Goal: Task Accomplishment & Management: Manage account settings

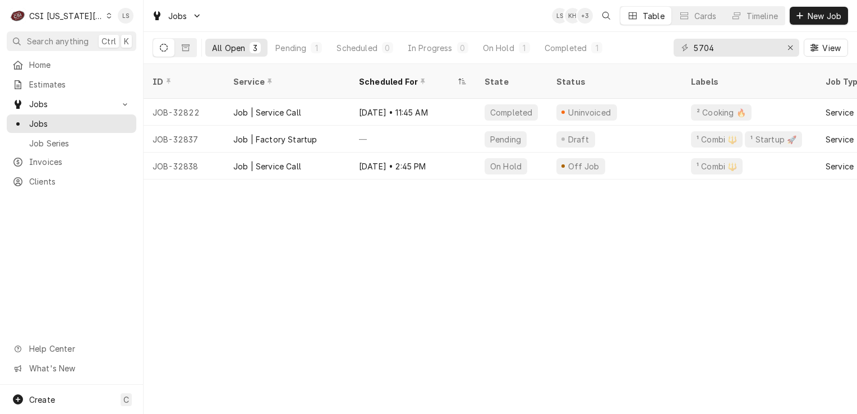
click at [107, 13] on icon "Dynamic Content Wrapper" at bounding box center [109, 16] width 4 height 6
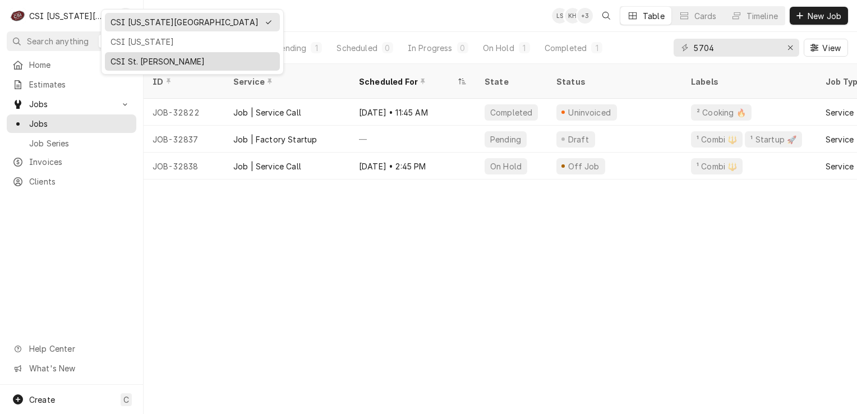
click at [125, 58] on div "CSI St. [PERSON_NAME]" at bounding box center [193, 62] width 164 height 12
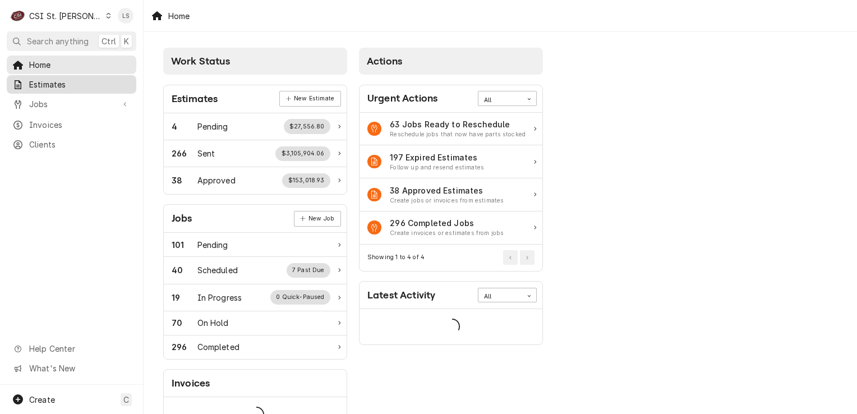
click at [62, 79] on span "Estimates" at bounding box center [80, 85] width 102 height 12
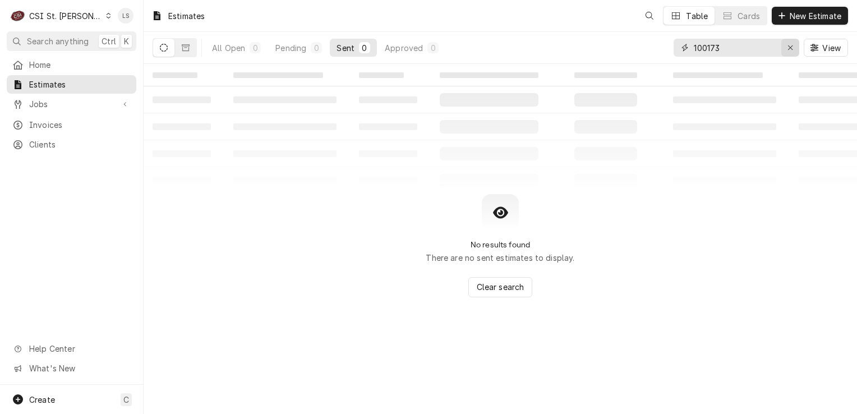
click at [786, 42] on div "Erase input" at bounding box center [790, 47] width 11 height 11
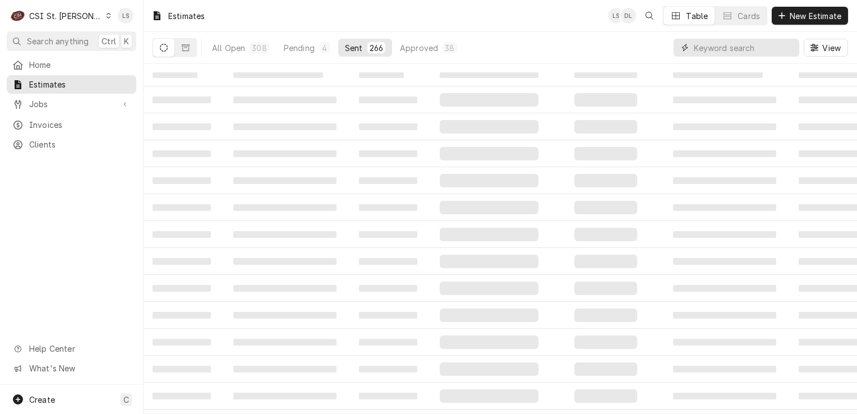
paste input "400760"
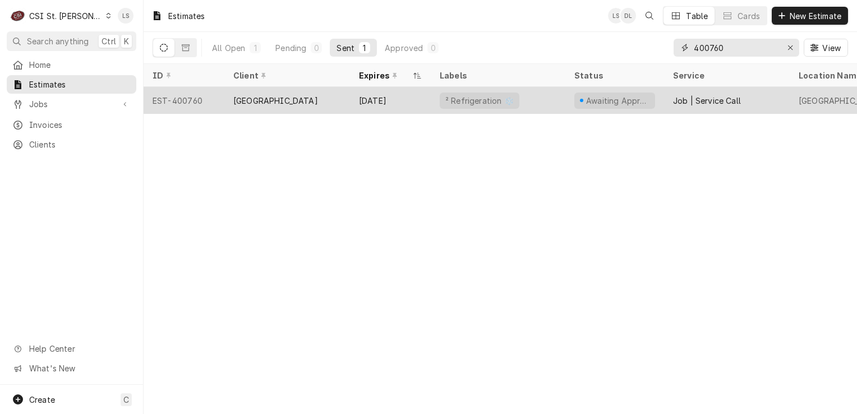
type input "400760"
click at [184, 98] on div "EST-400760" at bounding box center [184, 100] width 81 height 27
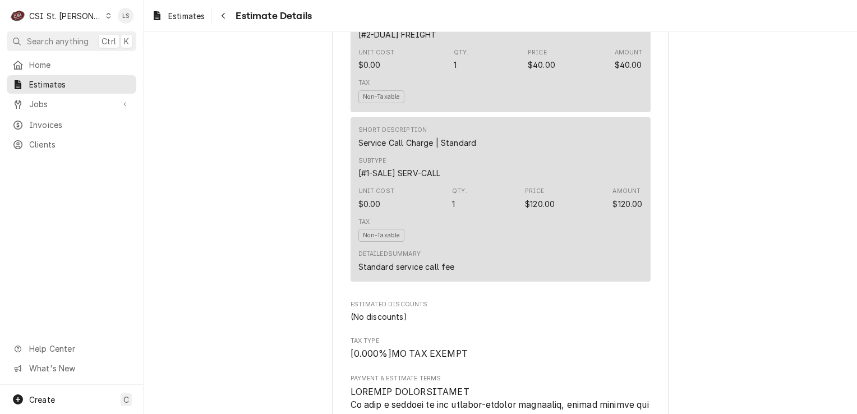
scroll to position [2626, 0]
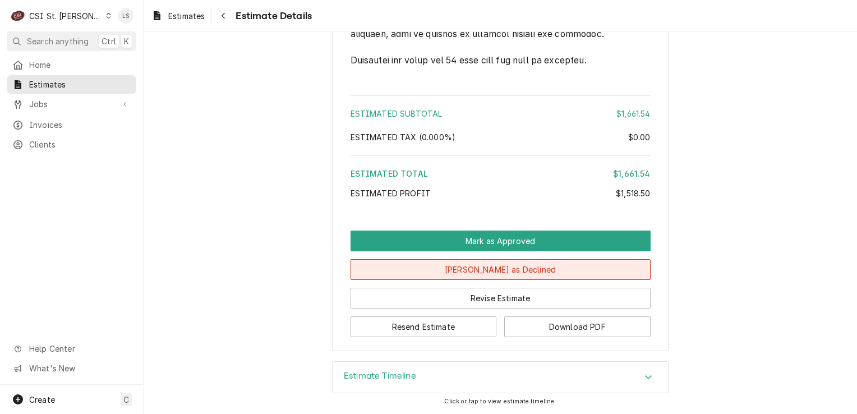
click at [521, 272] on button "Mark as Declined" at bounding box center [501, 269] width 300 height 21
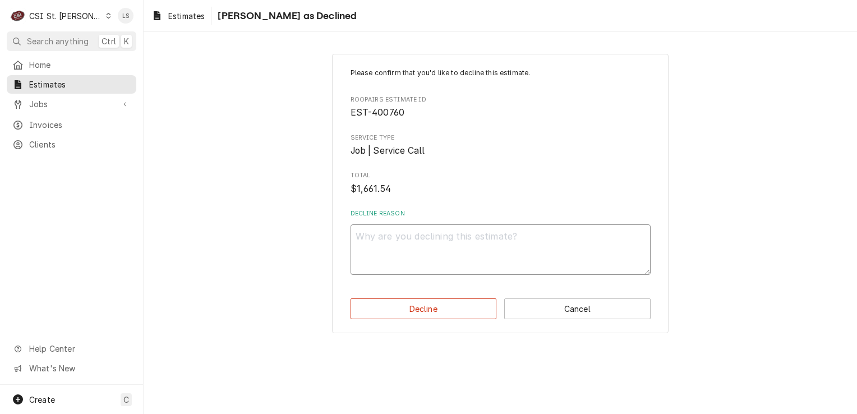
click at [460, 267] on textarea "Decline Reason" at bounding box center [501, 249] width 300 height 50
type textarea "x"
type textarea "D"
type textarea "x"
type textarea "De"
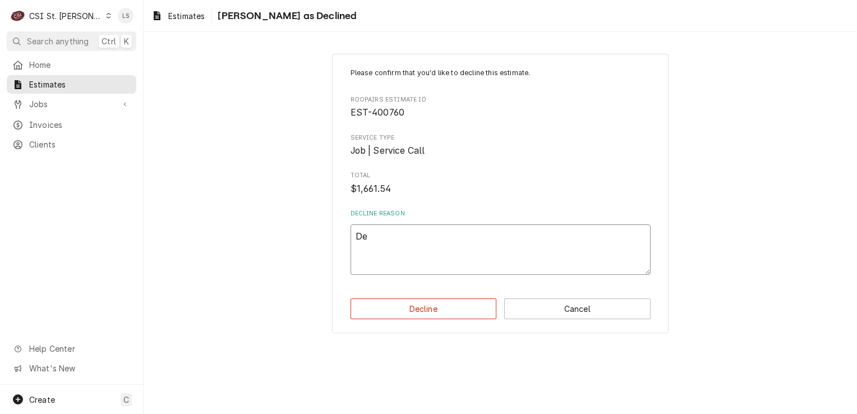
type textarea "x"
type textarea "Dec"
type textarea "x"
type textarea "Decl"
type textarea "x"
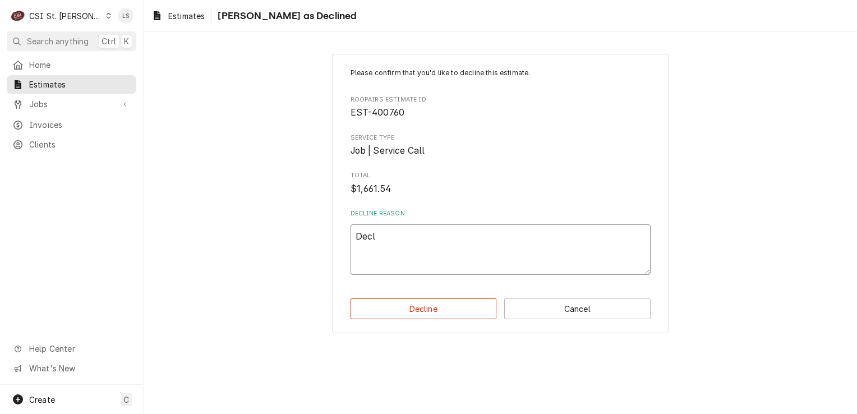
type textarea "Decli"
type textarea "x"
type textarea "Declin"
type textarea "x"
type textarea "Decline"
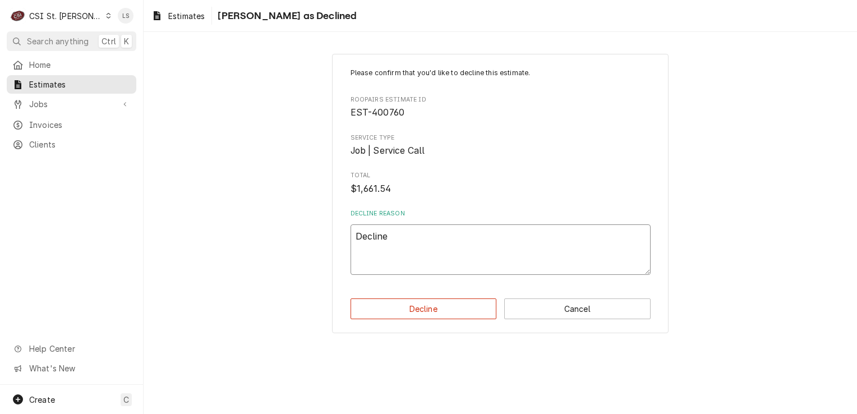
type textarea "x"
type textarea "Declined"
type textarea "x"
type textarea "Declined"
type textarea "x"
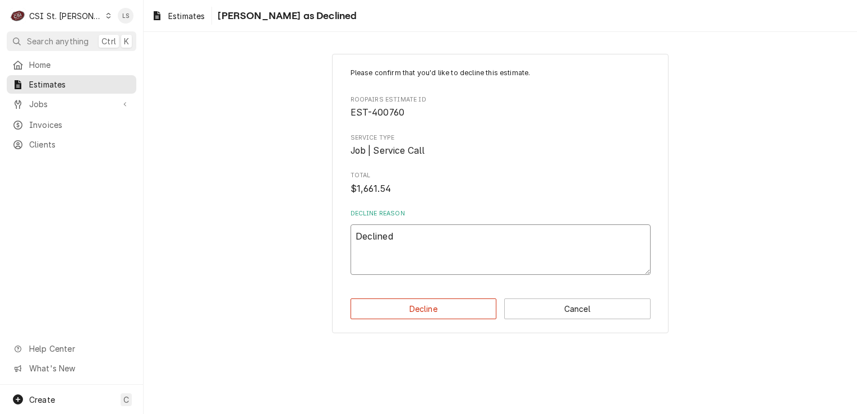
type textarea "Declined e"
type textarea "x"
type textarea "Declined"
type textarea "x"
type textarea "Declined p"
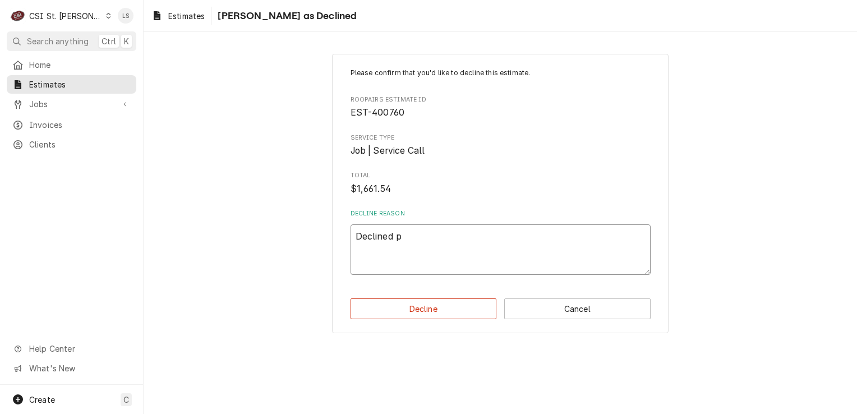
type textarea "x"
type textarea "Declined pe"
type textarea "x"
type textarea "Declined per"
type textarea "x"
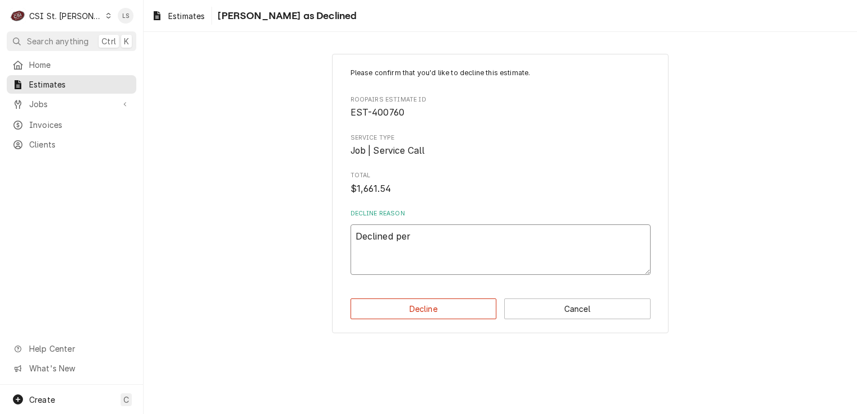
type textarea "Declined per"
type textarea "x"
type textarea "Declined per c"
type textarea "x"
type textarea "Declined per cu"
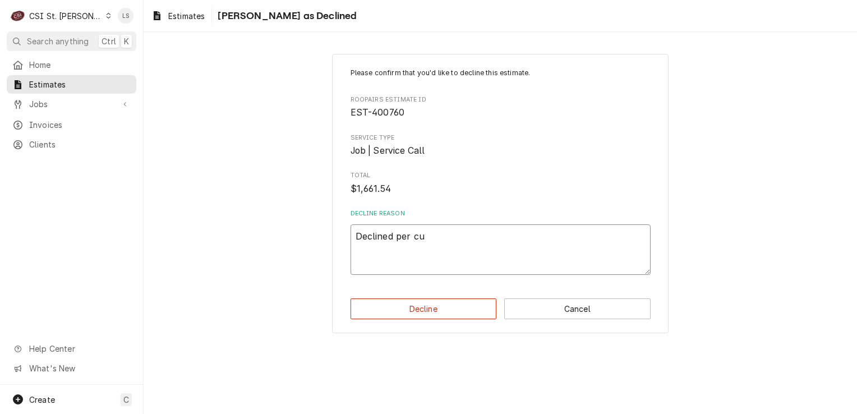
type textarea "x"
type textarea "Declined per cus"
type textarea "x"
type textarea "Declined per cust"
type textarea "x"
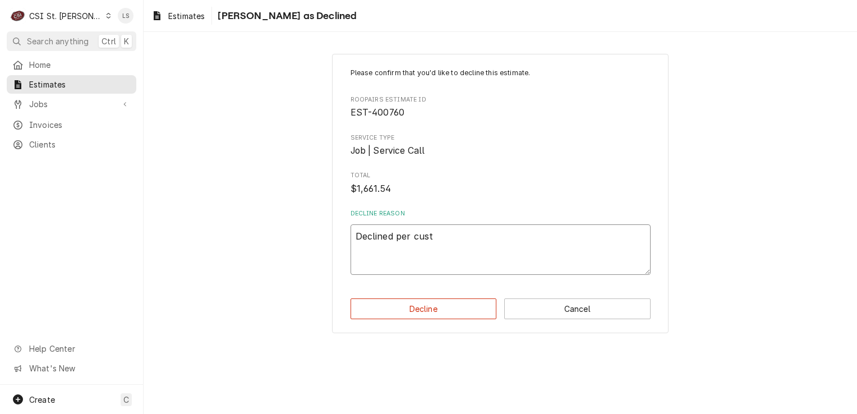
type textarea "Declined per custo"
type textarea "x"
type textarea "Declined per custom"
type textarea "x"
type textarea "Declined per custome"
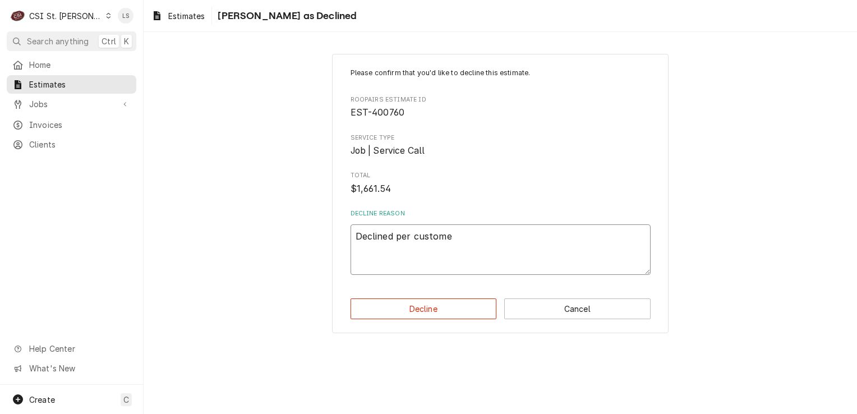
type textarea "x"
type textarea "Declined per customer"
type textarea "x"
type textarea "Declined per customer."
type textarea "x"
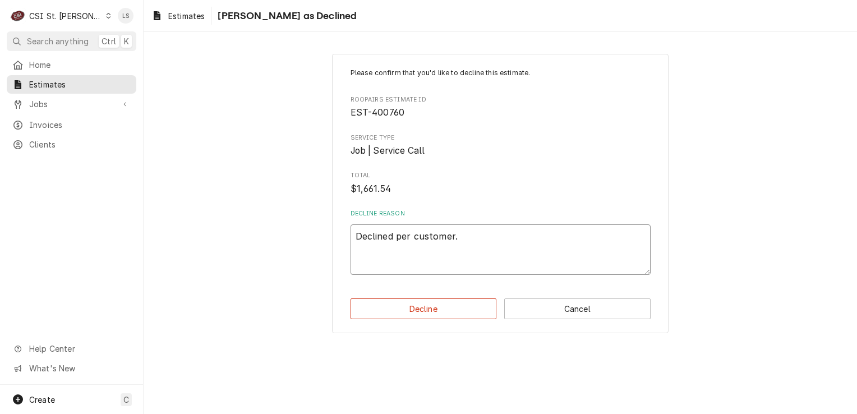
type textarea "Declined per customer."
paste textarea "Incurred was already billed on 403930"
type textarea "x"
type textarea "Declined per customer. Incurred was already billed on 403930"
drag, startPoint x: 550, startPoint y: 235, endPoint x: 503, endPoint y: 232, distance: 46.7
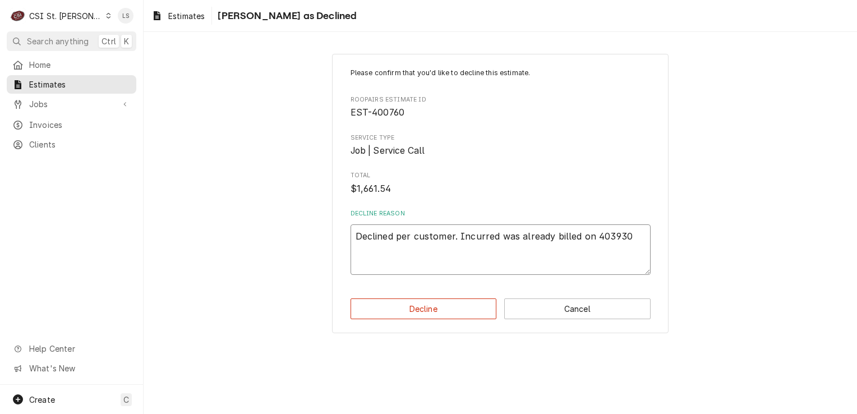
click at [503, 232] on textarea "Declined per customer. Incurred was already billed on 403930" at bounding box center [501, 249] width 300 height 50
type textarea "x"
type textarea "Declined per customer. Incurred w= billed on 403930"
type textarea "x"
type textarea "Declined per customer. Incurred w billed on 403930"
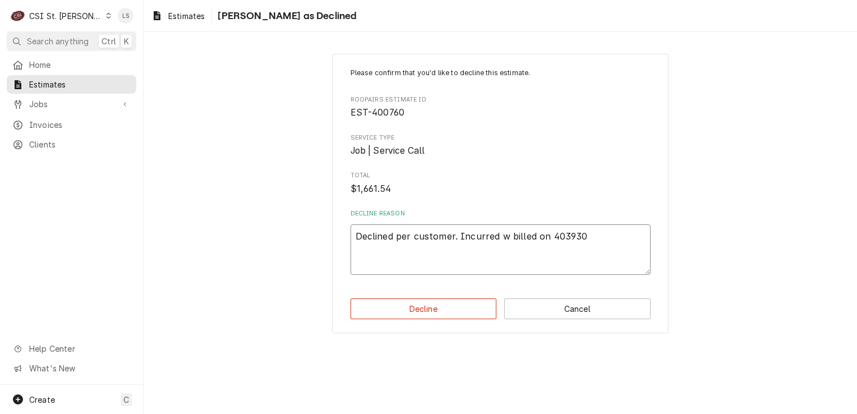
type textarea "x"
type textarea "Declined per customer. Incurred billed on 403930"
type textarea "x"
type textarea "Declined per customer. Incurred billed on 403930"
click at [575, 239] on textarea "Declined per customer. Incurred billed on 403930" at bounding box center [501, 249] width 300 height 50
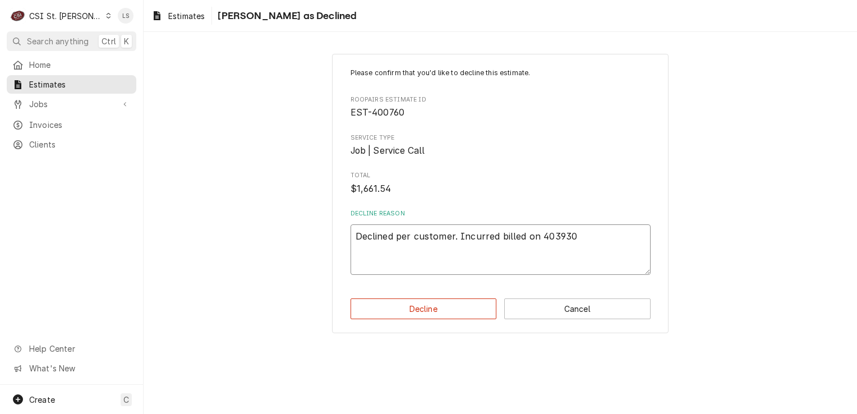
type textarea "x"
type textarea "Declined per customer. Incurred billed on 403930."
click at [450, 307] on button "Decline" at bounding box center [424, 308] width 146 height 21
type textarea "x"
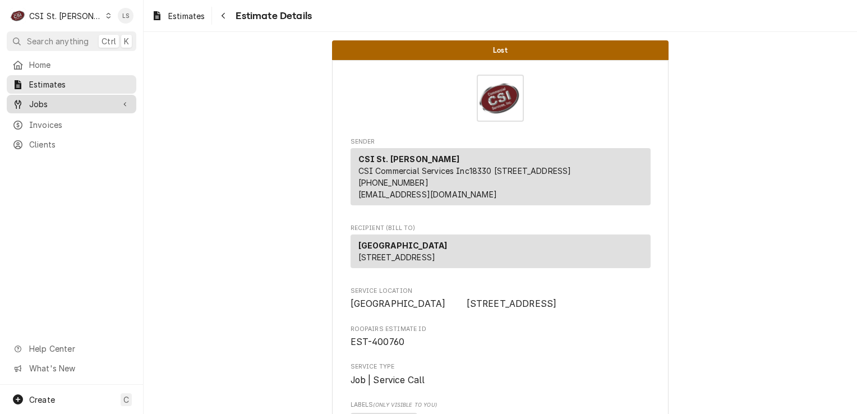
click at [67, 101] on span "Jobs" at bounding box center [71, 104] width 85 height 12
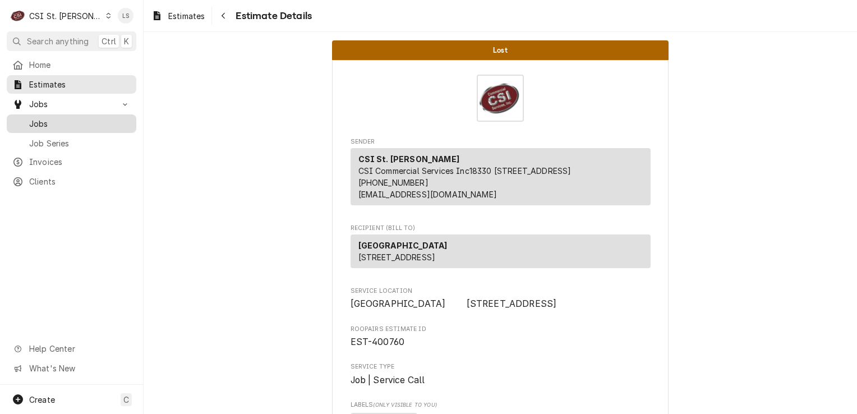
click at [57, 118] on span "Jobs" at bounding box center [80, 124] width 102 height 12
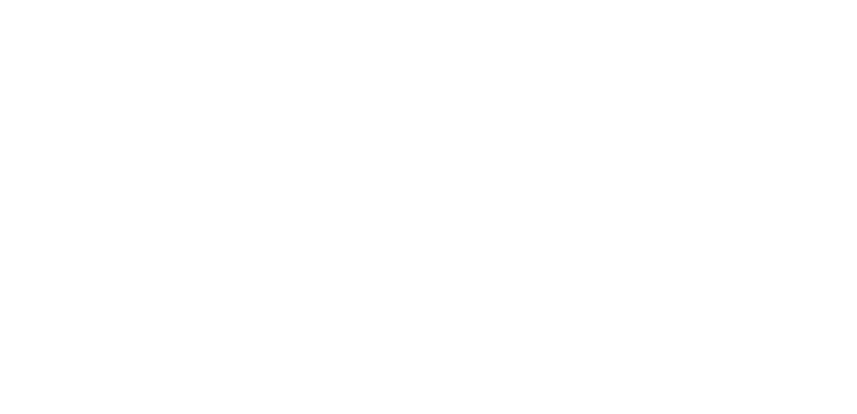
click at [85, 15] on div "Dynamic Content Wrapper" at bounding box center [428, 207] width 857 height 414
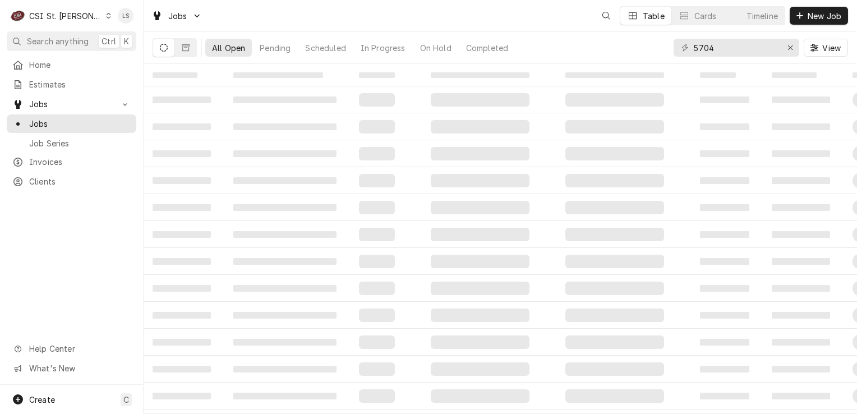
click at [106, 16] on icon "Dynamic Content Wrapper" at bounding box center [108, 16] width 5 height 6
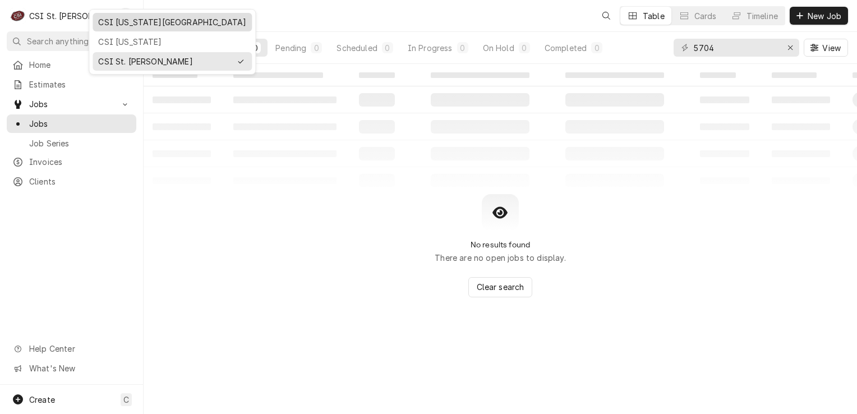
click at [111, 24] on div "CSI [US_STATE][GEOGRAPHIC_DATA]" at bounding box center [172, 22] width 148 height 12
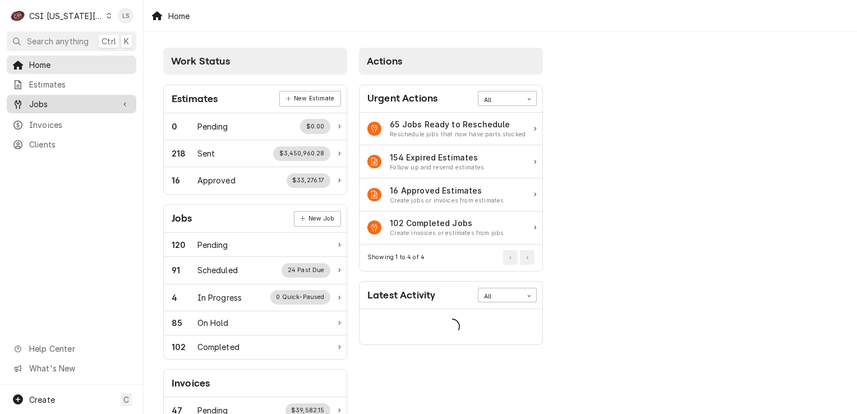
click at [49, 103] on span "Jobs" at bounding box center [71, 104] width 85 height 12
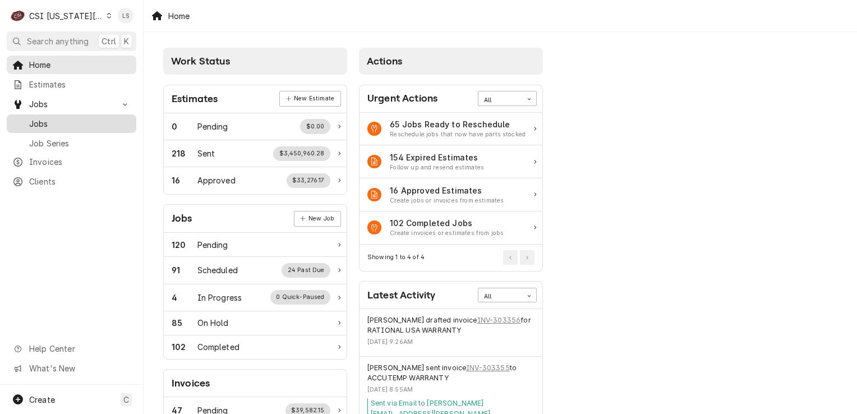
click at [43, 118] on span "Jobs" at bounding box center [80, 124] width 102 height 12
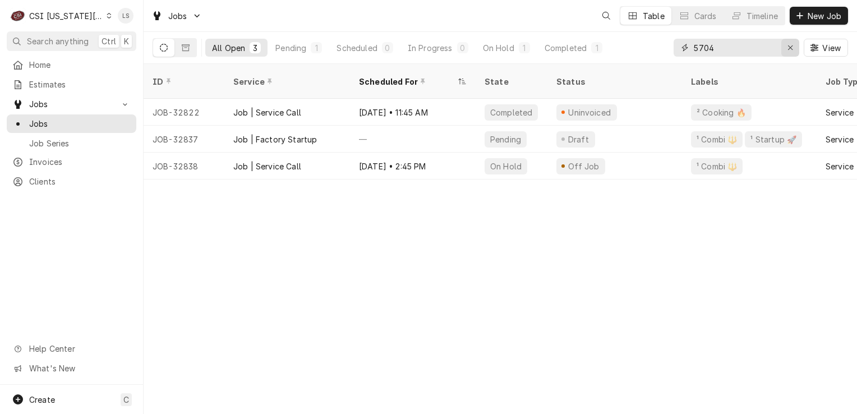
click at [791, 49] on icon "Erase input" at bounding box center [791, 48] width 6 height 8
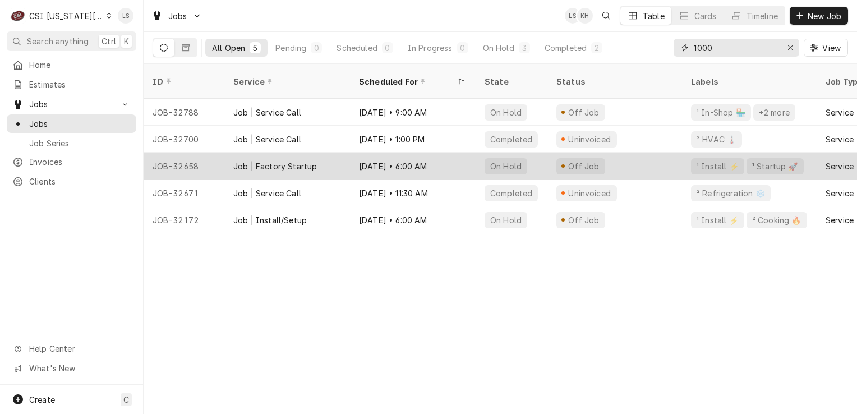
type input "1000"
click at [258, 160] on div "Job | Factory Startup" at bounding box center [275, 166] width 84 height 12
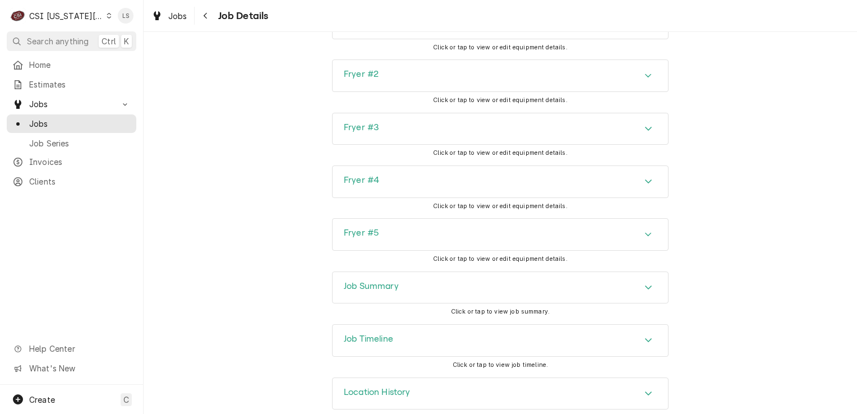
scroll to position [2258, 0]
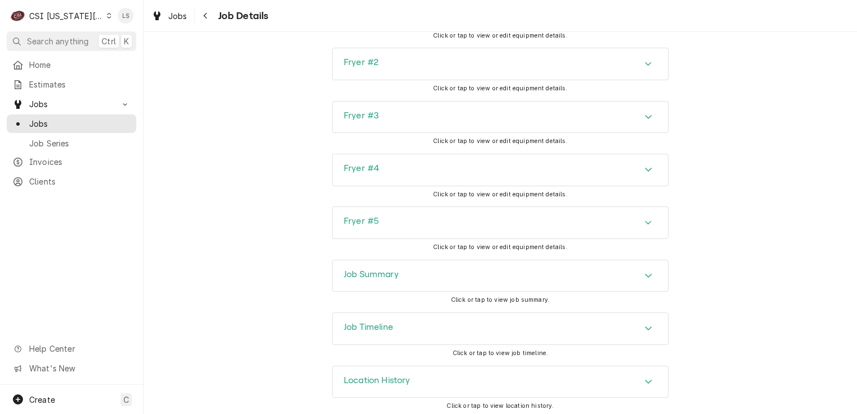
click at [644, 276] on div "Accordion Header" at bounding box center [648, 275] width 17 height 13
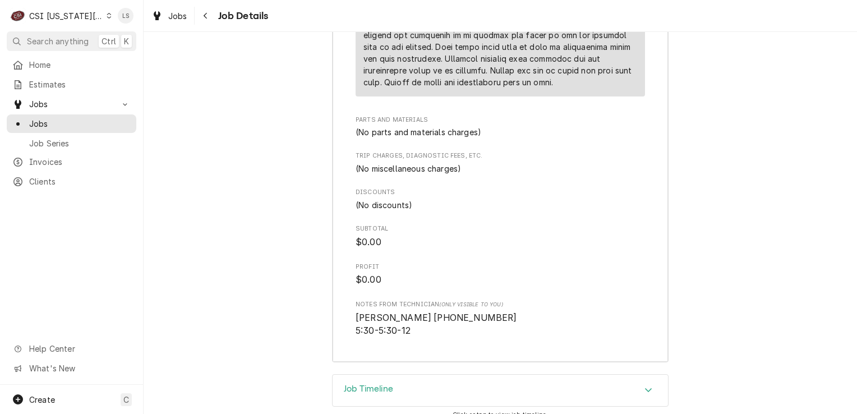
scroll to position [3669, 0]
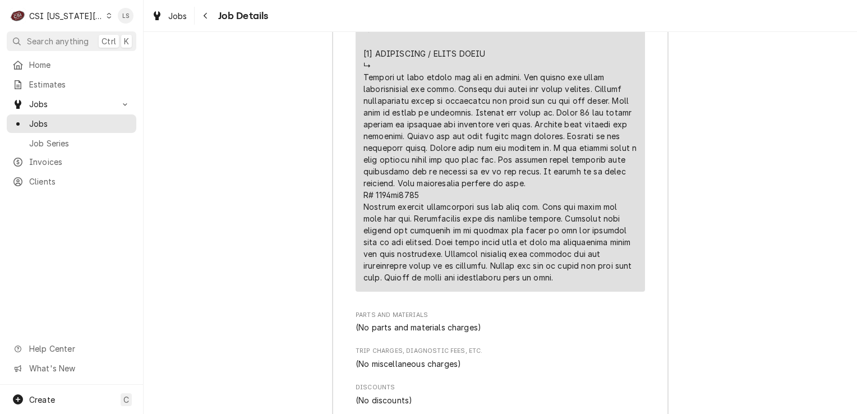
click at [103, 19] on div "C CSI Kansas City" at bounding box center [61, 15] width 108 height 22
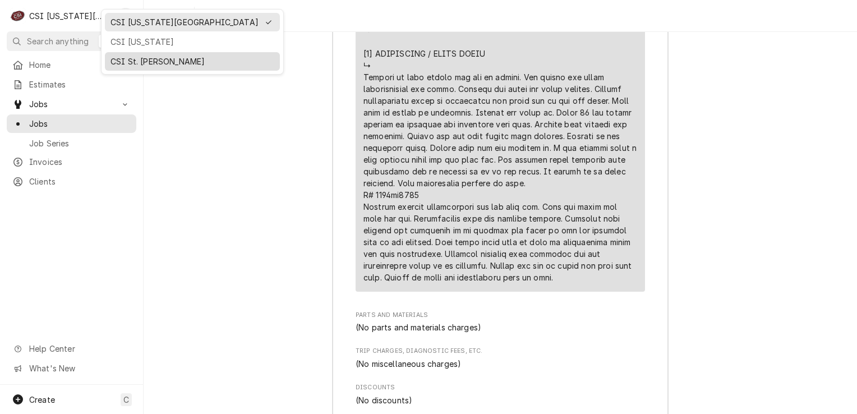
click at [126, 64] on div "CSI St. Louis" at bounding box center [193, 62] width 164 height 12
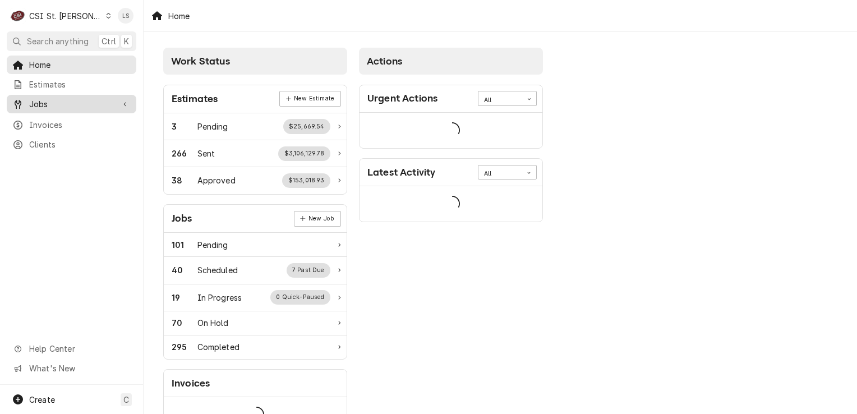
click at [56, 98] on span "Jobs" at bounding box center [71, 104] width 85 height 12
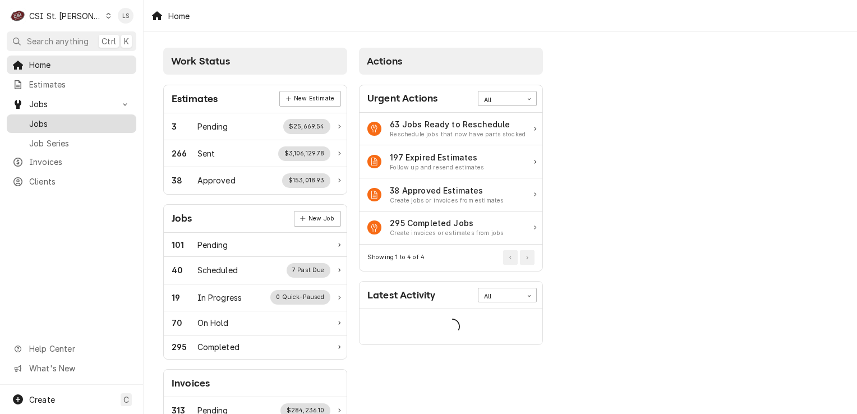
click at [54, 118] on span "Jobs" at bounding box center [80, 124] width 102 height 12
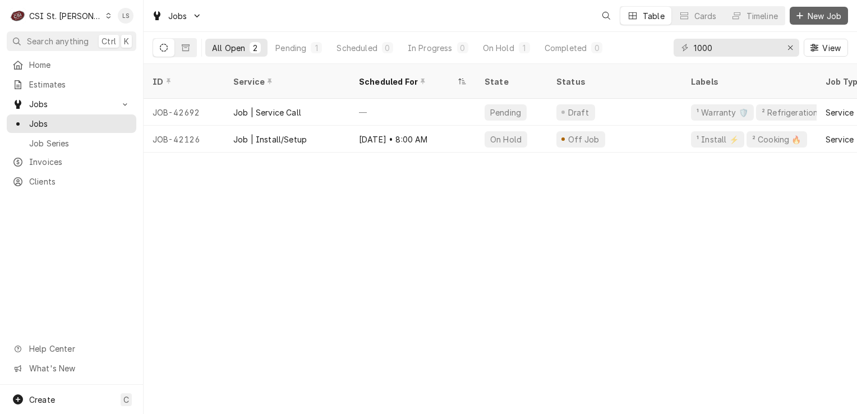
click at [816, 15] on span "New Job" at bounding box center [825, 16] width 38 height 12
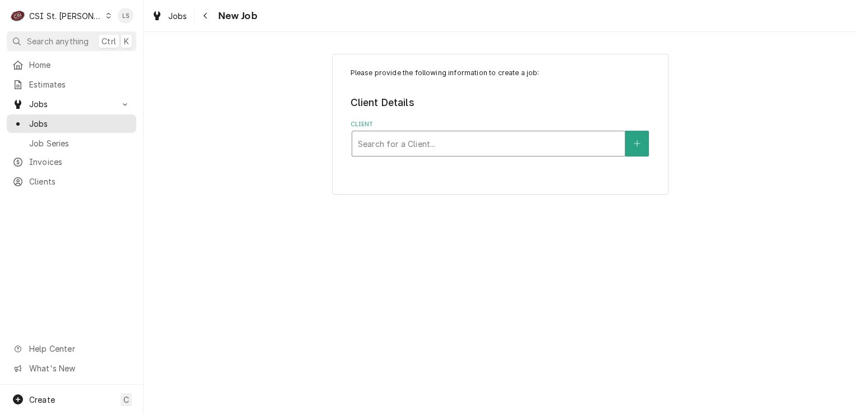
click at [443, 142] on div "Client" at bounding box center [488, 144] width 261 height 20
type input "1160 cent"
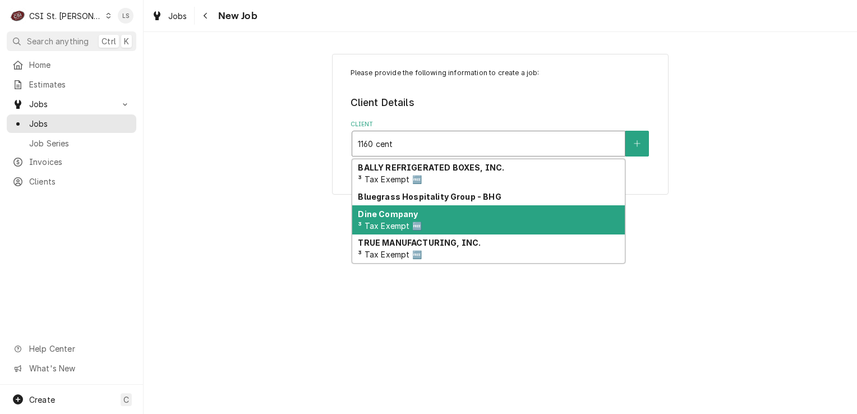
click at [393, 205] on div "Dine Company ³ Tax Exempt 🆓" at bounding box center [488, 219] width 273 height 29
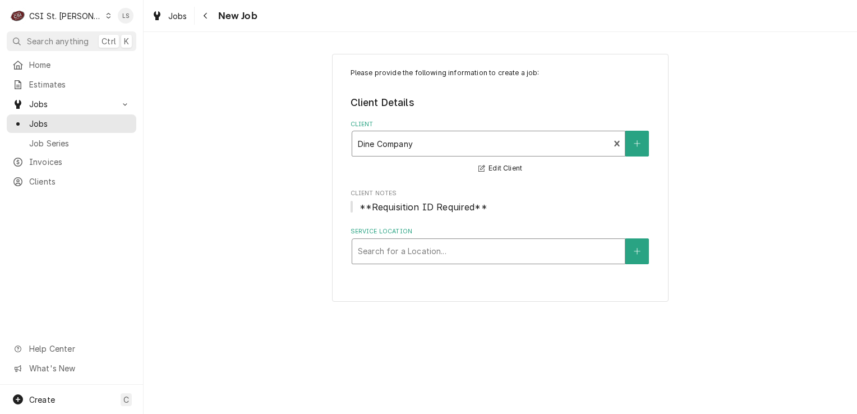
click at [447, 256] on div "Service Location" at bounding box center [488, 251] width 261 height 20
type input "1160"
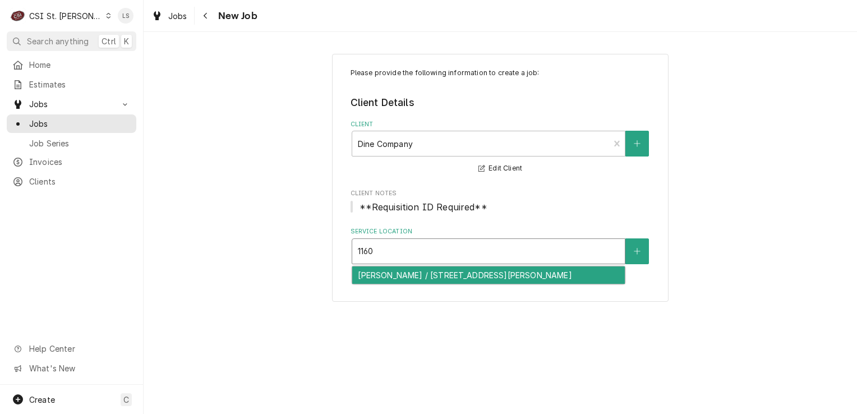
click at [433, 276] on div "Drake's Shiloh / 1160 Central Park Dr, O'Fallon, IL 62269" at bounding box center [488, 274] width 273 height 17
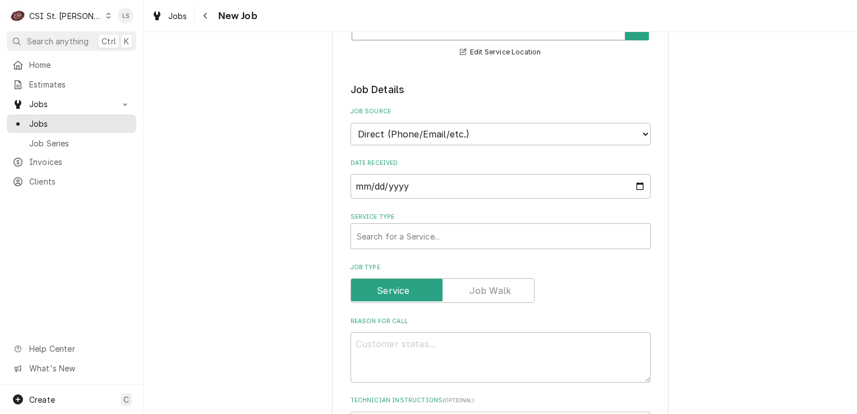
scroll to position [224, 0]
click at [384, 138] on select "Direct (Phone/Email/etc.) Service Channel Corrigo Ecotrak Other" at bounding box center [501, 133] width 300 height 22
click at [304, 180] on div "Please provide the following information to create a job: Client Details Client…" at bounding box center [501, 415] width 714 height 1193
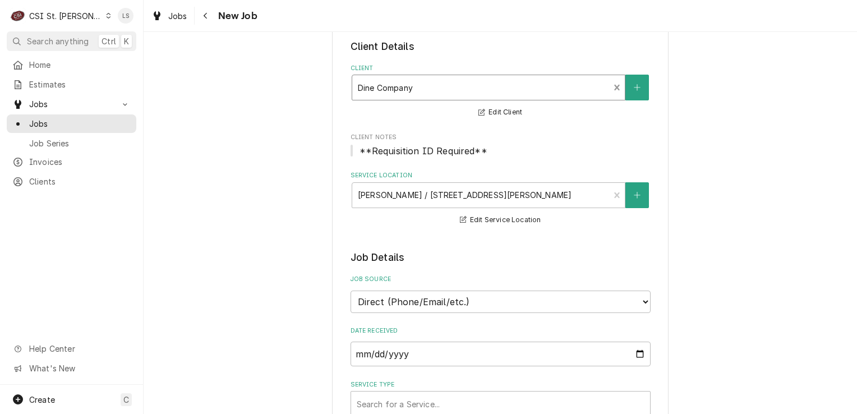
scroll to position [0, 0]
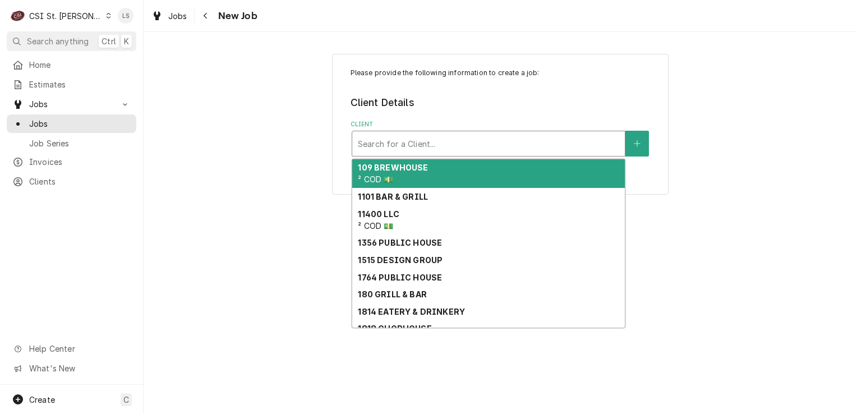
click at [432, 149] on div "Client" at bounding box center [488, 144] width 261 height 20
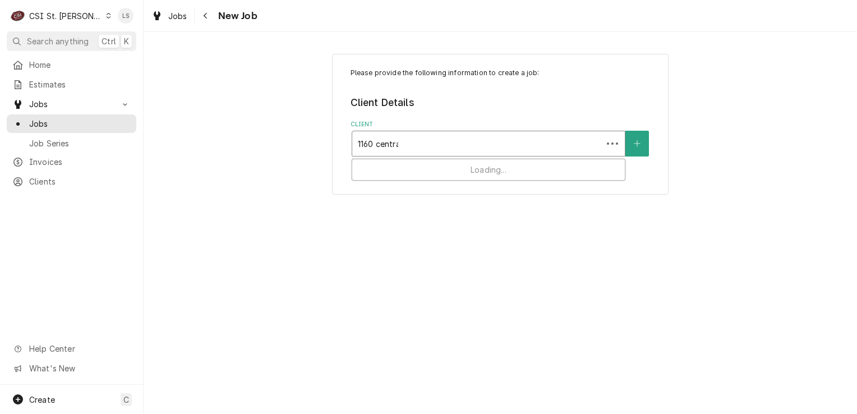
type input "1160 central"
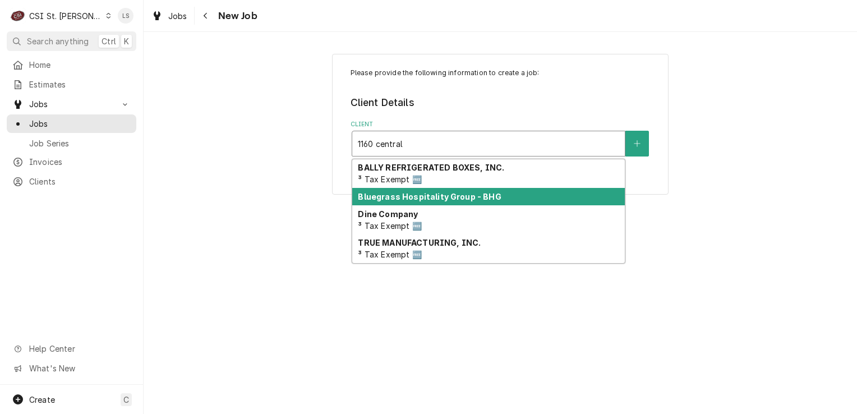
click at [448, 194] on strong "Bluegrass Hospitality Group - BHG" at bounding box center [429, 197] width 143 height 10
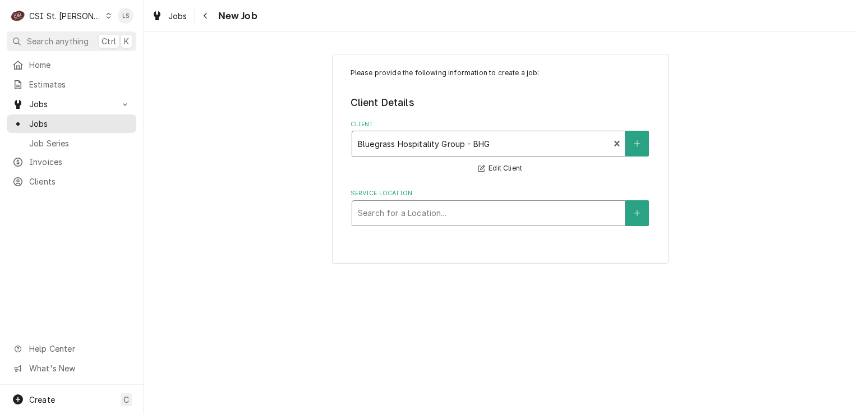
click at [430, 219] on div "Service Location" at bounding box center [488, 213] width 261 height 20
type input "1160"
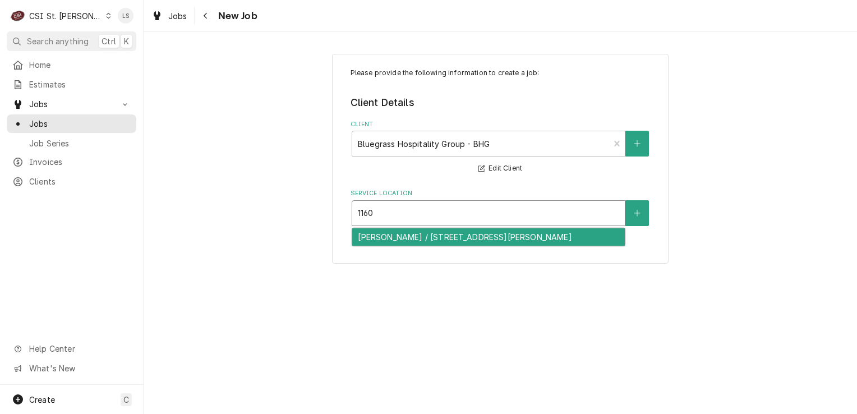
click at [435, 236] on div "Drake's Shiloh / 1160 Central Park Dr, O'Fallon, IL 62269" at bounding box center [488, 236] width 273 height 17
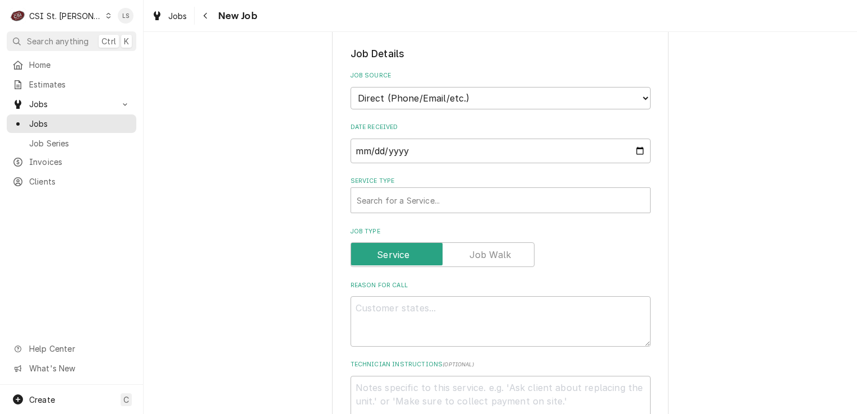
scroll to position [224, 0]
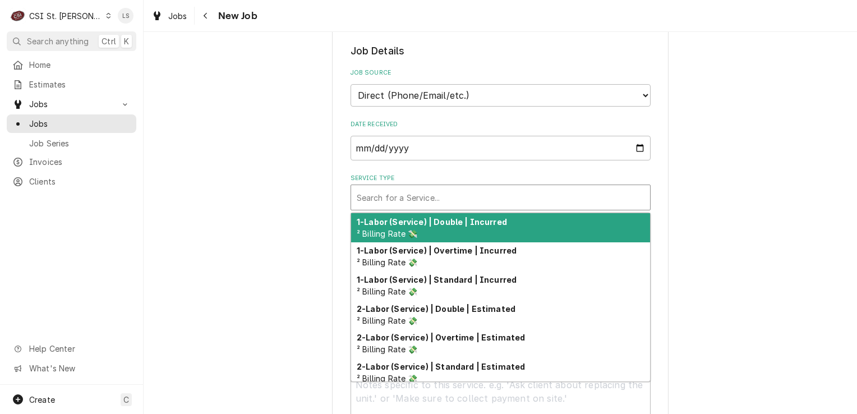
click at [435, 195] on div "Service Type" at bounding box center [501, 197] width 288 height 20
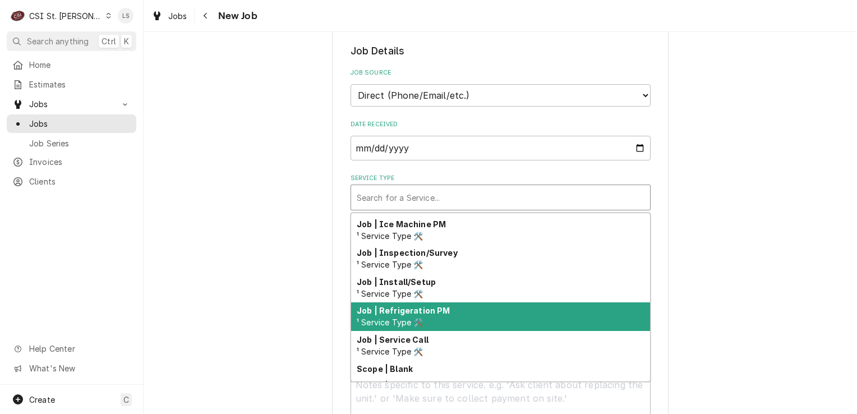
scroll to position [642, 0]
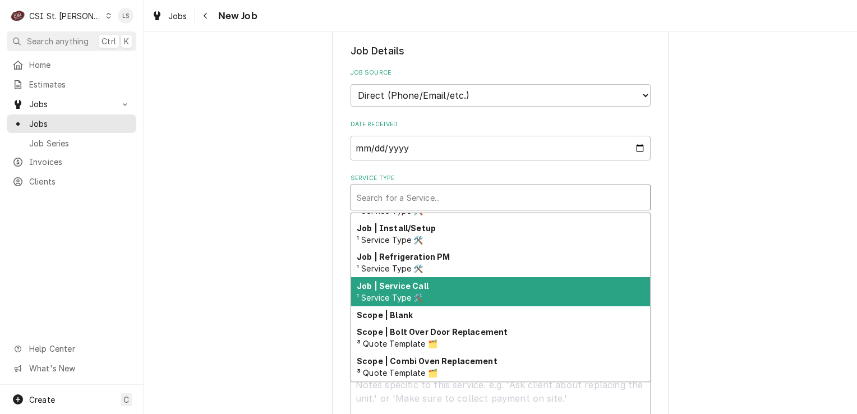
click at [422, 288] on div "Job | Service Call ¹ Service Type 🛠️" at bounding box center [500, 291] width 299 height 29
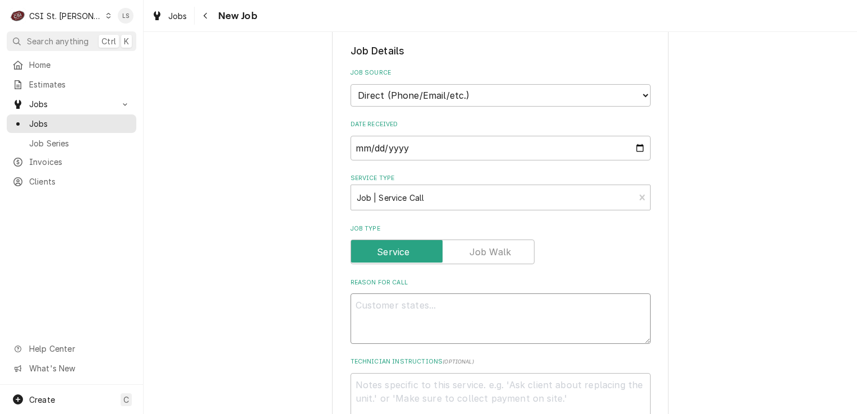
click at [402, 309] on textarea "Reason For Call" at bounding box center [501, 318] width 300 height 50
type textarea "x"
type textarea "P"
type textarea "x"
type textarea "Pu"
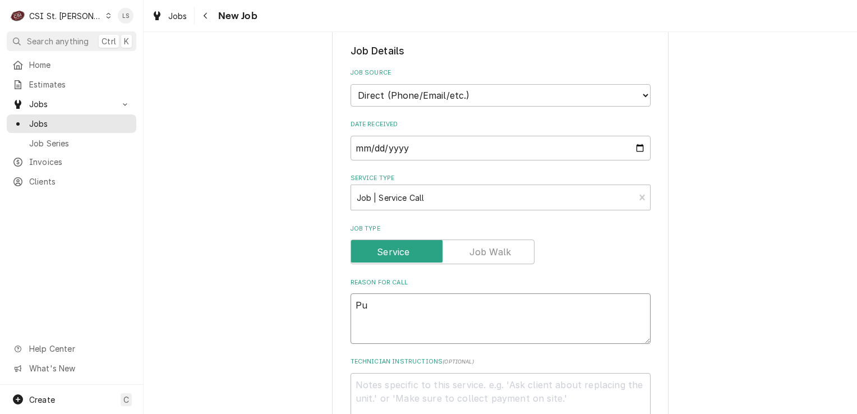
type textarea "x"
type textarea "Pul"
type textarea "x"
type textarea "Pull"
type textarea "x"
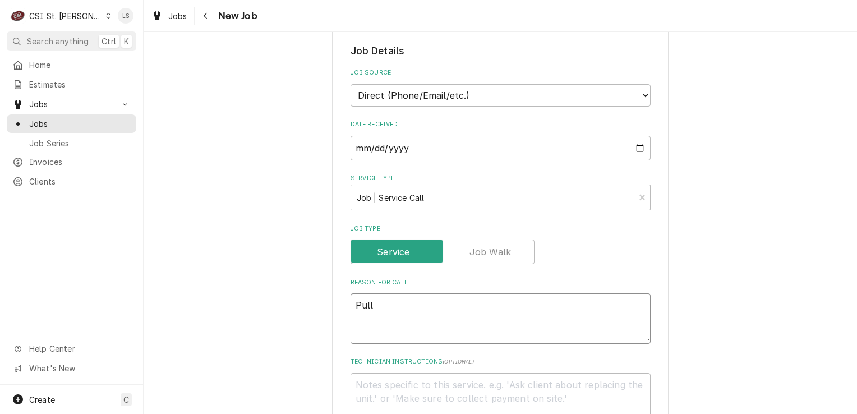
type textarea "Pull"
type textarea "x"
type textarea "Pull o"
type textarea "x"
type textarea "Pull ou"
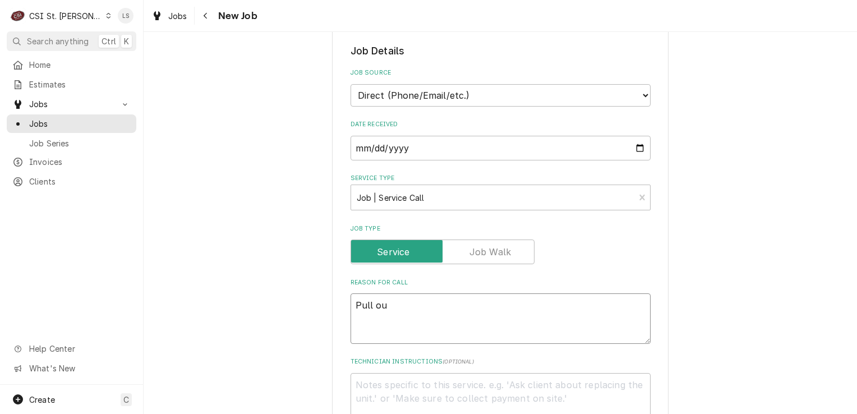
type textarea "x"
type textarea "Pull out"
type textarea "x"
type textarea "Pull out"
type textarea "x"
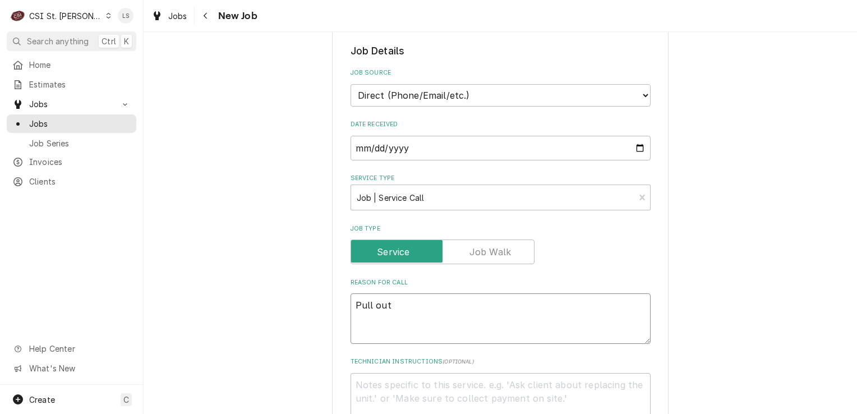
type textarea "Pull out c"
type textarea "x"
type textarea "Pull out co"
type textarea "x"
type textarea "Pull out coo"
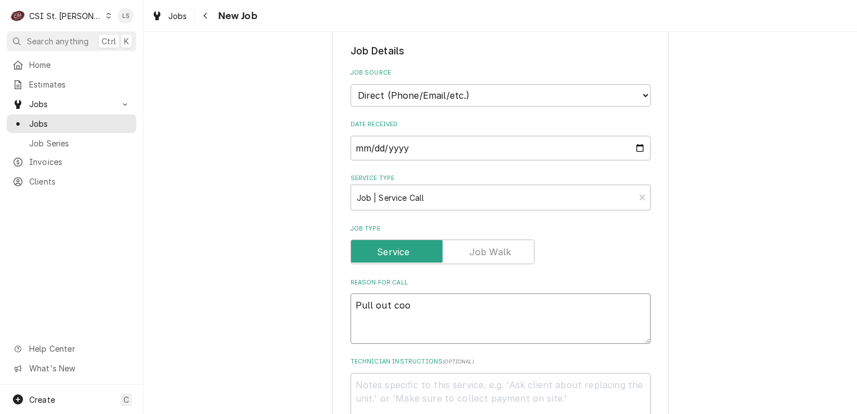
type textarea "x"
type textarea "Pull out cool"
type textarea "x"
type textarea "Pull out coole"
type textarea "x"
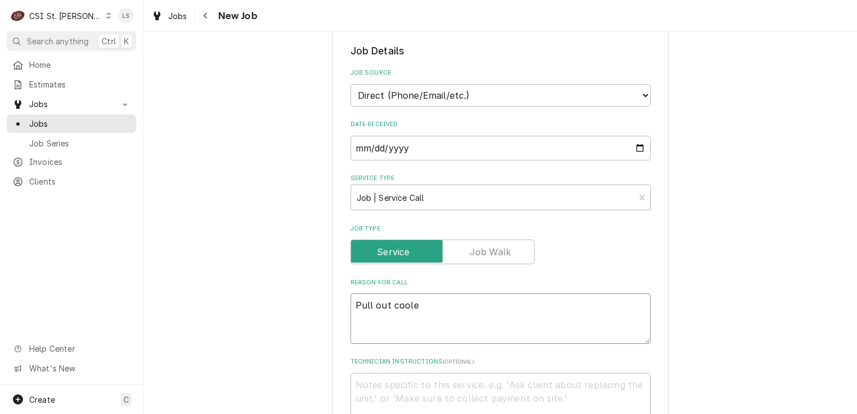
type textarea "Pull out cooler"
type textarea "x"
type textarea "Pull out cooler"
type textarea "x"
type textarea "Pull out cooler -"
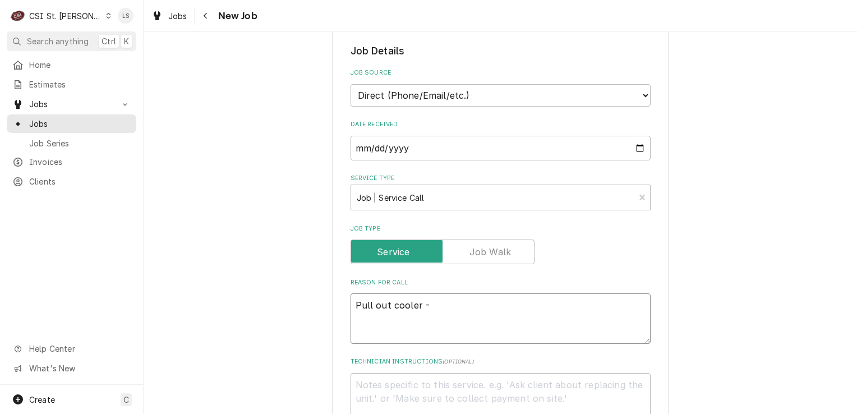
type textarea "x"
type textarea "Pull out cooler -"
type textarea "x"
type textarea "Pull out cooler - u"
type textarea "x"
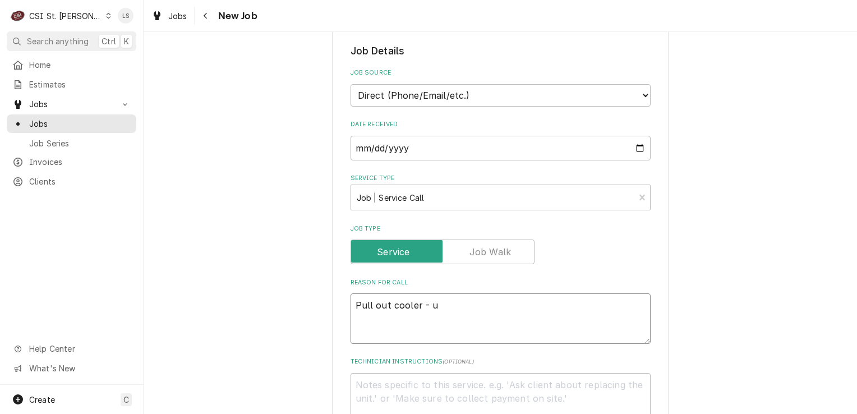
type textarea "Pull out cooler - un"
type textarea "x"
type textarea "Pull out cooler - und"
type textarea "x"
type textarea "Pull out cooler - unde"
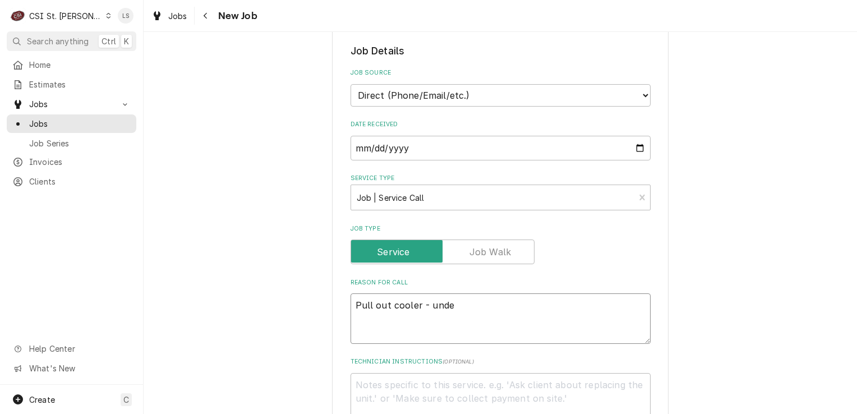
type textarea "x"
type textarea "Pull out cooler - under"
type textarea "x"
type textarea "Pull out cooler - under"
type textarea "x"
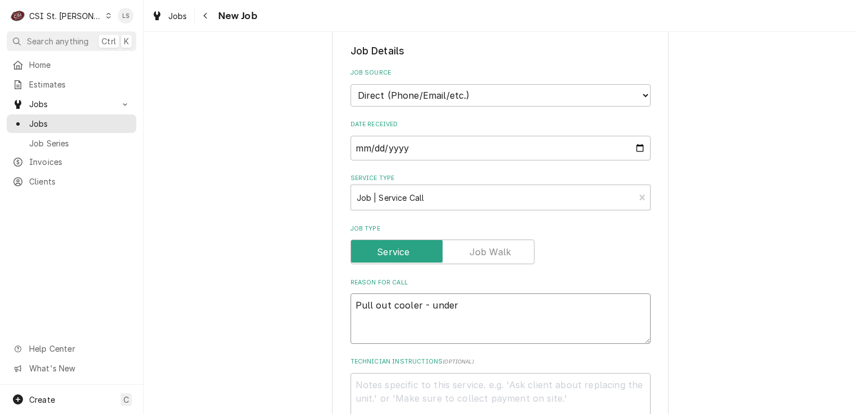
type textarea "Pull out cooler - under g"
type textarea "x"
type textarea "Pull out cooler - under gri"
type textarea "x"
type textarea "Pull out cooler - under gril"
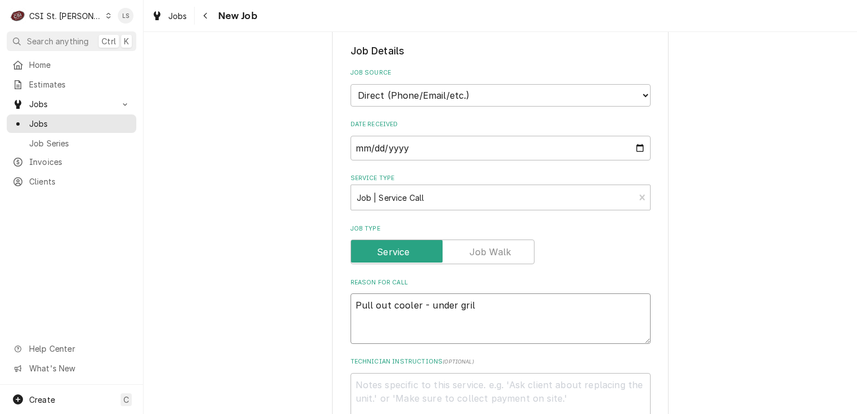
type textarea "x"
type textarea "Pull out cooler - under grill"
type textarea "x"
type textarea "Pull out cooler - under grill"
type textarea "x"
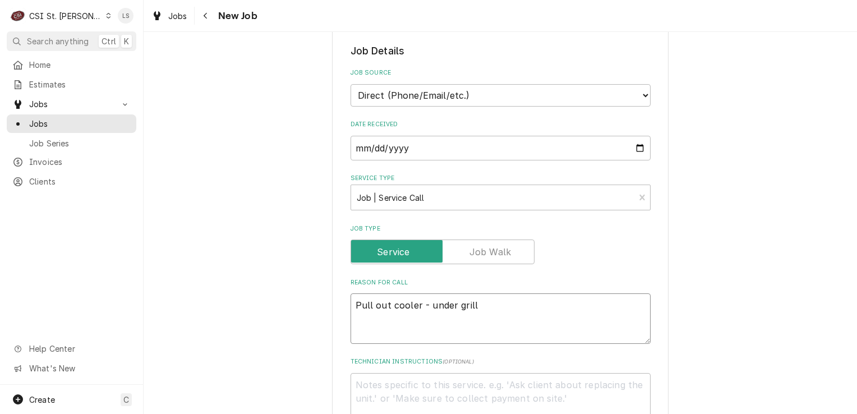
type textarea "Pull out cooler - under grill -"
type textarea "x"
type textarea "Pull out cooler - under grill -"
type textarea "x"
type textarea "Pull out cooler - under grill - u"
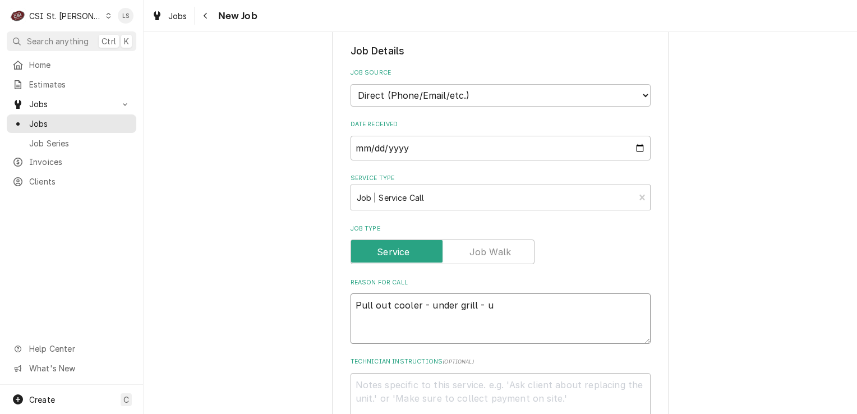
type textarea "x"
type textarea "Pull out cooler - under grill - un"
type textarea "x"
type textarea "Pull out cooler - under grill - uni"
type textarea "x"
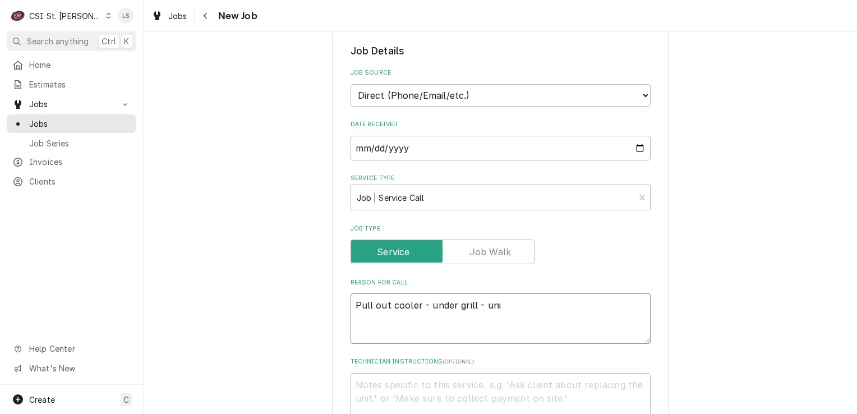
type textarea "Pull out cooler - under grill - unit"
type textarea "x"
type textarea "Pull out cooler - under grill - unit"
type textarea "x"
type textarea "Pull out cooler - under grill - unit"
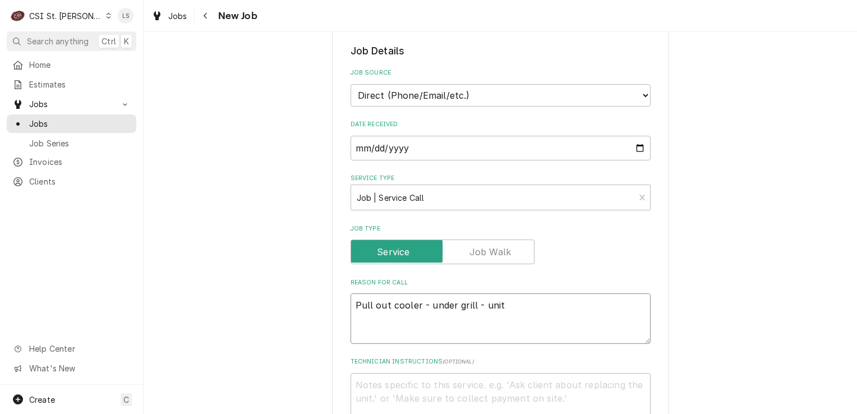
type textarea "x"
type textarea "Pull out cooler - under grill - uni"
type textarea "x"
type textarea "Pull out cooler - under grill - un"
type textarea "x"
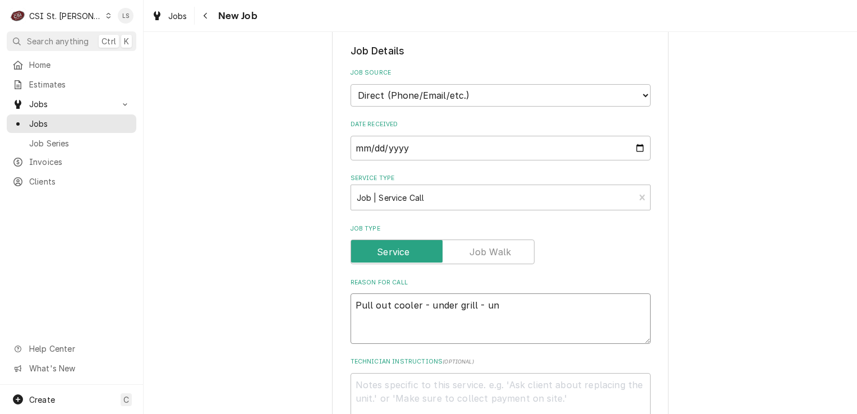
type textarea "Pull out cooler - under grill - u"
type textarea "x"
type textarea "Pull out cooler - under grill -"
type textarea "x"
type textarea "Pull out cooler - under grill -"
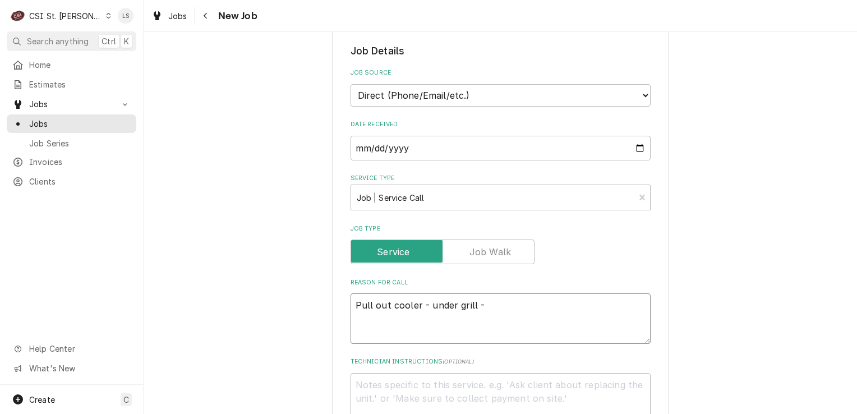
type textarea "x"
type textarea "Pull out cooler - under grill"
type textarea "x"
type textarea "Pull out cooler - under grill"
type textarea "x"
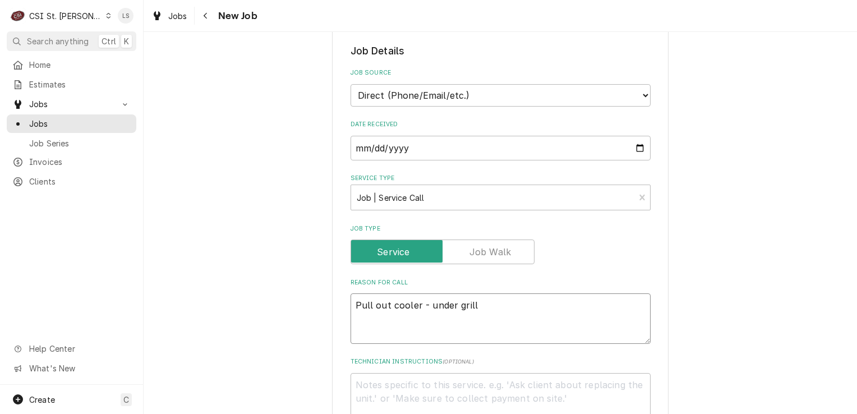
type textarea "Pull out cooler - under gril"
type textarea "x"
type textarea "Pull out cooler - under gri"
type textarea "x"
type textarea "Pull out cooler - under gr"
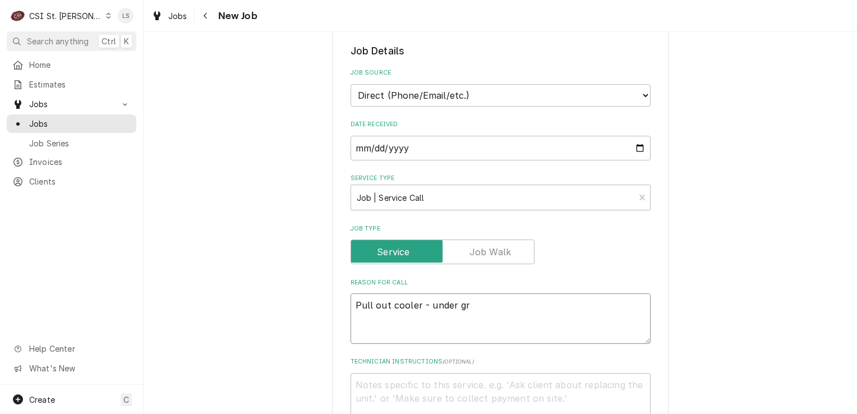
type textarea "x"
type textarea "Pull out cooler - under g"
type textarea "x"
type textarea "Pull out cooler - under"
type textarea "x"
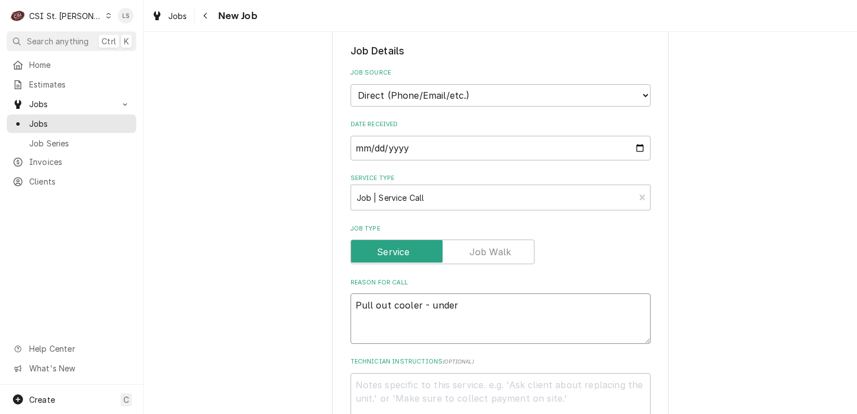
type textarea "Pull out cooler - under f"
type textarea "x"
type textarea "Pull out cooler - under fl"
type textarea "x"
type textarea "Pull out cooler - under fla"
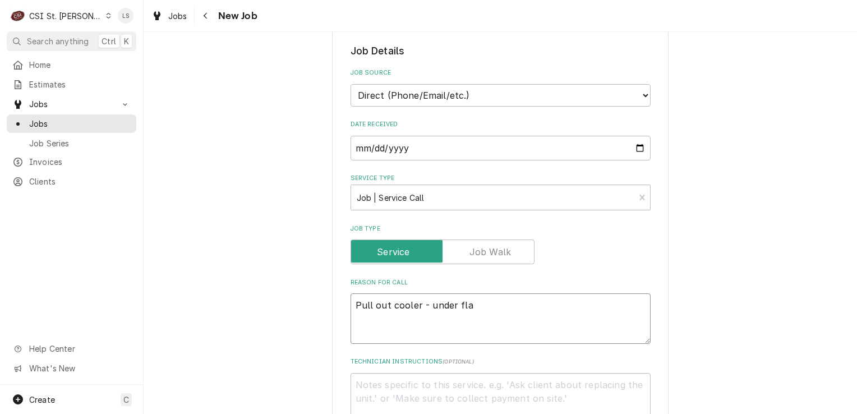
type textarea "x"
type textarea "Pull out cooler - under flat"
type textarea "x"
type textarea "Pull out cooler - under flat"
type textarea "x"
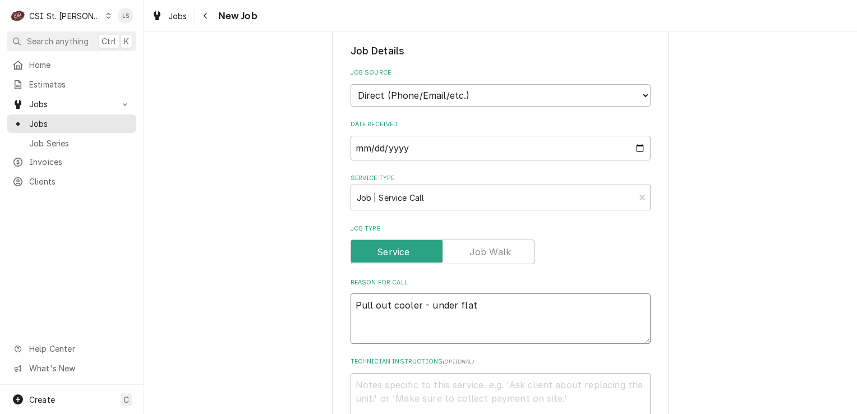
type textarea "Pull out cooler - under flat t"
type textarea "x"
type textarea "Pull out cooler - under flat to"
type textarea "x"
type textarea "Pull out cooler - under flat top"
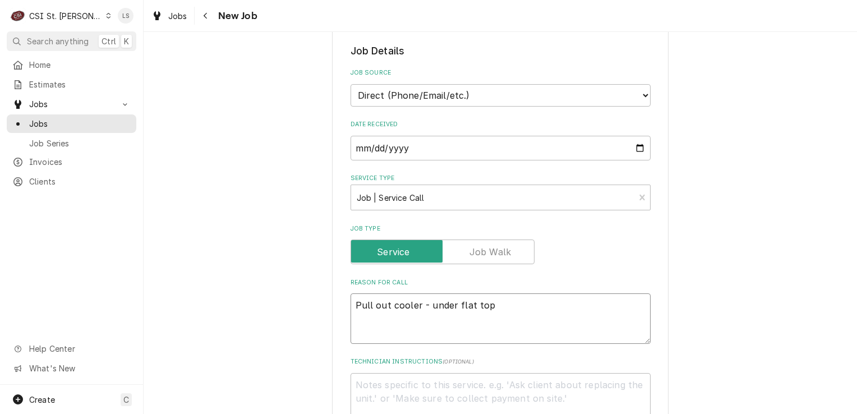
type textarea "x"
type textarea "Pull out cooler - under flat top"
type textarea "x"
type textarea "Pull out cooler - under flat top -"
type textarea "x"
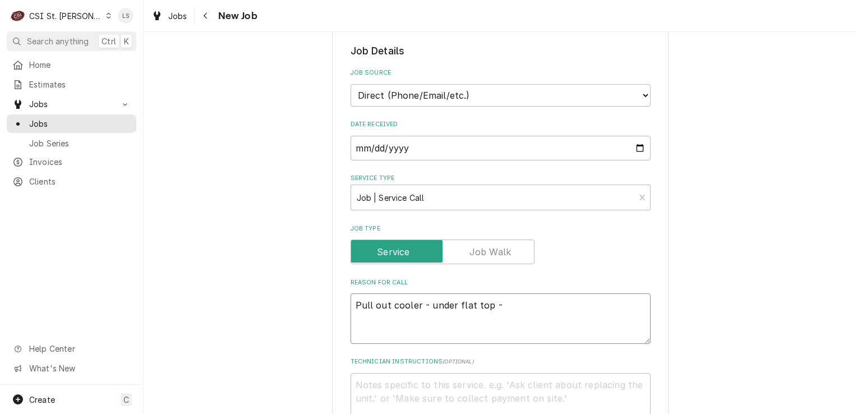
type textarea "Pull out cooler - under flat top -"
type textarea "x"
type textarea "Pull out cooler - under flat top - u"
type textarea "x"
type textarea "Pull out cooler - under flat top - uni"
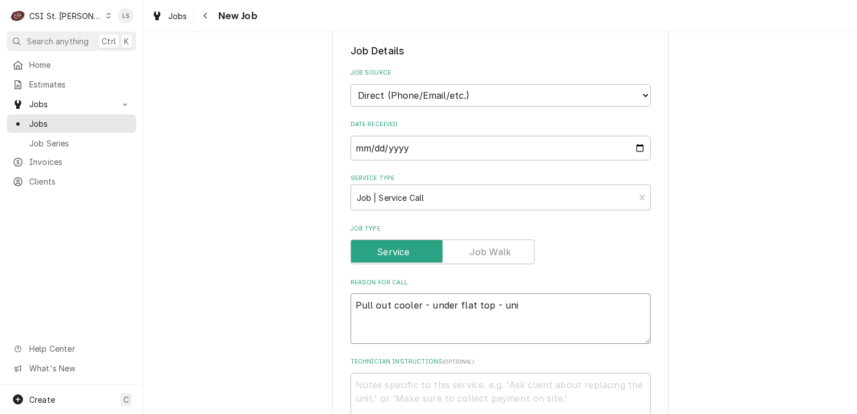
type textarea "x"
type textarea "Pull out cooler - under flat top - unit"
type textarea "x"
type textarea "Pull out cooler - under flat top - unit"
type textarea "x"
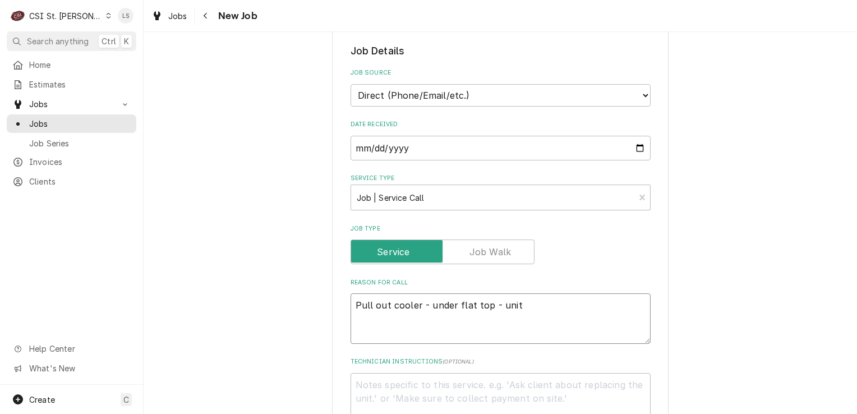
type textarea "Pull out cooler - under flat top - unit i"
type textarea "x"
type textarea "Pull out cooler - under flat top - unit is"
type textarea "x"
type textarea "Pull out cooler - under flat top - unit is"
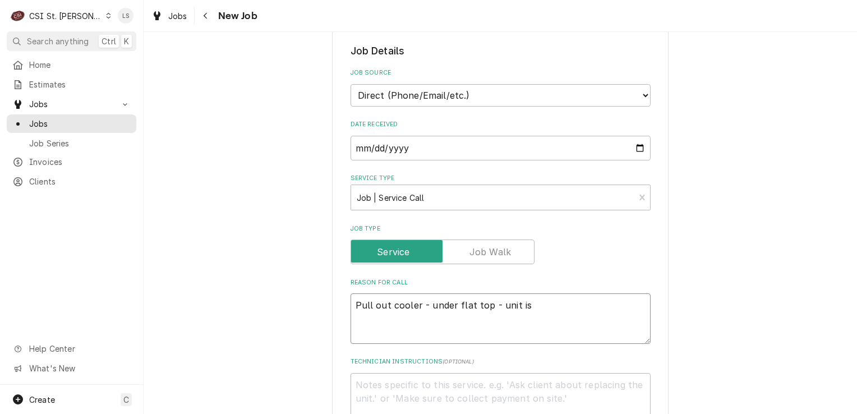
type textarea "x"
type textarea "Pull out cooler - under flat top - unit is n"
type textarea "x"
type textarea "Pull out cooler - under flat top - unit is no"
type textarea "x"
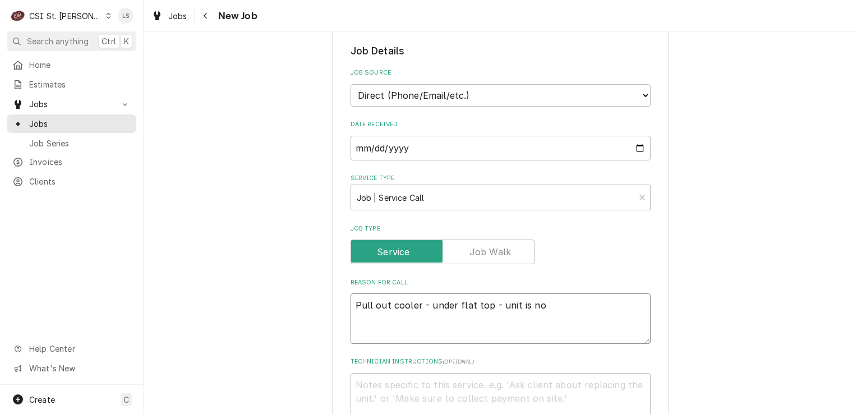
type textarea "Pull out cooler - under flat top - unit is not"
type textarea "x"
type textarea "Pull out cooler - under flat top - unit is not"
type textarea "x"
type textarea "Pull out cooler - under flat top - unit is not h"
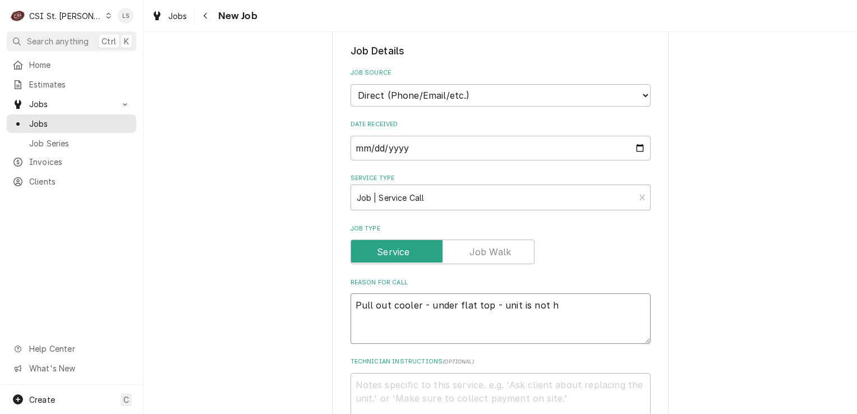
type textarea "x"
type textarea "Pull out cooler - under flat top - unit is not ho"
type textarea "x"
type textarea "Pull out cooler - under flat top - unit is not hol"
type textarea "x"
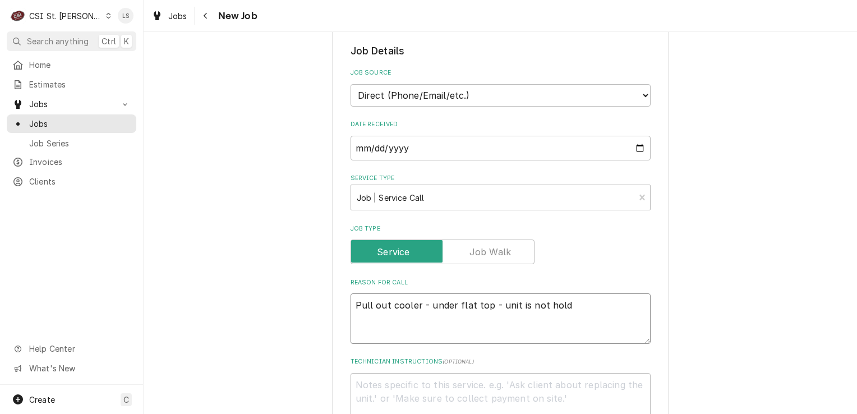
type textarea "Pull out cooler - under flat top - unit is not holdi"
type textarea "x"
type textarea "Pull out cooler - under flat top - unit is not holdin"
type textarea "x"
type textarea "Pull out cooler - under flat top - unit is not holding"
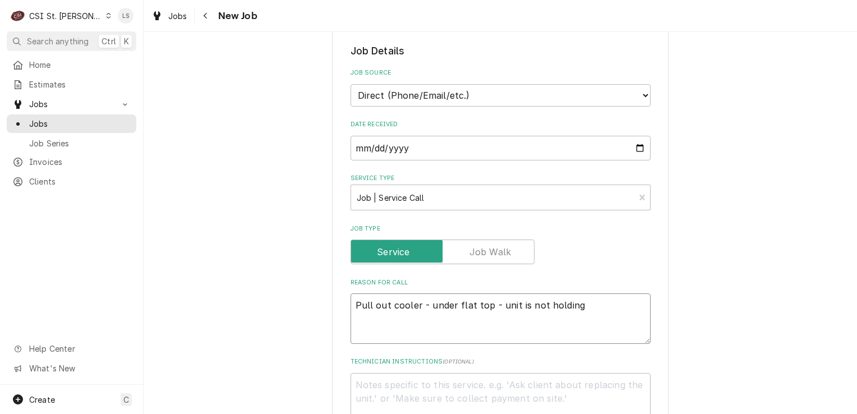
type textarea "x"
type textarea "Pull out cooler - under flat top - unit is not holding"
type textarea "x"
type textarea "Pull out cooler - under flat top - unit is not holding t"
type textarea "x"
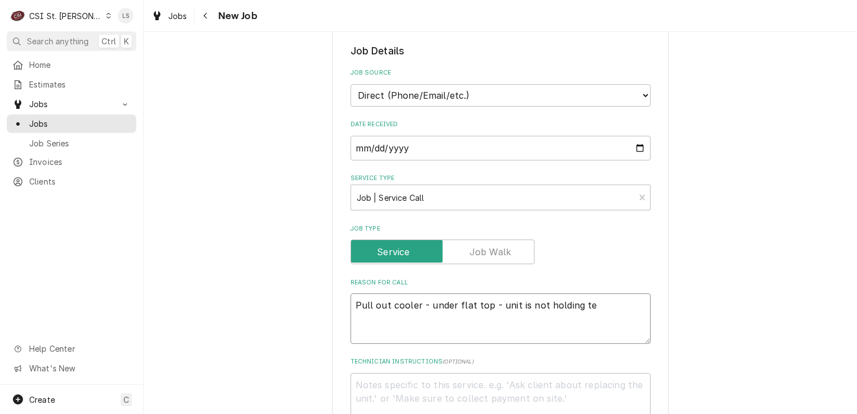
type textarea "Pull out cooler - under flat top - unit is not holding tem"
type textarea "x"
type textarea "Pull out cooler - under flat top - unit is not holding temp"
type textarea "x"
type textarea "Pull out cooler - under flat top - unit is not holding temp"
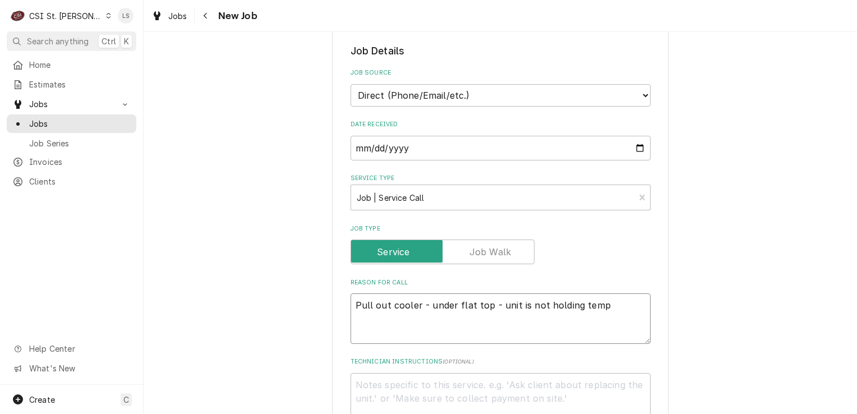
type textarea "x"
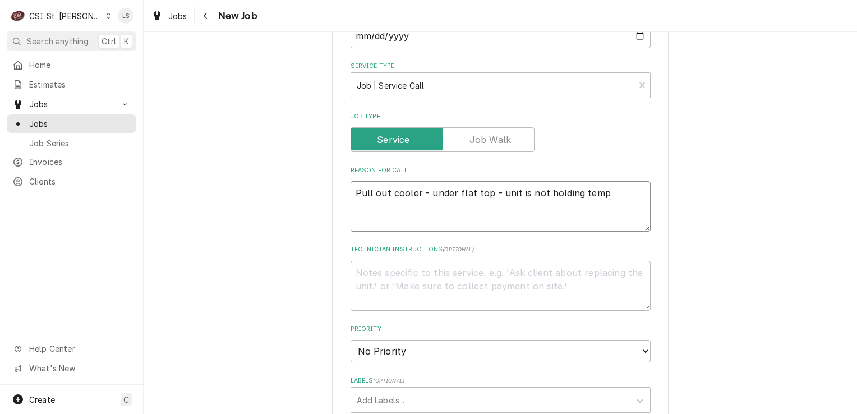
type textarea "Pull out cooler - under flat top - unit is not holding temp"
click at [387, 287] on textarea "Technician Instructions ( optional )" at bounding box center [501, 286] width 300 height 50
type textarea "x"
type textarea "E"
type textarea "x"
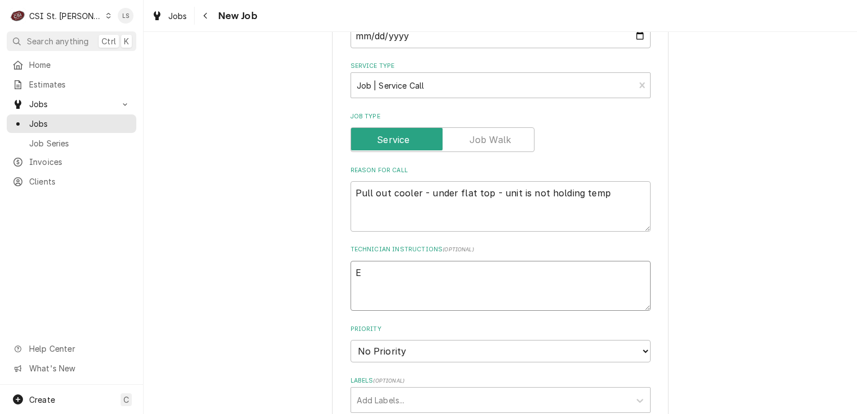
type textarea "Ev"
type textarea "x"
type textarea "Eve"
type textarea "x"
type textarea "Every"
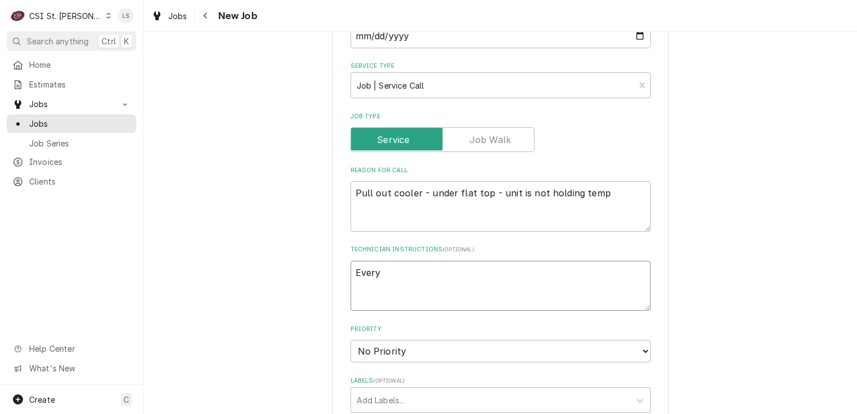
type textarea "x"
type textarea "Every d"
type textarea "x"
type textarea "Every da"
type textarea "x"
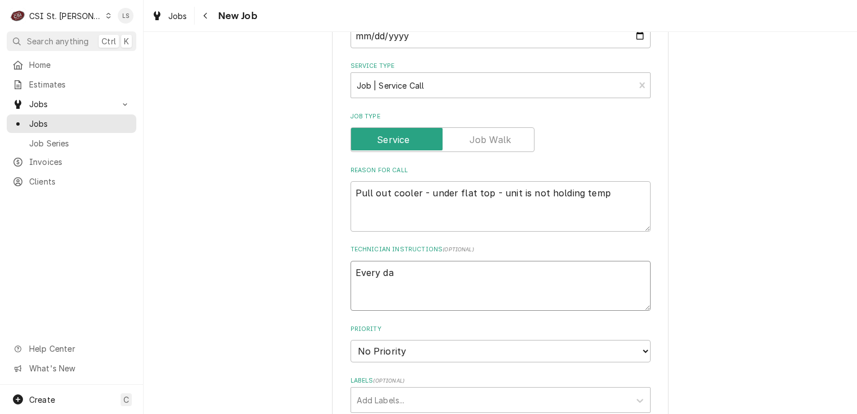
type textarea "Every day"
type textarea "x"
type textarea "Every day"
type textarea "x"
type textarea "Every day f"
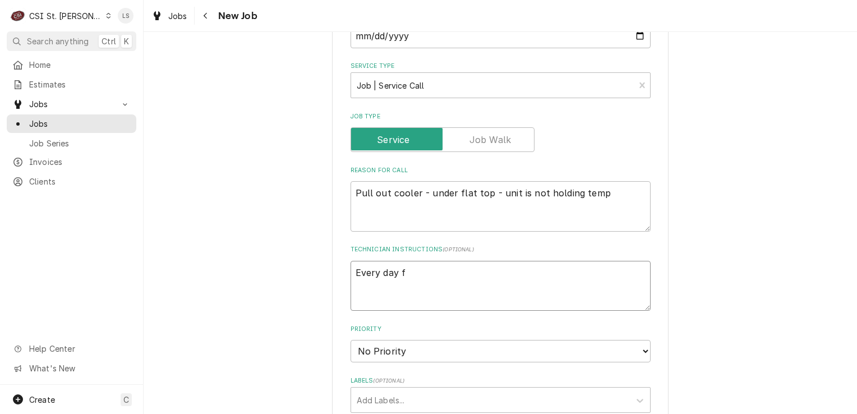
type textarea "x"
type textarea "Every day fr"
type textarea "x"
type textarea "Every day fro"
type textarea "x"
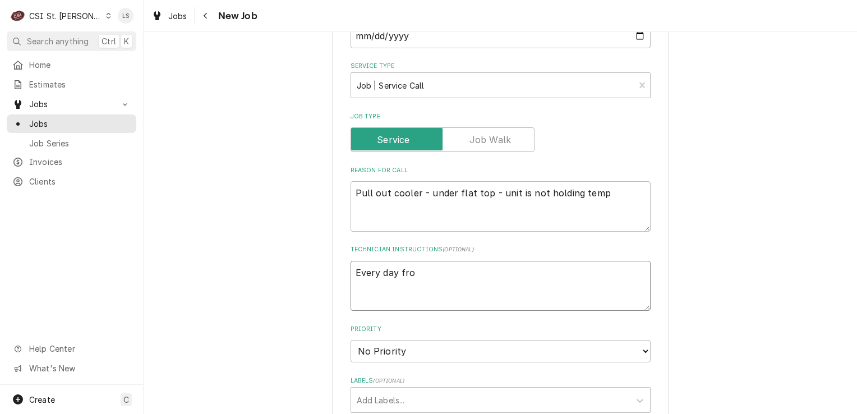
type textarea "Every day from"
type textarea "x"
type textarea "Every day from"
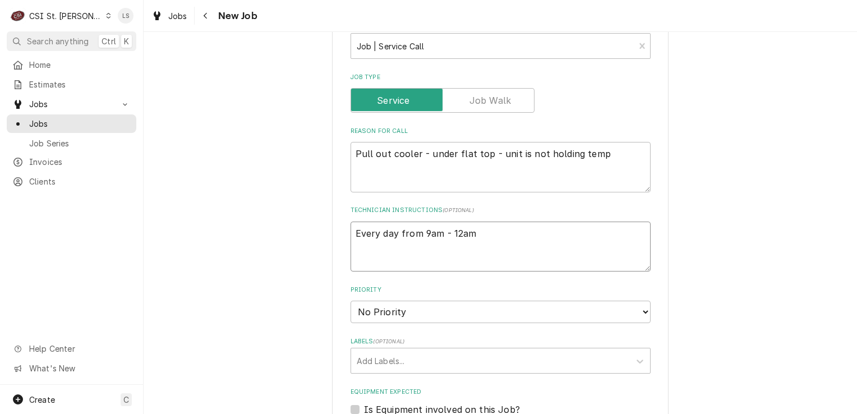
scroll to position [449, 0]
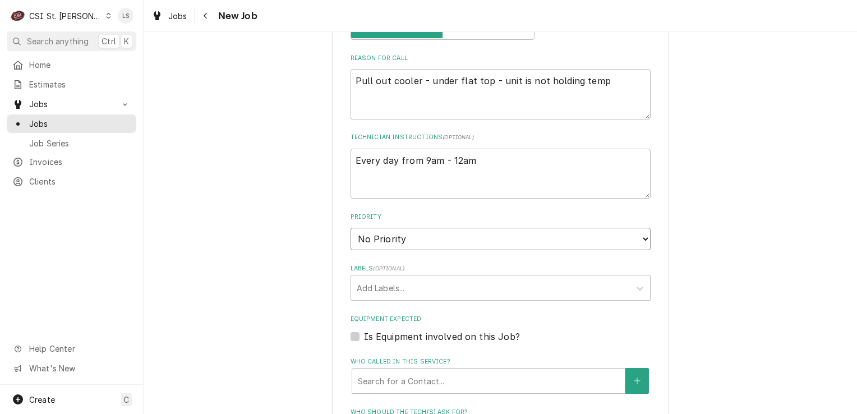
click at [387, 241] on select "No Priority Urgent High Medium Low" at bounding box center [501, 239] width 300 height 22
click at [351, 228] on select "No Priority Urgent High Medium Low" at bounding box center [501, 239] width 300 height 22
click at [373, 295] on div "Labels" at bounding box center [491, 288] width 268 height 20
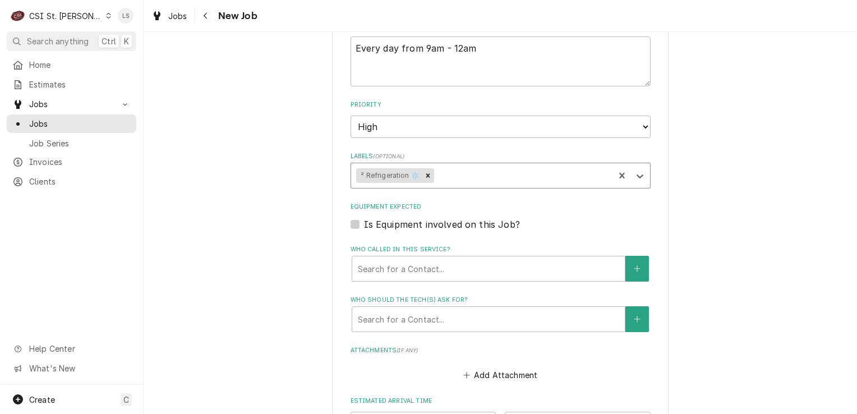
click at [364, 220] on label "Is Equipment involved on this Job?" at bounding box center [442, 224] width 156 height 13
click at [364, 220] on input "Equipment Expected" at bounding box center [514, 230] width 300 height 25
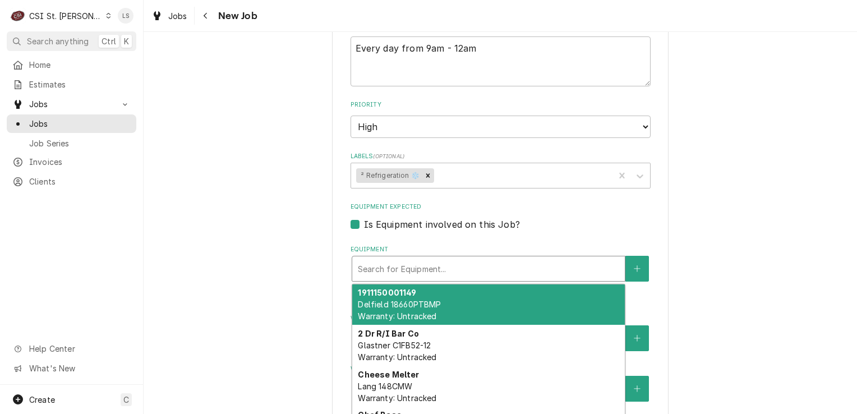
click at [388, 262] on div "Equipment" at bounding box center [488, 269] width 261 height 20
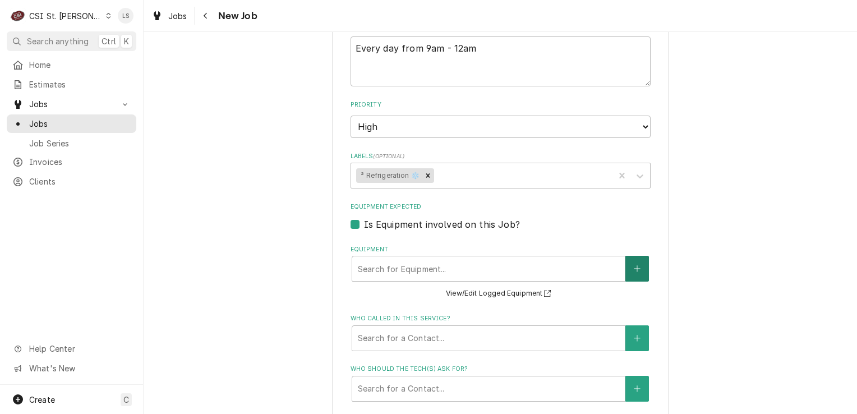
click at [638, 270] on button "Equipment" at bounding box center [638, 269] width 24 height 26
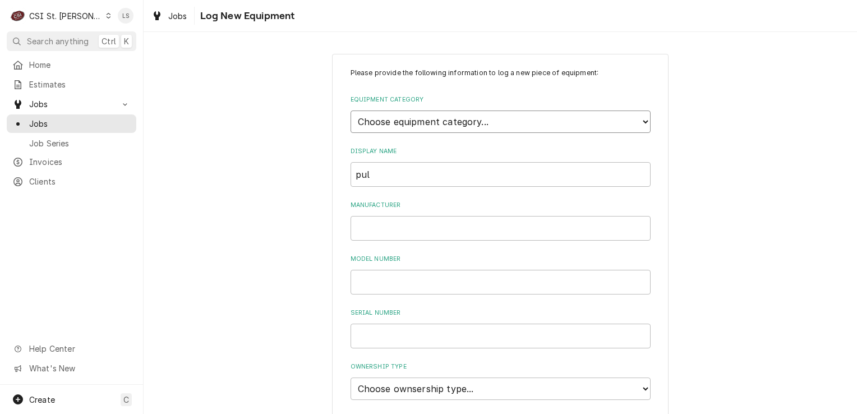
click at [397, 118] on select "Choose equipment category... Cooking Equipment Fryers Ice Machines Ovens and Ra…" at bounding box center [501, 122] width 300 height 22
click at [351, 111] on select "Choose equipment category... Cooking Equipment Fryers Ice Machines Ovens and Ra…" at bounding box center [501, 122] width 300 height 22
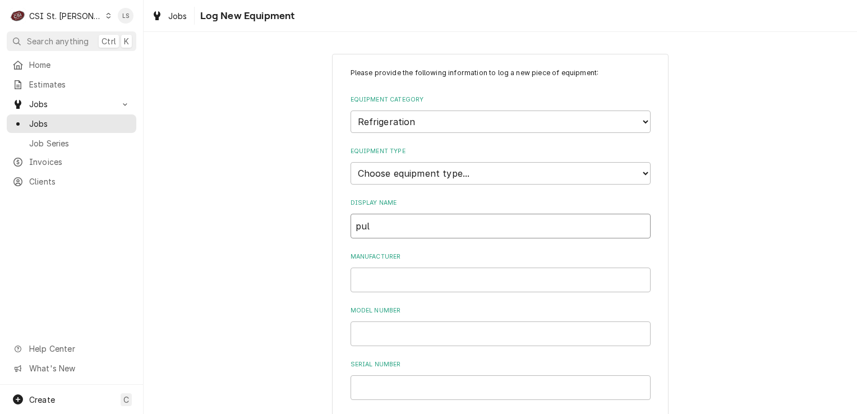
click at [401, 220] on input "pul" at bounding box center [501, 226] width 300 height 25
click at [385, 176] on select "Choose equipment type... Bar Refrigeration Blast Chiller Chef Base Freezer Chef…" at bounding box center [501, 173] width 300 height 22
click at [351, 162] on select "Choose equipment type... Bar Refrigeration Blast Chiller Chef Base Freezer Chef…" at bounding box center [501, 173] width 300 height 22
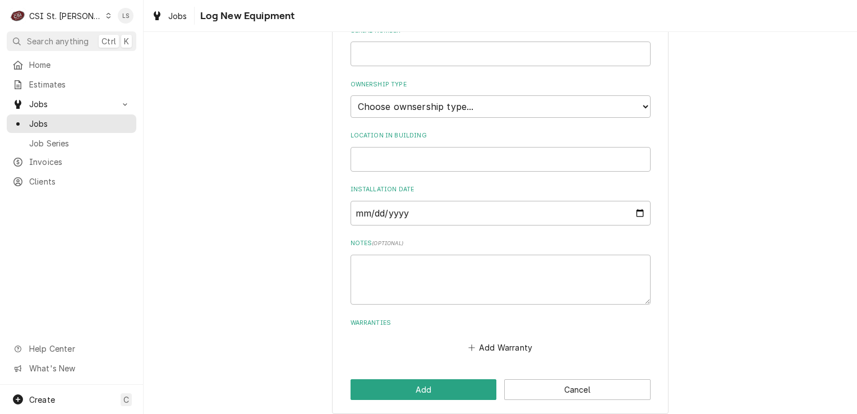
scroll to position [340, 0]
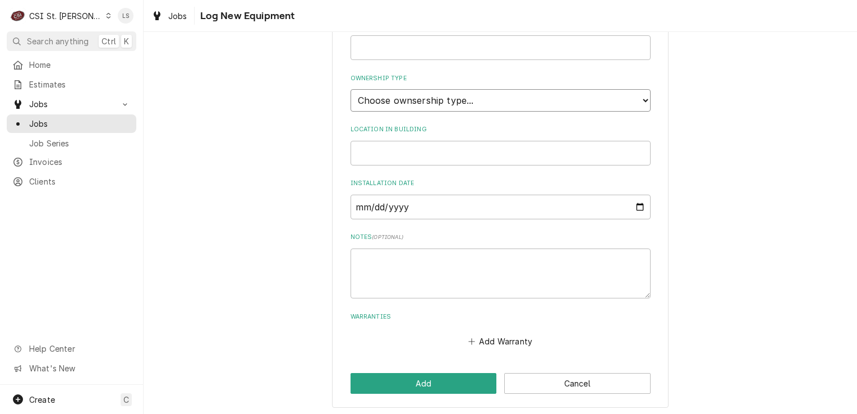
click at [396, 94] on select "Choose ownsership type... Unknown Owned Leased Rented" at bounding box center [501, 100] width 300 height 22
click at [351, 89] on select "Choose ownsership type... Unknown Owned Leased Rented" at bounding box center [501, 100] width 300 height 22
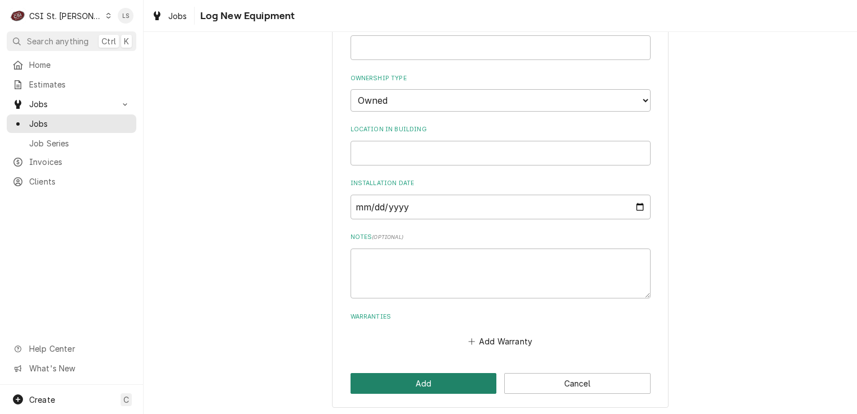
click at [429, 383] on button "Add" at bounding box center [424, 383] width 146 height 21
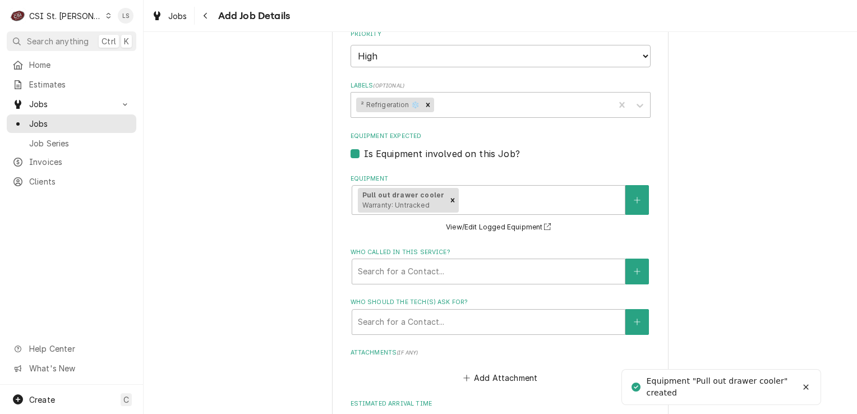
scroll to position [729, 0]
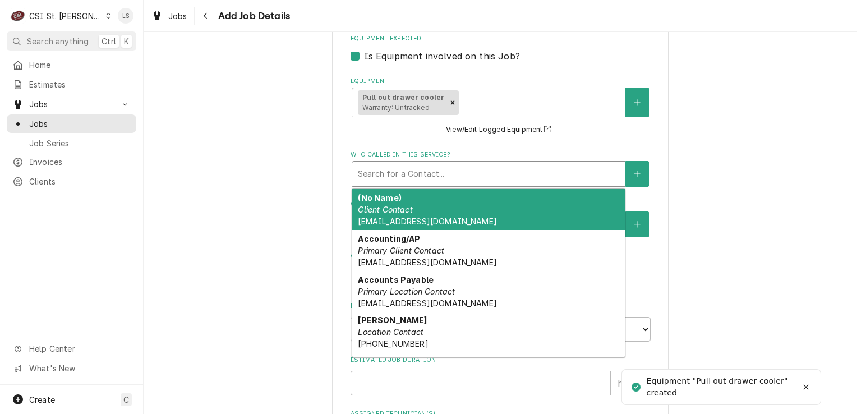
click at [419, 164] on div "Who called in this service?" at bounding box center [488, 174] width 261 height 20
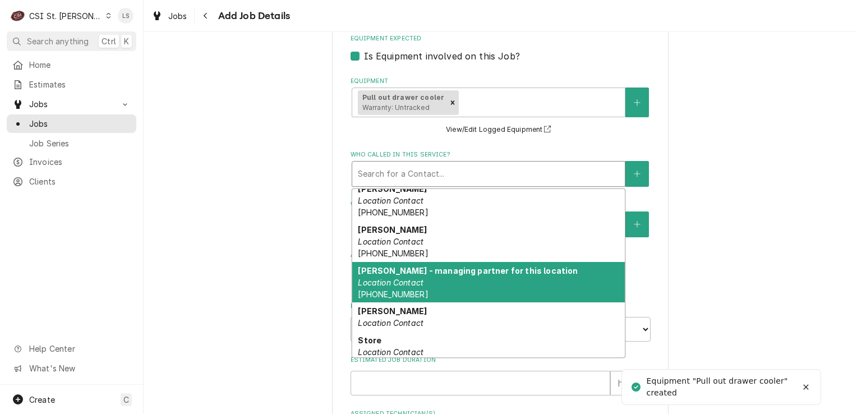
scroll to position [239, 0]
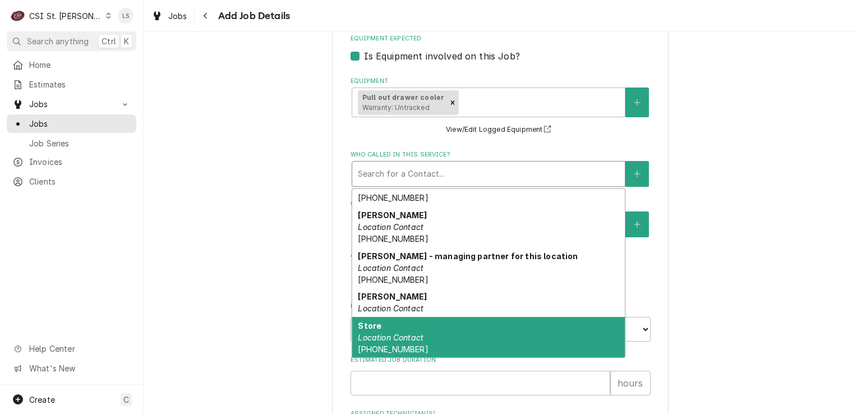
click at [465, 324] on div "Store Location Contact (618) 726-2050" at bounding box center [488, 337] width 273 height 41
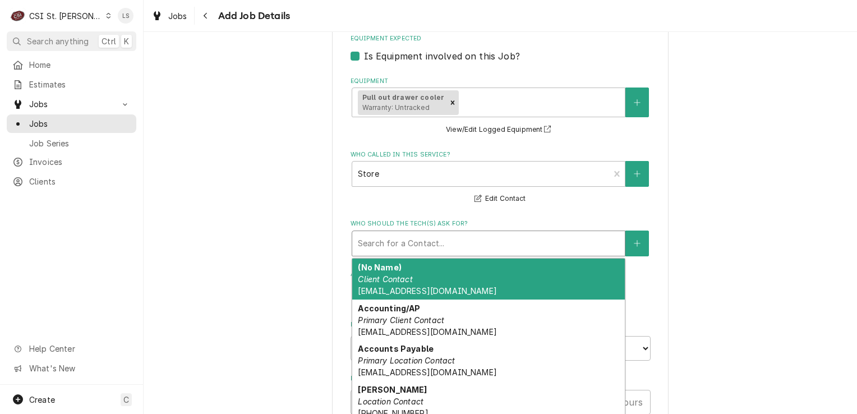
click at [396, 237] on div "Who should the tech(s) ask for?" at bounding box center [488, 243] width 261 height 20
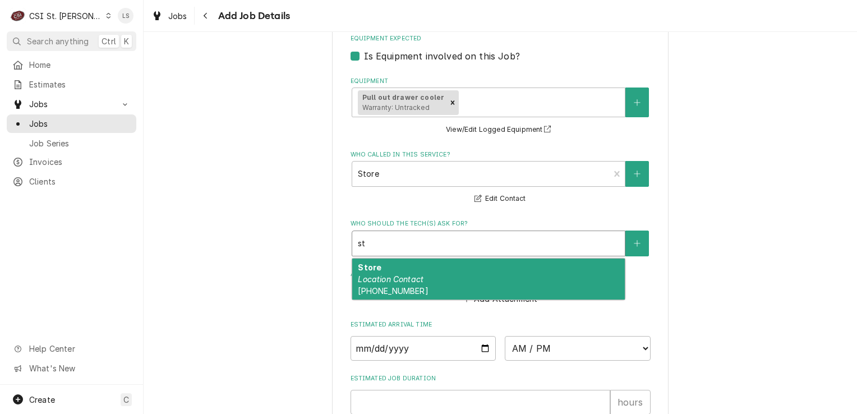
click at [389, 268] on div "Store Location Contact (618) 726-2050" at bounding box center [488, 279] width 273 height 41
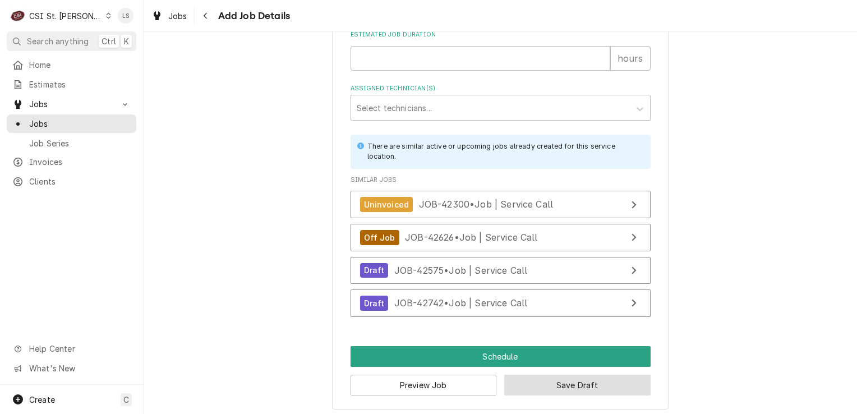
click at [567, 385] on button "Save Draft" at bounding box center [577, 385] width 146 height 21
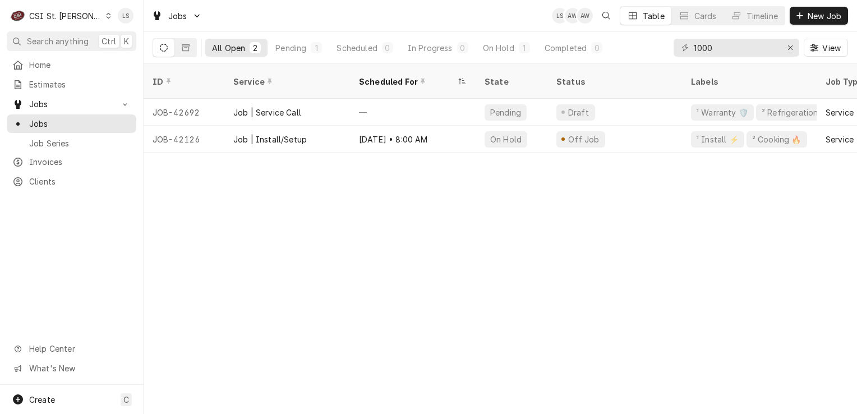
click at [106, 17] on icon "Dynamic Content Wrapper" at bounding box center [108, 16] width 5 height 6
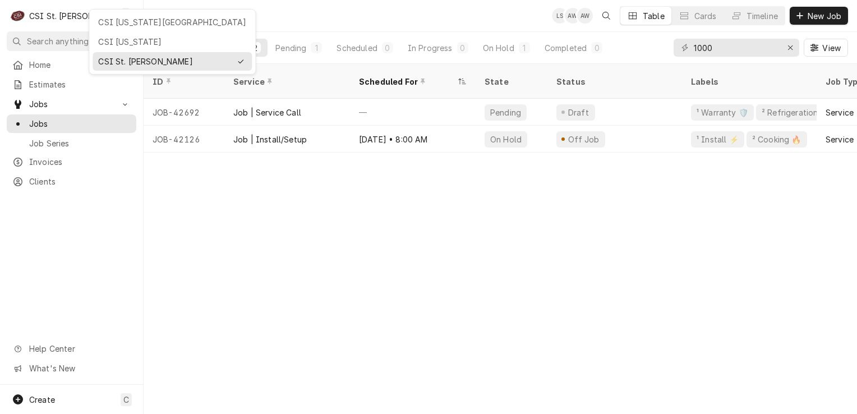
click at [105, 26] on div "CSI [US_STATE][GEOGRAPHIC_DATA]" at bounding box center [172, 22] width 148 height 12
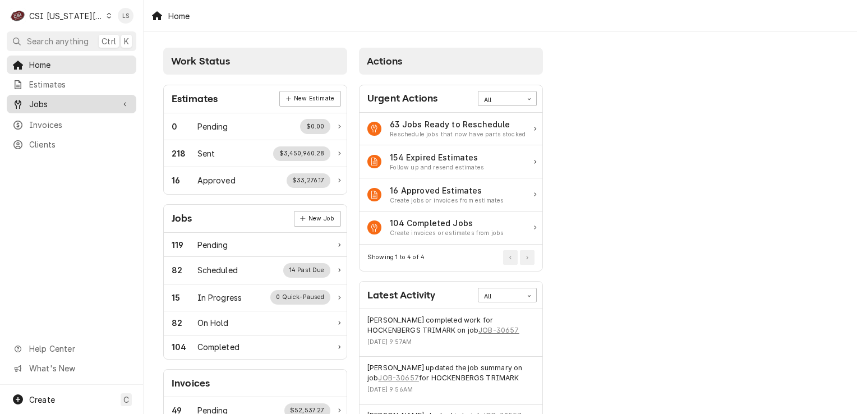
click at [79, 100] on span "Jobs" at bounding box center [71, 104] width 85 height 12
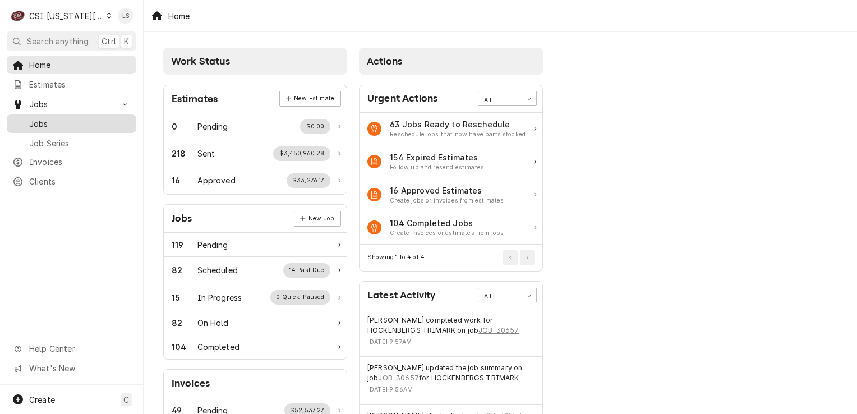
click at [76, 118] on span "Jobs" at bounding box center [80, 124] width 102 height 12
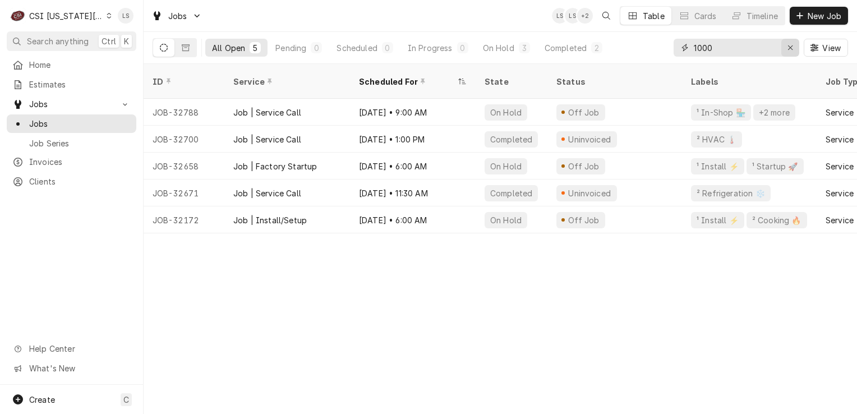
click at [796, 47] on div "Erase input" at bounding box center [790, 47] width 11 height 11
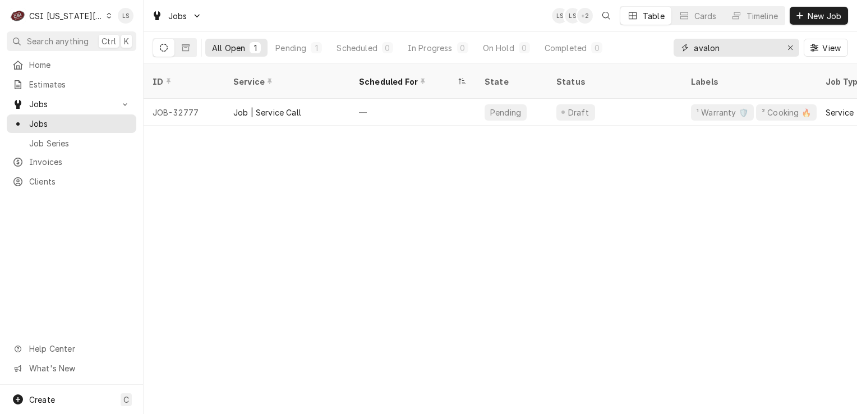
type input "avalon"
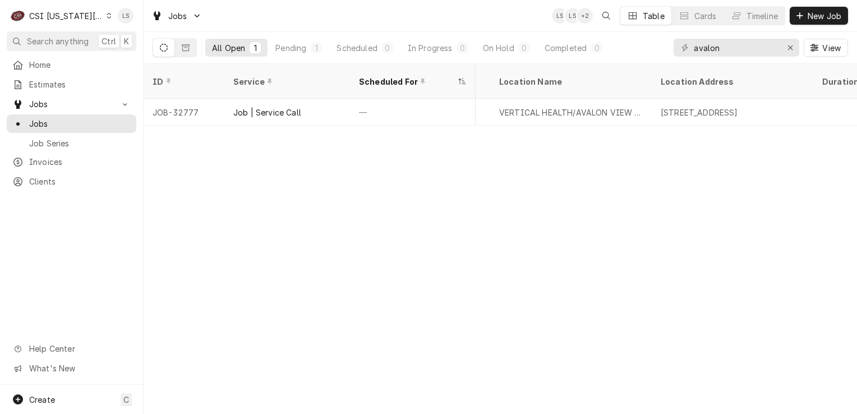
scroll to position [0, 702]
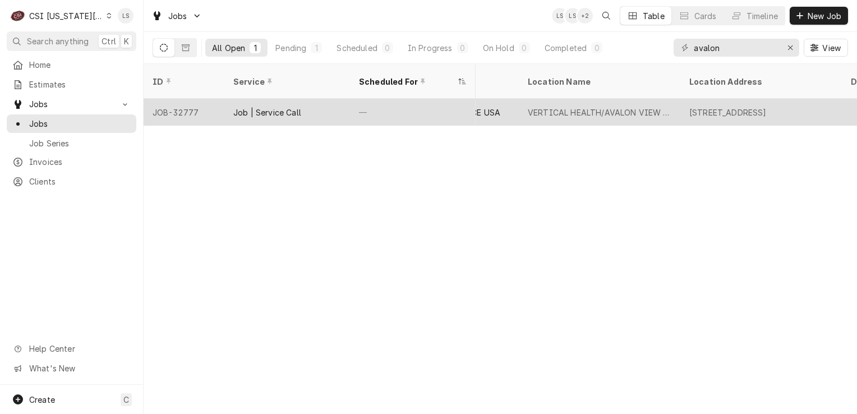
click at [194, 102] on div "JOB-32777" at bounding box center [184, 112] width 81 height 27
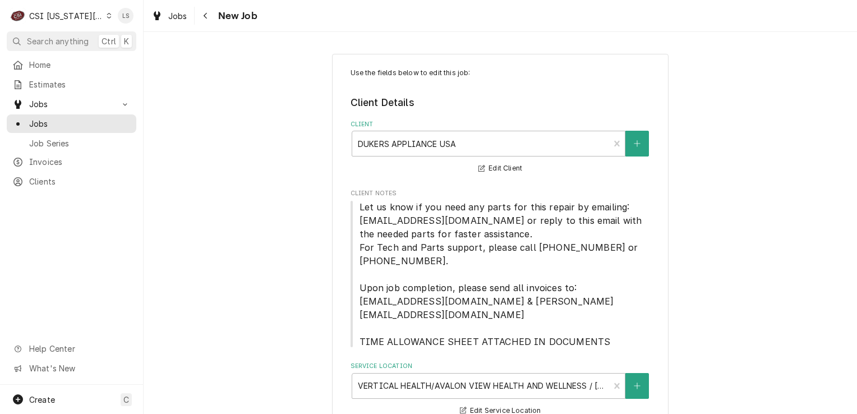
type textarea "x"
click at [70, 118] on span "Jobs" at bounding box center [80, 124] width 102 height 12
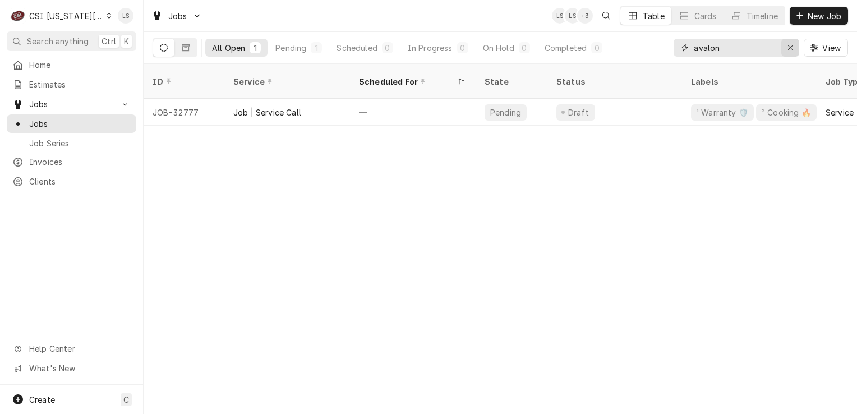
click at [785, 47] on div "Erase input" at bounding box center [790, 47] width 11 height 11
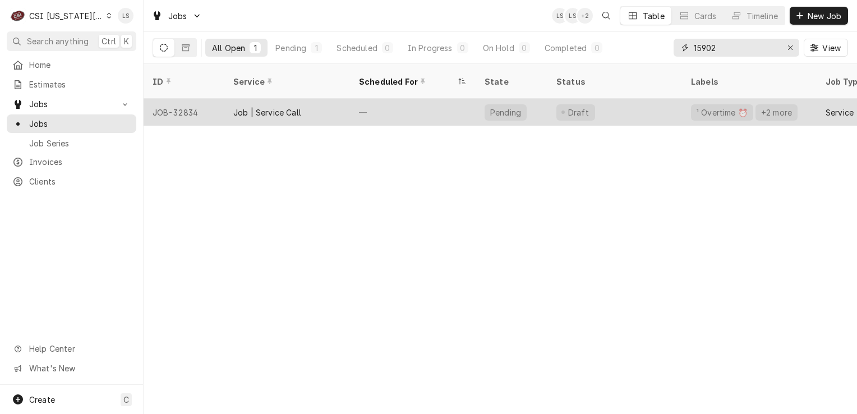
type input "15902"
click at [168, 101] on div "JOB-32834" at bounding box center [184, 112] width 81 height 27
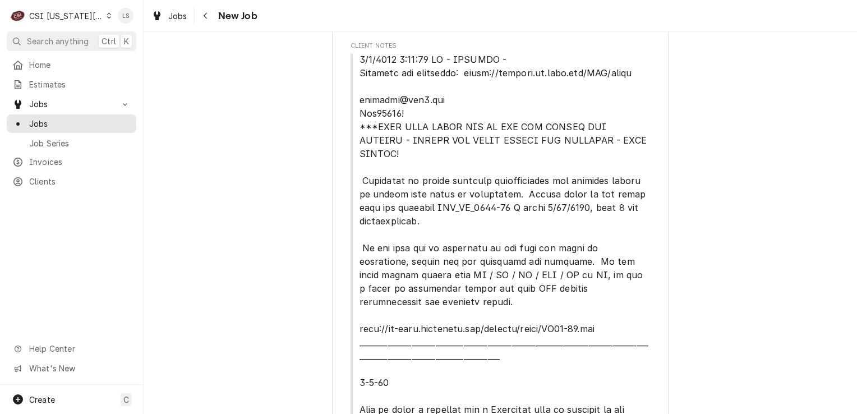
type textarea "x"
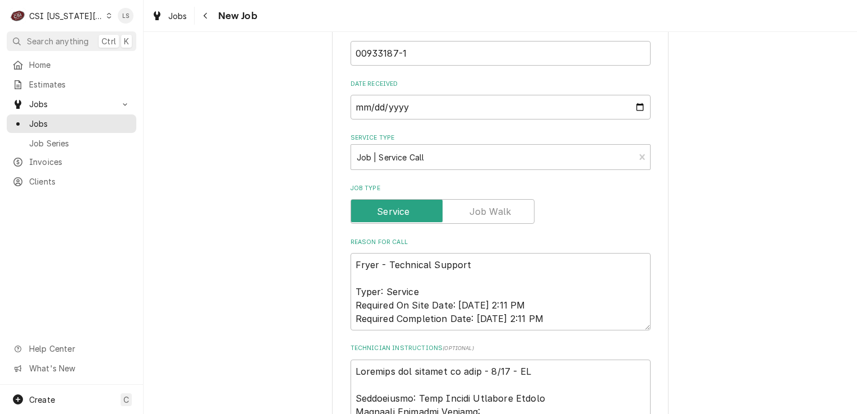
scroll to position [1010, 0]
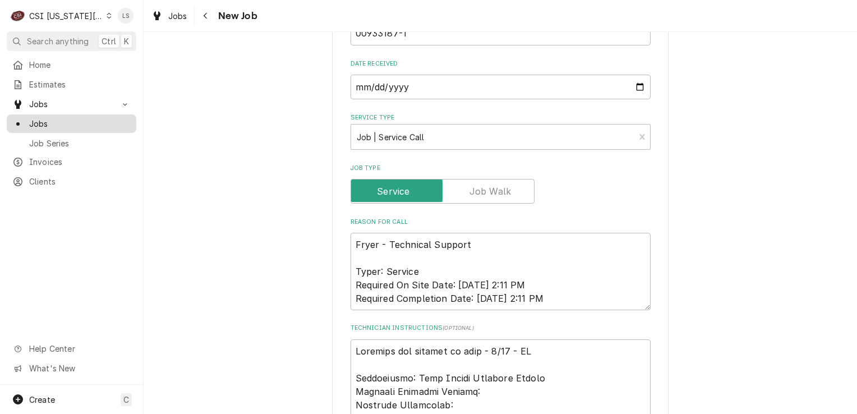
click at [65, 122] on span "Jobs" at bounding box center [80, 124] width 102 height 12
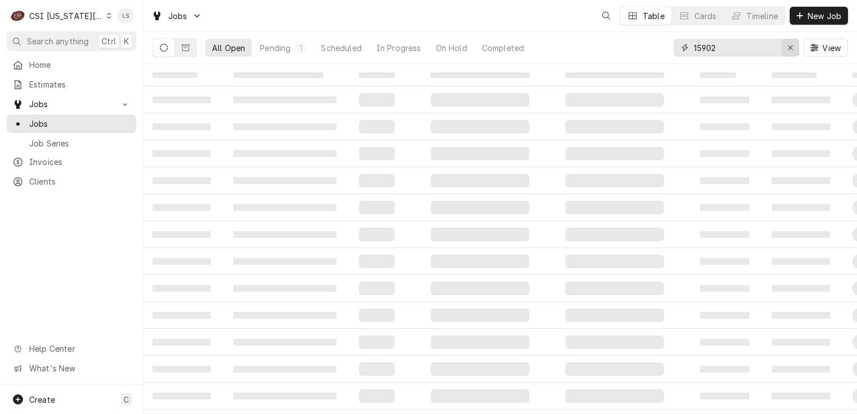
drag, startPoint x: 797, startPoint y: 51, endPoint x: 776, endPoint y: 50, distance: 20.2
click at [792, 50] on button "Erase input" at bounding box center [791, 48] width 18 height 18
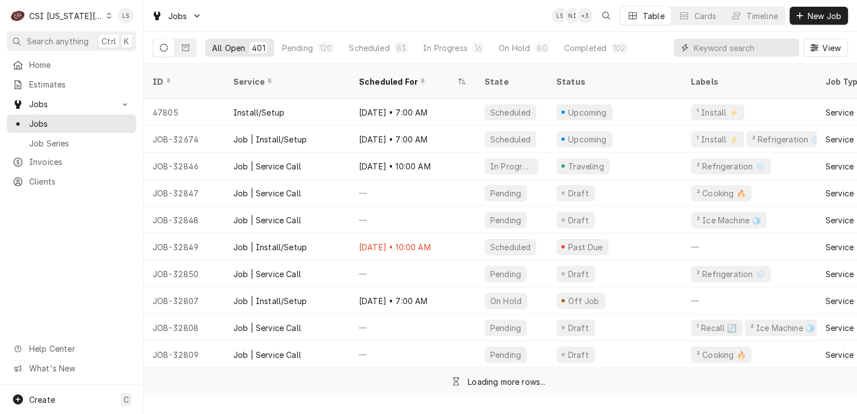
paste input "32827"
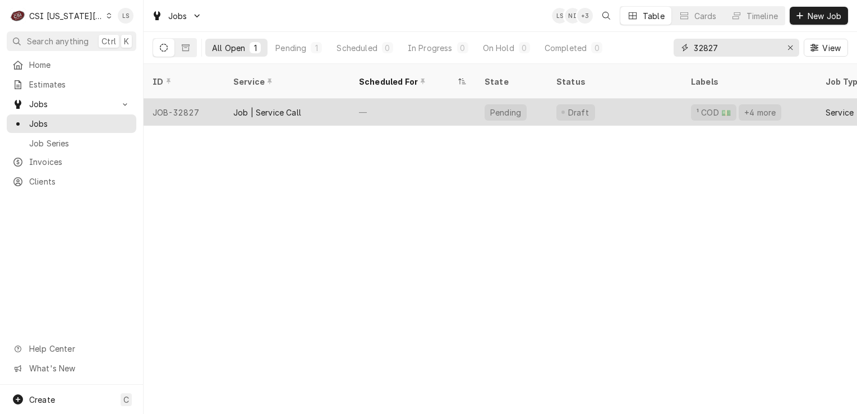
type input "32827"
click at [186, 107] on div "JOB-32827" at bounding box center [184, 112] width 81 height 27
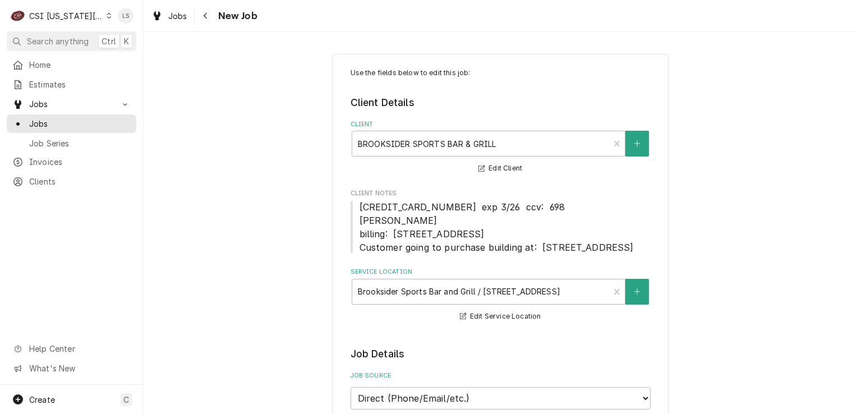
type textarea "x"
click at [76, 122] on span "Jobs" at bounding box center [80, 124] width 102 height 12
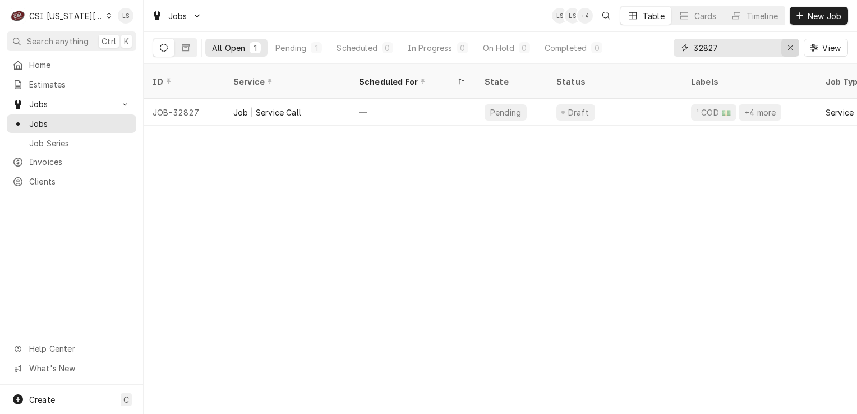
click at [782, 45] on button "Erase input" at bounding box center [791, 48] width 18 height 18
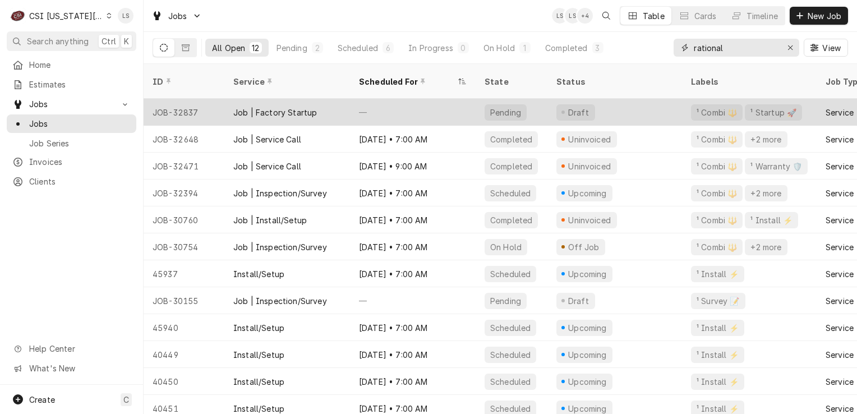
type input "rational"
click at [223, 99] on div "JOB-32837" at bounding box center [184, 112] width 81 height 27
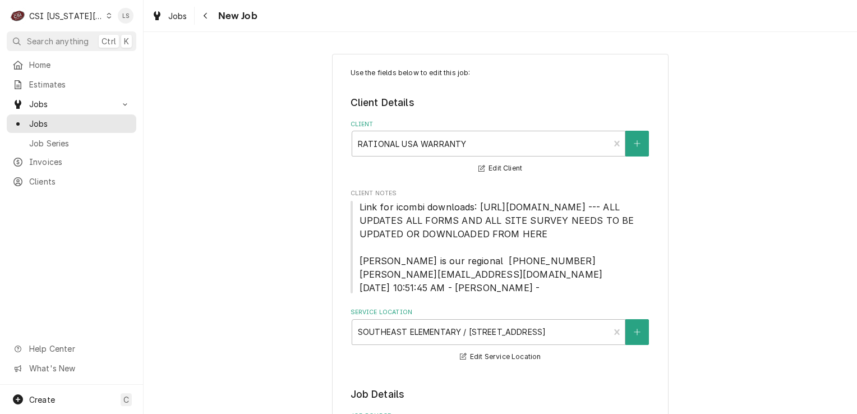
type textarea "x"
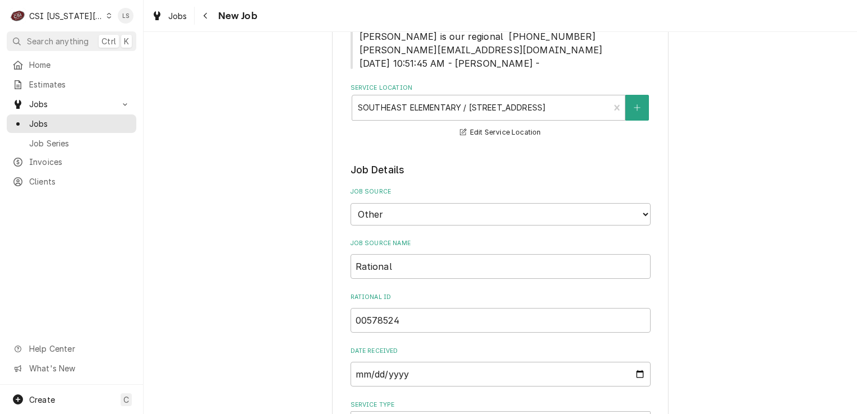
scroll to position [449, 0]
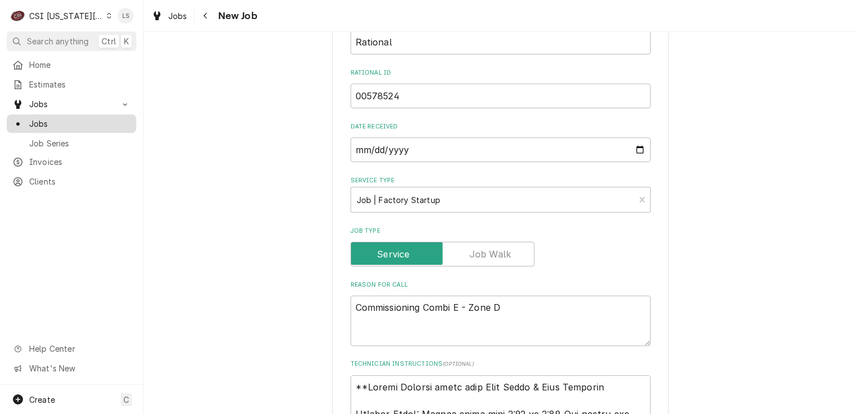
click at [103, 121] on span "Jobs" at bounding box center [80, 124] width 102 height 12
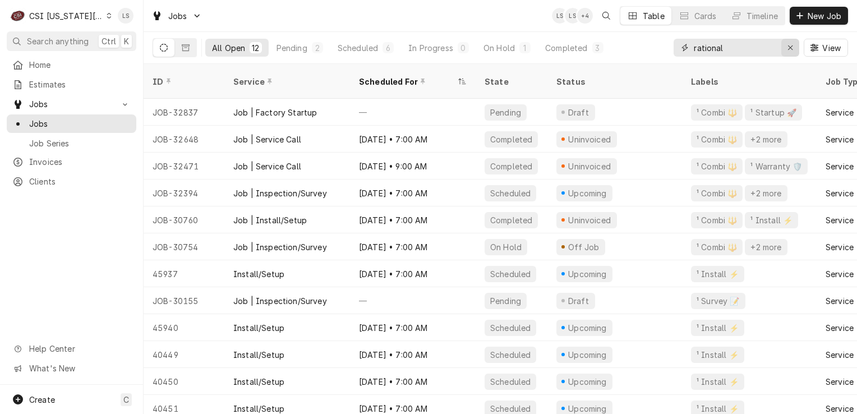
click at [791, 46] on icon "Erase input" at bounding box center [791, 48] width 6 height 8
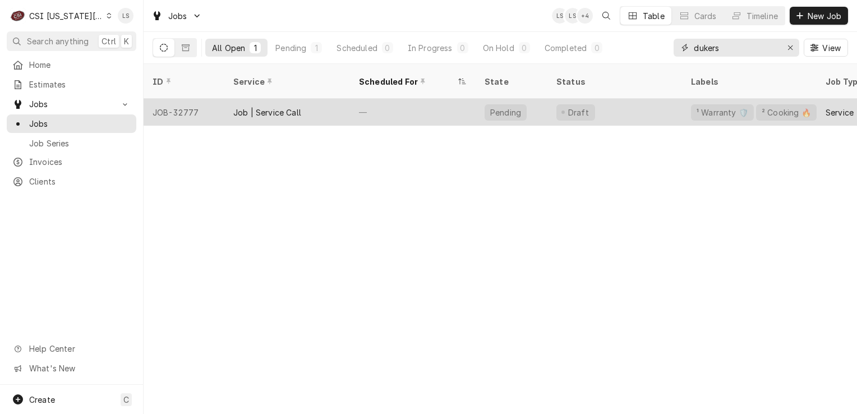
type input "dukers"
click at [181, 100] on div "JOB-32777" at bounding box center [184, 112] width 81 height 27
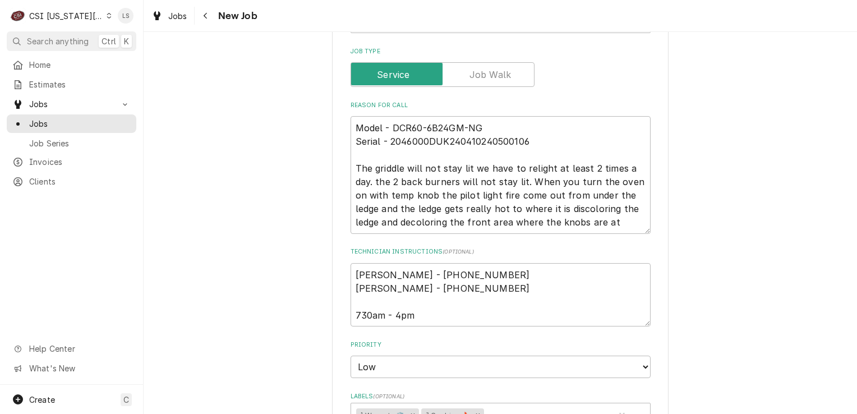
scroll to position [729, 0]
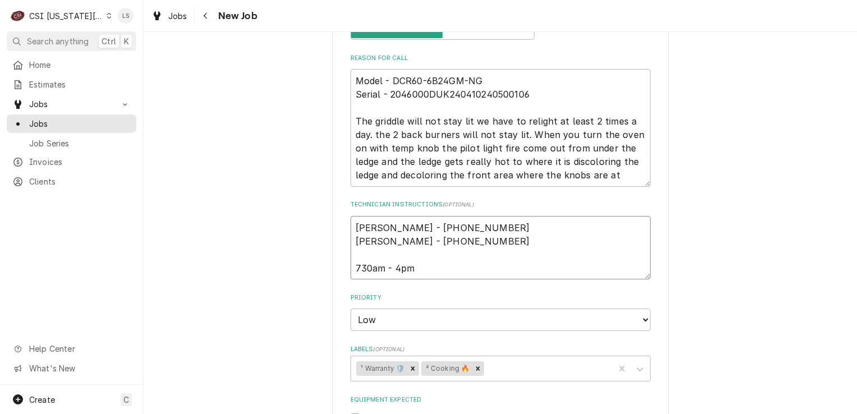
click at [352, 216] on textarea "Anne Barton - 816 240-3052 Mitch Bechtel - 314 623-6269 730am - 4pm" at bounding box center [501, 248] width 300 height 64
type textarea "x"
type textarea "Anne Barton - 816 240-3052 Mitch Bechtel - 314 623-6269 730am - 4pm"
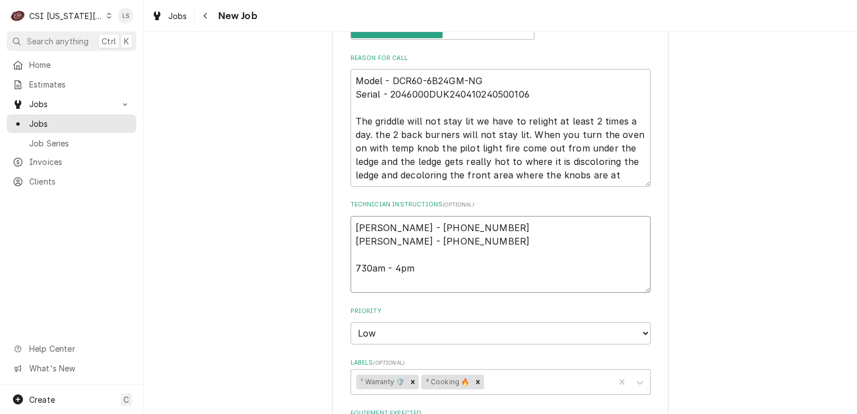
type textarea "x"
type textarea "Anne Barton - 816 240-3052 Mitch Bechtel - 314 623-6269 730am - 4pm"
click at [352, 216] on textarea "Anne Barton - 816 240-3052 Mitch Bechtel - 314 623-6269 730am - 4pm" at bounding box center [501, 254] width 300 height 77
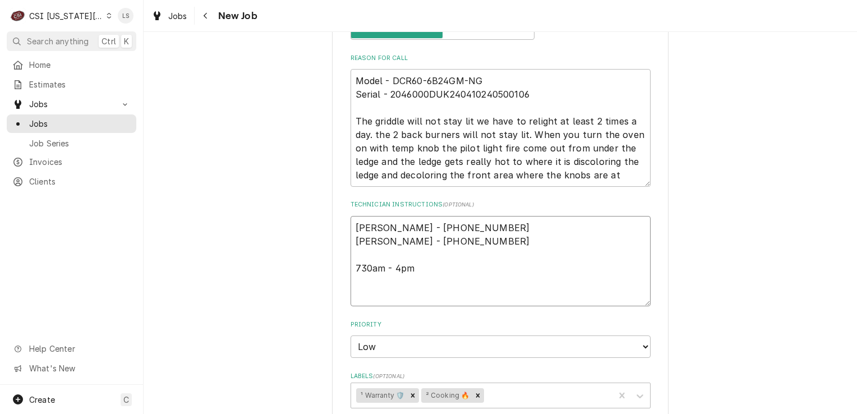
type textarea "x"
type textarea "H Anne Barton - 816 240-3052 Mitch Bechtel - 314 623-6269 730am - 4pm"
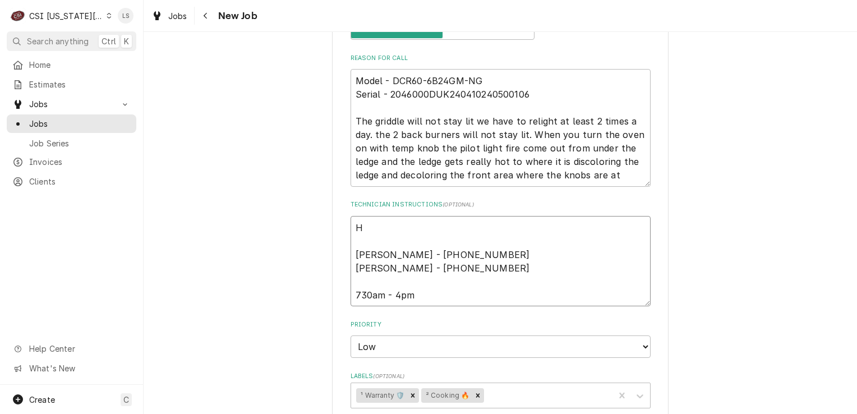
type textarea "x"
type textarea "HO Anne Barton - 816 240-3052 Mitch Bechtel - 314 623-6269 730am - 4pm"
type textarea "x"
type textarea "HOL Anne Barton - 816 240-3052 Mitch Bechtel - 314 623-6269 730am - 4pm"
type textarea "x"
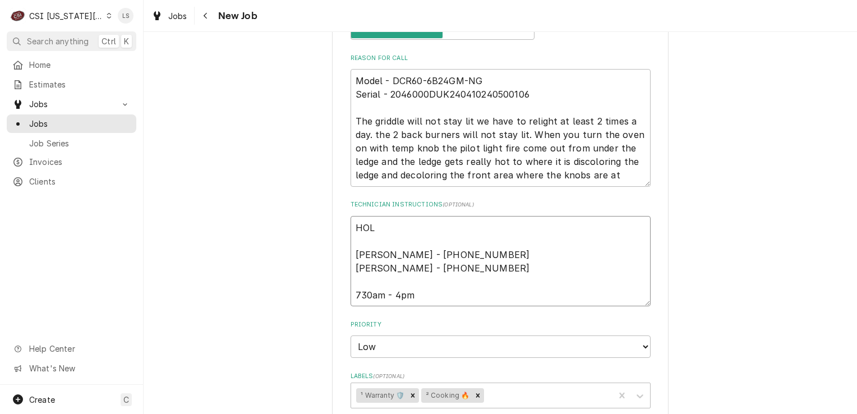
type textarea "HOLD Anne Barton - 816 240-3052 Mitch Bechtel - 314 623-6269 730am - 4pm"
type textarea "x"
type textarea "HOLD Anne Barton - 816 240-3052 Mitch Bechtel - 314 623-6269 730am - 4pm"
type textarea "x"
type textarea "HOLD - Anne Barton - 816 240-3052 Mitch Bechtel - 314 623-6269 730am - 4pm"
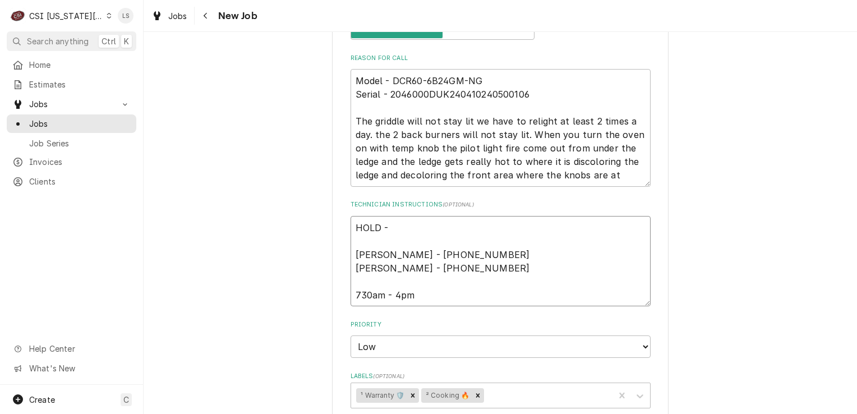
type textarea "x"
type textarea "HOLD - Anne Barton - 816 240-3052 Mitch Bechtel - 314 623-6269 730am - 4pm"
type textarea "x"
type textarea "HOLD - th Anne Barton - 816 240-3052 Mitch Bechtel - 314 623-6269 730am - 4pm"
type textarea "x"
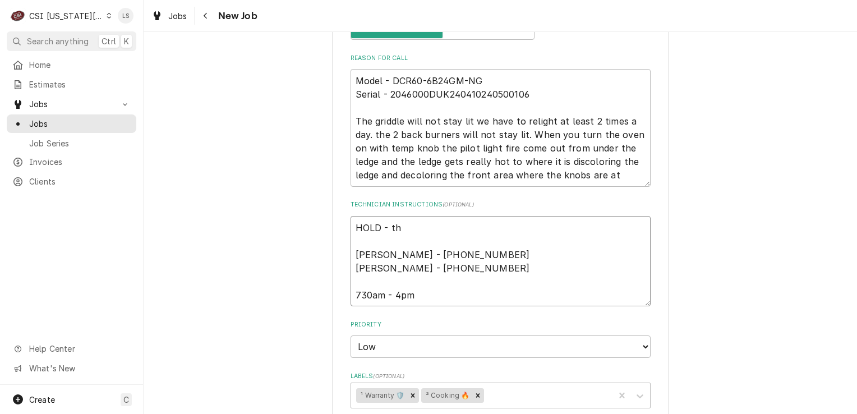
type textarea "HOLD - thi Anne Barton - 816 240-3052 Mitch Bechtel - 314 623-6269 730am - 4pm"
type textarea "x"
type textarea "HOLD - this Anne Barton - 816 240-3052 Mitch Bechtel - 314 623-6269 730am - 4pm"
type textarea "x"
type textarea "HOLD - this w Anne Barton - 816 240-3052 Mitch Bechtel - 314 623-6269 730am - 4…"
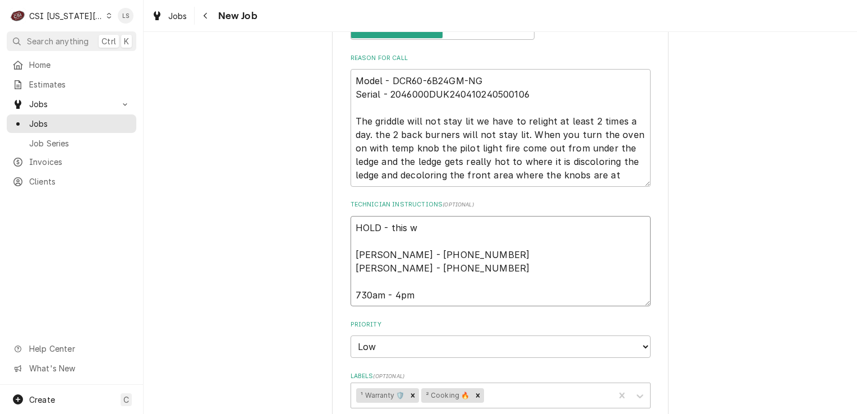
type textarea "x"
type textarea "HOLD - this wa Anne Barton - 816 240-3052 Mitch Bechtel - 314 623-6269 730am - …"
type textarea "x"
type textarea "HOLD - this was Anne Barton - 816 240-3052 Mitch Bechtel - 314 623-6269 730am -…"
type textarea "x"
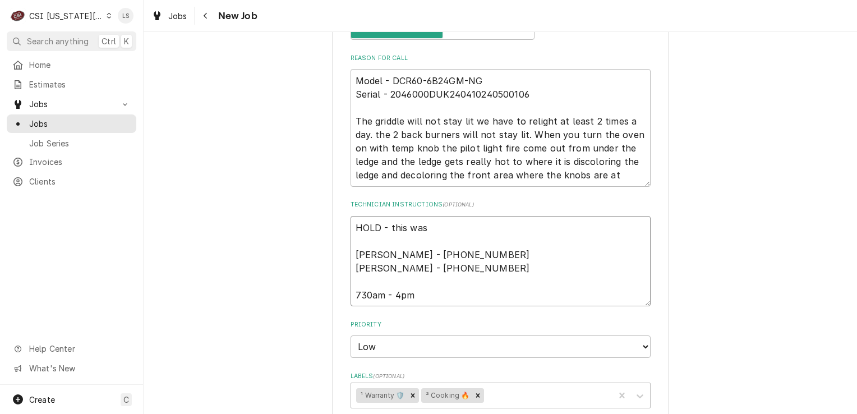
type textarea "HOLD - this was Anne Barton - 816 240-3052 Mitch Bechtel - 314 623-6269 730am -…"
type textarea "x"
type textarea "HOLD - this was c Anne Barton - 816 240-3052 Mitch Bechtel - 314 623-6269 730am…"
type textarea "x"
type textarea "HOLD - this was ca Anne Barton - 816 240-3052 Mitch Bechtel - 314 623-6269 730a…"
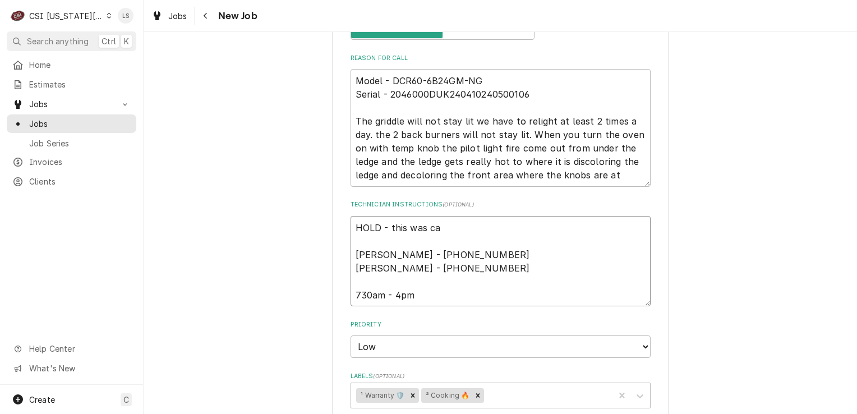
type textarea "x"
type textarea "HOLD - this was can Anne Barton - 816 240-3052 Mitch Bechtel - 314 623-6269 730…"
type textarea "x"
type textarea "HOLD - this was canc Anne Barton - 816 240-3052 Mitch Bechtel - 314 623-6269 73…"
type textarea "x"
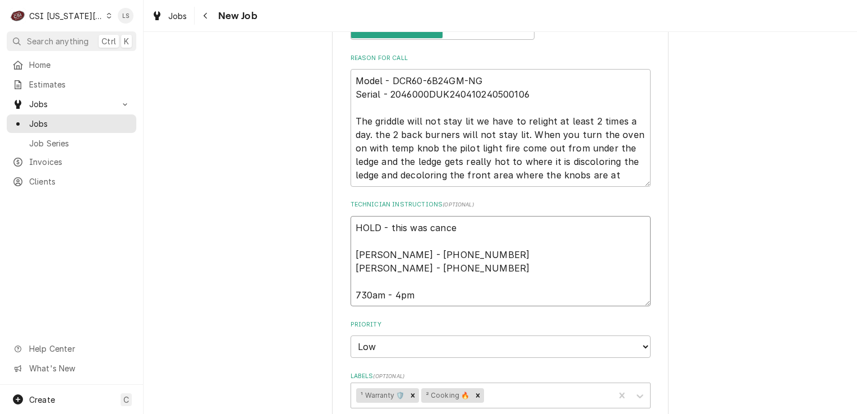
type textarea "HOLD - this was cancel Anne Barton - 816 240-3052 Mitch Bechtel - 314 623-6269 …"
type textarea "x"
type textarea "HOLD - this was cancele Anne Barton - 816 240-3052 Mitch Bechtel - 314 623-6269…"
type textarea "x"
type textarea "HOLD - this was canceled Anne Barton - 816 240-3052 Mitch Bechtel - 314 623-626…"
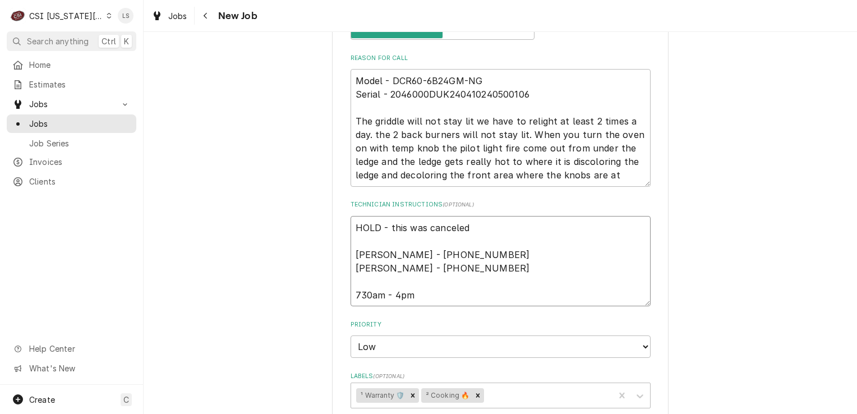
type textarea "x"
type textarea "HOLD - this was canceled Anne Barton - 816 240-3052 Mitch Bechtel - 314 623-626…"
type textarea "x"
type textarea "HOLD - this was canceled b Anne Barton - 816 240-3052 Mitch Bechtel - 314 623-6…"
type textarea "x"
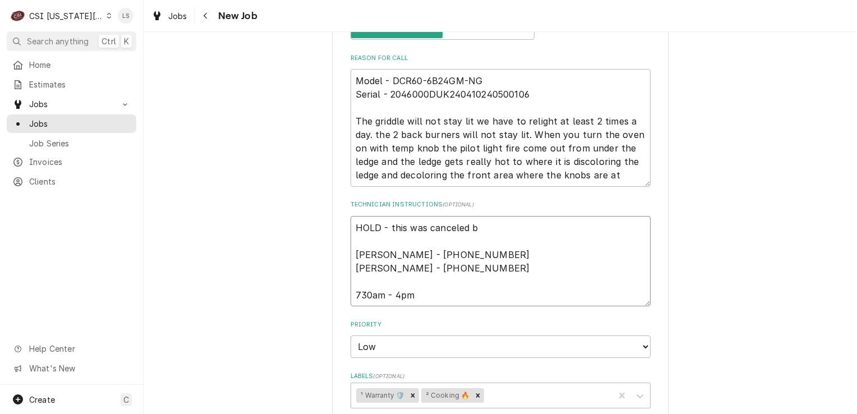
type textarea "HOLD - this was canceled by Anne Barton - 816 240-3052 Mitch Bechtel - 314 623-…"
type textarea "x"
type textarea "HOLD - this was canceled by Anne Barton - 816 240-3052 Mitch Bechtel - 314 623-…"
type textarea "x"
type textarea "HOLD - this was canceled by M Anne Barton - 816 240-3052 Mitch Bechtel - 314 62…"
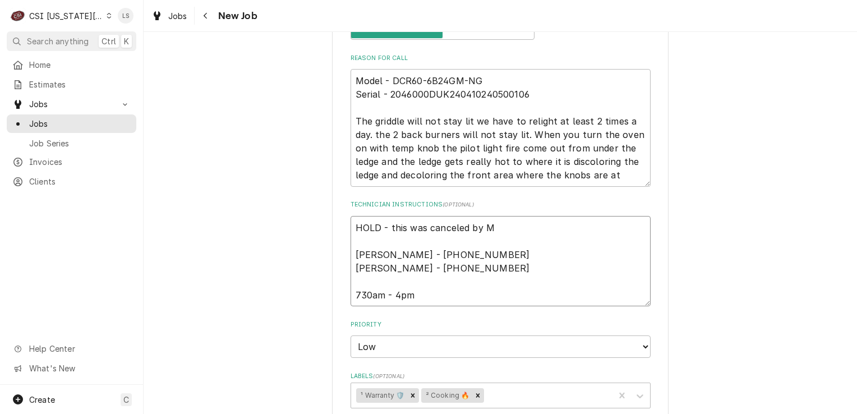
type textarea "x"
type textarea "HOLD - this was canceled by MF Anne Barton - 816 240-3052 Mitch Bechtel - 314 6…"
type textarea "x"
type textarea "HOLD - this was canceled by MFG Anne Barton - 816 240-3052 Mitch Bechtel - 314 …"
type textarea "x"
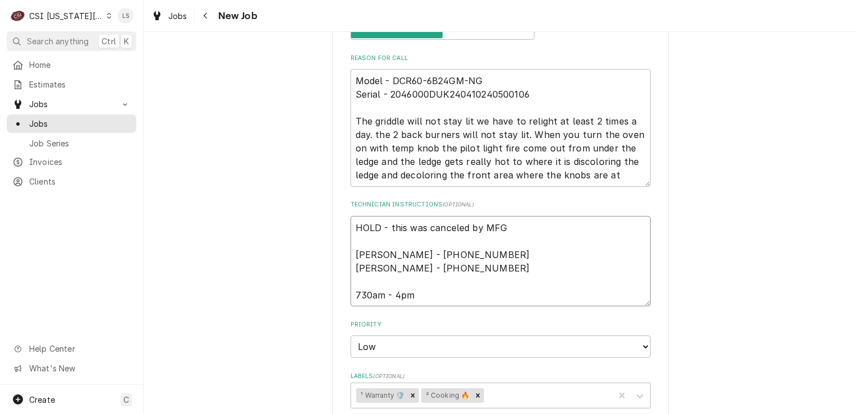
type textarea "HOLD - this was canceled by MFG Anne Barton - 816 240-3052 Mitch Bechtel - 314 …"
type textarea "x"
type textarea "HOLD - this was canceled by MFG - Anne Barton - 816 240-3052 Mitch Bechtel - 31…"
type textarea "x"
type textarea "HOLD - this was canceled by MFG - Anne Barton - 816 240-3052 Mitch Bechtel - 31…"
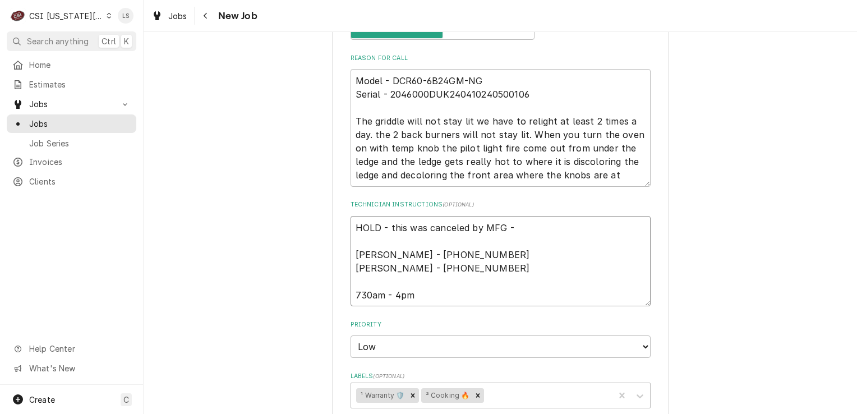
type textarea "x"
type textarea "HOLD - this was canceled by MFG - 9 Anne Barton - 816 240-3052 Mitch Bechtel - …"
type textarea "x"
type textarea "HOLD - this was canceled by MFG - 9/ Anne Barton - 816 240-3052 Mitch Bechtel -…"
type textarea "x"
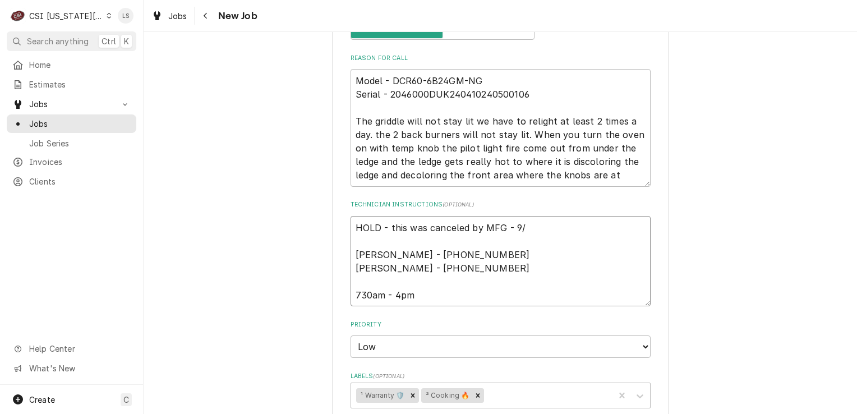
type textarea "HOLD - this was canceled by MFG - 9/1 Anne Barton - 816 240-3052 Mitch Bechtel …"
type textarea "x"
type textarea "HOLD - this was canceled by MFG - 9/18 Anne Barton - 816 240-3052 Mitch Bechtel…"
type textarea "x"
type textarea "HOLD - this was canceled by MFG - 9/18 Anne Barton - 816 240-3052 Mitch Bechtel…"
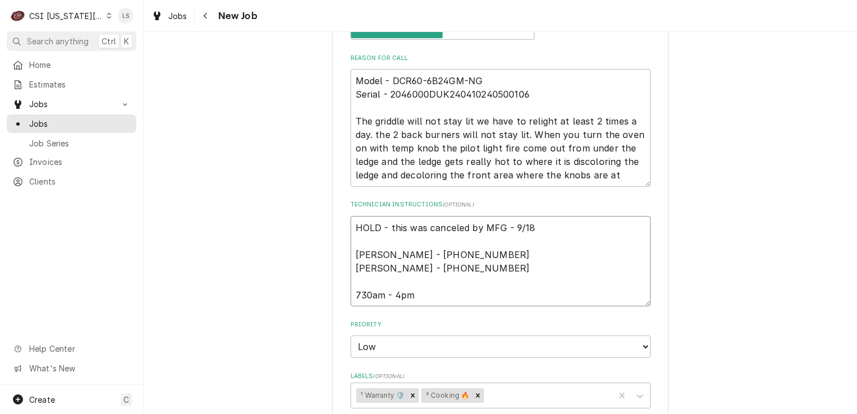
type textarea "x"
type textarea "HOLD - this was canceled by MFG - 9/18 - Anne Barton - 816 240-3052 Mitch Becht…"
type textarea "x"
type textarea "HOLD - this was canceled by MFG - 9/18 - Anne Barton - 816 240-3052 Mitch Becht…"
type textarea "x"
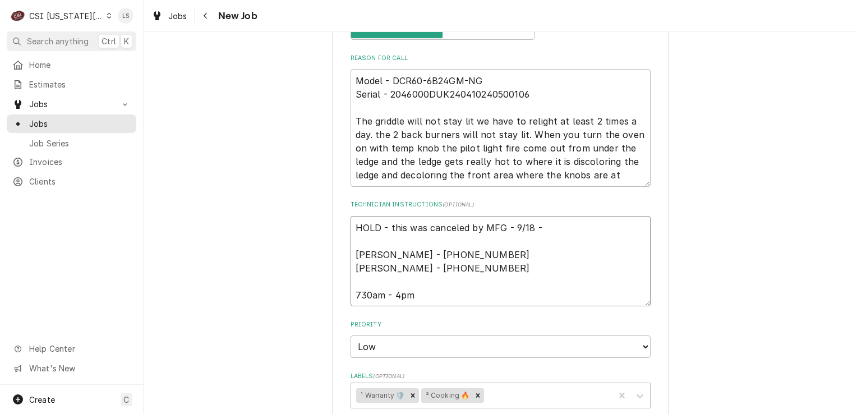
type textarea "HOLD - this was canceled by MFG - 9/18 - L Anne Barton - 816 240-3052 Mitch Bec…"
type textarea "x"
type textarea "HOLD - this was canceled by MFG - 9/18 - LS Anne Barton - 816 240-3052 Mitch Be…"
type textarea "x"
type textarea "HOLD - this was canceled by MFG - 9/18 - LS Anne Barton - 816 240-3052 Mitch Be…"
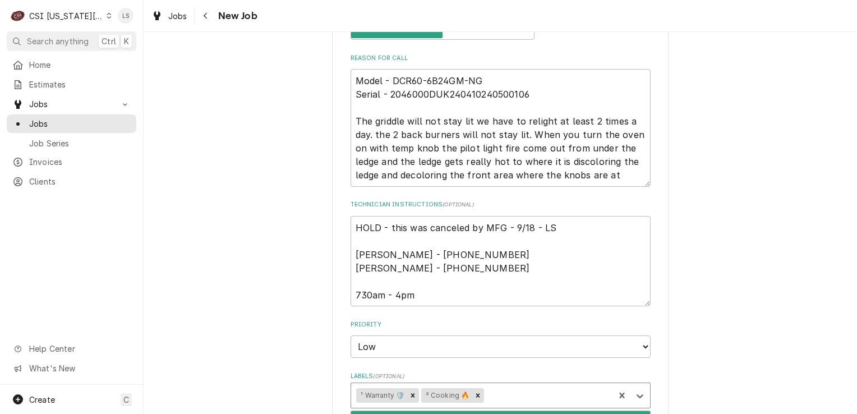
click at [536, 385] on div "Labels" at bounding box center [547, 395] width 122 height 20
type input "hold"
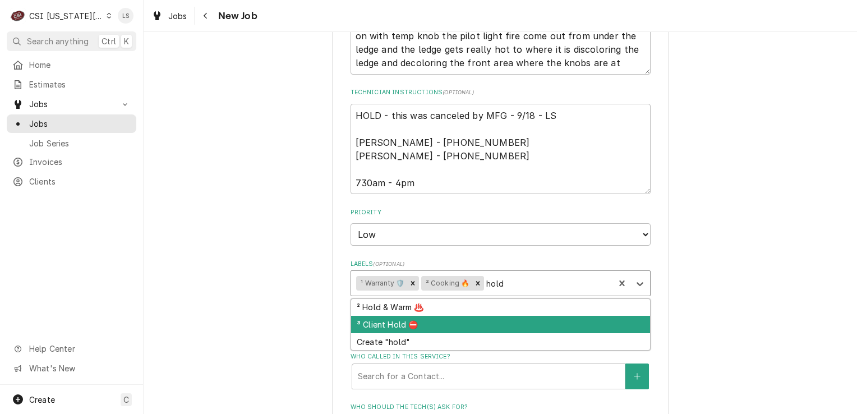
click at [388, 316] on div "³ Client Hold ⛔️" at bounding box center [500, 324] width 299 height 17
type textarea "x"
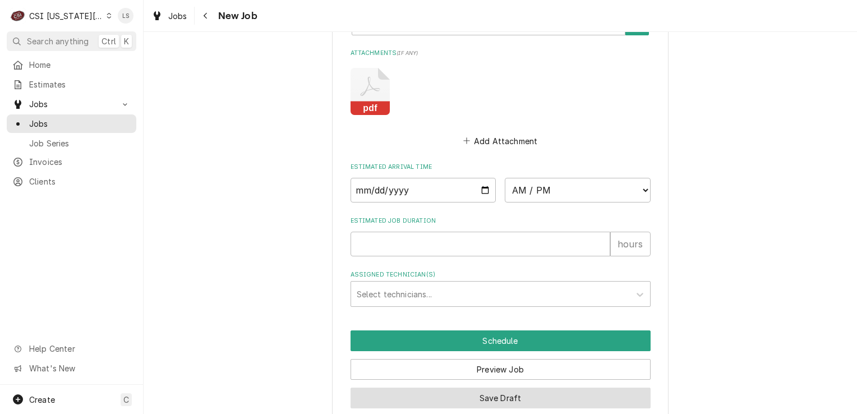
click at [481, 388] on button "Save Draft" at bounding box center [501, 398] width 300 height 21
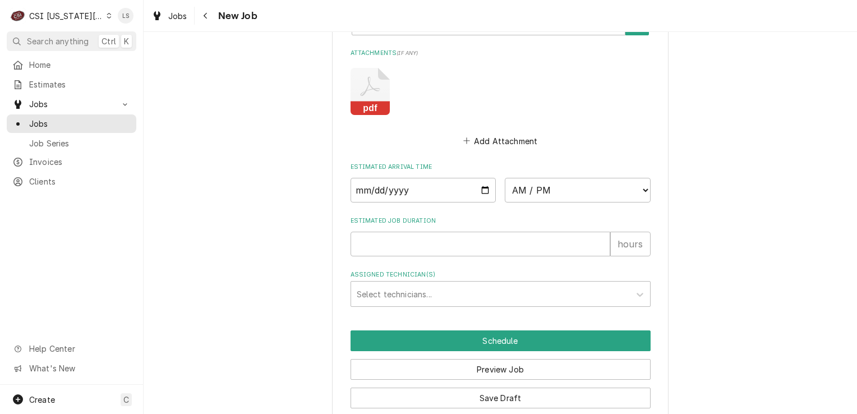
scroll to position [1208, 0]
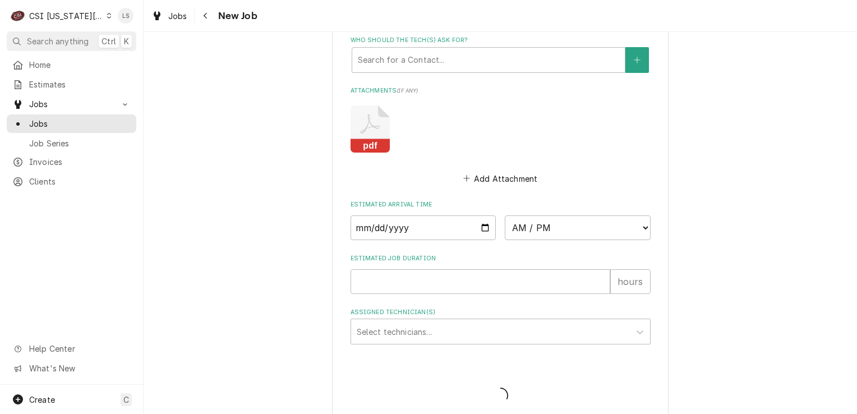
type textarea "x"
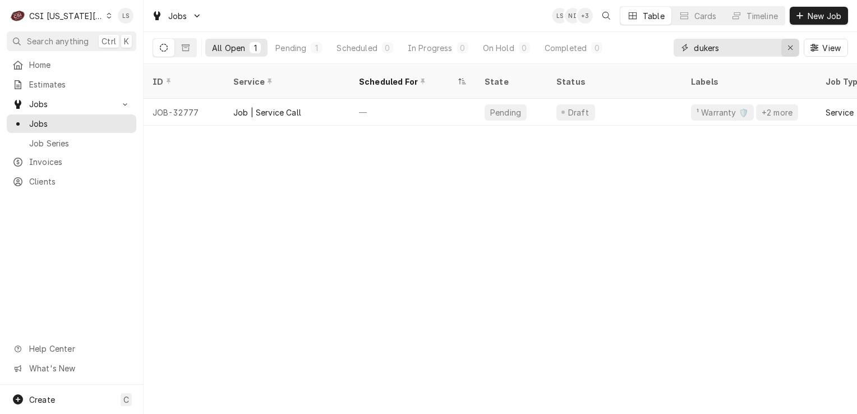
click at [790, 49] on icon "Erase input" at bounding box center [791, 48] width 6 height 8
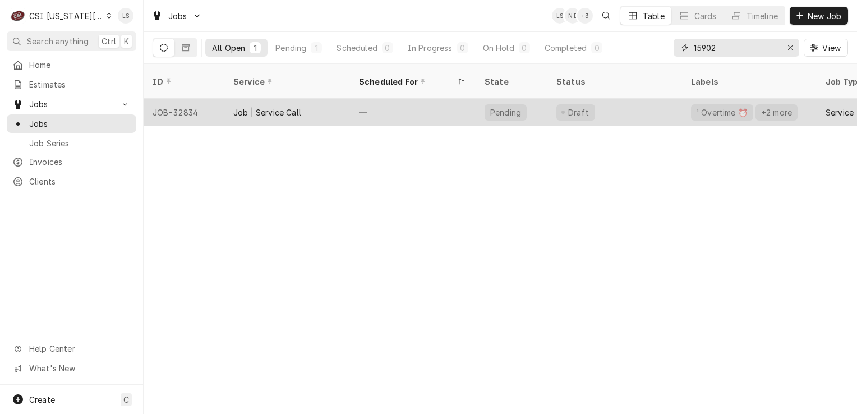
type input "15902"
click at [173, 99] on div "JOB-32834" at bounding box center [184, 112] width 81 height 27
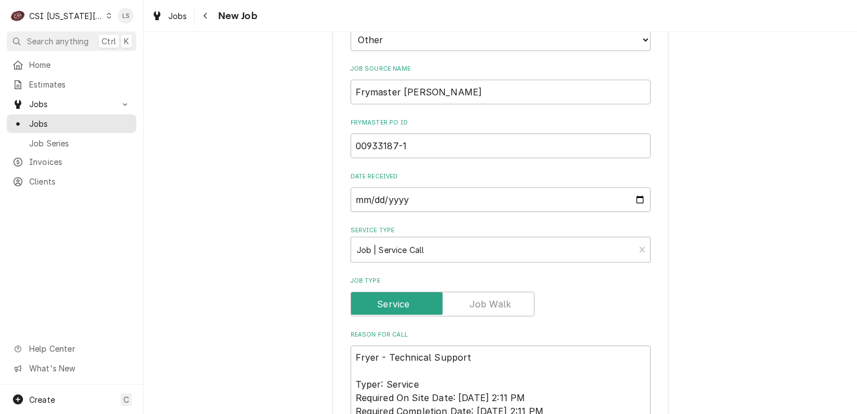
scroll to position [898, 0]
drag, startPoint x: 462, startPoint y: 291, endPoint x: 375, endPoint y: 290, distance: 87.5
click at [375, 345] on textarea "Fryer - Technical Support Typer: Service Required On Site Date: 9/18/2025, 2:11…" at bounding box center [501, 383] width 300 height 77
type textarea "x"
type textarea "Fryer Typer: Service Required On Site Date: 9/18/2025, 2:11 PM Required Complet…"
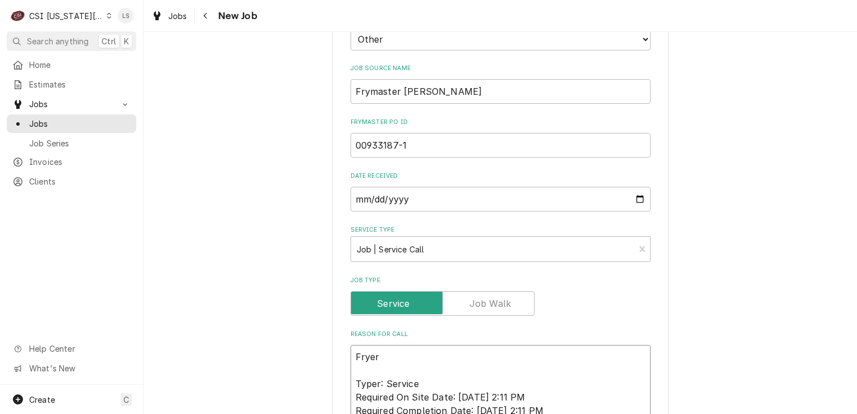
type textarea "x"
type textarea "Fryer - Typer: Service Required On Site Date: 9/18/2025, 2:11 PM Required Compl…"
type textarea "x"
type textarea "Fryer - Typer: Service Required On Site Date: 9/18/2025, 2:11 PM Required Compl…"
paste textarea "oil drains to filter pan over night"
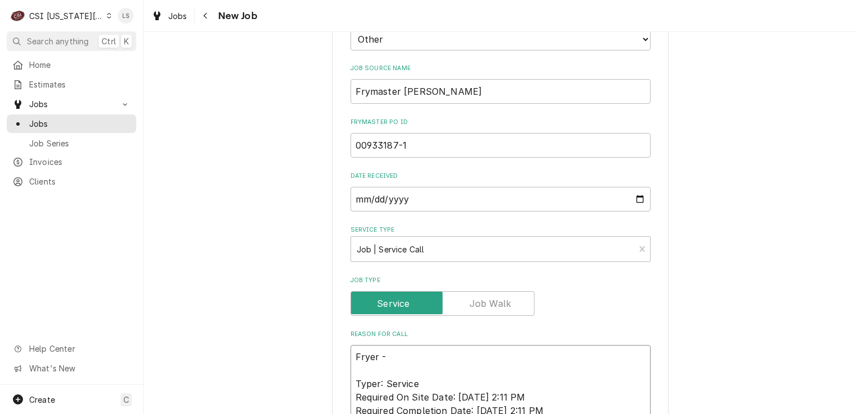
type textarea "x"
type textarea "Fryer - oil drains to filter pan over night Typer: Service Required On Site Dat…"
type textarea "x"
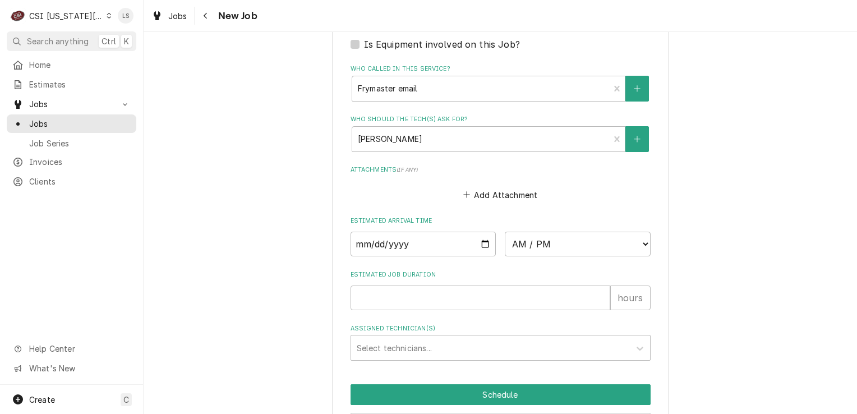
type textarea "Fryer - oil drains to filter pan over night Typer: Service Required On Site Dat…"
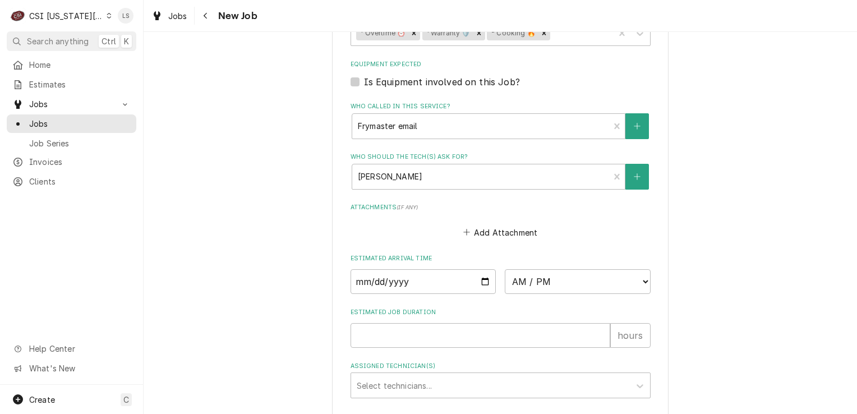
type textarea "x"
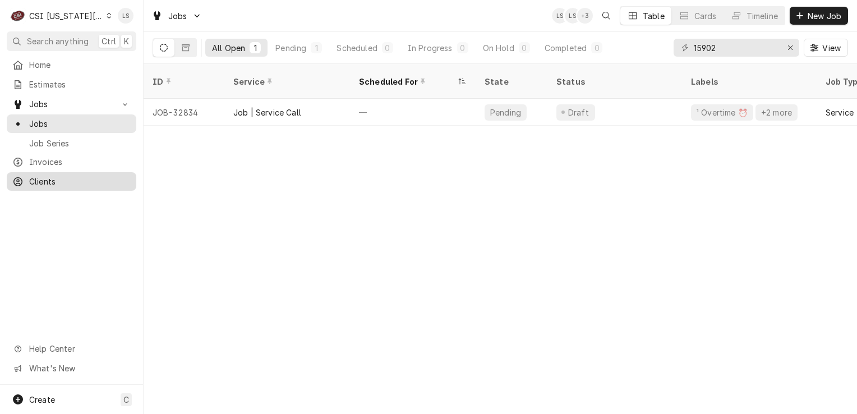
drag, startPoint x: 72, startPoint y: 181, endPoint x: 101, endPoint y: 175, distance: 29.2
click at [72, 181] on span "Clients" at bounding box center [80, 182] width 102 height 12
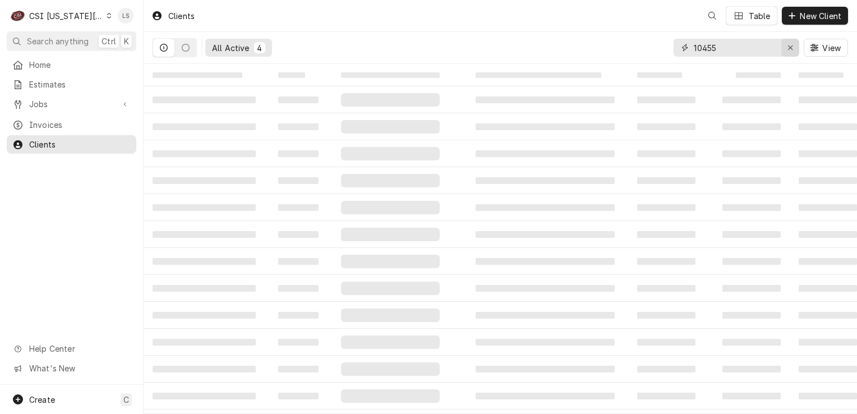
click at [788, 52] on div "Erase input" at bounding box center [790, 47] width 11 height 11
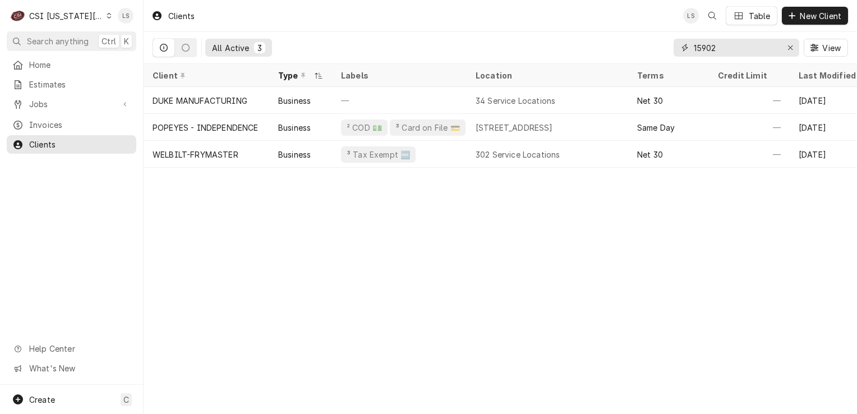
type input "15902"
click at [36, 98] on span "Jobs" at bounding box center [71, 104] width 85 height 12
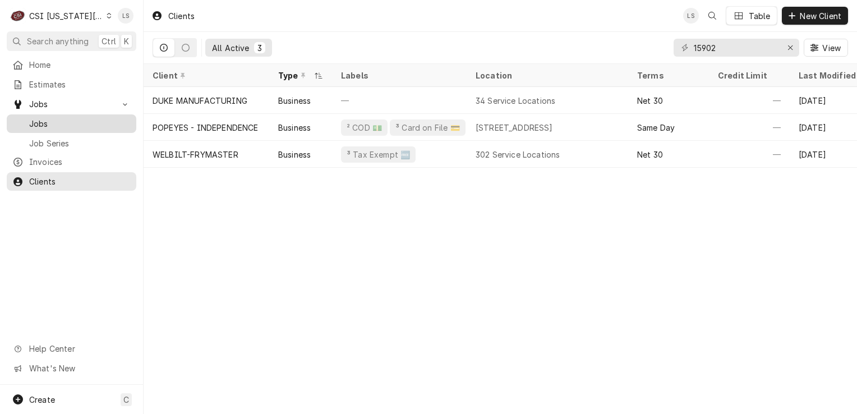
click at [35, 126] on div "Jobs" at bounding box center [71, 124] width 125 height 14
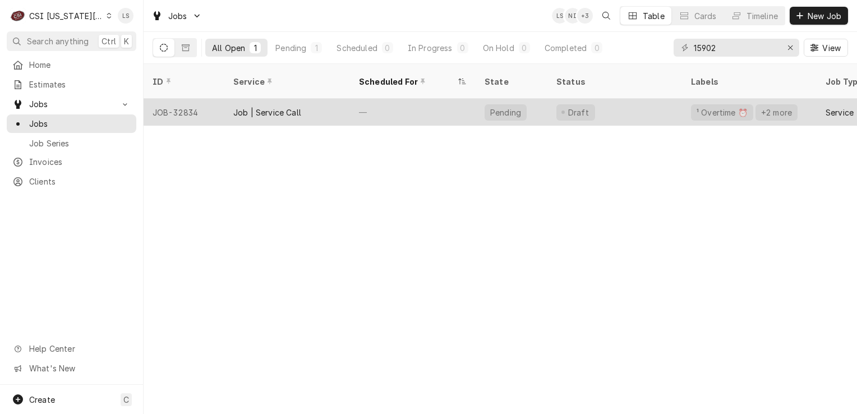
click at [185, 105] on div "JOB-32834" at bounding box center [184, 112] width 81 height 27
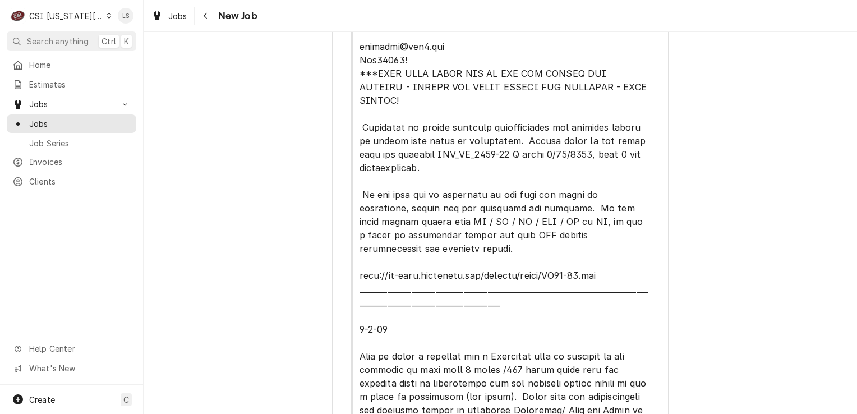
type textarea "x"
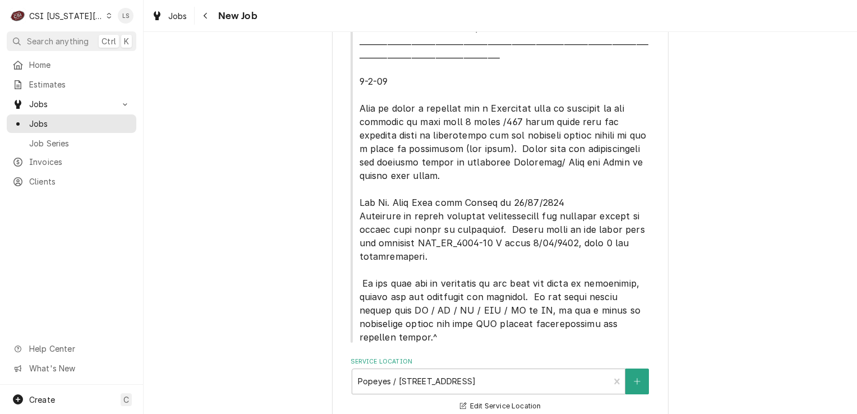
scroll to position [785, 0]
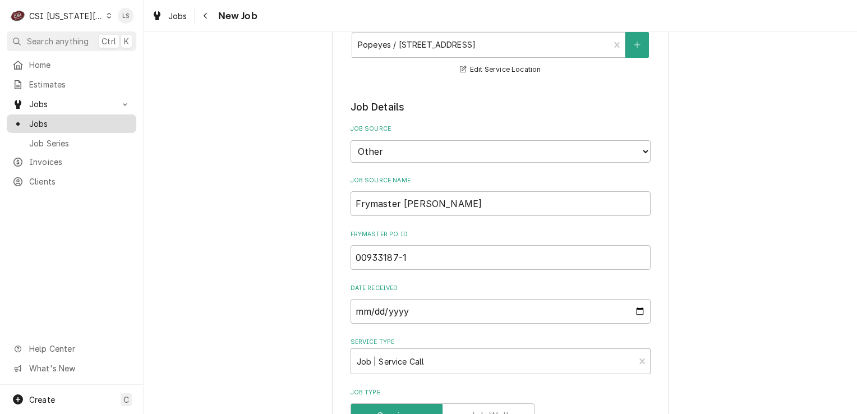
click at [100, 119] on span "Jobs" at bounding box center [80, 124] width 102 height 12
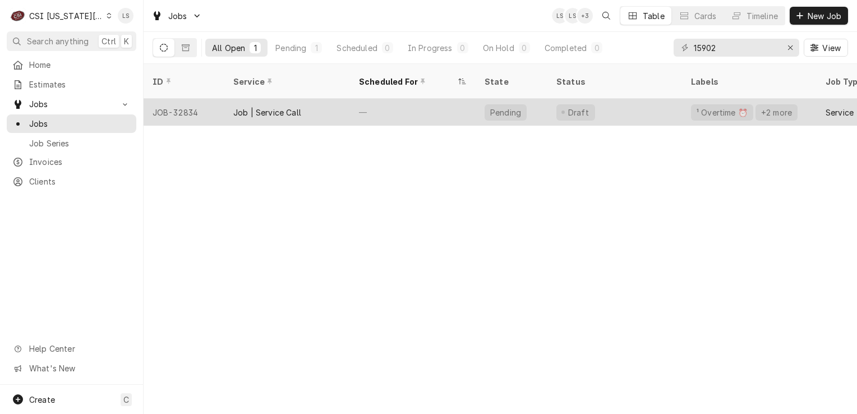
click at [173, 99] on div "JOB-32834" at bounding box center [184, 112] width 81 height 27
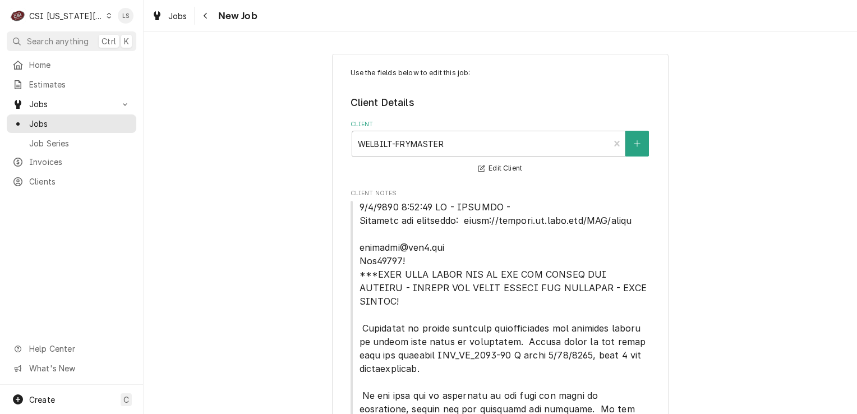
type textarea "x"
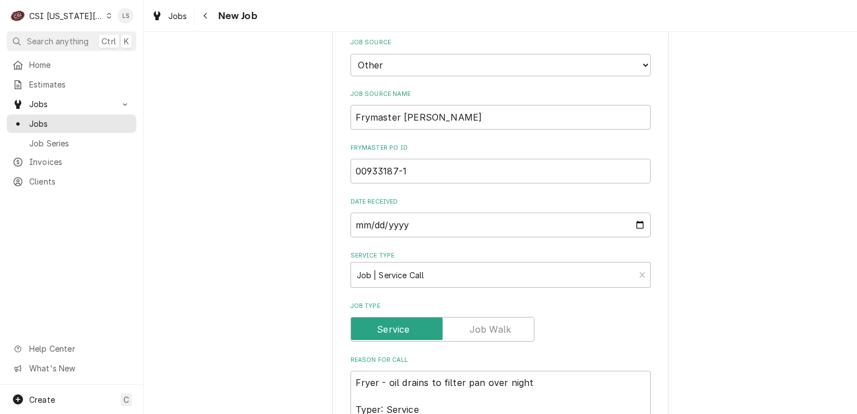
scroll to position [898, 0]
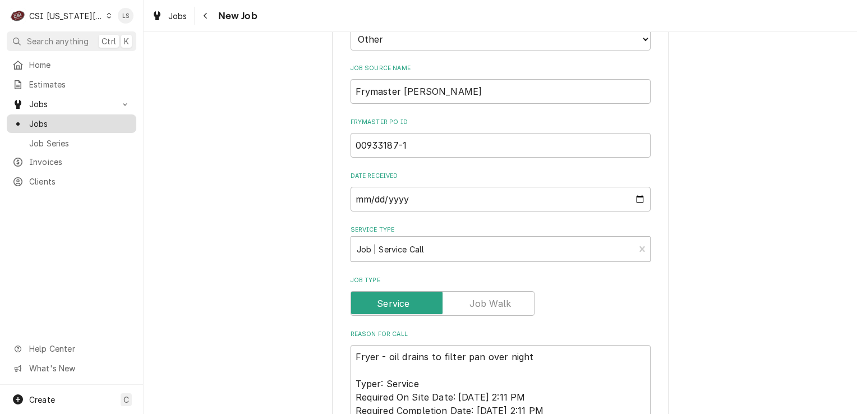
click at [72, 121] on span "Jobs" at bounding box center [80, 124] width 102 height 12
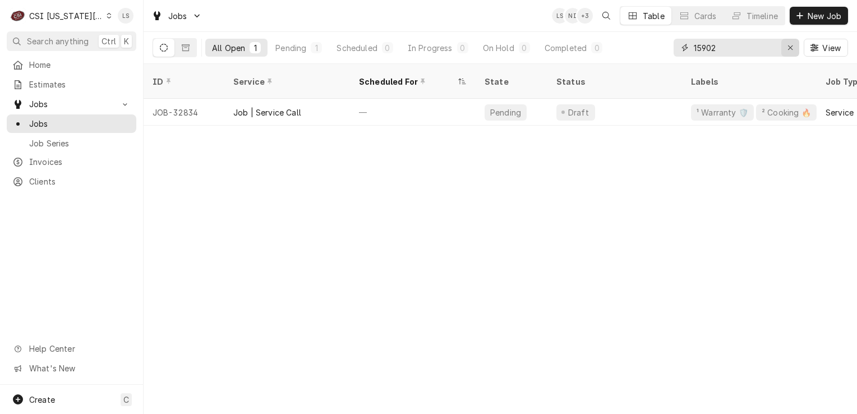
click at [783, 48] on button "Erase input" at bounding box center [791, 48] width 18 height 18
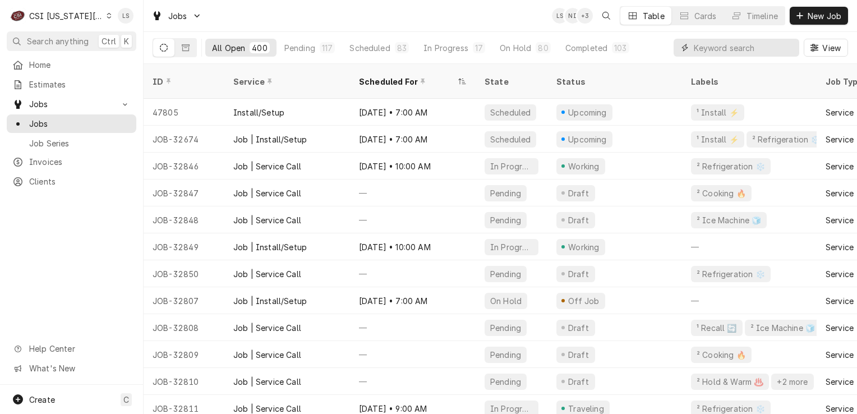
click at [752, 55] on input "Dynamic Content Wrapper" at bounding box center [744, 48] width 100 height 18
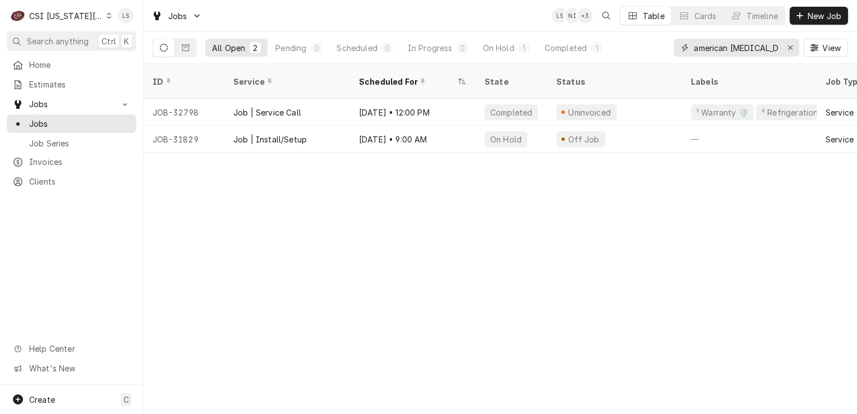
type input "american cancer"
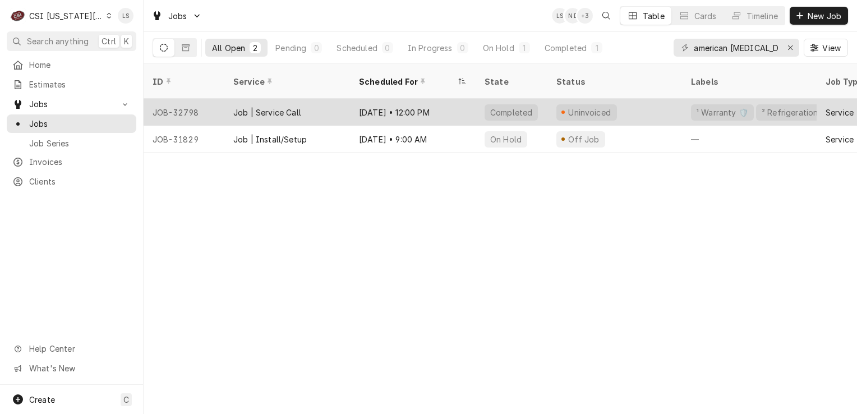
click at [185, 99] on div "JOB-32798" at bounding box center [184, 112] width 81 height 27
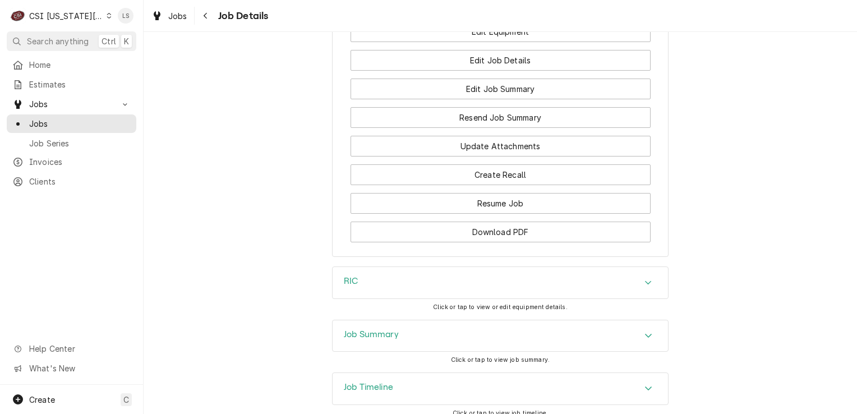
scroll to position [1258, 0]
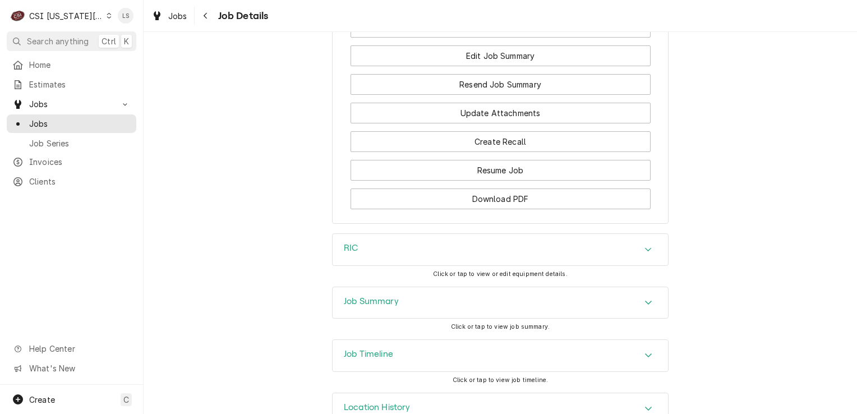
click at [644, 243] on div "Accordion Header" at bounding box center [648, 249] width 17 height 13
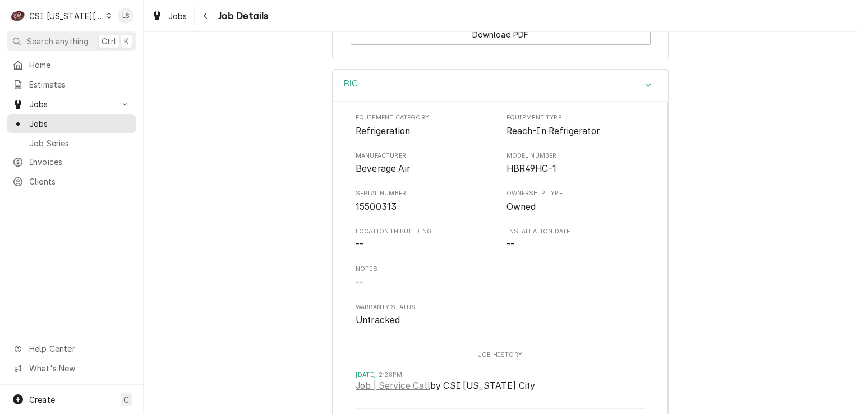
scroll to position [1427, 0]
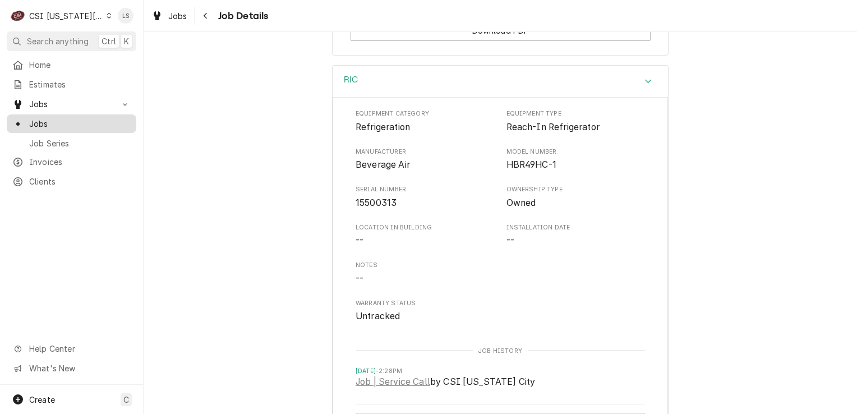
click at [85, 118] on span "Jobs" at bounding box center [80, 124] width 102 height 12
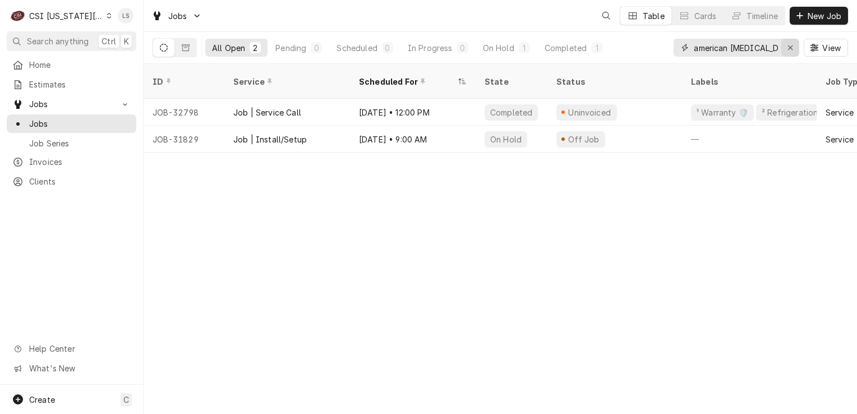
click at [787, 52] on div "Erase input" at bounding box center [790, 47] width 11 height 11
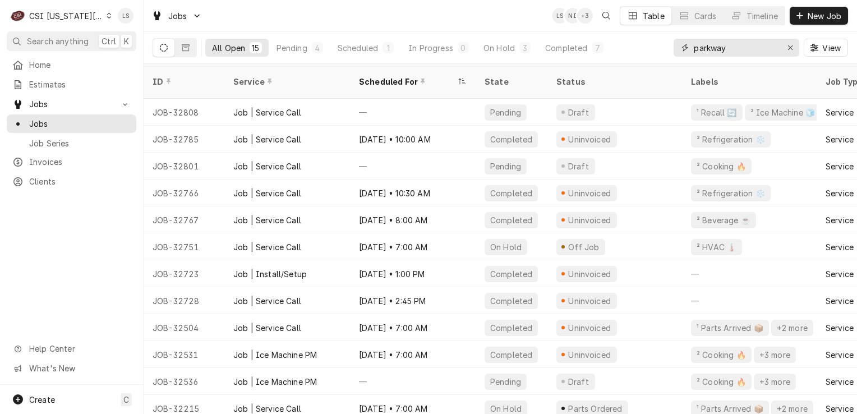
type input "parkway"
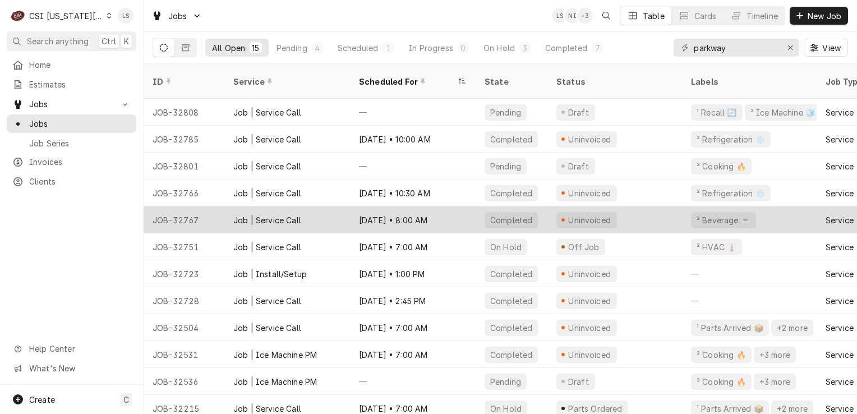
click at [209, 213] on div "JOB-32767" at bounding box center [184, 219] width 81 height 27
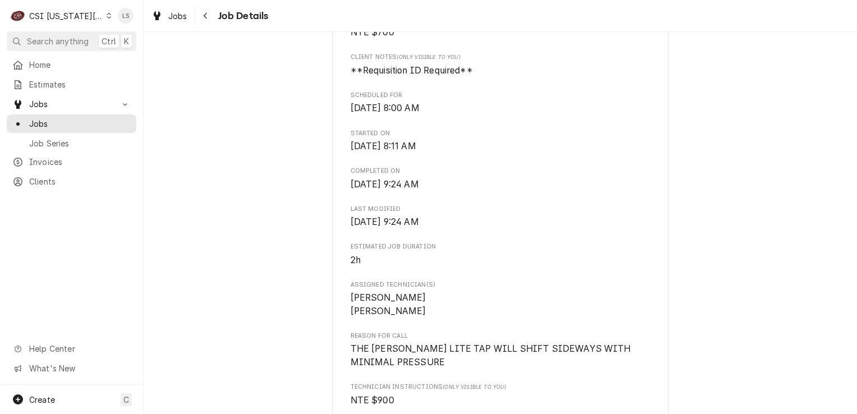
scroll to position [393, 0]
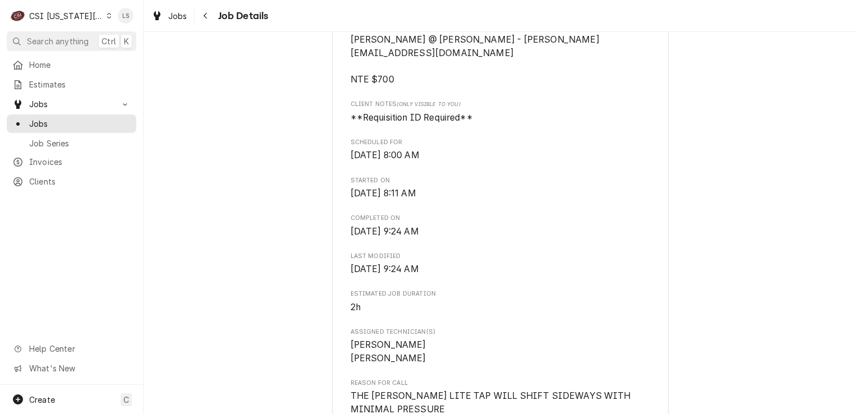
click at [107, 15] on icon "Dynamic Content Wrapper" at bounding box center [109, 16] width 5 height 6
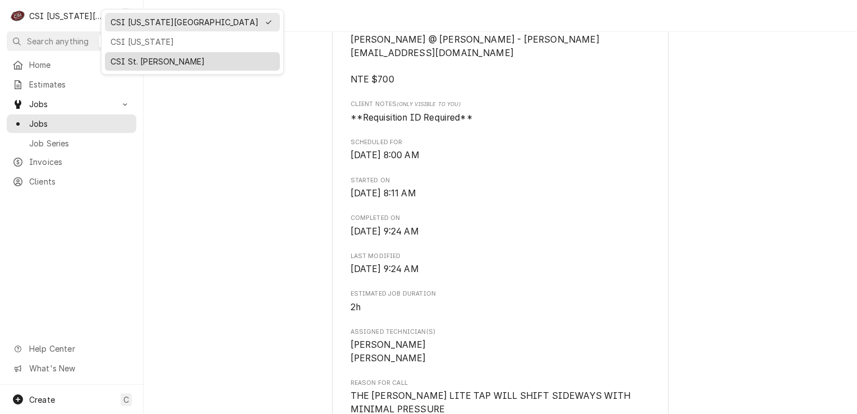
click at [121, 56] on div "CSI St. Louis" at bounding box center [193, 62] width 164 height 12
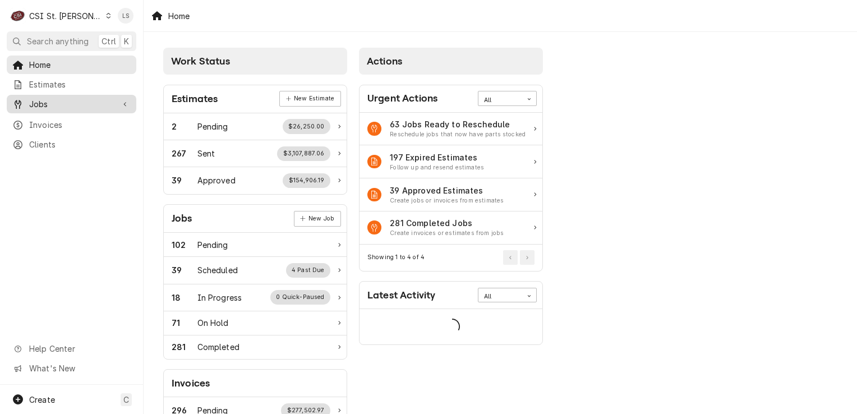
click at [40, 102] on span "Jobs" at bounding box center [71, 104] width 85 height 12
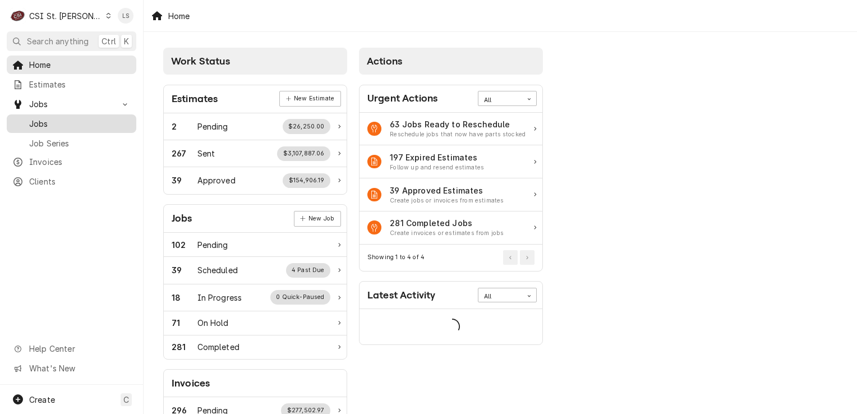
click at [45, 118] on span "Jobs" at bounding box center [80, 124] width 102 height 12
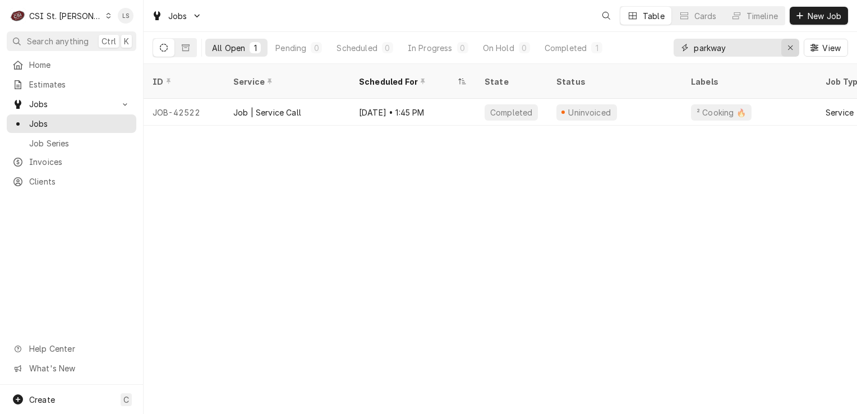
click at [791, 45] on icon "Erase input" at bounding box center [791, 48] width 6 height 8
type input "[PERSON_NAME]"
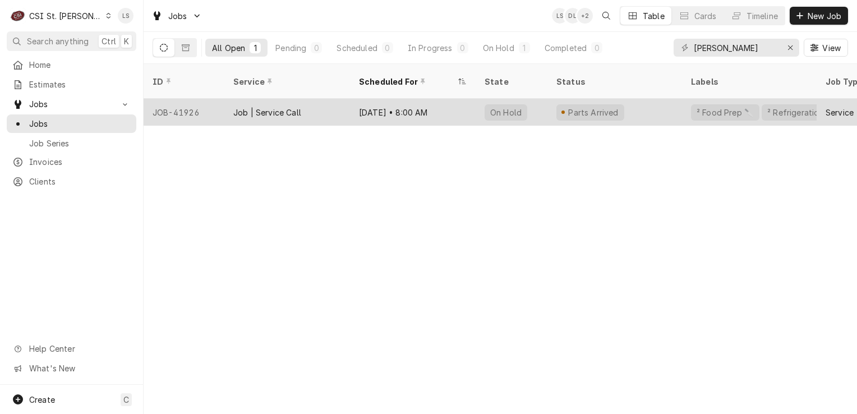
click at [196, 99] on div "JOB-41926" at bounding box center [184, 112] width 81 height 27
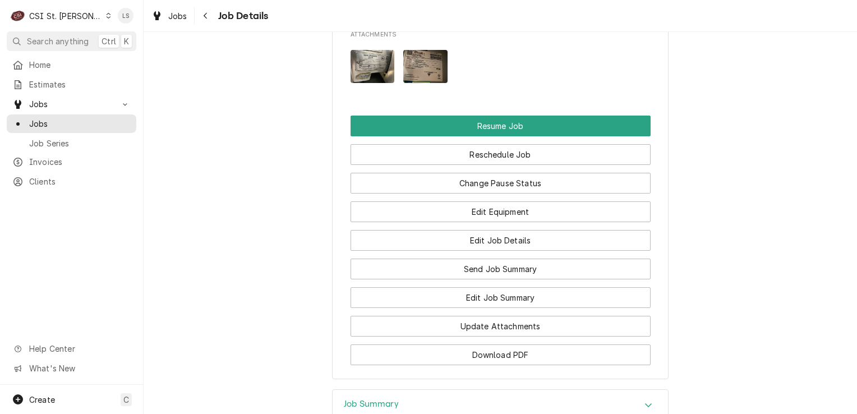
scroll to position [1683, 0]
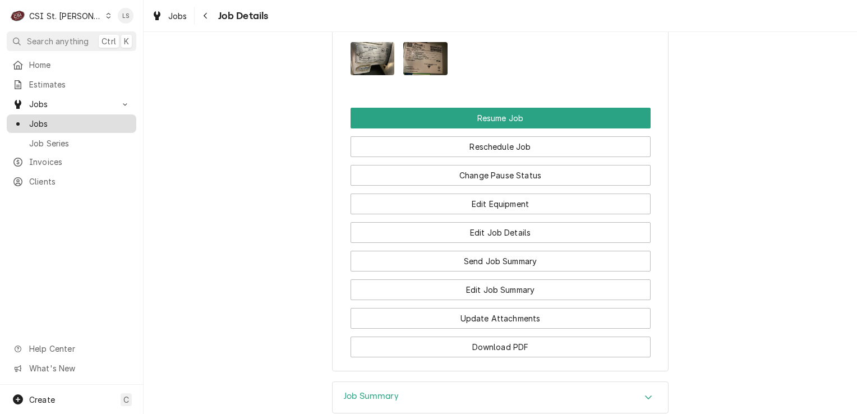
click at [67, 122] on span "Jobs" at bounding box center [80, 124] width 102 height 12
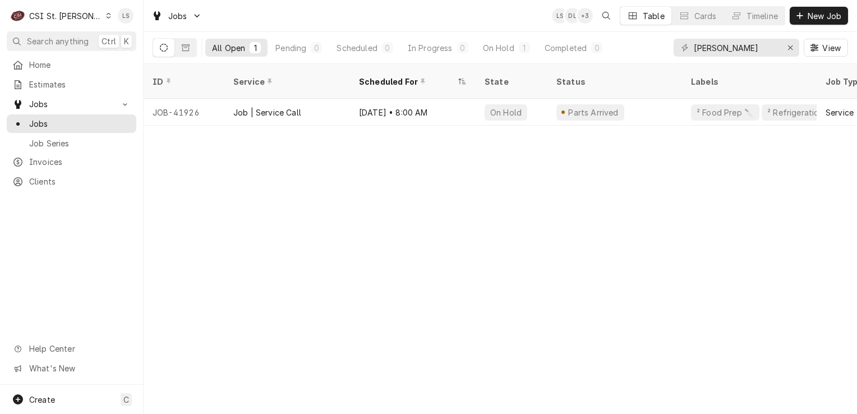
click at [788, 222] on div "ID Service Scheduled For State Status Labels Job Type Priority Techs Date Recei…" at bounding box center [501, 239] width 714 height 350
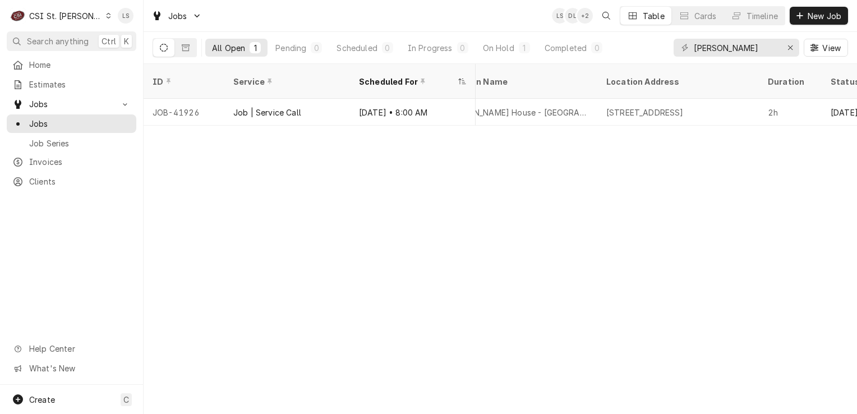
scroll to position [0, 807]
click at [107, 13] on icon "Dynamic Content Wrapper" at bounding box center [109, 16] width 4 height 6
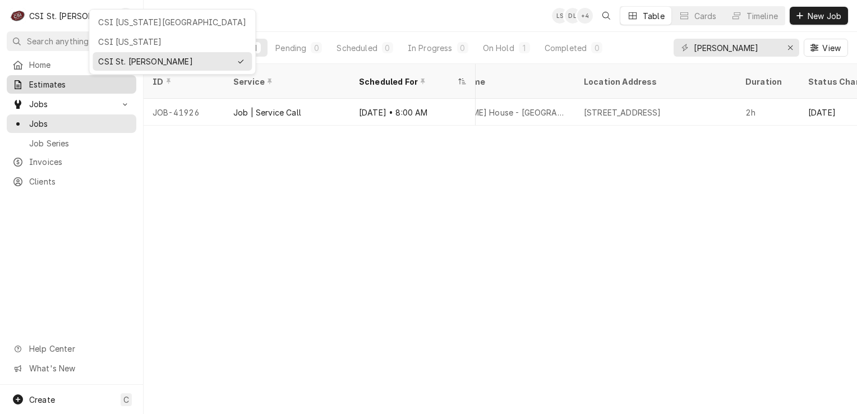
click at [34, 84] on html "C CSI St. Louis LS Search anything Ctrl K Home Estimates Jobs Jobs Job Series I…" at bounding box center [428, 207] width 857 height 414
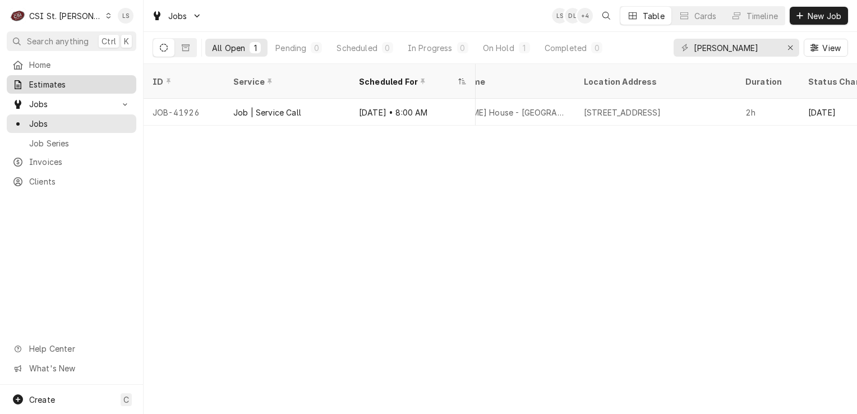
click at [34, 84] on span "Estimates" at bounding box center [80, 85] width 102 height 12
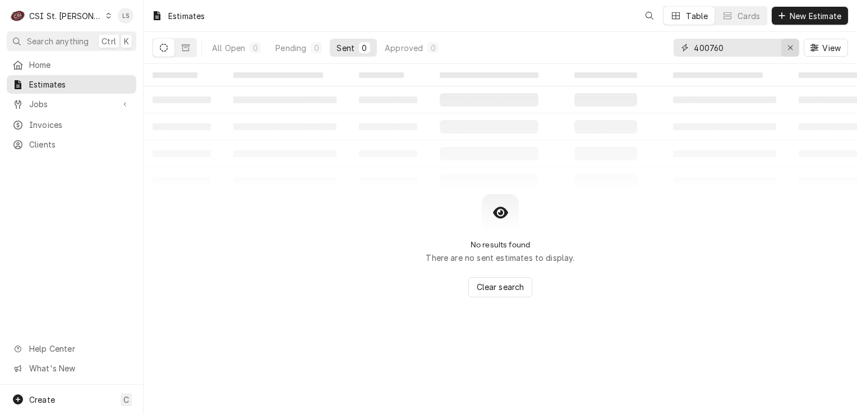
click at [798, 47] on button "Erase input" at bounding box center [791, 48] width 18 height 18
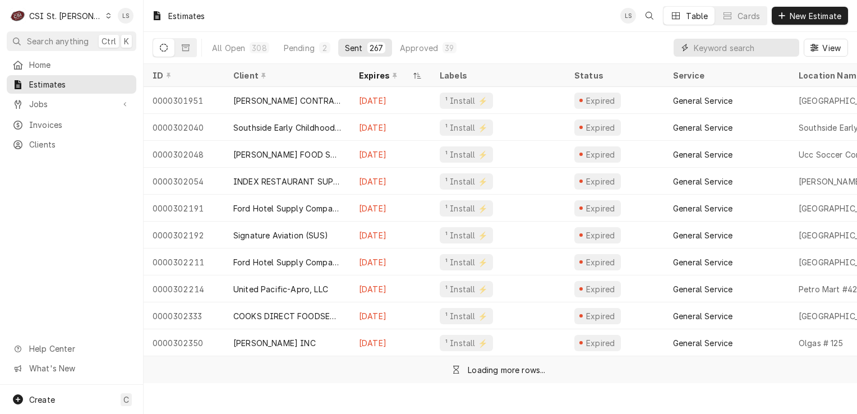
paste input "400765"
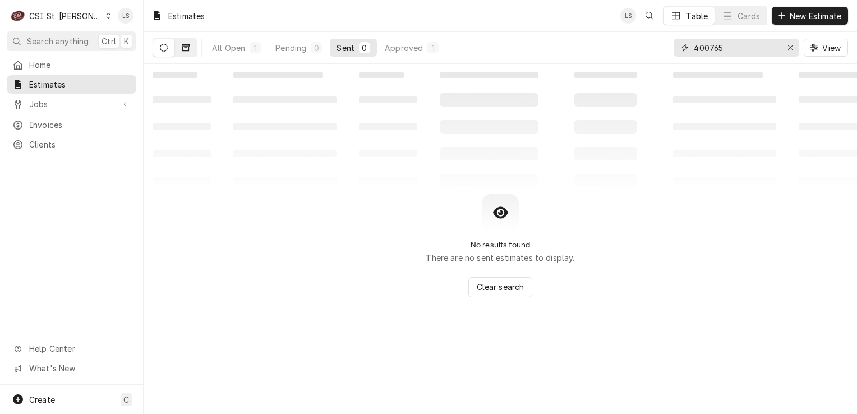
type input "400765"
click at [182, 49] on icon "Dynamic Content Wrapper" at bounding box center [186, 48] width 8 height 8
click at [163, 52] on button "Dynamic Content Wrapper" at bounding box center [163, 48] width 21 height 18
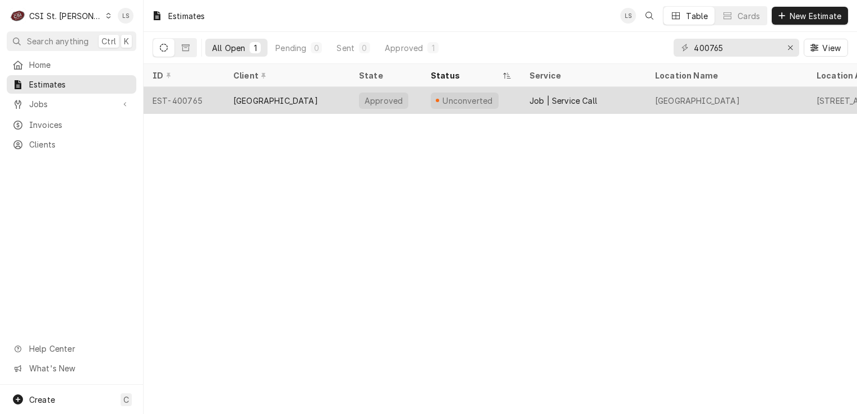
click at [177, 105] on div "EST-400765" at bounding box center [184, 100] width 81 height 27
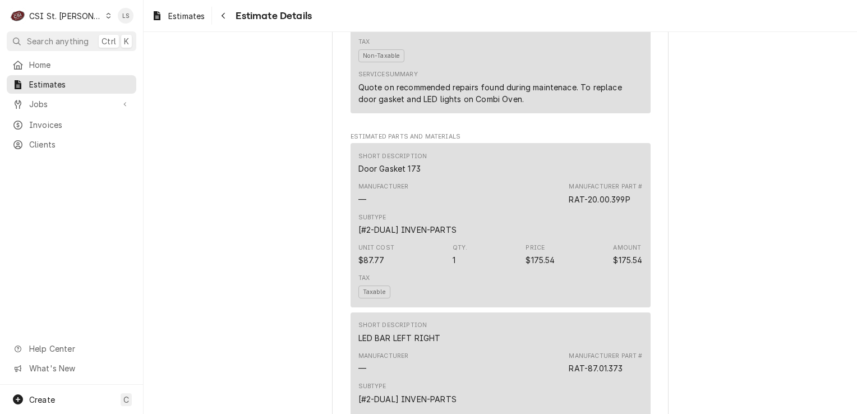
scroll to position [1010, 0]
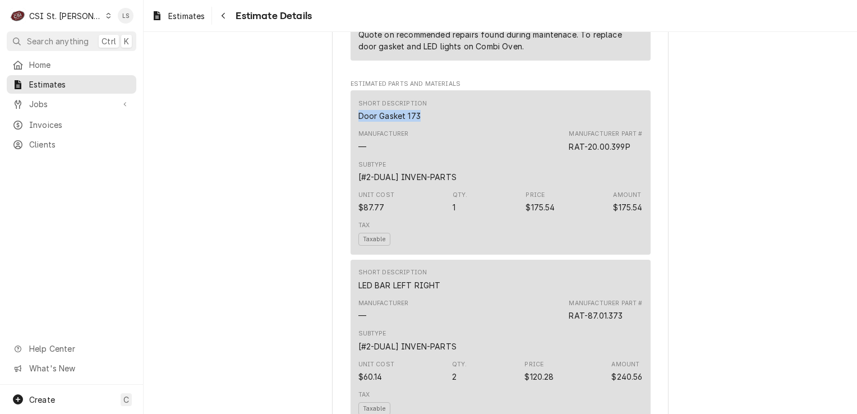
drag, startPoint x: 417, startPoint y: 179, endPoint x: 346, endPoint y: 176, distance: 71.9
click at [351, 176] on div "Short Description Door Gasket 173 Manufacturer — Manufacturer Part # RAT-20.00.…" at bounding box center [501, 172] width 300 height 164
copy div "Door Gasket 173"
drag, startPoint x: 631, startPoint y: 210, endPoint x: 565, endPoint y: 205, distance: 65.8
click at [565, 156] on div "Manufacturer — Manufacturer Part # RAT-20.00.399P" at bounding box center [501, 141] width 284 height 30
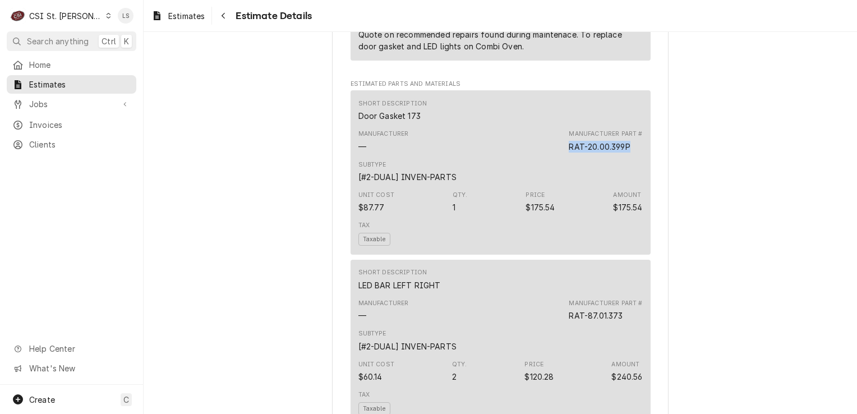
copy div "RAT-20.00.399P"
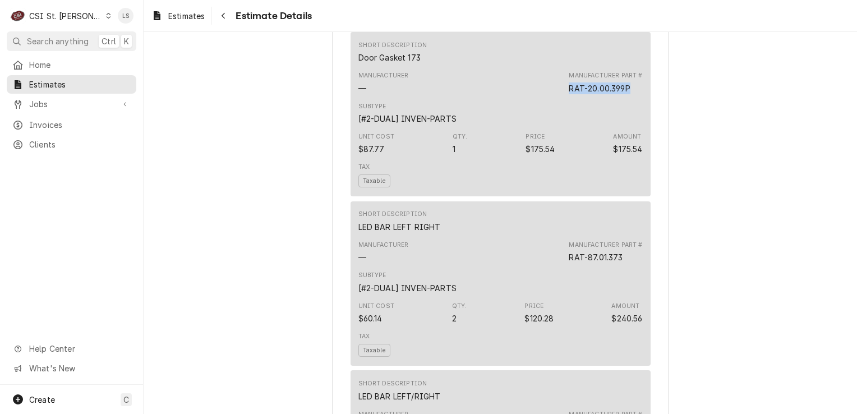
scroll to position [1178, 0]
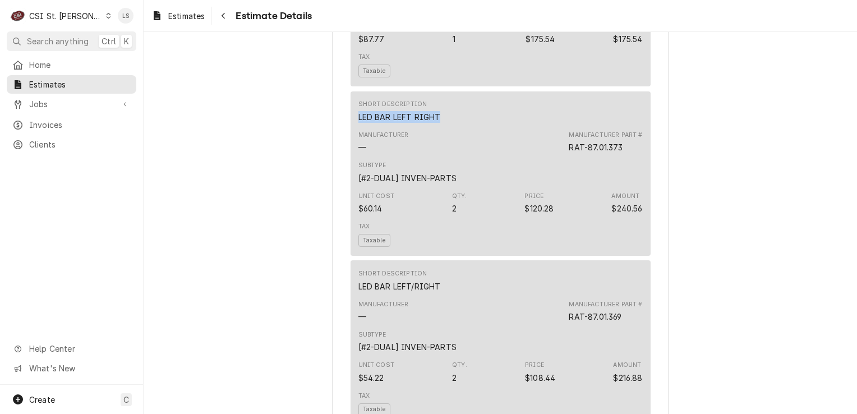
drag, startPoint x: 420, startPoint y: 181, endPoint x: 332, endPoint y: 177, distance: 88.1
click at [332, 177] on div "Sender CSI St. Louis CSI Commercial Services Inc18330 [STREET_ADDRESS] (636) 51…" at bounding box center [500, 231] width 337 height 2699
copy div "LED BAR LEFT RIGHT"
drag, startPoint x: 622, startPoint y: 212, endPoint x: 557, endPoint y: 208, distance: 65.2
click at [557, 157] on div "Manufacturer — Manufacturer Part # RAT-87.01.373" at bounding box center [501, 142] width 284 height 30
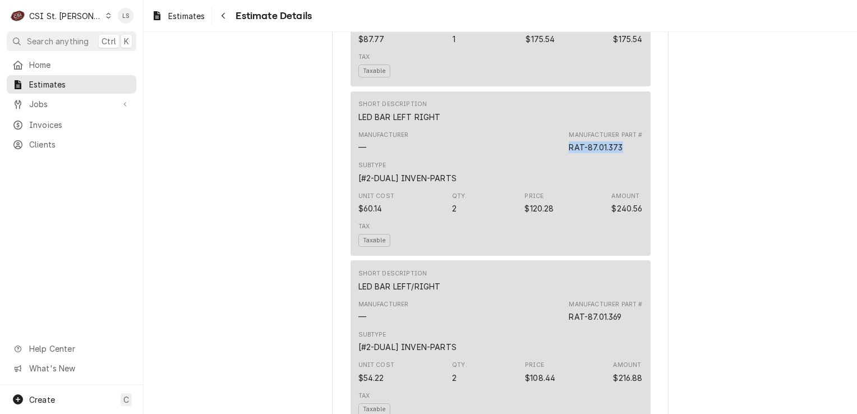
copy div "RAT-87.01.373"
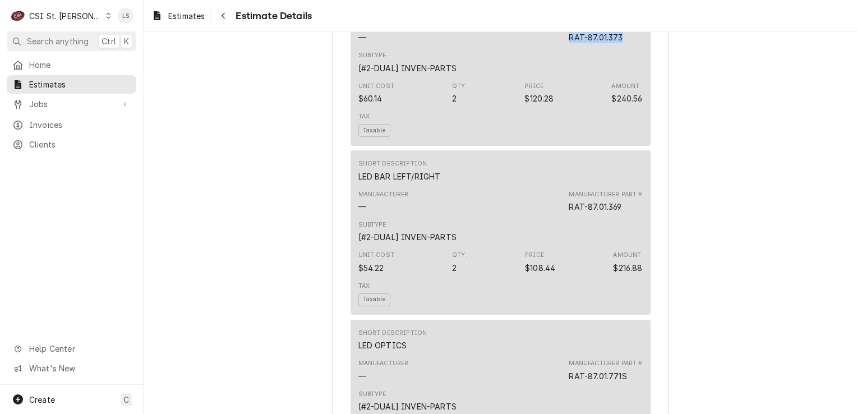
scroll to position [1290, 0]
drag, startPoint x: 398, startPoint y: 234, endPoint x: 336, endPoint y: 234, distance: 62.3
click at [336, 234] on div "Sender CSI St. Louis CSI Commercial Services Inc18330 [STREET_ADDRESS] (636) 51…" at bounding box center [500, 119] width 337 height 2699
copy div "LED BAR LEFT/RIGHT"
drag, startPoint x: 617, startPoint y: 266, endPoint x: 564, endPoint y: 261, distance: 53.5
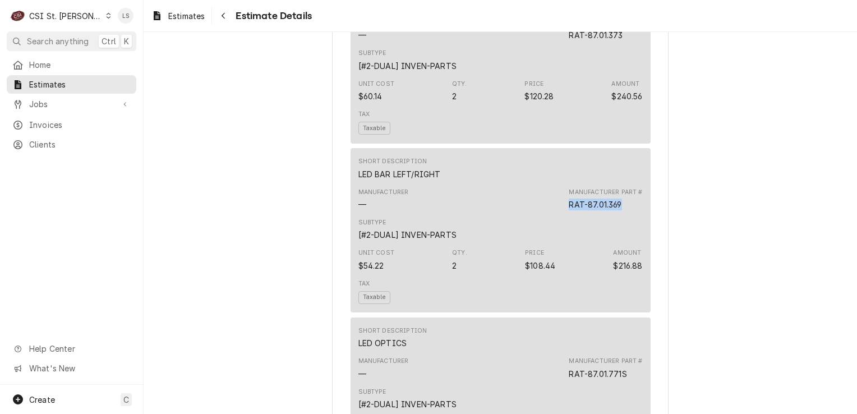
click at [564, 214] on div "Manufacturer — Manufacturer Part # RAT-87.01.369" at bounding box center [501, 199] width 284 height 30
copy div "RAT-87.01.369"
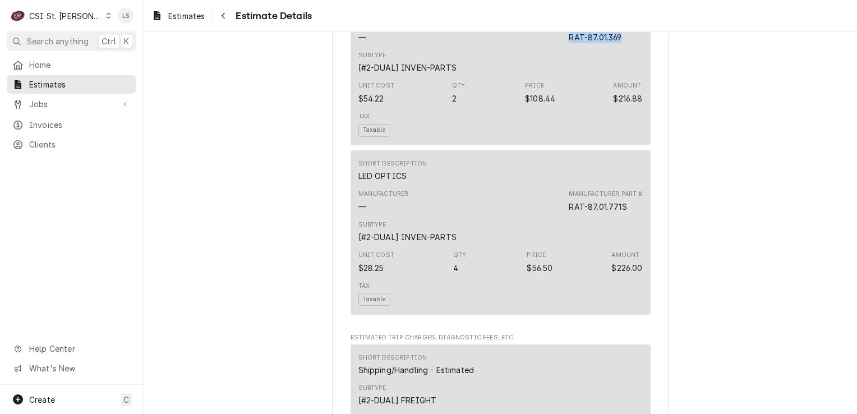
scroll to position [1459, 0]
drag, startPoint x: 356, startPoint y: 236, endPoint x: 345, endPoint y: 233, distance: 11.0
copy div "LED OPTICS"
drag, startPoint x: 624, startPoint y: 268, endPoint x: 566, endPoint y: 262, distance: 58.6
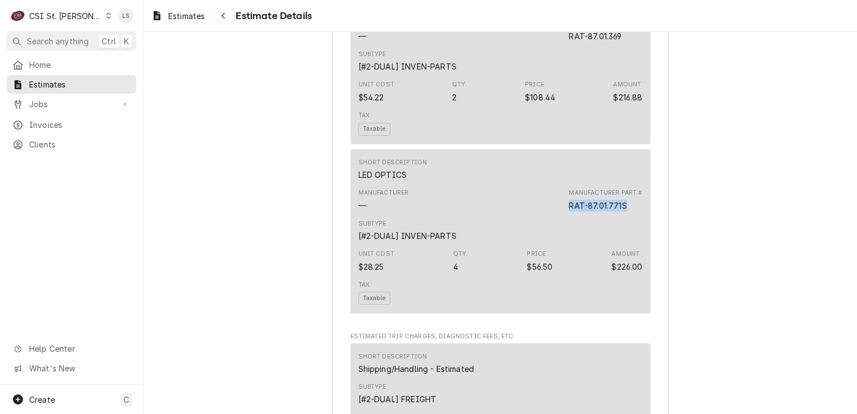
click at [569, 211] on div "Manufacturer Part # RAT-87.01.771S" at bounding box center [605, 200] width 73 height 22
copy div "RAT-87.01.771S"
click at [63, 98] on span "Jobs" at bounding box center [71, 104] width 85 height 12
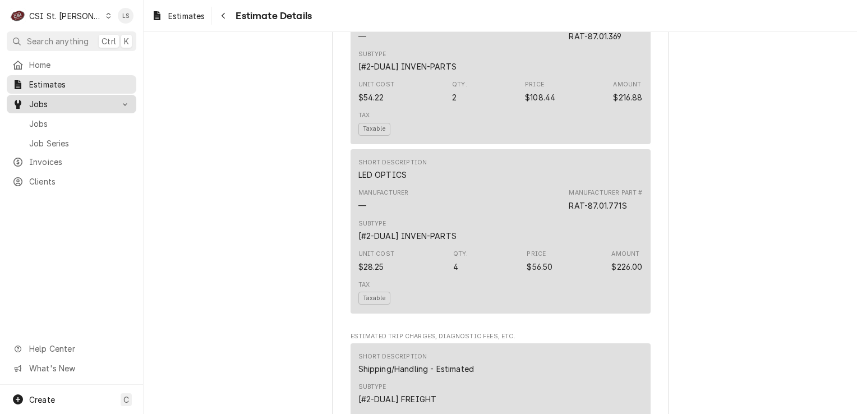
click at [63, 109] on link "Jobs" at bounding box center [72, 104] width 130 height 19
click at [66, 99] on span "Jobs" at bounding box center [71, 104] width 85 height 12
click at [62, 114] on link "Jobs" at bounding box center [72, 123] width 130 height 19
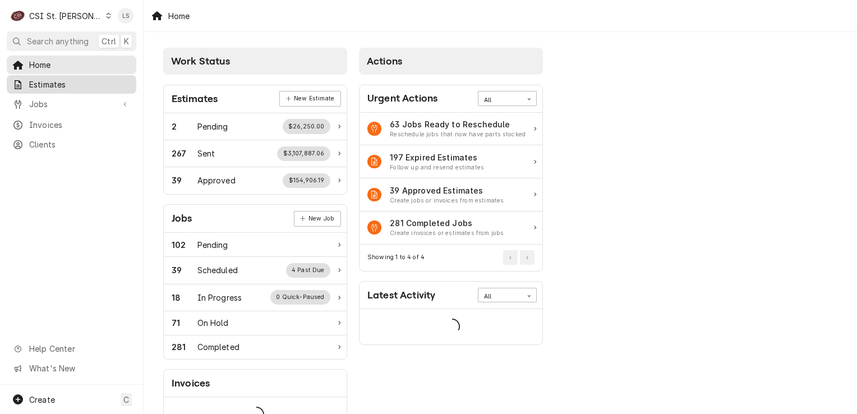
click at [39, 79] on span "Estimates" at bounding box center [80, 85] width 102 height 12
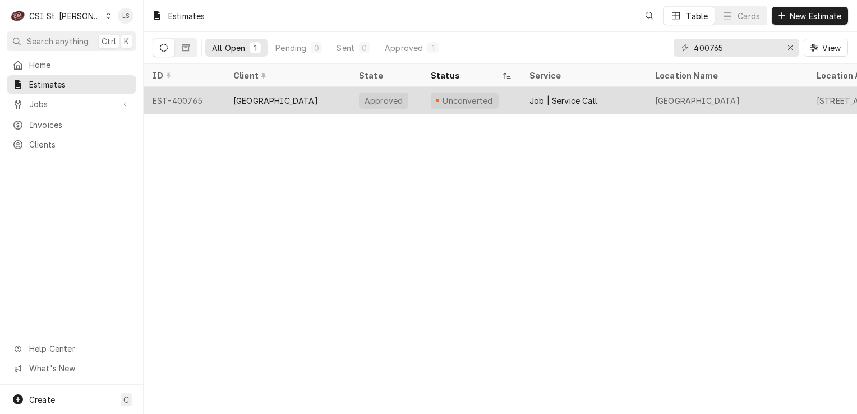
click at [184, 95] on div "EST-400765" at bounding box center [184, 100] width 81 height 27
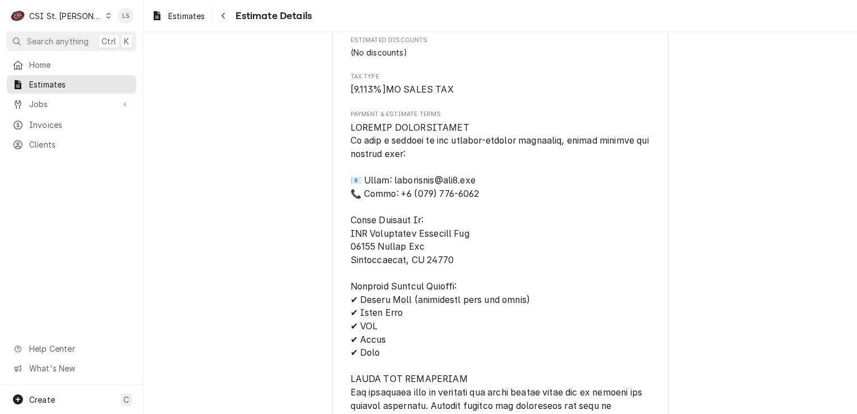
scroll to position [2516, 0]
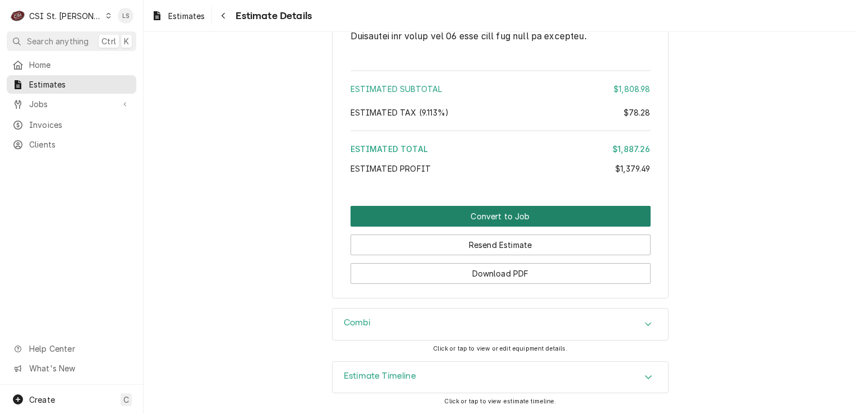
click at [522, 215] on button "Convert to Job" at bounding box center [501, 216] width 300 height 21
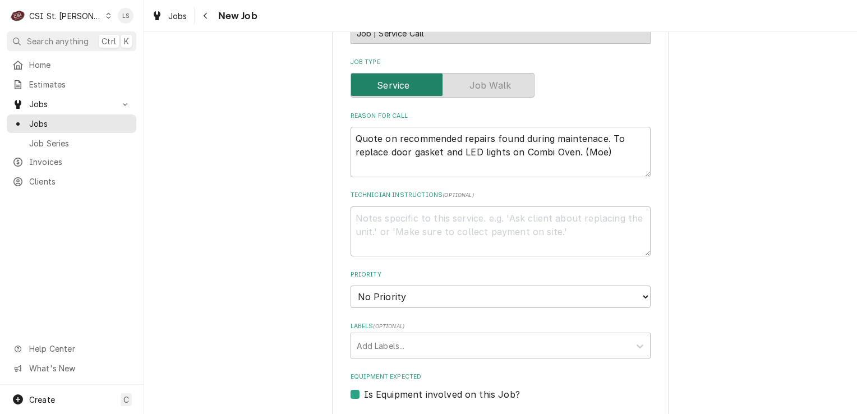
scroll to position [561, 0]
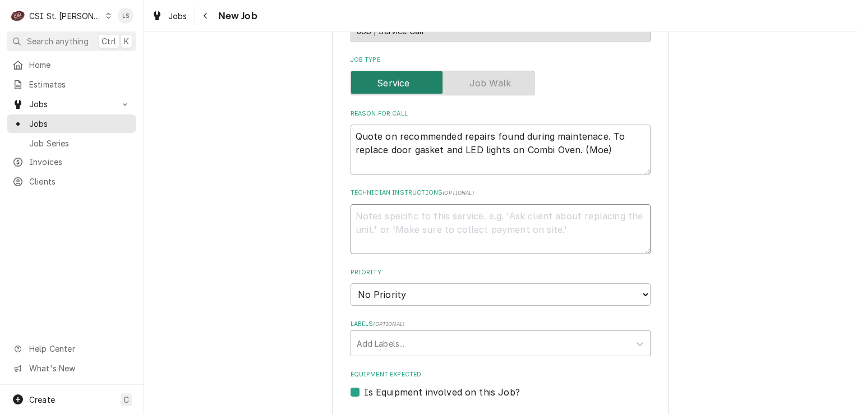
click at [426, 217] on textarea "Technician Instructions ( optional )" at bounding box center [501, 229] width 300 height 50
paste textarea "Door Gasket 173"
type textarea "x"
type textarea "Door Gasket 173"
type textarea "x"
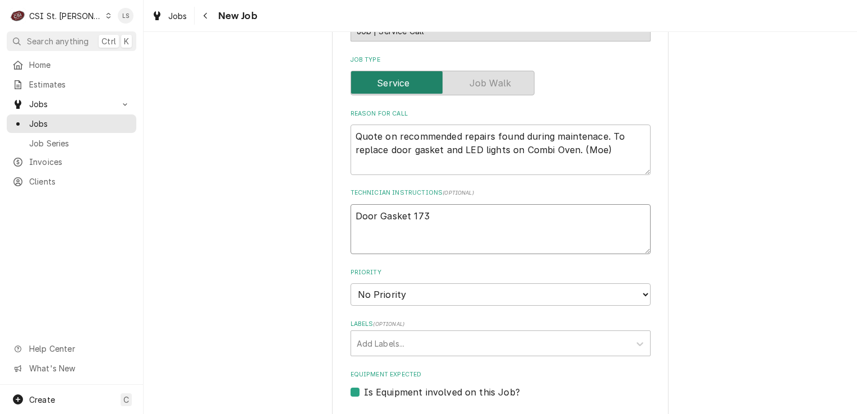
type textarea "Door Gasket 173"
type textarea "x"
type textarea "Door Gasket 173 -"
type textarea "x"
type textarea "Door Gasket 173 -"
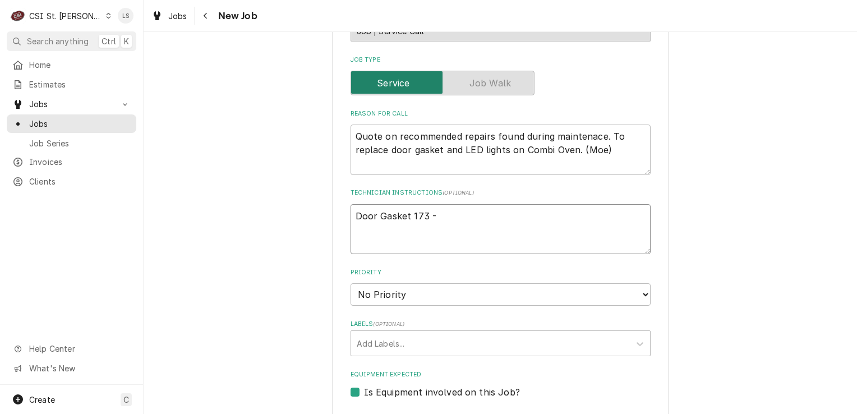
type textarea "x"
type textarea "Door Gasket 173 -"
paste textarea "RAT-20.00.399P"
type textarea "x"
type textarea "Door Gasket 173 - RAT-20.00.399P"
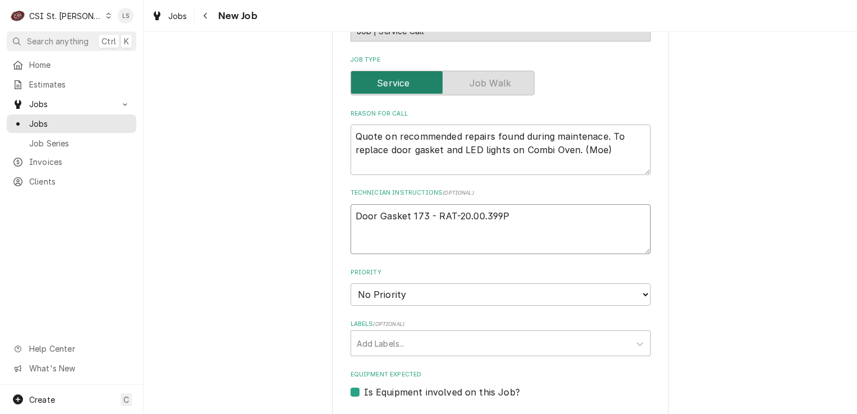
type textarea "x"
type textarea "Door Gasket 173 - RAT-20.00.399P"
type textarea "x"
type textarea "Door Gasket 173 - RAT-20.00.399P -"
type textarea "x"
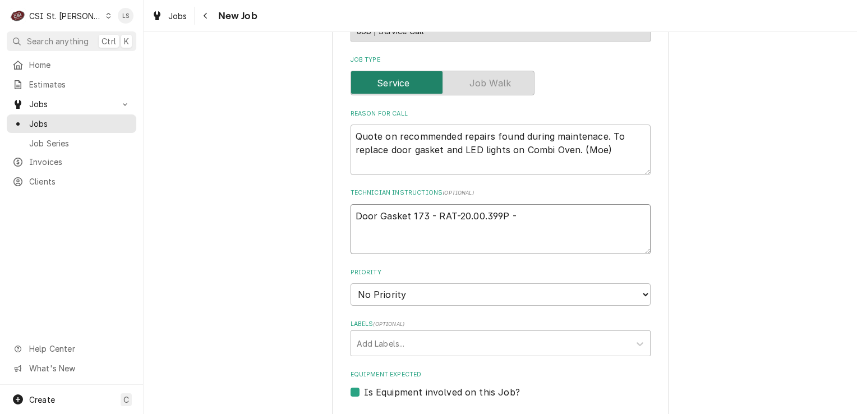
type textarea "Door Gasket 173 - RAT-20.00.399P - q"
type textarea "x"
type textarea "Door Gasket 173 - RAT-20.00.399P - qt"
type textarea "x"
type textarea "Door Gasket 173 - RAT-20.00.399P - qty"
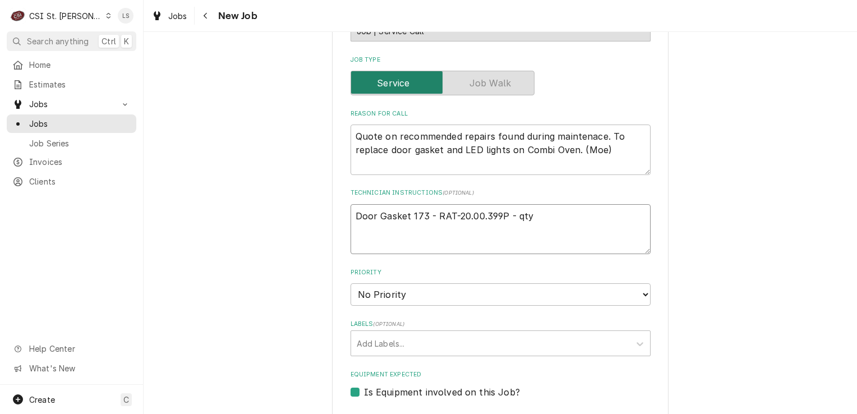
type textarea "x"
type textarea "Door Gasket 173 - RAT-20.00.399P - qty"
type textarea "x"
type textarea "Door Gasket 173 - RAT-20.00.399P - qty 1"
type textarea "x"
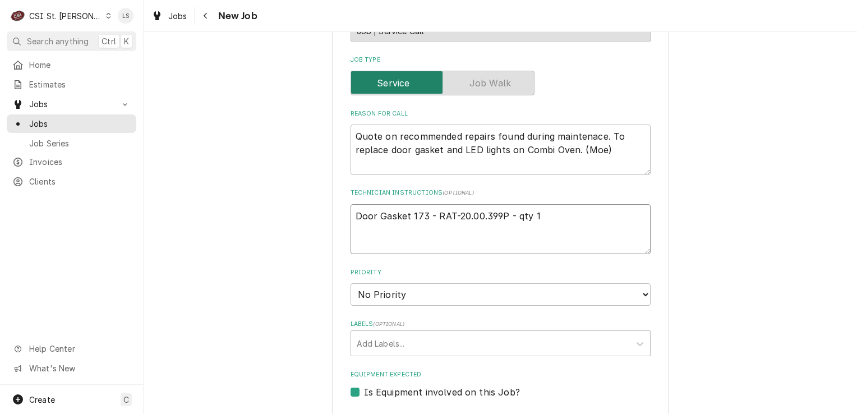
type textarea "Door Gasket 173 - RAT-20.00.399P - qty 1"
type textarea "x"
type textarea "Door Gasket 173 - RAT-20.00.399P - qty 1"
paste textarea "LED BAR LEFT RIGHT"
type textarea "x"
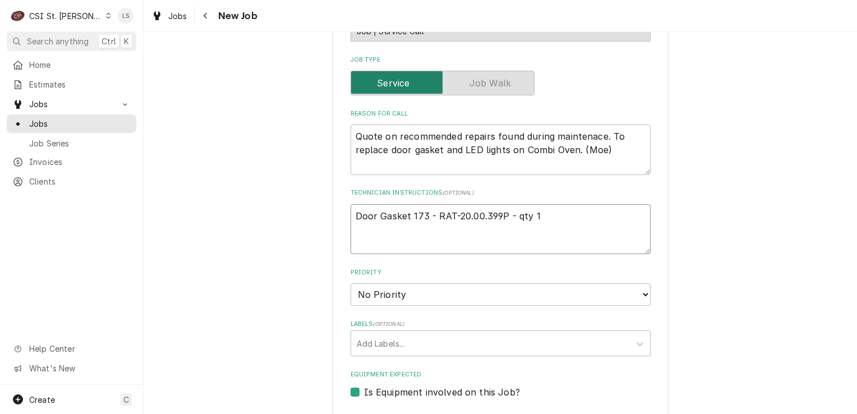
type textarea "Door Gasket 173 - RAT-20.00.399P - qty 1 LED BAR LEFT RIGHT"
type textarea "x"
type textarea "Door Gasket 173 - RAT-20.00.399P - qty 1 LED BAR LEFT RIGHT"
type textarea "x"
type textarea "Door Gasket 173 - RAT-20.00.399P - qty 1 LED BAR LEFT RIGHT -"
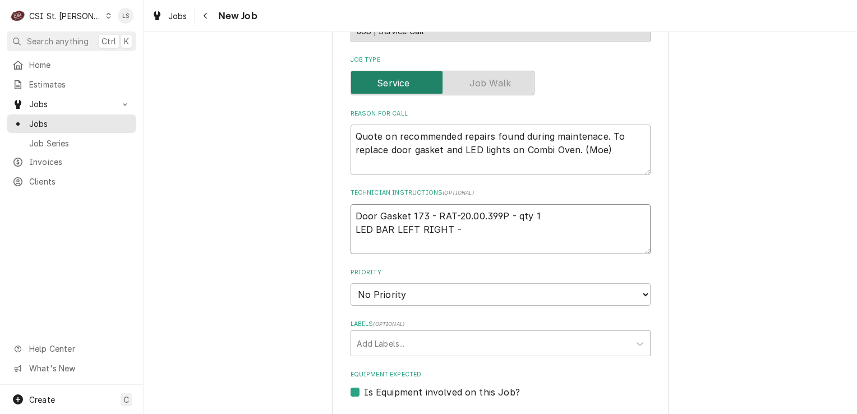
type textarea "x"
type textarea "Door Gasket 173 - RAT-20.00.399P - qty 1 LED BAR LEFT RIGHT -"
type textarea "x"
type textarea "Door Gasket 173 - RAT-20.00.399P - qty 1 LED BAR LEFT RIGHT -"
paste textarea "RAT-87.01.373"
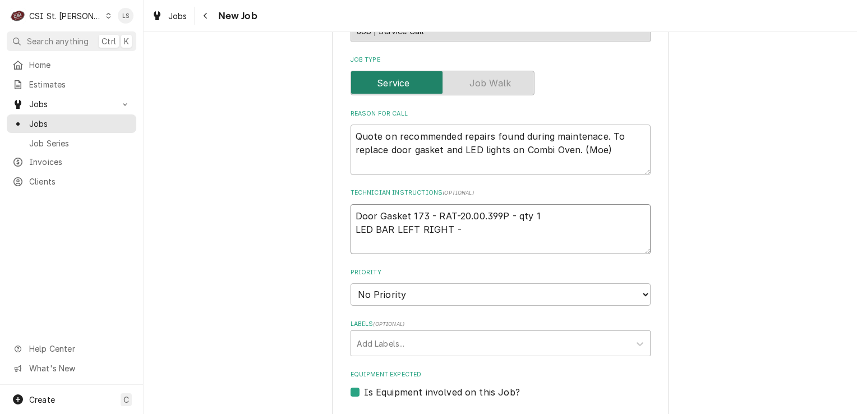
type textarea "x"
type textarea "Door Gasket 173 - RAT-20.00.399P - qty 1 LED BAR LEFT RIGHT - RAT-87.01.373"
type textarea "x"
type textarea "Door Gasket 173 - RAT-20.00.399P - qty 1 LED BAR LEFT RIGHT - RAT-87.01.373"
type textarea "x"
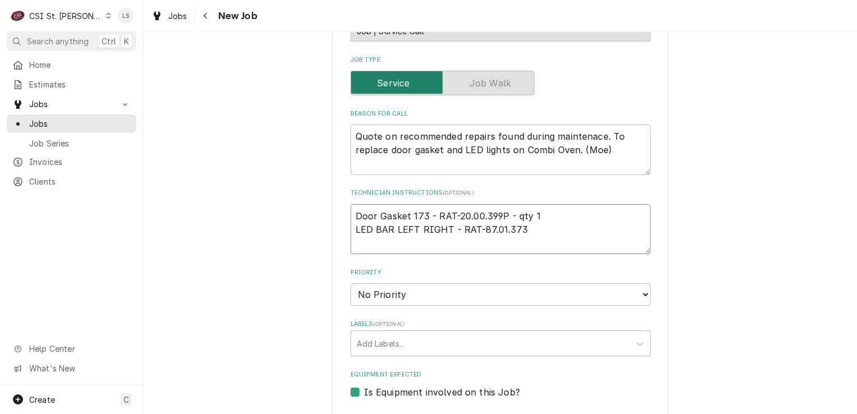
type textarea "Door Gasket 173 - RAT-20.00.399P - qty 1 LED BAR LEFT RIGHT - RAT-87.01.373 -"
type textarea "x"
type textarea "Door Gasket 173 - RAT-20.00.399P - qty 1 LED BAR LEFT RIGHT - RAT-87.01.373 -"
type textarea "x"
type textarea "Door Gasket 173 - RAT-20.00.399P - qty 1 LED BAR LEFT RIGHT - RAT-87.01.373 - q"
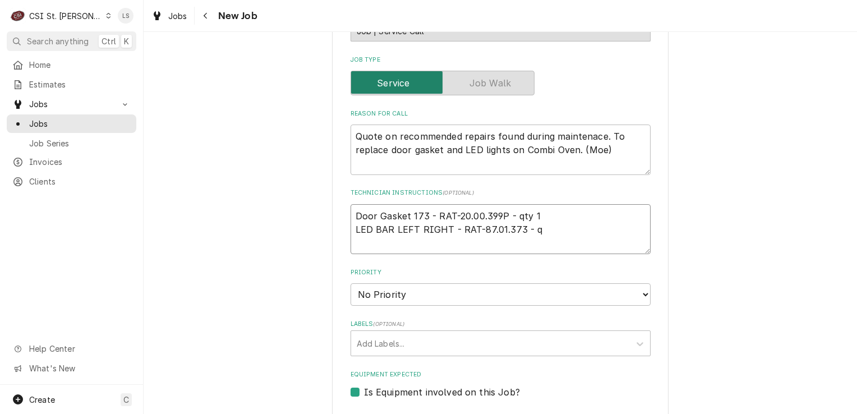
type textarea "x"
type textarea "Door Gasket 173 - RAT-20.00.399P - qty 1 LED BAR LEFT RIGHT - RAT-87.01.373 - qt"
type textarea "x"
type textarea "Door Gasket 173 - RAT-20.00.399P - qty 1 LED BAR LEFT RIGHT - RAT-87.01.373 - q…"
type textarea "x"
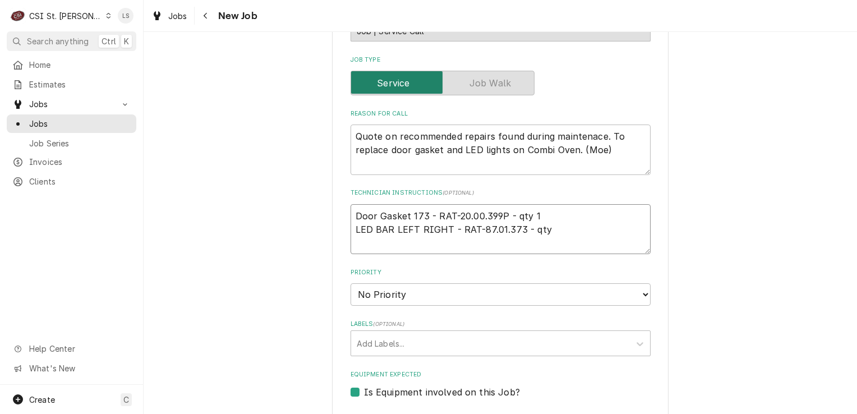
type textarea "Door Gasket 173 - RAT-20.00.399P - qty 1 LED BAR LEFT RIGHT - RAT-87.01.373 - q…"
type textarea "x"
type textarea "Door Gasket 173 - RAT-20.00.399P - qty 1 LED BAR LEFT RIGHT - RAT-87.01.373 - q…"
type textarea "x"
type textarea "Door Gasket 173 - RAT-20.00.399P - qty 1 LED BAR LEFT RIGHT - RAT-87.01.373 - q…"
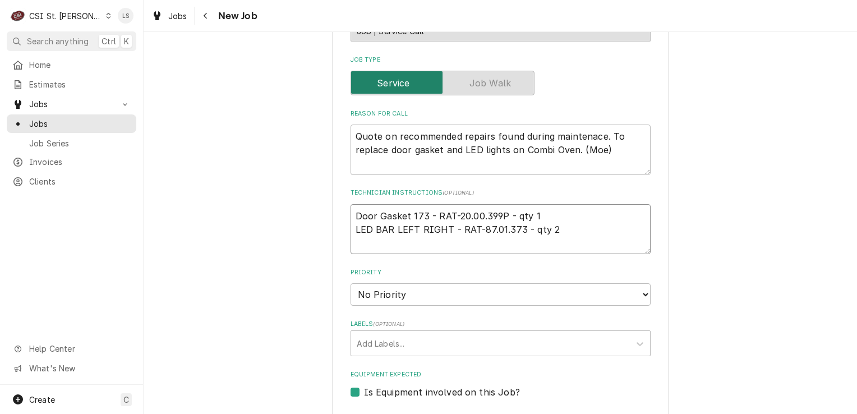
paste textarea "LED BAR LEFT/RIGHT"
type textarea "x"
type textarea "Door Gasket 173 - RAT-20.00.399P - qty 1 LED BAR LEFT RIGHT - RAT-87.01.373 - q…"
type textarea "x"
type textarea "Door Gasket 173 - RAT-20.00.399P - qty 1 LED BAR LEFT RIGHT - RAT-87.01.373 - q…"
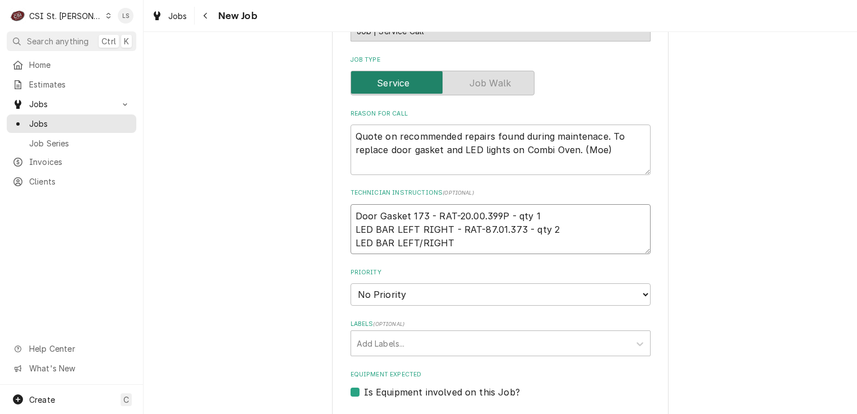
type textarea "x"
type textarea "Door Gasket 173 - RAT-20.00.399P - qty 1 LED BAR LEFT RIGHT - RAT-87.01.373 - q…"
type textarea "x"
type textarea "Door Gasket 173 - RAT-20.00.399P - qty 1 LED BAR LEFT RIGHT - RAT-87.01.373 - q…"
type textarea "x"
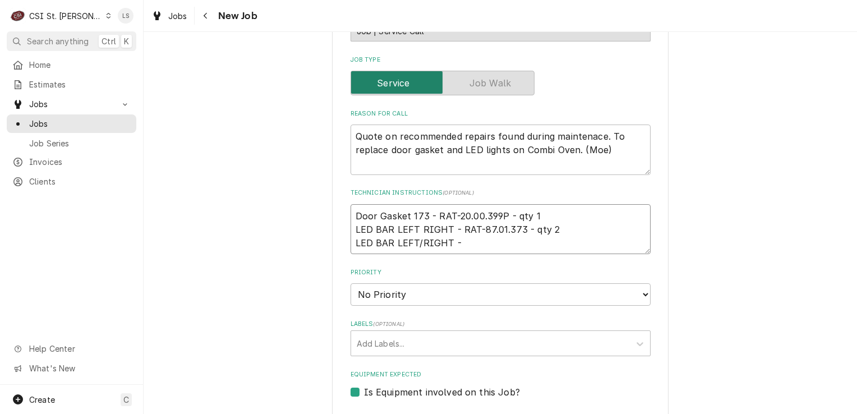
type textarea "Door Gasket 173 - RAT-20.00.399P - qty 1 LED BAR LEFT RIGHT - RAT-87.01.373 - q…"
paste textarea "RAT-87.01.369"
type textarea "x"
type textarea "Door Gasket 173 - RAT-20.00.399P - qty 1 LED BAR LEFT RIGHT - RAT-87.01.373 - q…"
type textarea "x"
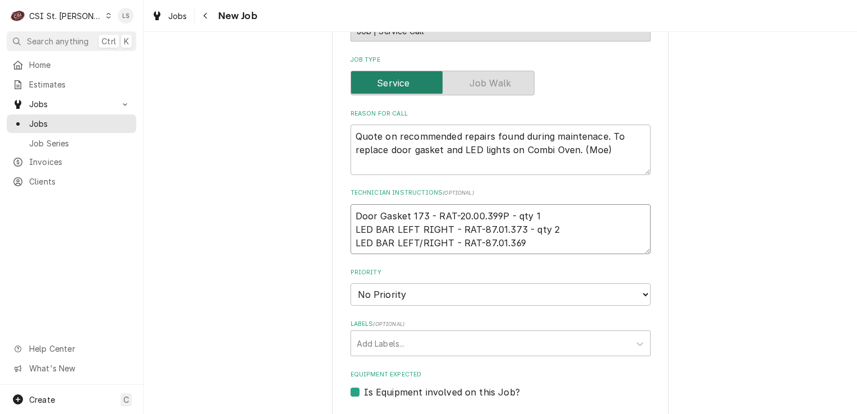
type textarea "Door Gasket 173 - RAT-20.00.399P - qty 1 LED BAR LEFT RIGHT - RAT-87.01.373 - q…"
type textarea "x"
type textarea "Door Gasket 173 - RAT-20.00.399P - qty 1 LED BAR LEFT RIGHT - RAT-87.01.373 - q…"
type textarea "x"
type textarea "Door Gasket 173 - RAT-20.00.399P - qty 1 LED BAR LEFT RIGHT - RAT-87.01.373 - q…"
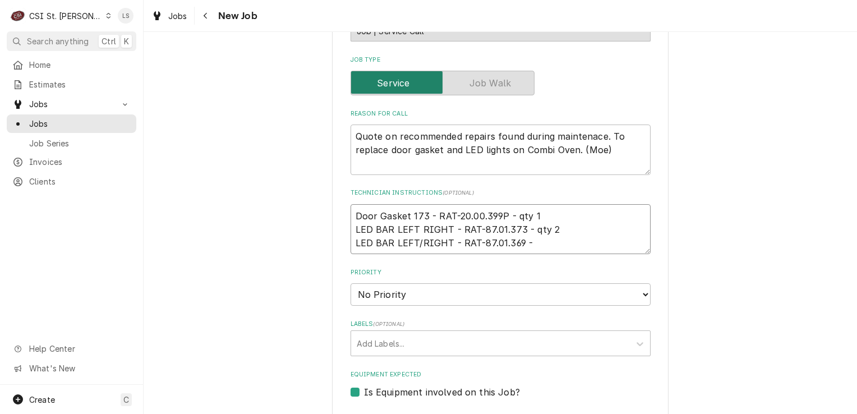
type textarea "x"
type textarea "Door Gasket 173 - RAT-20.00.399P - qty 1 LED BAR LEFT RIGHT - RAT-87.01.373 - q…"
type textarea "x"
type textarea "Door Gasket 173 - RAT-20.00.399P - qty 1 LED BAR LEFT RIGHT - RAT-87.01.373 - q…"
type textarea "x"
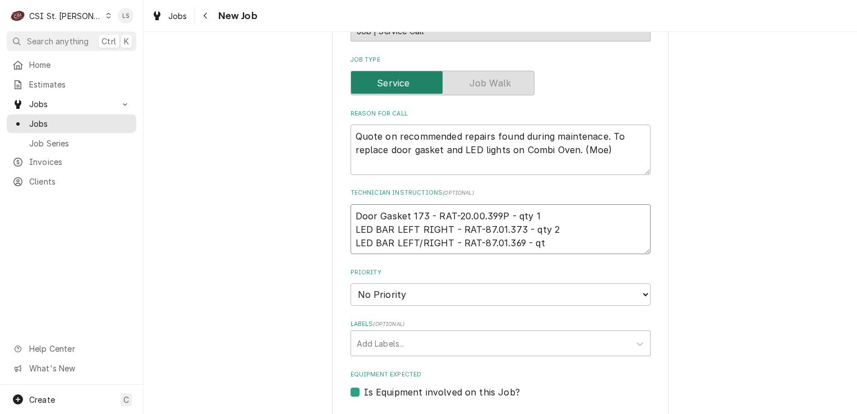
type textarea "Door Gasket 173 - RAT-20.00.399P - qty 1 LED BAR LEFT RIGHT - RAT-87.01.373 - q…"
type textarea "x"
type textarea "Door Gasket 173 - RAT-20.00.399P - qty 1 LED BAR LEFT RIGHT - RAT-87.01.373 - q…"
type textarea "x"
type textarea "Door Gasket 173 - RAT-20.00.399P - qty 1 LED BAR LEFT RIGHT - RAT-87.01.373 - q…"
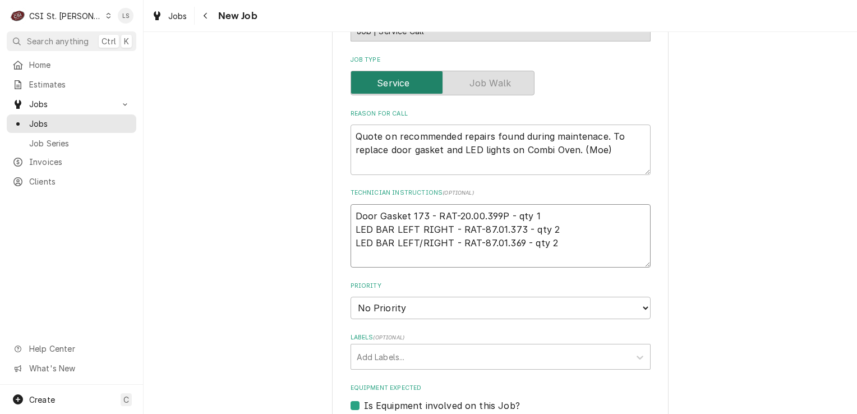
type textarea "x"
type textarea "Door Gasket 173 - RAT-20.00.399P - qty 1 LED BAR LEFT RIGHT - RAT-87.01.373 - q…"
paste textarea "LED OPTICS"
type textarea "x"
type textarea "Door Gasket 173 - RAT-20.00.399P - qty 1 LED BAR LEFT RIGHT - RAT-87.01.373 - q…"
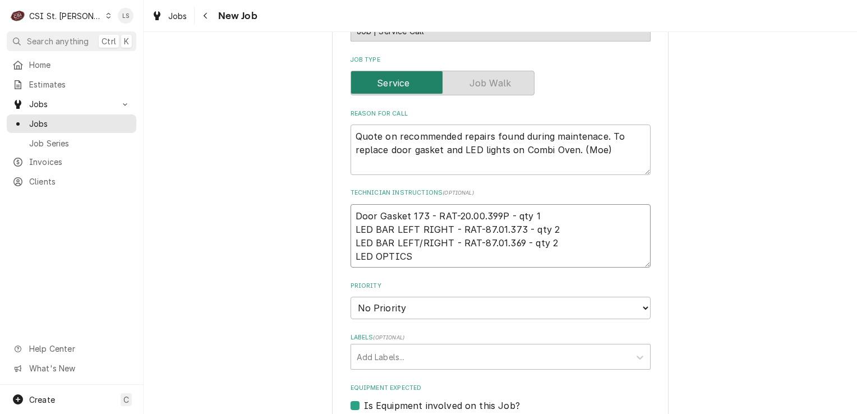
type textarea "x"
type textarea "Door Gasket 173 - RAT-20.00.399P - qty 1 LED BAR LEFT RIGHT - RAT-87.01.373 - q…"
type textarea "x"
type textarea "Door Gasket 173 - RAT-20.00.399P - qty 1 LED BAR LEFT RIGHT - RAT-87.01.373 - q…"
type textarea "x"
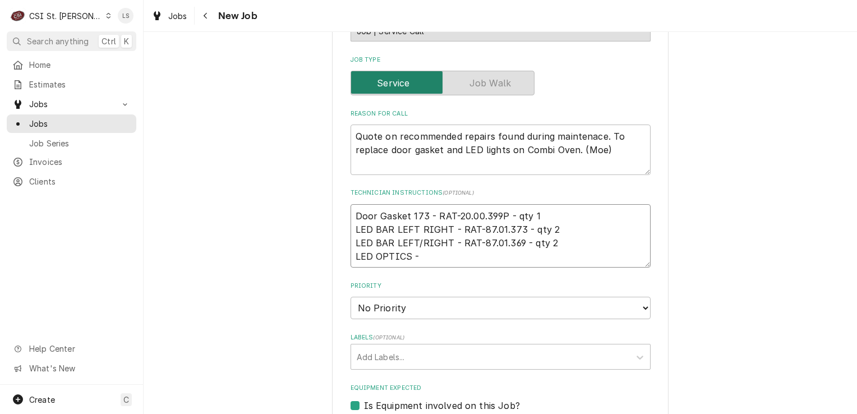
type textarea "Door Gasket 173 - RAT-20.00.399P - qty 1 LED BAR LEFT RIGHT - RAT-87.01.373 - q…"
type textarea "x"
type textarea "Door Gasket 173 - RAT-20.00.399P - qty 1 LED BAR LEFT RIGHT - RAT-87.01.373 - q…"
paste textarea "RAT-87.01.771S"
type textarea "x"
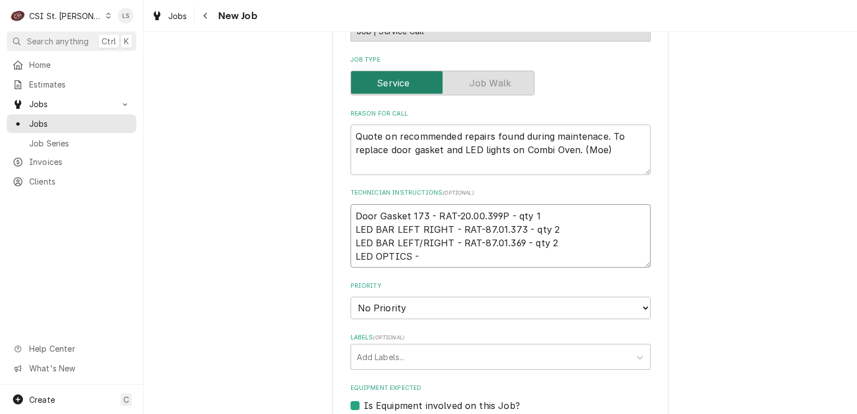
type textarea "Door Gasket 173 - RAT-20.00.399P - qty 1 LED BAR LEFT RIGHT - RAT-87.01.373 - q…"
type textarea "x"
type textarea "Door Gasket 173 - RAT-20.00.399P - qty 1 LED BAR LEFT RIGHT - RAT-87.01.373 - q…"
type textarea "x"
type textarea "Door Gasket 173 - RAT-20.00.399P - qty 1 LED BAR LEFT RIGHT - RAT-87.01.373 - q…"
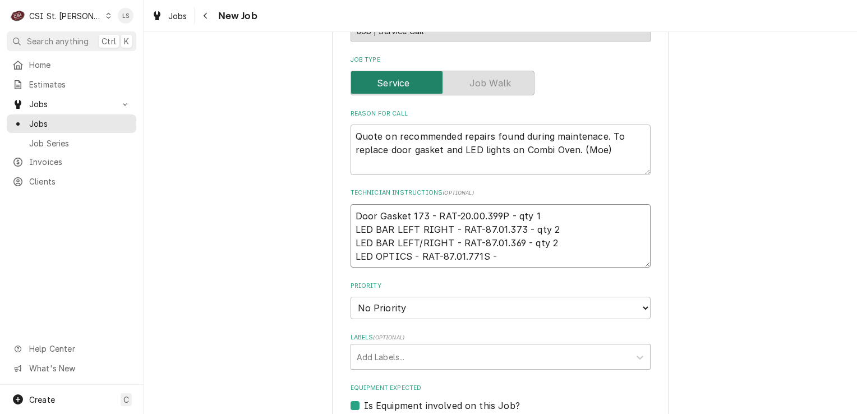
type textarea "x"
type textarea "Door Gasket 173 - RAT-20.00.399P - qty 1 LED BAR LEFT RIGHT - RAT-87.01.373 - q…"
type textarea "x"
type textarea "Door Gasket 173 - RAT-20.00.399P - qty 1 LED BAR LEFT RIGHT - RAT-87.01.373 - q…"
type textarea "x"
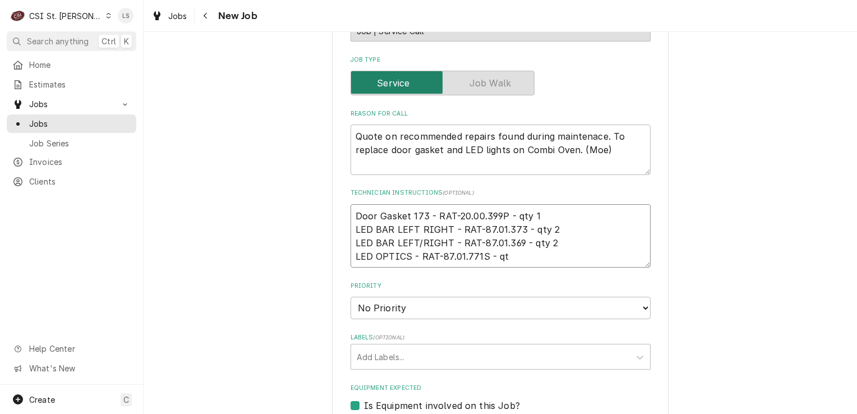
type textarea "Door Gasket 173 - RAT-20.00.399P - qty 1 LED BAR LEFT RIGHT - RAT-87.01.373 - q…"
type textarea "x"
type textarea "Door Gasket 173 - RAT-20.00.399P - qty 1 LED BAR LEFT RIGHT - RAT-87.01.373 - q…"
type textarea "x"
type textarea "Door Gasket 173 - RAT-20.00.399P - qty 1 LED BAR LEFT RIGHT - RAT-87.01.373 - q…"
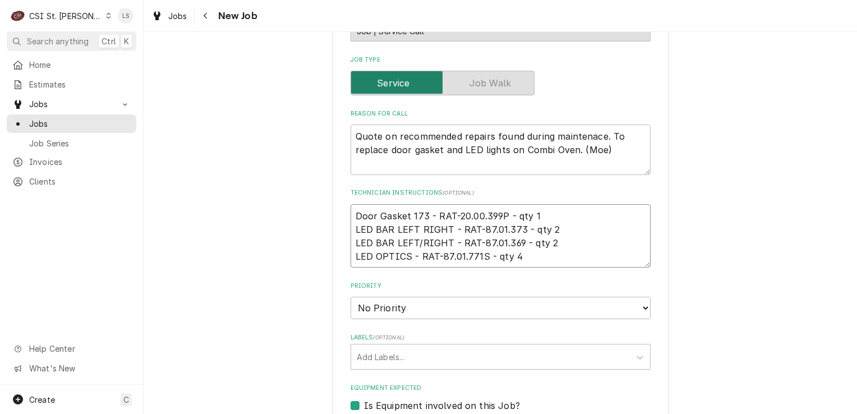
click at [351, 204] on textarea "Door Gasket 173 - RAT-20.00.399P - qty 1 LED BAR LEFT RIGHT - RAT-87.01.373 - q…" at bounding box center [501, 236] width 300 height 64
type textarea "x"
type textarea "Door Gasket 173 - RAT-20.00.399P - qty 1 LED BAR LEFT RIGHT - RAT-87.01.373 - q…"
type textarea "x"
type textarea "Door Gasket 173 - RAT-20.00.399P - qty 1 LED BAR LEFT RIGHT - RAT-87.01.373 - q…"
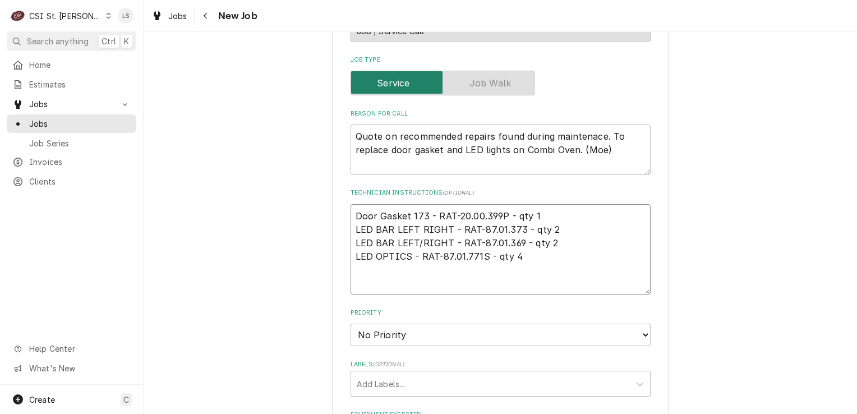
click at [351, 204] on textarea "Door Gasket 173 - RAT-20.00.399P - qty 1 LED BAR LEFT RIGHT - RAT-87.01.373 - q…" at bounding box center [501, 249] width 300 height 91
type textarea "x"
type textarea "e Door Gasket 173 - RAT-20.00.399P - qty 1 LED BAR LEFT RIGHT - RAT-87.01.373 -…"
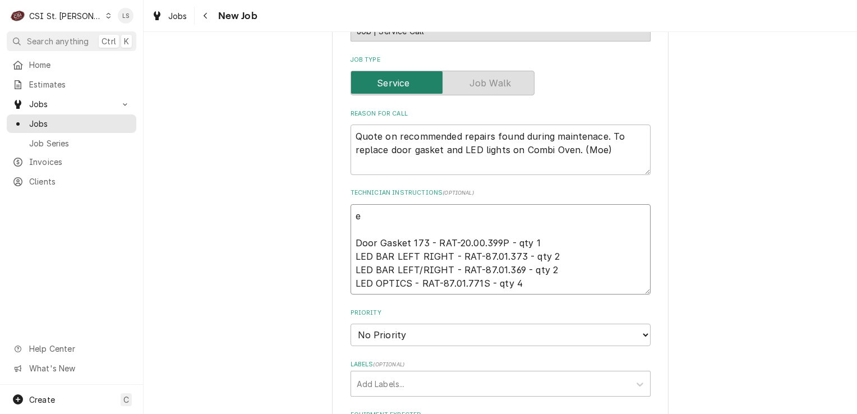
type textarea "x"
type textarea "ema Door Gasket 173 - RAT-20.00.399P - qty 1 LED BAR LEFT RIGHT - RAT-87.01.373…"
type textarea "x"
type textarea "emai Door Gasket 173 - RAT-20.00.399P - qty 1 LED BAR LEFT RIGHT - RAT-87.01.37…"
type textarea "x"
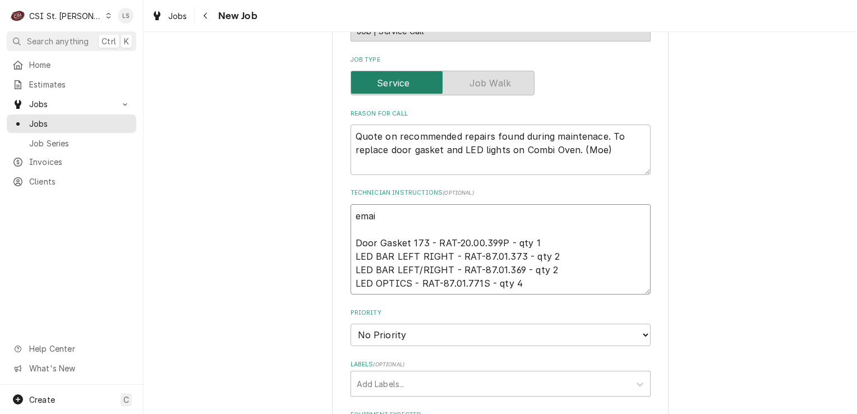
type textarea "email Door Gasket 173 - RAT-20.00.399P - qty 1 LED BAR LEFT RIGHT - RAT-87.01.3…"
type textarea "x"
type textarea "emaile Door Gasket 173 - RAT-20.00.399P - qty 1 LED BAR LEFT RIGHT - RAT-87.01.…"
type textarea "x"
type textarea "emailed Door Gasket 173 - RAT-20.00.399P - qty 1 LED BAR LEFT RIGHT - RAT-87.01…"
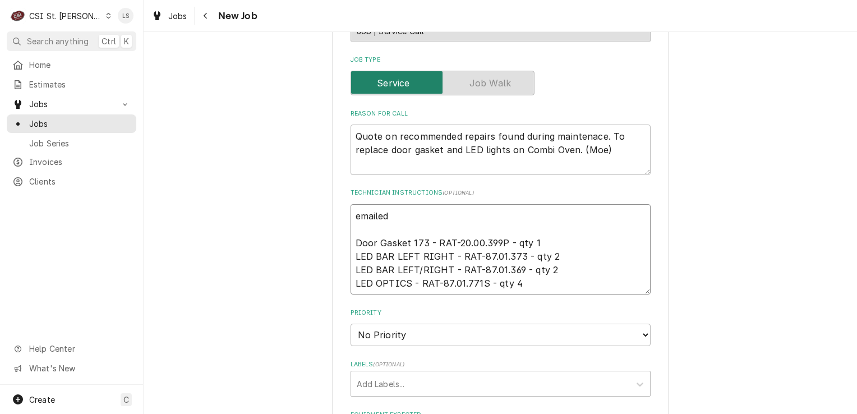
type textarea "x"
type textarea "emailed Door Gasket 173 - RAT-20.00.399P - qty 1 LED BAR LEFT RIGHT - RAT-87.01…"
type textarea "x"
type textarea "emailed p Door Gasket 173 - RAT-20.00.399P - qty 1 LED BAR LEFT RIGHT - RAT-87.…"
type textarea "x"
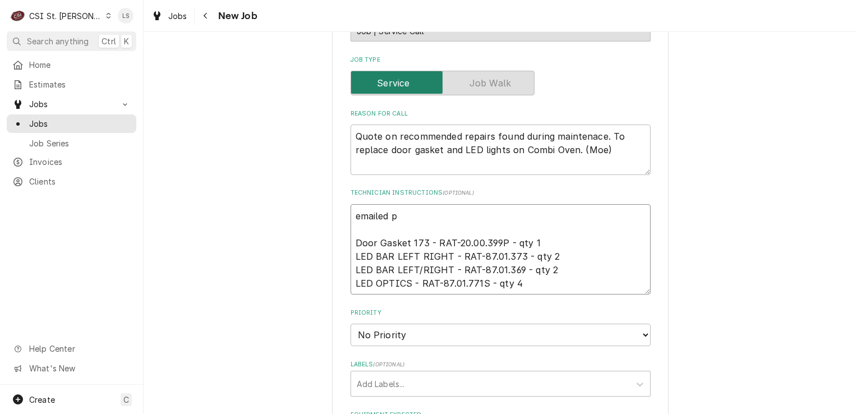
type textarea "emailed pa Door Gasket 173 - RAT-20.00.399P - qty 1 LED BAR LEFT RIGHT - RAT-87…"
type textarea "x"
type textarea "emailed par Door Gasket 173 - RAT-20.00.399P - qty 1 LED BAR LEFT RIGHT - RAT-8…"
type textarea "x"
type textarea "emailed part Door Gasket 173 - RAT-20.00.399P - qty 1 LED BAR LEFT RIGHT - RAT-…"
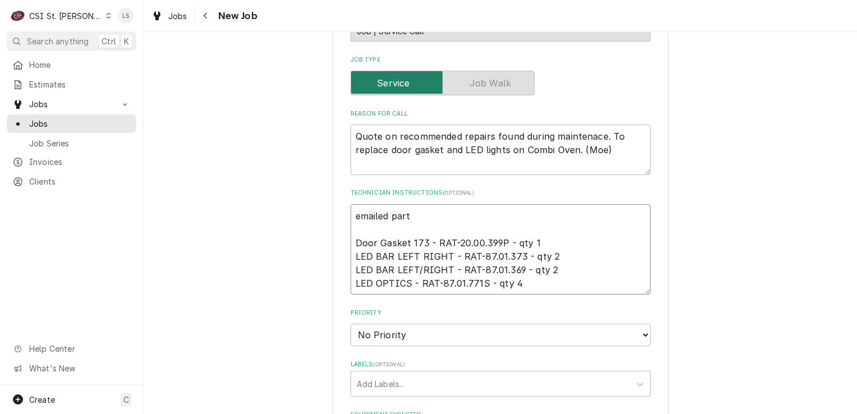
type textarea "x"
type textarea "emailed parts Door Gasket 173 - RAT-20.00.399P - qty 1 LED BAR LEFT RIGHT - RAT…"
type textarea "x"
type textarea "emailed parts, Door Gasket 173 - RAT-20.00.399P - qty 1 LED BAR LEFT RIGHT - RA…"
type textarea "x"
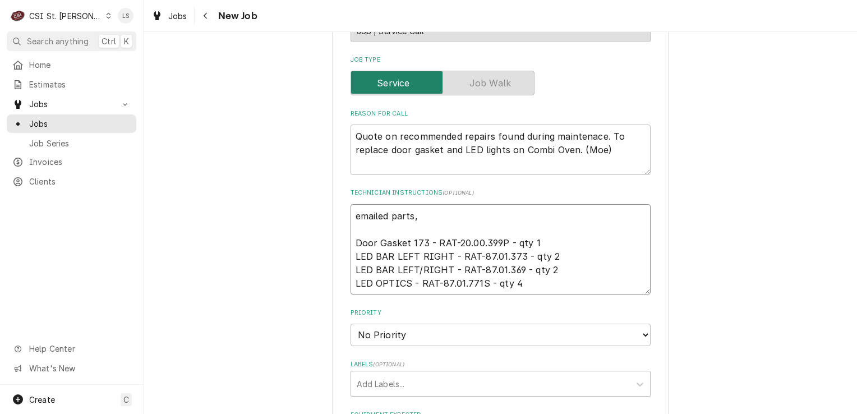
type textarea "emailed parts, Door Gasket 173 - RAT-20.00.399P - qty 1 LED BAR LEFT RIGHT - RA…"
type textarea "x"
type textarea "emailed parts, a Door Gasket 173 - RAT-20.00.399P - qty 1 LED BAR LEFT RIGHT - …"
type textarea "x"
type textarea "emailed parts, aw Door Gasket 173 - RAT-20.00.399P - qty 1 LED BAR LEFT RIGHT -…"
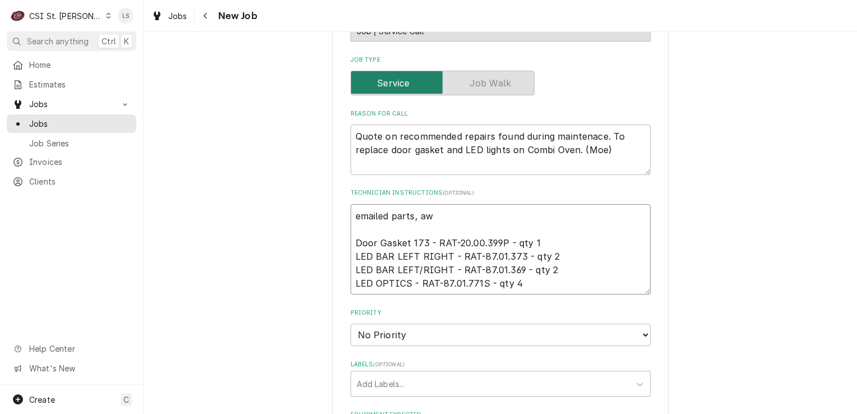
type textarea "x"
type textarea "emailed parts, aw Door Gasket 173 - RAT-20.00.399P - qty 1 LED BAR LEFT RIGHT -…"
type textarea "x"
type textarea "emailed parts, aw an Door Gasket 173 - RAT-20.00.399P - qty 1 LED BAR LEFT RIGH…"
type textarea "x"
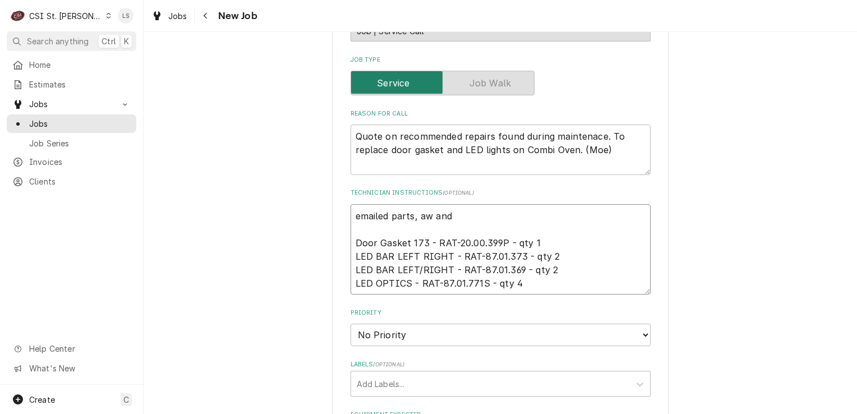
type textarea "emailed parts, aw and Door Gasket 173 - RAT-20.00.399P - qty 1 LED BAR LEFT RIG…"
type textarea "x"
type textarea "emailed parts, aw and s Door Gasket 173 - RAT-20.00.399P - qty 1 LED BAR LEFT R…"
type textarea "x"
type textarea "emailed parts, aw and sr Door Gasket 173 - RAT-20.00.399P - qty 1 LED BAR LEFT …"
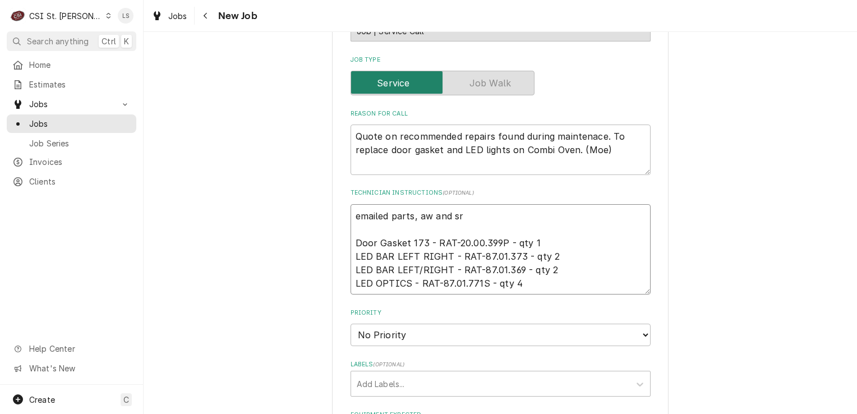
type textarea "x"
type textarea "emailed parts, aw and sr t Door Gasket 173 - RAT-20.00.399P - qty 1 LED BAR LEF…"
type textarea "x"
type textarea "emailed parts, aw and sr to Door Gasket 173 - RAT-20.00.399P - qty 1 LED BAR LE…"
type textarea "x"
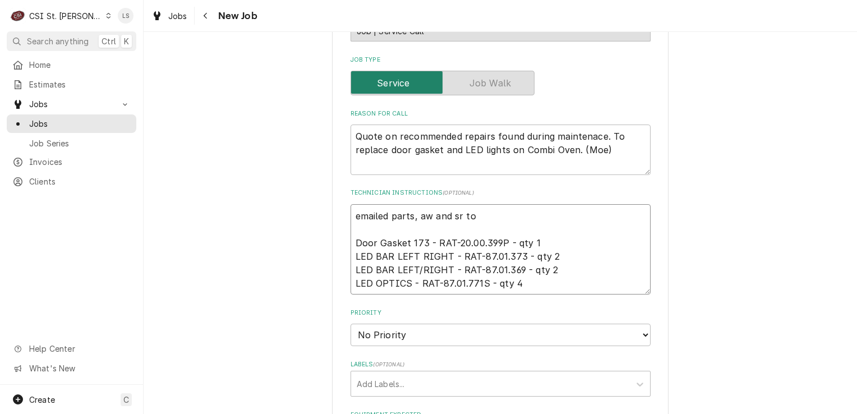
type textarea "emailed parts, aw and sr to Door Gasket 173 - RAT-20.00.399P - qty 1 LED BAR LE…"
type textarea "x"
type textarea "emailed parts, aw and sr to o Door Gasket 173 - RAT-20.00.399P - qty 1 LED BAR …"
type textarea "x"
type textarea "emailed parts, aw and sr to or Door Gasket 173 - RAT-20.00.399P - qty 1 LED BAR…"
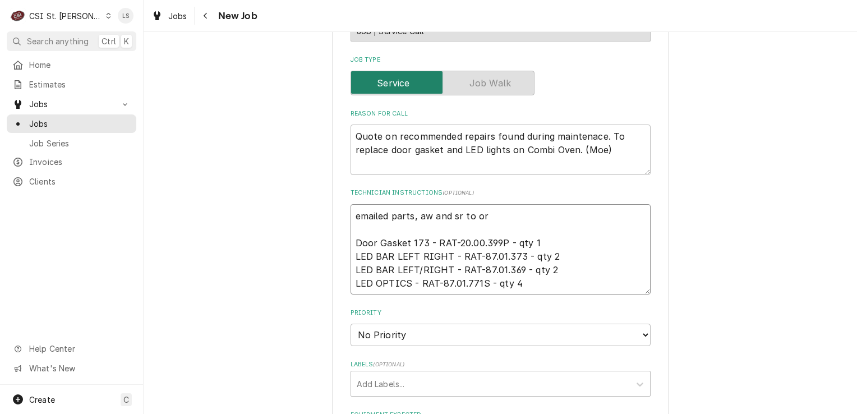
type textarea "x"
type textarea "emailed parts, aw and sr to ord Door Gasket 173 - RAT-20.00.399P - qty 1 LED BA…"
type textarea "x"
type textarea "emailed parts, aw and sr to orde Door Gasket 173 - RAT-20.00.399P - qty 1 LED B…"
type textarea "x"
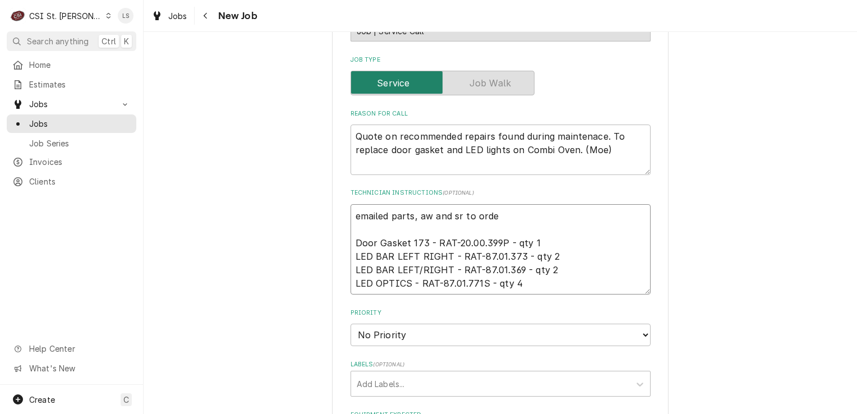
type textarea "emailed parts, aw and sr to orde r Door Gasket 173 - RAT-20.00.399P - qty 1 LED…"
type textarea "x"
type textarea "emailed parts, aw and sr to orde r- Door Gasket 173 - RAT-20.00.399P - qty 1 LE…"
type textarea "x"
type textarea "emailed parts, aw and sr to orde r- Door Gasket 173 - RAT-20.00.399P - qty 1 LE…"
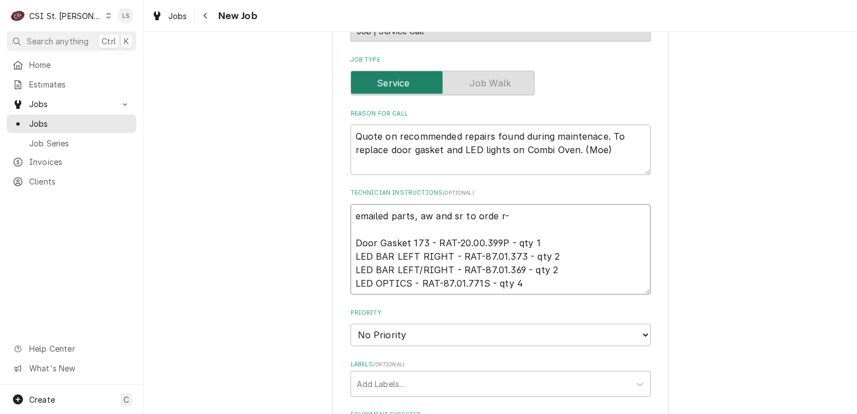
type textarea "x"
type textarea "emailed parts, aw and sr to orde r- 9 Door Gasket 173 - RAT-20.00.399P - qty 1 …"
type textarea "x"
type textarea "emailed parts, aw and sr to orde r- 9/ Door Gasket 173 - RAT-20.00.399P - qty 1…"
type textarea "x"
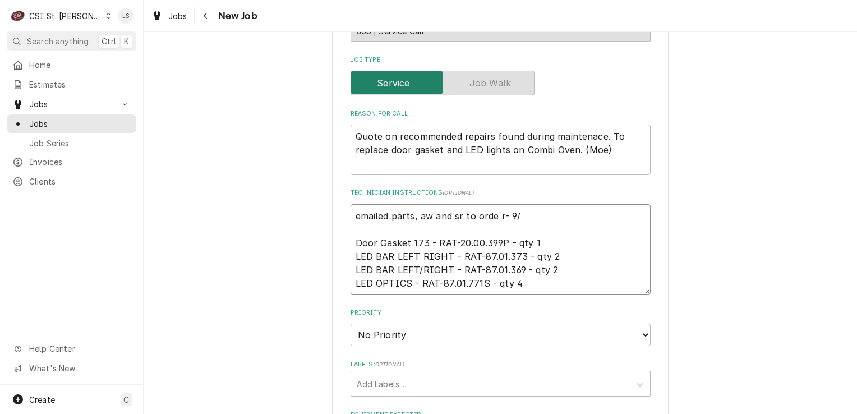
type textarea "emailed parts, aw and sr to orde r- 9/1 Door Gasket 173 - RAT-20.00.399P - qty …"
type textarea "x"
type textarea "emailed parts, aw and sr to orde r- 9/18 Door Gasket 173 - RAT-20.00.399P - qty…"
type textarea "x"
type textarea "emailed parts, aw and sr to orde r- 9/18 Door Gasket 173 - RAT-20.00.399P - qty…"
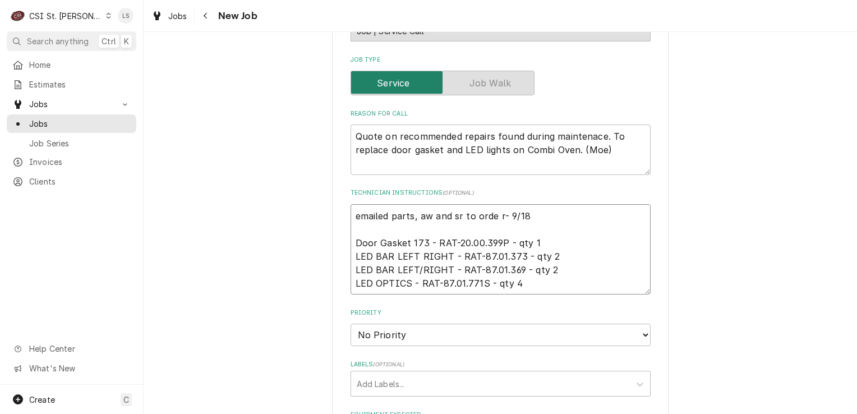
type textarea "x"
type textarea "emailed parts, aw and sr to orde r- 9/18 - Door Gasket 173 - RAT-20.00.399P - q…"
type textarea "x"
type textarea "emailed parts, aw and sr to orde r- 9/18 - Door Gasket 173 - RAT-20.00.399P - q…"
type textarea "x"
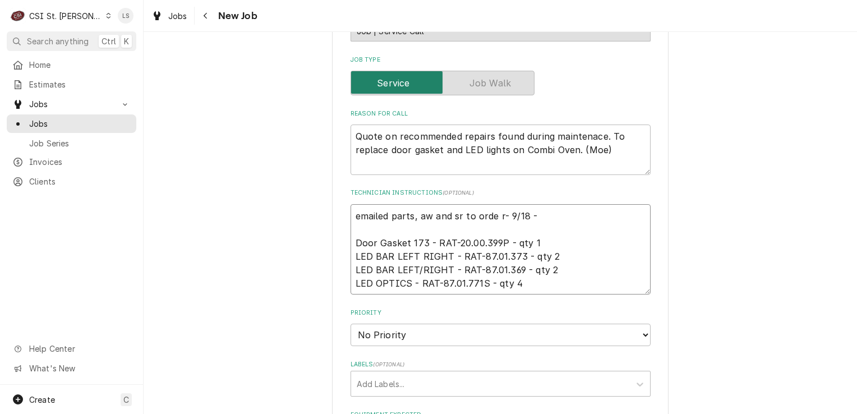
type textarea "emailed parts, aw and sr to orde r- 9/18 - L Door Gasket 173 - RAT-20.00.399P -…"
type textarea "x"
type textarea "emailed parts, aw and sr to orde r- 9/18 - Door Gasket 173 - RAT-20.00.399P - q…"
click at [387, 324] on select "No Priority Urgent High Medium Low" at bounding box center [501, 335] width 300 height 22
click at [351, 324] on select "No Priority Urgent High Medium Low" at bounding box center [501, 335] width 300 height 22
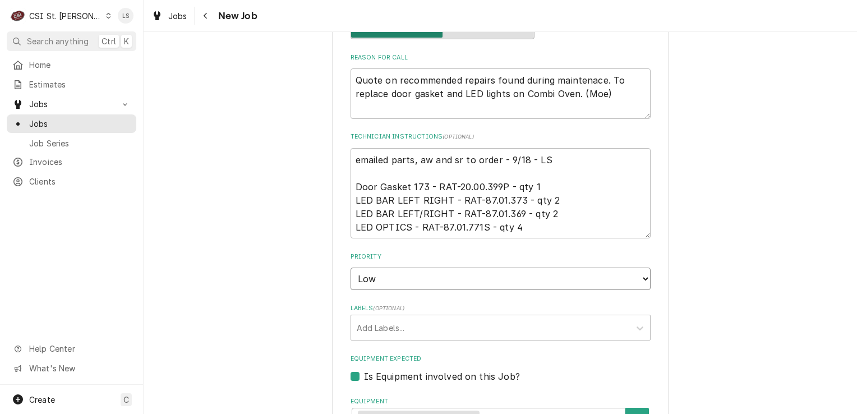
scroll to position [729, 0]
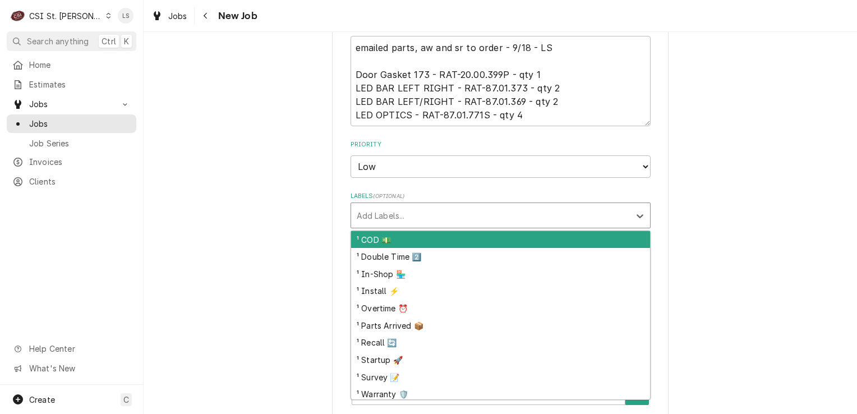
click at [410, 205] on div "Labels" at bounding box center [491, 215] width 268 height 20
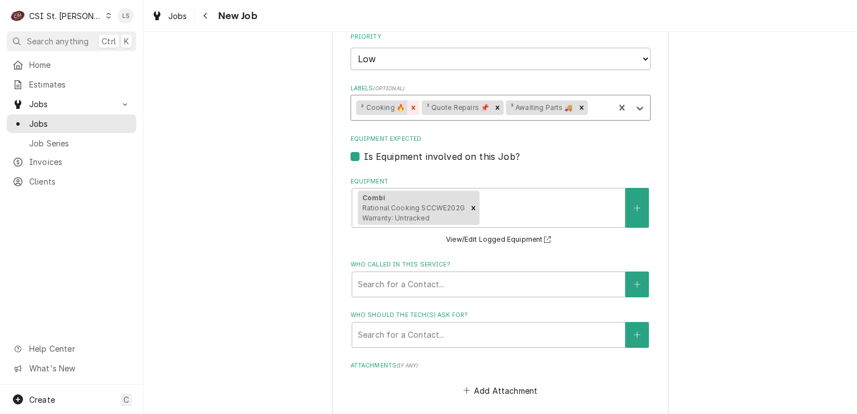
scroll to position [954, 0]
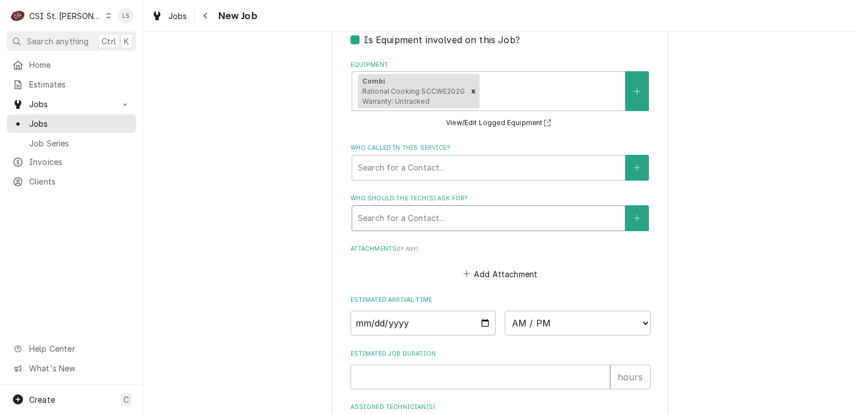
click at [411, 208] on div "Who should the tech(s) ask for?" at bounding box center [488, 218] width 261 height 20
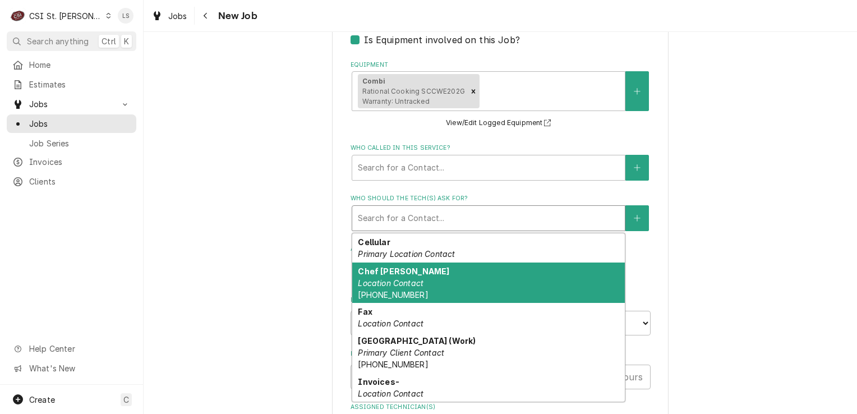
scroll to position [11, 0]
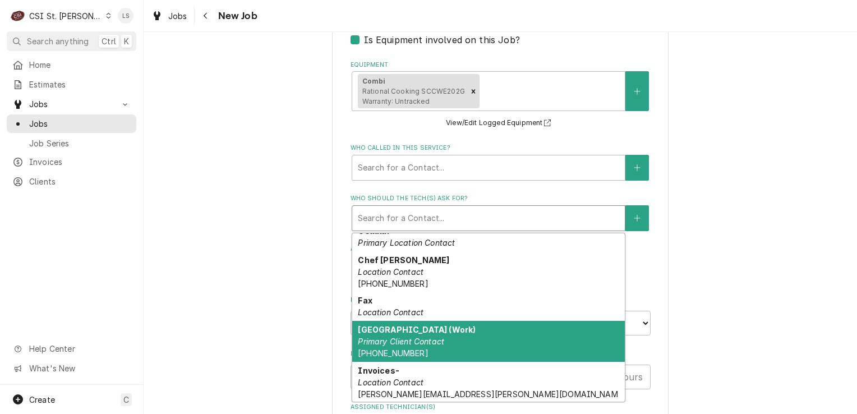
click at [411, 337] on em "Primary Client Contact" at bounding box center [401, 342] width 86 height 10
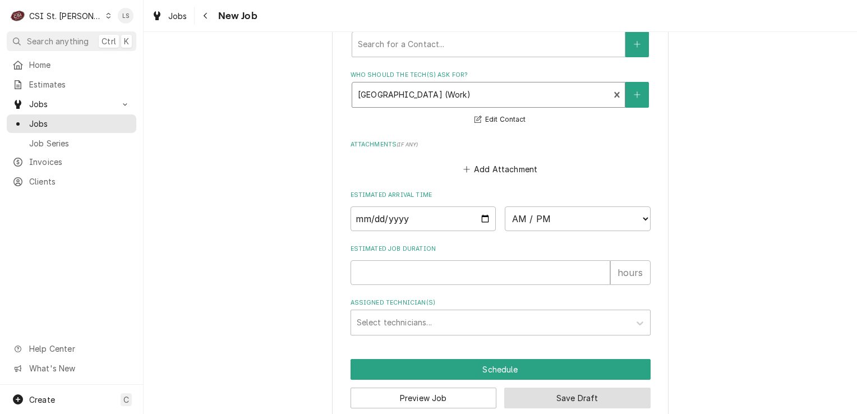
click at [548, 388] on button "Save Draft" at bounding box center [577, 398] width 146 height 21
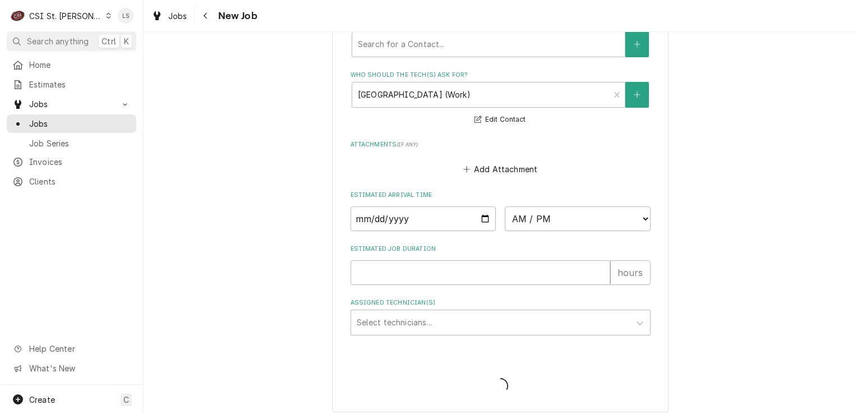
scroll to position [1068, 0]
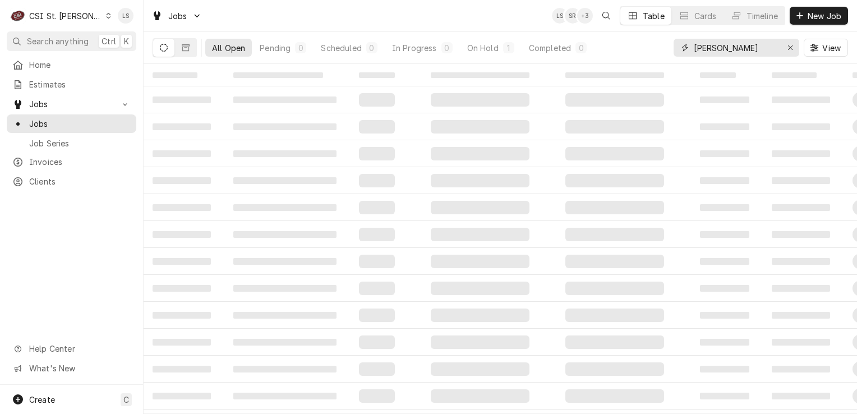
drag, startPoint x: 788, startPoint y: 51, endPoint x: 786, endPoint y: 60, distance: 9.1
click at [788, 53] on div "Erase input" at bounding box center [790, 47] width 11 height 11
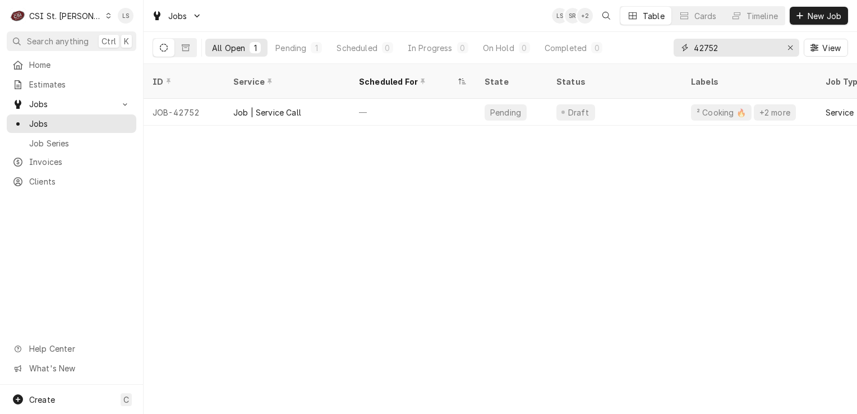
type input "42752"
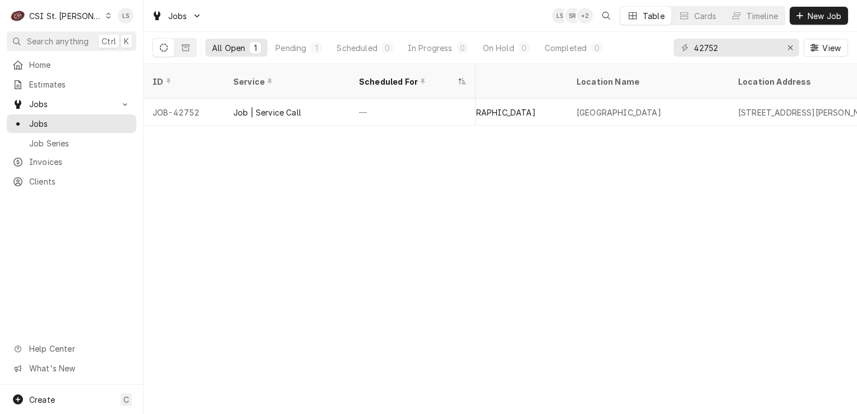
scroll to position [0, 683]
click at [85, 20] on div "C CSI St. Louis" at bounding box center [61, 15] width 108 height 22
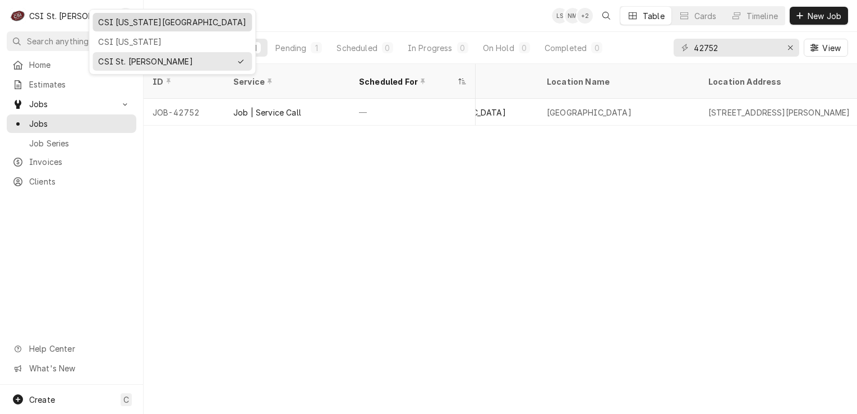
click at [100, 26] on div "CSI [US_STATE][GEOGRAPHIC_DATA]" at bounding box center [172, 22] width 148 height 12
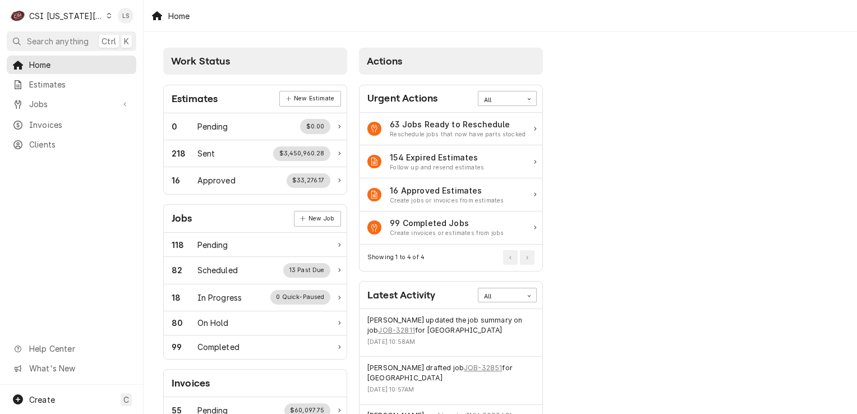
click at [95, 22] on div "C CSI [US_STATE] City" at bounding box center [61, 15] width 108 height 22
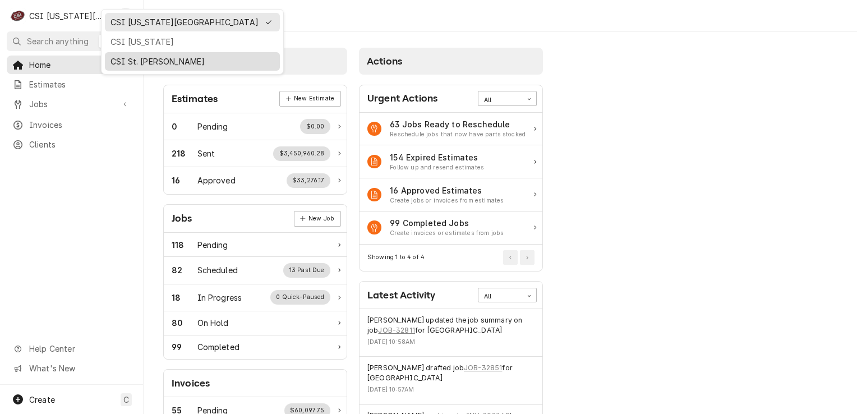
click at [132, 56] on div "CSI St. [PERSON_NAME]" at bounding box center [193, 62] width 164 height 12
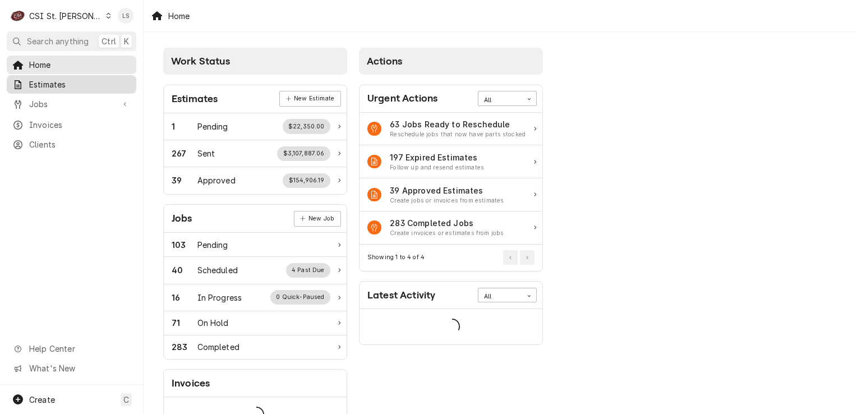
click at [44, 82] on span "Estimates" at bounding box center [80, 85] width 102 height 12
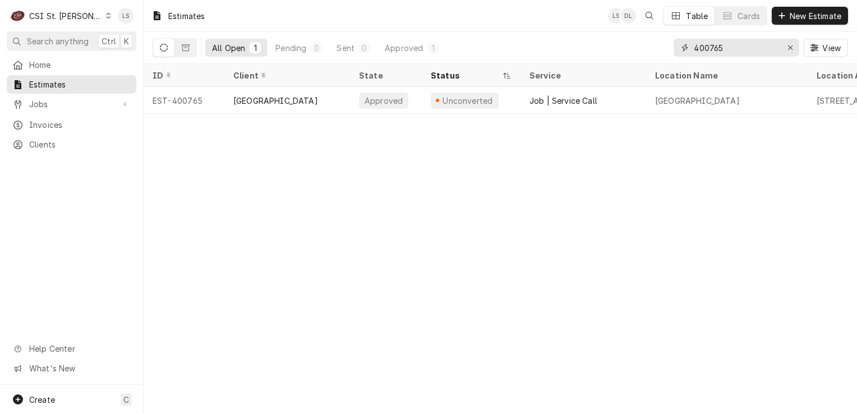
drag, startPoint x: 797, startPoint y: 43, endPoint x: 768, endPoint y: 52, distance: 31.2
click at [797, 43] on button "Erase input" at bounding box center [791, 48] width 18 height 18
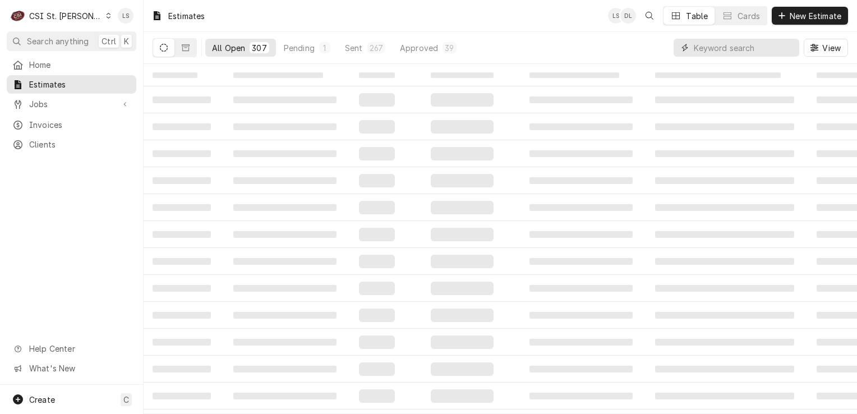
paste input "400768"
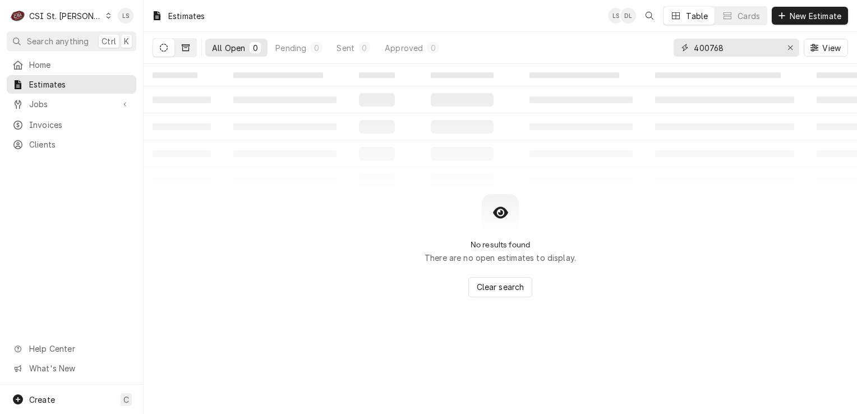
type input "400768"
click at [185, 50] on icon "Dynamic Content Wrapper" at bounding box center [186, 47] width 8 height 7
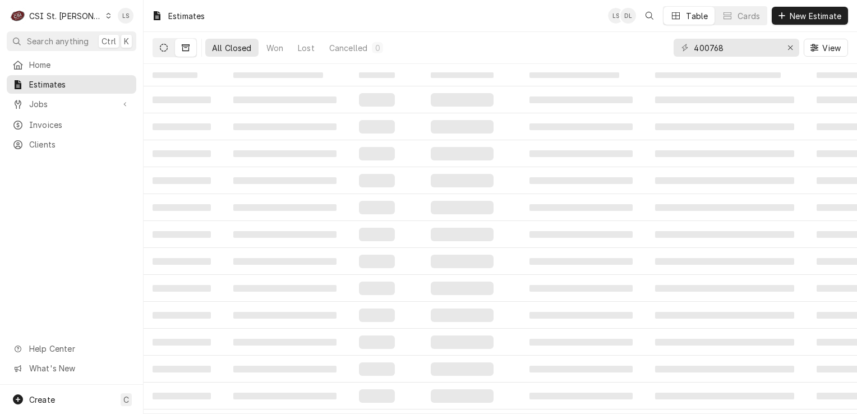
click at [162, 49] on icon "Dynamic Content Wrapper" at bounding box center [164, 48] width 8 height 8
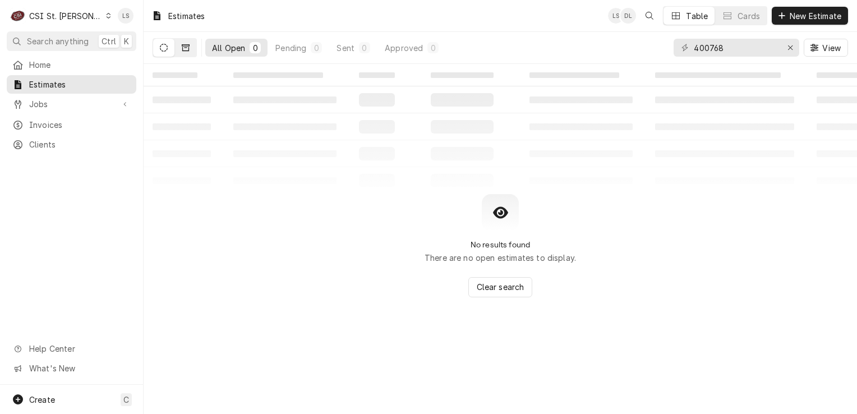
click at [185, 50] on icon "Dynamic Content Wrapper" at bounding box center [186, 47] width 8 height 7
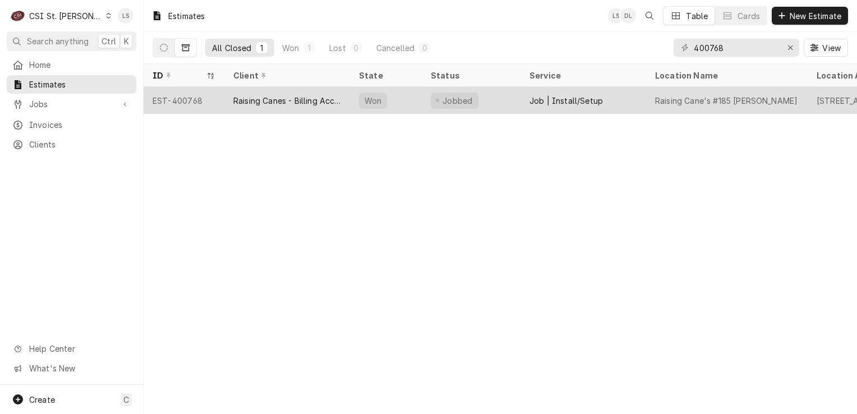
click at [180, 99] on div "EST-400768" at bounding box center [184, 100] width 81 height 27
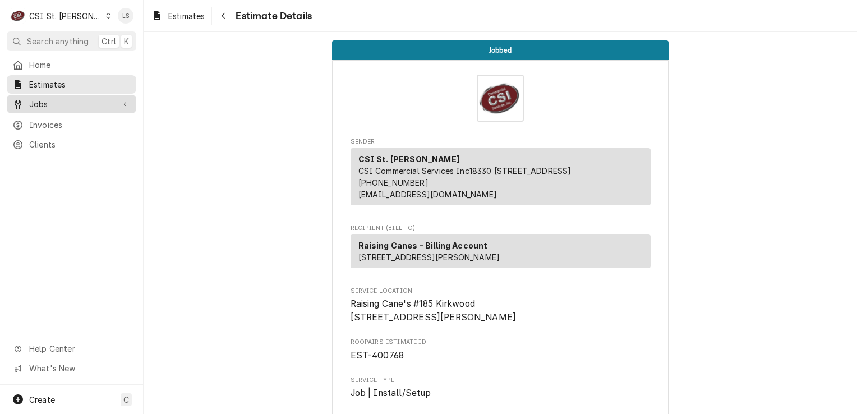
click at [88, 102] on span "Jobs" at bounding box center [71, 104] width 85 height 12
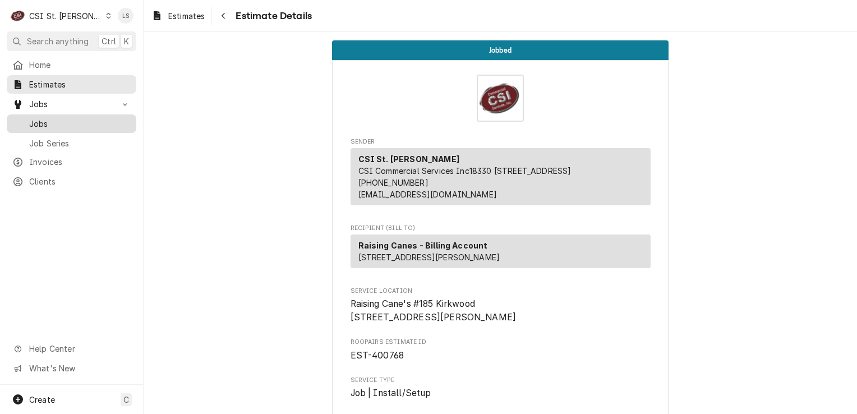
click at [70, 121] on span "Jobs" at bounding box center [80, 124] width 102 height 12
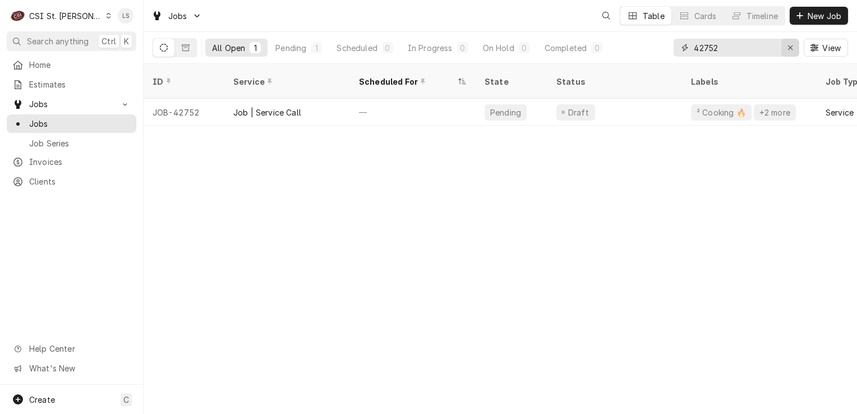
click at [785, 50] on div "Erase input" at bounding box center [790, 47] width 11 height 11
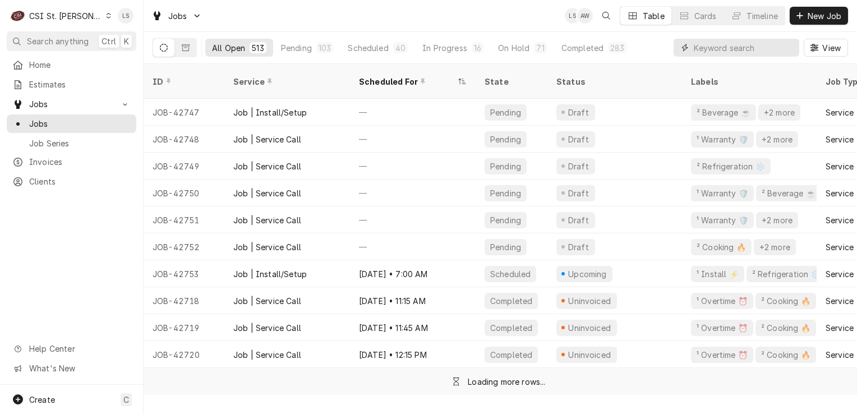
paste input "41926"
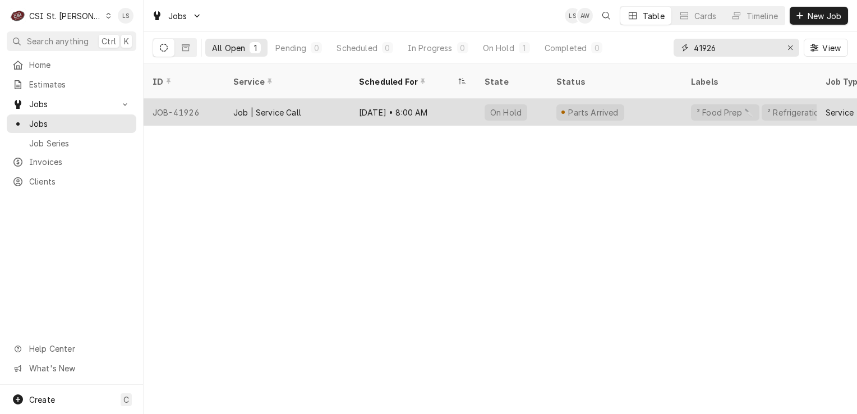
type input "41926"
click at [172, 100] on div "JOB-41926" at bounding box center [184, 112] width 81 height 27
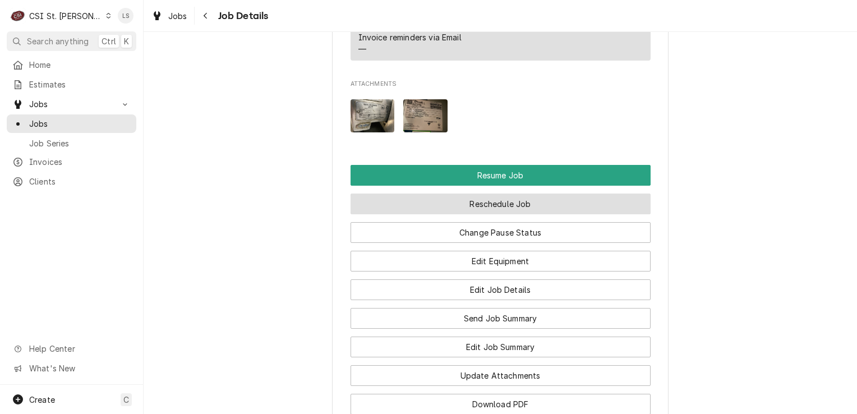
scroll to position [1619, 0]
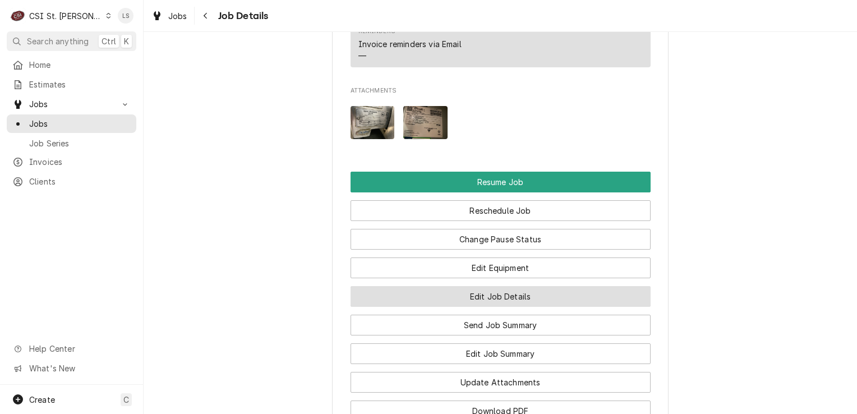
click at [498, 286] on button "Edit Job Details" at bounding box center [501, 296] width 300 height 21
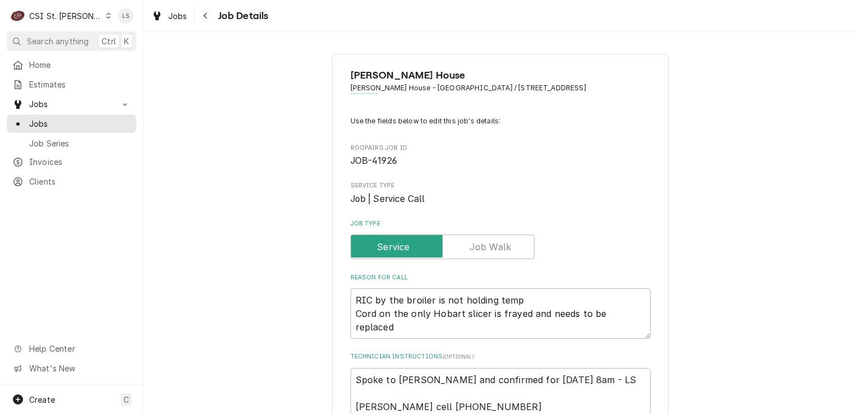
scroll to position [224, 0]
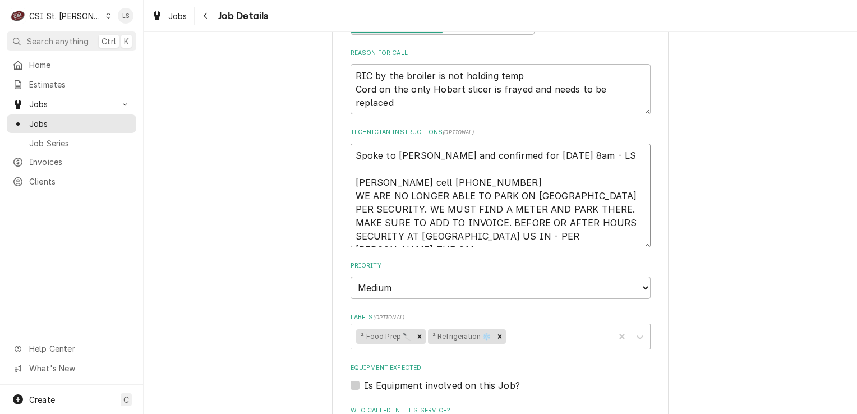
click at [351, 149] on textarea "Spoke to [PERSON_NAME] and confirmed for [DATE] 8am - LS [PERSON_NAME] cell [PH…" at bounding box center [501, 196] width 300 height 104
type textarea "x"
type textarea "Spoke to [PERSON_NAME] and confirmed for [DATE] 8am - LS [PERSON_NAME] cell [PH…"
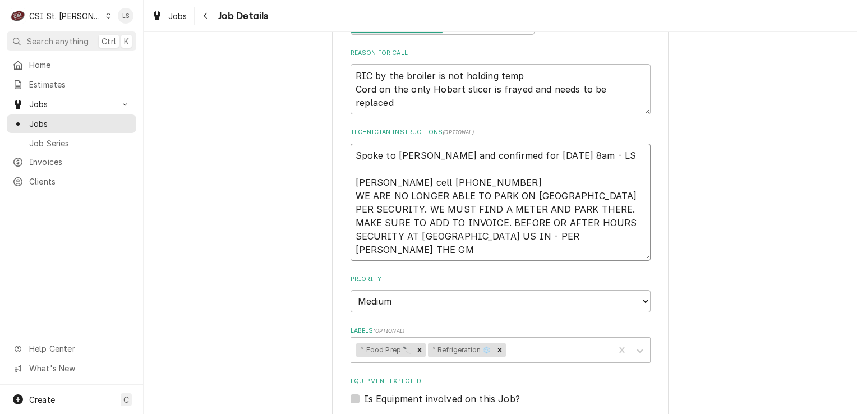
click at [351, 149] on textarea "Spoke to [PERSON_NAME] and confirmed for [DATE] 8am - LS [PERSON_NAME] cell [PH…" at bounding box center [501, 203] width 300 height 118
type textarea "x"
type textarea "S Spoke to [PERSON_NAME] and confirmed for [DATE] 8am - LS [PERSON_NAME] cell […"
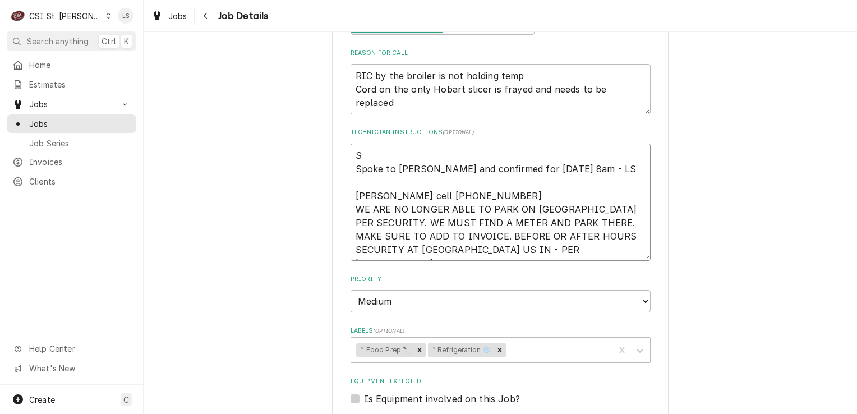
type textarea "x"
type textarea "Sp Spoke to [PERSON_NAME] and confirmed for [DATE] 8am - LS [PERSON_NAME] cell …"
type textarea "x"
type textarea "Spo Spoke to [PERSON_NAME] and confirmed for [DATE] 8am - LS [PERSON_NAME] cell…"
type textarea "x"
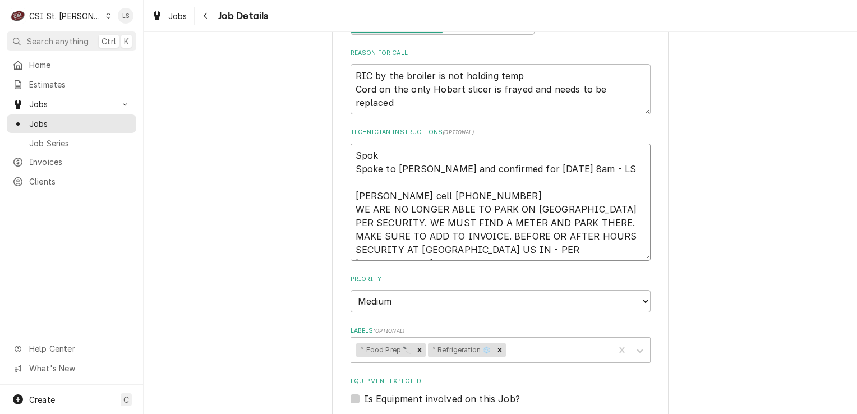
type textarea "Spoke Spoke to [PERSON_NAME] and confirmed for [DATE] 8am - LS [PERSON_NAME] ce…"
type textarea "x"
type textarea "Spoke Spoke to [PERSON_NAME] and confirmed for [DATE] 8am - LS [PERSON_NAME] ce…"
type textarea "x"
type textarea "Spoke to Spoke to [PERSON_NAME] and confirmed for [DATE] 8am - LS [PERSON_NAME]…"
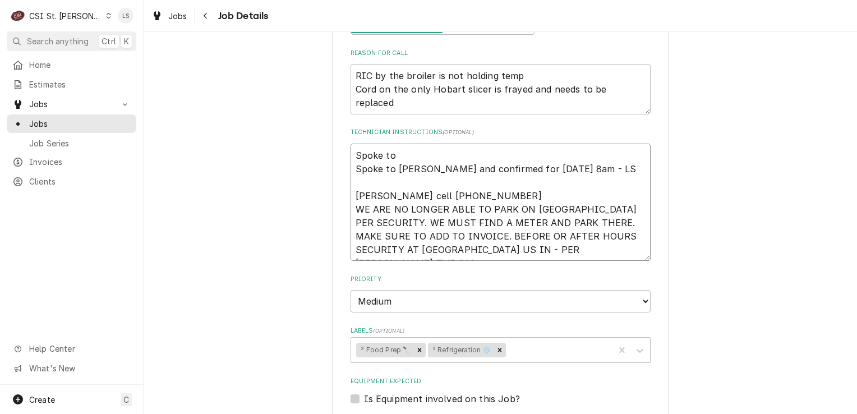
type textarea "x"
type textarea "Spoke to Spoke to [PERSON_NAME] and confirmed for [DATE] 8am - LS [PERSON_NAME]…"
type textarea "x"
type textarea "Spoke to T Spoke to [PERSON_NAME] and confirmed for [DATE] 8am - LS [PERSON_NAM…"
type textarea "x"
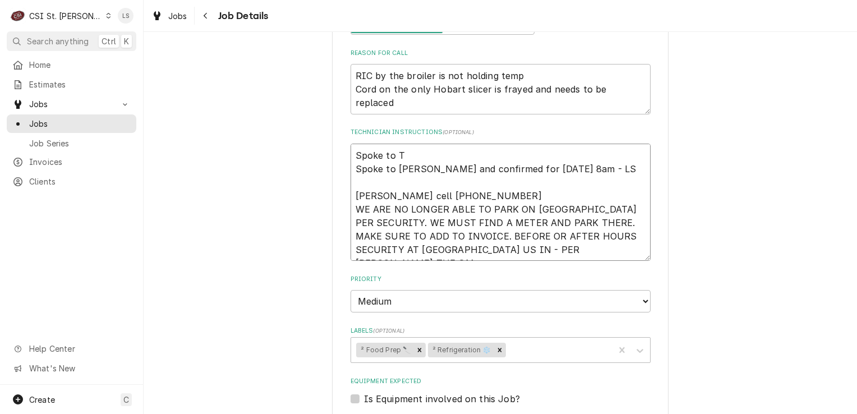
type textarea "Spoke to Ti Spoke to [PERSON_NAME] and confirmed for [DATE] 8am - LS [PERSON_NA…"
type textarea "x"
type textarea "Spoke to [PERSON_NAME] to [PERSON_NAME] and confirmed for [DATE] 8am - LS [PERS…"
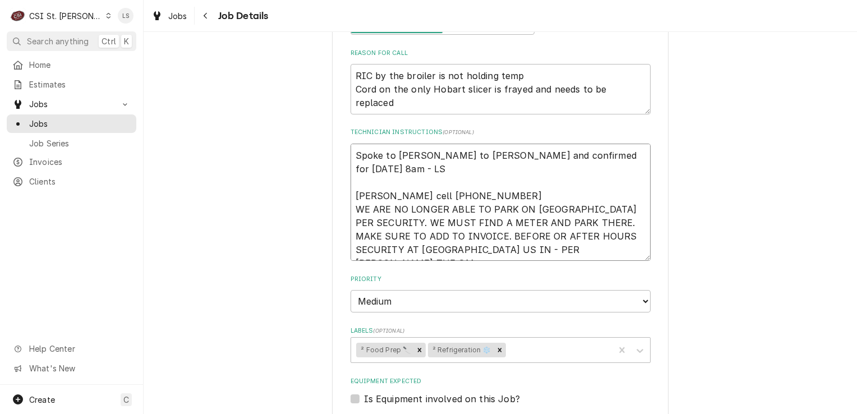
type textarea "x"
type textarea "Spoke to [PERSON_NAME] n Spoke to [PERSON_NAME] and confirmed for [DATE] 8am - …"
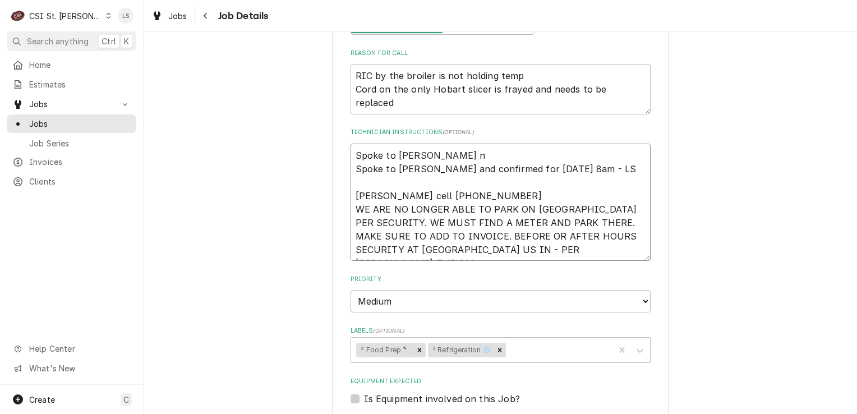
type textarea "x"
type textarea "Spoke to [PERSON_NAME] na Spoke to [PERSON_NAME] and confirmed for [DATE] 8am -…"
type textarea "x"
type textarea "Spoke to [PERSON_NAME] n Spoke to [PERSON_NAME] and confirmed for [DATE] 8am - …"
type textarea "x"
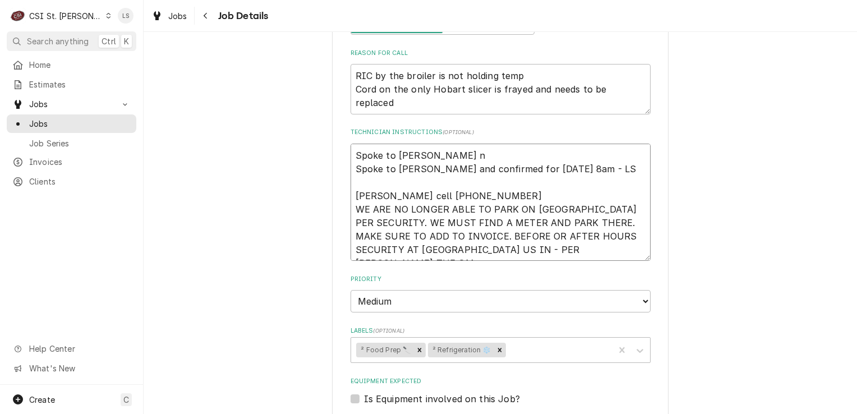
type textarea "Spoke to [PERSON_NAME] to [PERSON_NAME] and confirmed for [DATE] 8am - LS [PERS…"
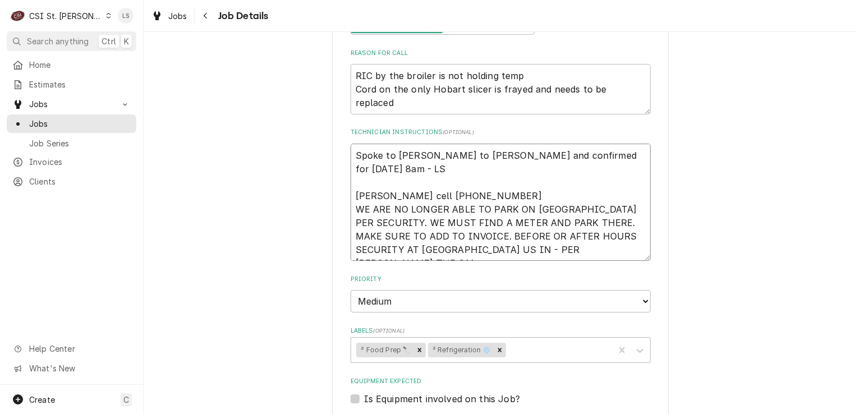
type textarea "x"
type textarea "Spoke to [PERSON_NAME] a Spoke to [PERSON_NAME] and confirmed for [DATE] 8am - …"
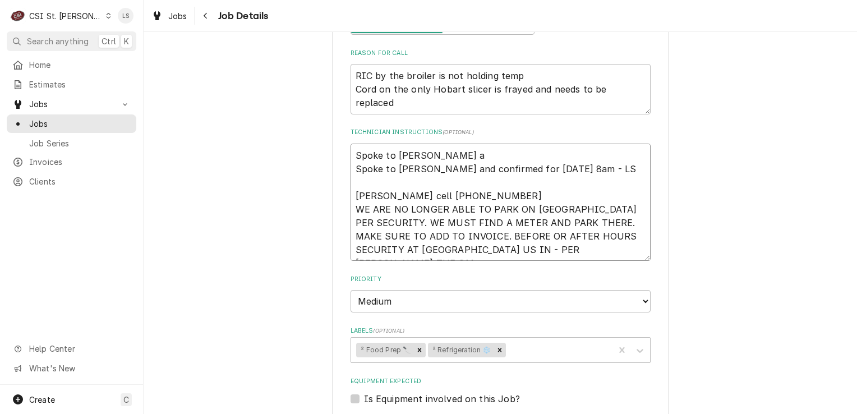
type textarea "x"
type textarea "Spoke to [PERSON_NAME] and Spoke to [PERSON_NAME] and confirmed for [DATE] 8am …"
type textarea "x"
type textarea "Spoke to [PERSON_NAME] and c Spoke to [PERSON_NAME] and confirmed for [DATE] 8a…"
type textarea "x"
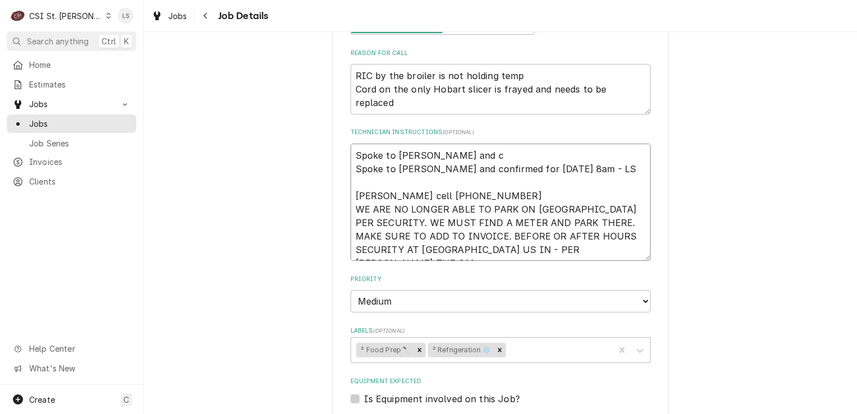
type textarea "Spoke to [PERSON_NAME] and co Spoke to [PERSON_NAME] and confirmed for [DATE] 8…"
type textarea "x"
type textarea "Spoke to [PERSON_NAME] and con Spoke to [PERSON_NAME] and confirmed for [DATE] …"
type textarea "x"
type textarea "Spoke to [PERSON_NAME] and conf Spoke to [PERSON_NAME] and confirmed for [DATE]…"
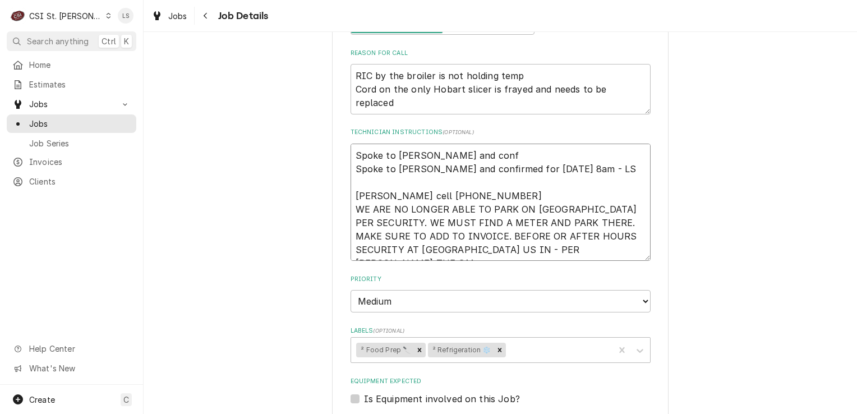
type textarea "x"
type textarea "Spoke to [PERSON_NAME] and confi Spoke to [PERSON_NAME] and confirmed for [DATE…"
type textarea "x"
type textarea "Spoke to [PERSON_NAME] and confirm Spoke to [PERSON_NAME] and confirmed for [DA…"
type textarea "x"
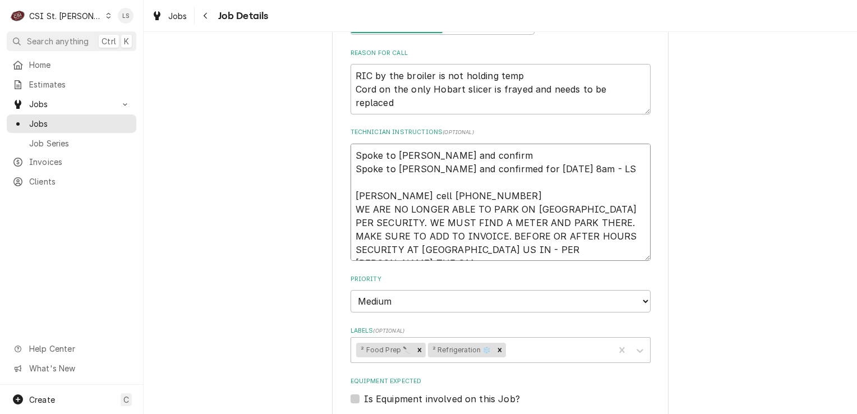
type textarea "Spoke to [PERSON_NAME] and confirme [PERSON_NAME] to [PERSON_NAME] and confirme…"
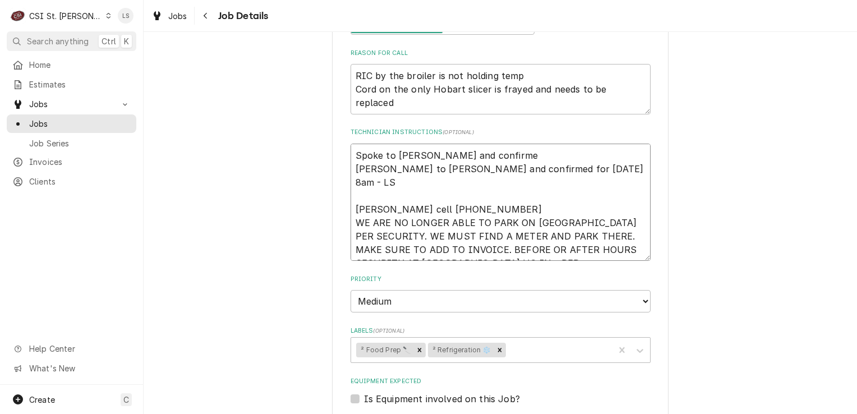
type textarea "x"
type textarea "Spoke to [PERSON_NAME] and confirmed Spoke to [PERSON_NAME] and confirmed for […"
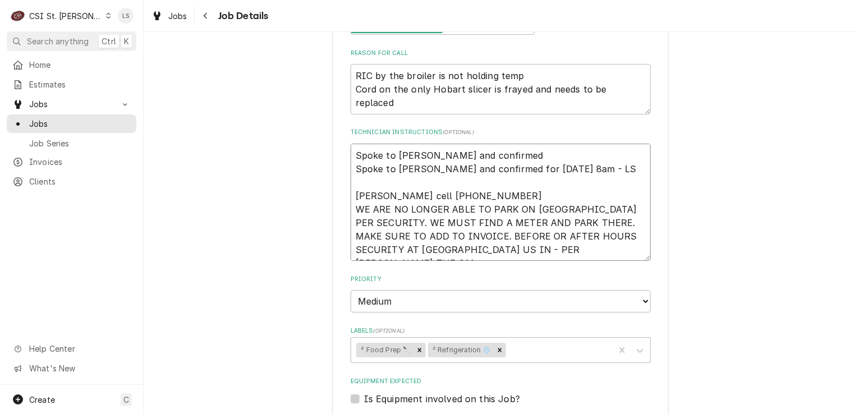
type textarea "x"
type textarea "Spoke to [PERSON_NAME] and confirmed Spoke to [PERSON_NAME] and confirmed for […"
type textarea "x"
type textarea "Spoke to [PERSON_NAME] and confirmed f Spoke to [PERSON_NAME] and confirmed for…"
type textarea "x"
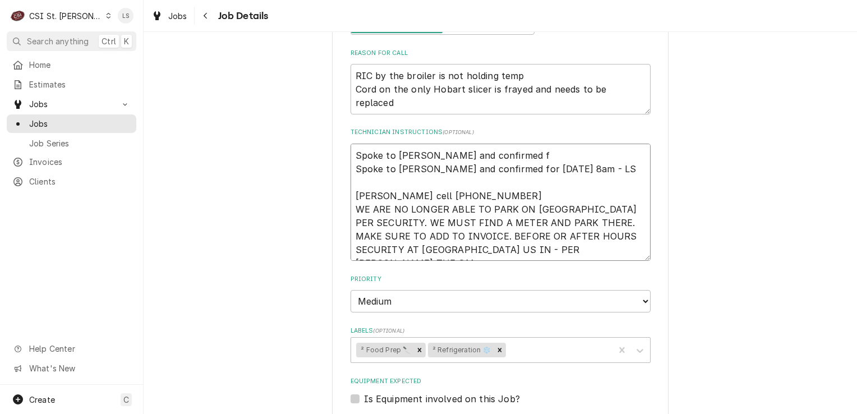
type textarea "Spoke to [PERSON_NAME] and confirmed fo Spoke to [PERSON_NAME] and confirmed fo…"
type textarea "x"
type textarea "Spoke to [PERSON_NAME] and confirmed for Spoke to [PERSON_NAME] and confirmed f…"
type textarea "x"
type textarea "Spoke to [PERSON_NAME] and confirmed for Spoke to [PERSON_NAME] and confirmed f…"
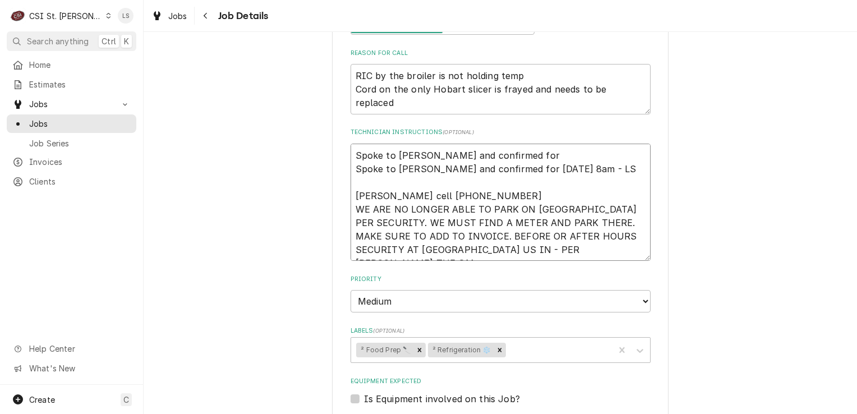
type textarea "x"
type textarea "Spoke to [PERSON_NAME] and confirmed for t Spoke to [PERSON_NAME] and confirmed…"
type textarea "x"
type textarea "Spoke to [PERSON_NAME] and confirmed for Spoke to [PERSON_NAME] and confirmed f…"
type textarea "x"
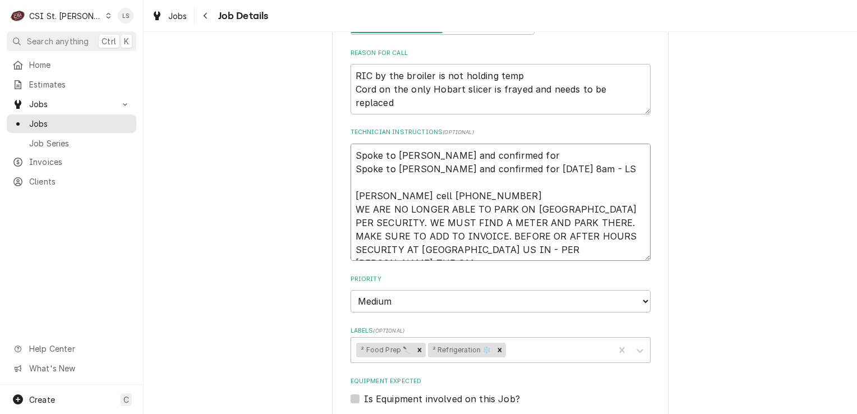
type textarea "Spoke to [PERSON_NAME] and confirmed for l Spoke to [PERSON_NAME] and confirmed…"
type textarea "x"
type textarea "Spoke to [PERSON_NAME] and confirmed for la Spoke to [PERSON_NAME] and confirme…"
type textarea "x"
type textarea "Spoke to [PERSON_NAME] and confirmed for l Spoke to [PERSON_NAME] and confirmed…"
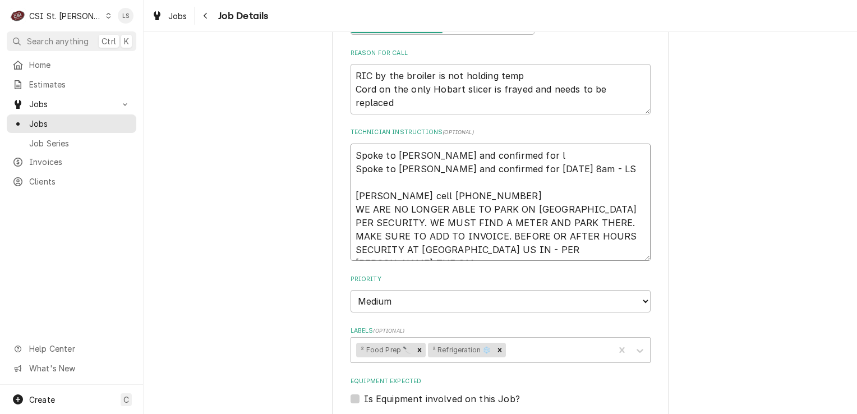
type textarea "x"
type textarea "Spoke to [PERSON_NAME] and confirmed for Spoke to [PERSON_NAME] and confirmed f…"
type textarea "x"
type textarea "Spoke to [PERSON_NAME] and confirmed for th Spoke to [PERSON_NAME] and confirme…"
type textarea "x"
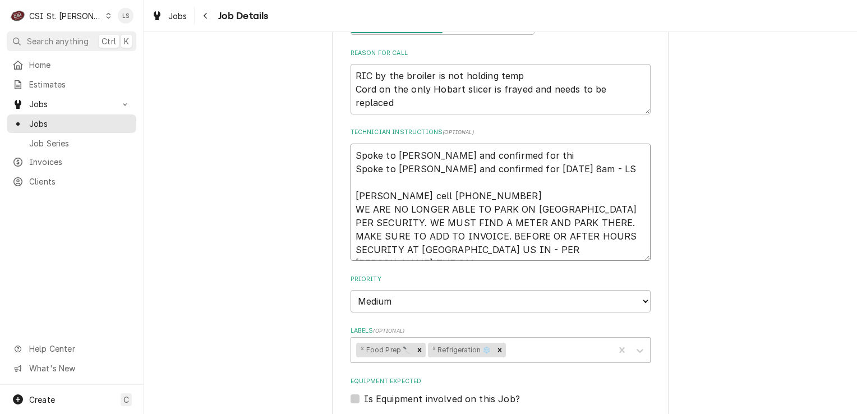
type textarea "Spoke to [PERSON_NAME] and confirmed for this Spoke to [PERSON_NAME] and confir…"
type textarea "x"
type textarea "Spoke to [PERSON_NAME] and confirmed for this Spoke to [PERSON_NAME] and confir…"
type textarea "x"
type textarea "Spoke to [PERSON_NAME] and confirmed for this a Spoke to [PERSON_NAME] and conf…"
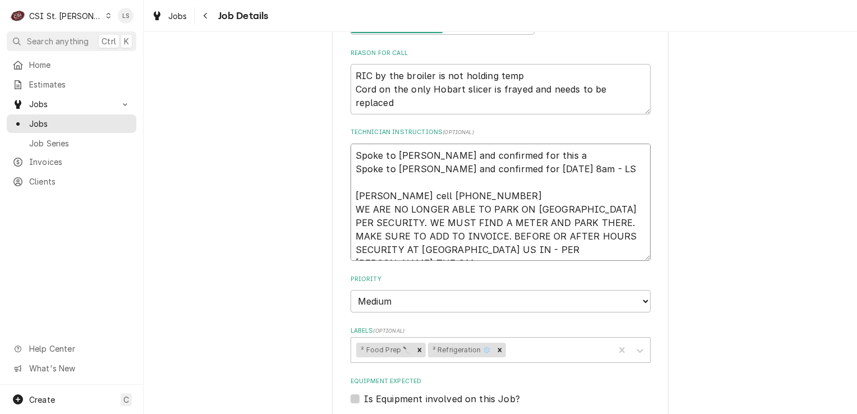
type textarea "x"
type textarea "Spoke to [PERSON_NAME] and confirmed for this af Spoke to [PERSON_NAME] and con…"
type textarea "x"
type textarea "Spoke to [PERSON_NAME] and confirmed for this afte Spoke to [PERSON_NAME] and c…"
type textarea "x"
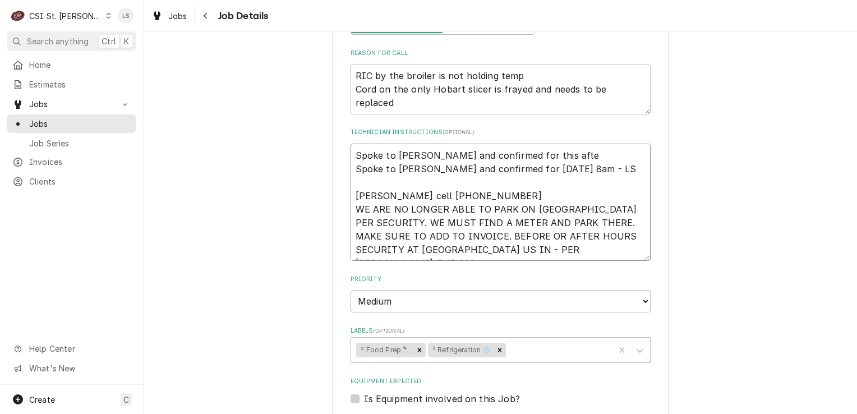
type textarea "Spoke to [PERSON_NAME] and confirmed for this after Spoke to [PERSON_NAME] and …"
type textarea "x"
type textarea "Spoke to [PERSON_NAME] and confirmed for this aftern Spoke to [PERSON_NAME] and…"
type textarea "x"
type textarea "Spoke to [PERSON_NAME] and confirmed for this afterno Spoke to [PERSON_NAME] an…"
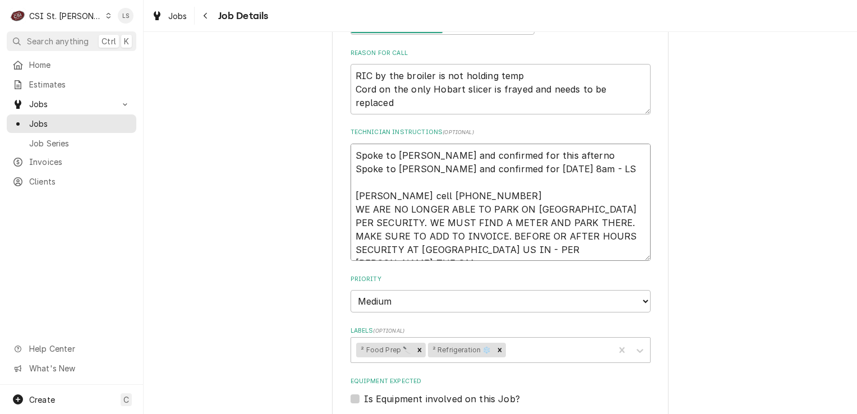
type textarea "x"
type textarea "Spoke to [PERSON_NAME] and confirmed for this afternoo Spoke to [PERSON_NAME] a…"
type textarea "x"
type textarea "Spoke to [PERSON_NAME] and confirmed for this afternoon Spoke to [PERSON_NAME] …"
type textarea "x"
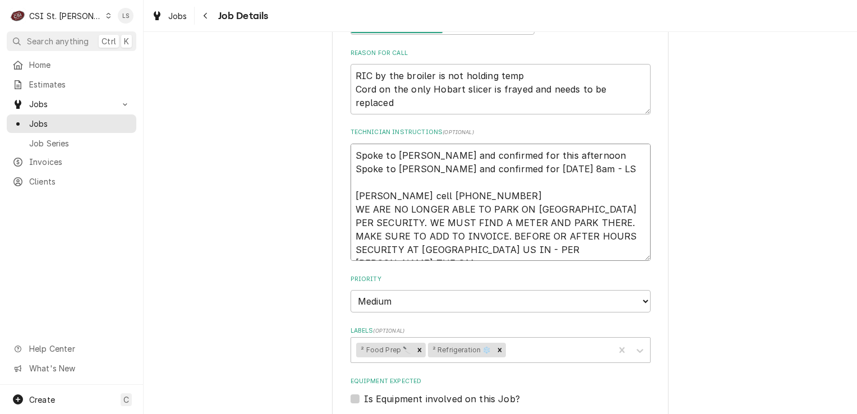
type textarea "Spoke to [PERSON_NAME] and confirmed for this afternoon Spoke to [PERSON_NAME] …"
type textarea "x"
type textarea "Spoke to [PERSON_NAME] and confirmed for this afternoon o Spoke to [PERSON_NAME…"
type textarea "x"
type textarea "Spoke to [PERSON_NAME] and confirmed for this afternoon on Spoke to [PERSON_NAM…"
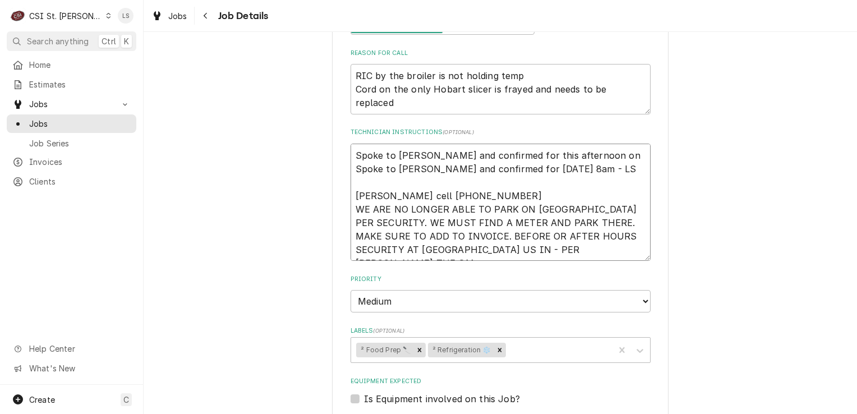
type textarea "x"
type textarea "Spoke to [PERSON_NAME] and confirmed for this afternoon on Spoke to [PERSON_NAM…"
type textarea "x"
type textarea "Spoke to [PERSON_NAME] and confirmed for this afternoon on 0 Spoke to [PERSON_N…"
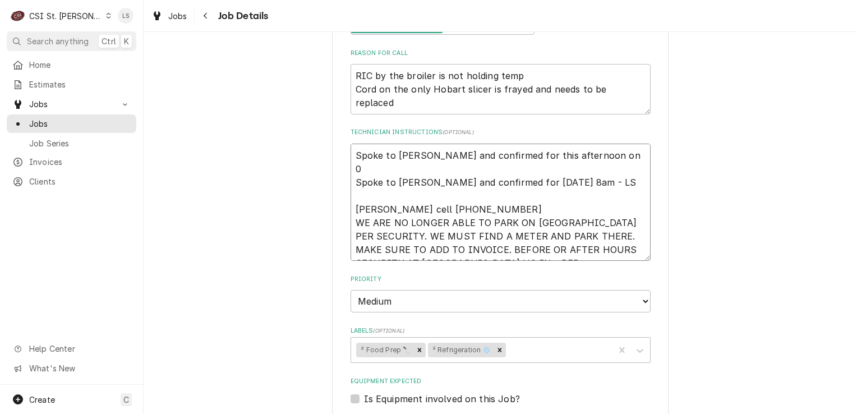
type textarea "x"
type textarea "Spoke to [PERSON_NAME] and confirmed for this afternoon on 0/ Spoke to [PERSON_…"
type textarea "x"
type textarea "Spoke to [PERSON_NAME] and confirmed for this afternoon on 0/18 Spoke to [PERSO…"
type textarea "x"
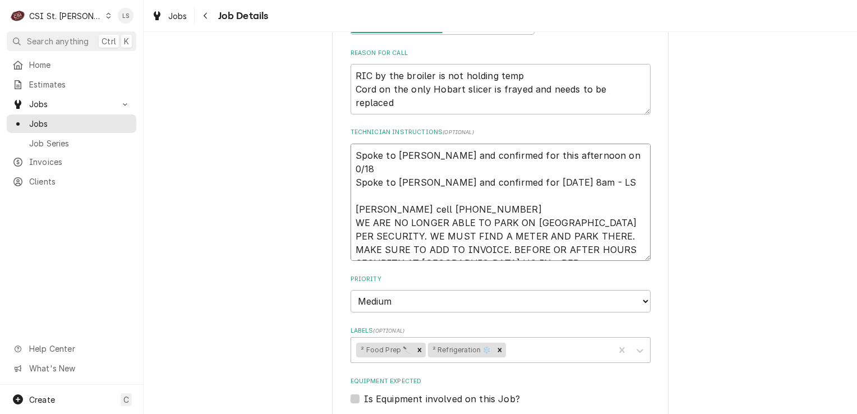
type textarea "Spoke to [PERSON_NAME] and confirmed for this afternoon on 0/1 Spoke to [PERSON…"
type textarea "x"
type textarea "Spoke to [PERSON_NAME] and confirmed for this afternoon on 0/ Spoke to [PERSON_…"
type textarea "x"
type textarea "Spoke to [PERSON_NAME] and confirmed for this afternoon on 0 Spoke to [PERSON_N…"
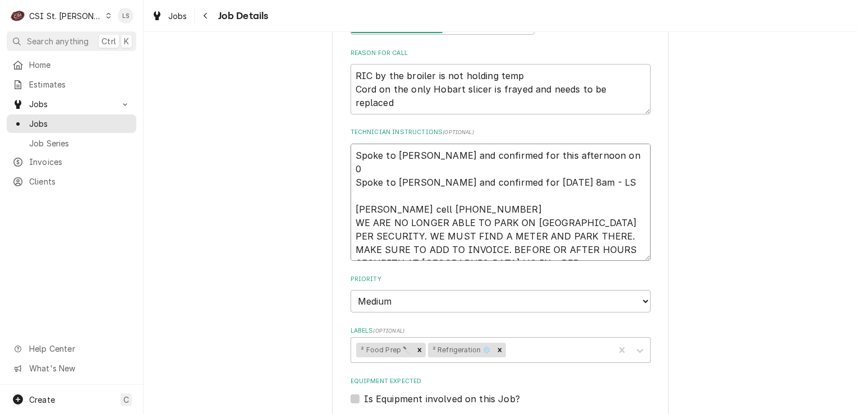
type textarea "x"
type textarea "Spoke to [PERSON_NAME] and confirmed for this afternoon on 09 Spoke to [PERSON_…"
type textarea "x"
type textarea "Spoke to [PERSON_NAME] and confirmed for this afternoon on 09/ Spoke to [PERSON…"
type textarea "x"
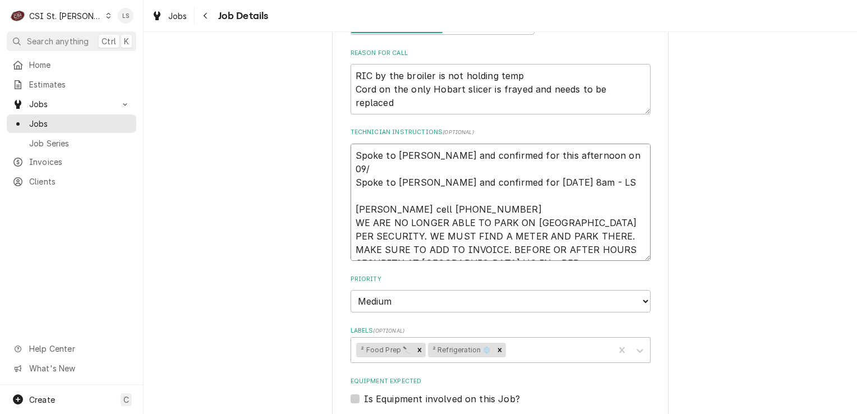
type textarea "Spoke to [PERSON_NAME] and confirmed for this afternoon on 09 Spoke to [PERSON_…"
type textarea "x"
type textarea "Spoke to [PERSON_NAME] and confirmed for this afternoon on 0 Spoke to [PERSON_N…"
type textarea "x"
type textarea "Spoke to [PERSON_NAME] and confirmed for this afternoon on Spoke to [PERSON_NAM…"
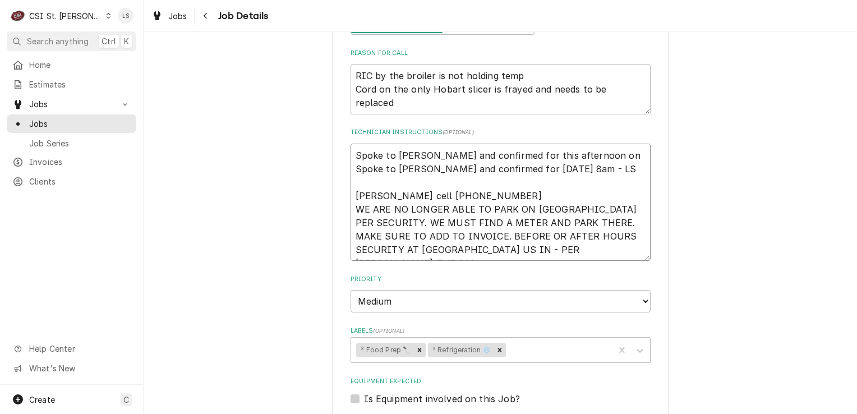
type textarea "x"
type textarea "Spoke to [PERSON_NAME] and confirmed for this afternoon on 9 Spoke to [PERSON_N…"
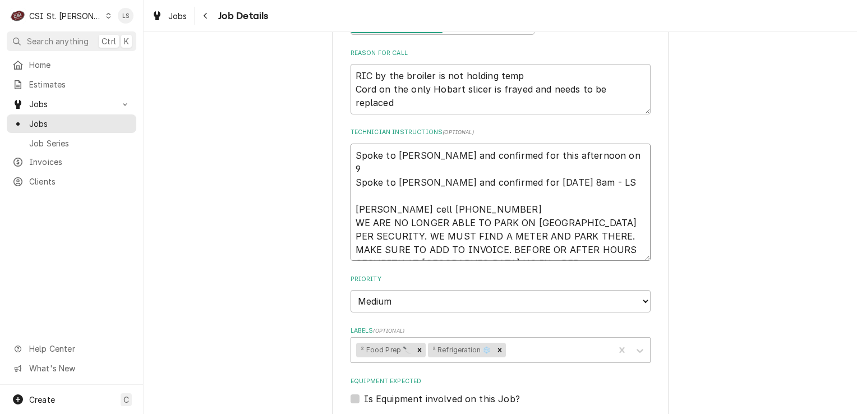
type textarea "x"
type textarea "Spoke to [PERSON_NAME] and confirmed for this afternoon on 9/ Spoke to [PERSON_…"
type textarea "x"
type textarea "Spoke to [PERSON_NAME] and confirmed for this afternoon on 9/1 Spoke to [PERSON…"
type textarea "x"
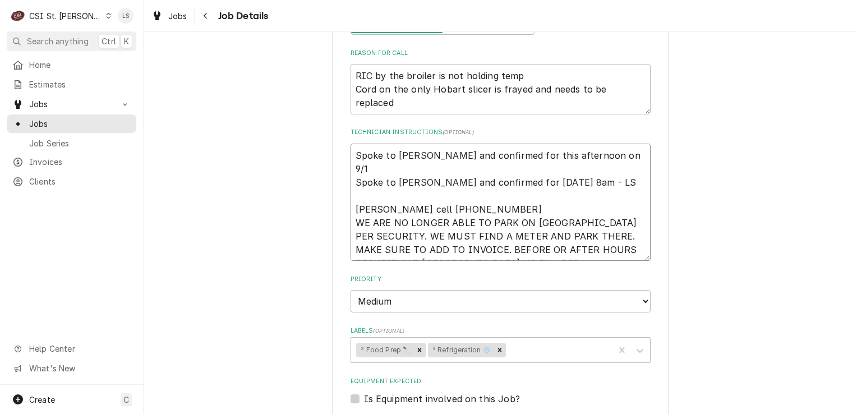
type textarea "Spoke to [PERSON_NAME] and confirmed for this afternoon on 9/1 Spoke to [PERSON…"
type textarea "x"
type textarea "Spoke to [PERSON_NAME] and confirmed for this afternoon on 9/1 Spoke to [PERSON…"
type textarea "x"
type textarea "Spoke to [PERSON_NAME] and confirmed for this afternoon on 9/18 Spoke to [PERSO…"
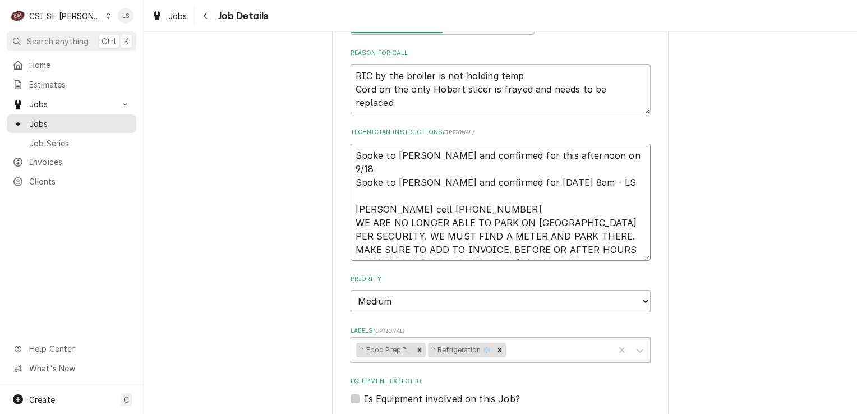
type textarea "x"
type textarea "Spoke to [PERSON_NAME] and confirmed for this afternoon on 9/18 Spoke to [PERSO…"
type textarea "x"
type textarea "Spoke to [PERSON_NAME] and confirmed for this afternoon on 9/18 - Spoke to [PER…"
type textarea "x"
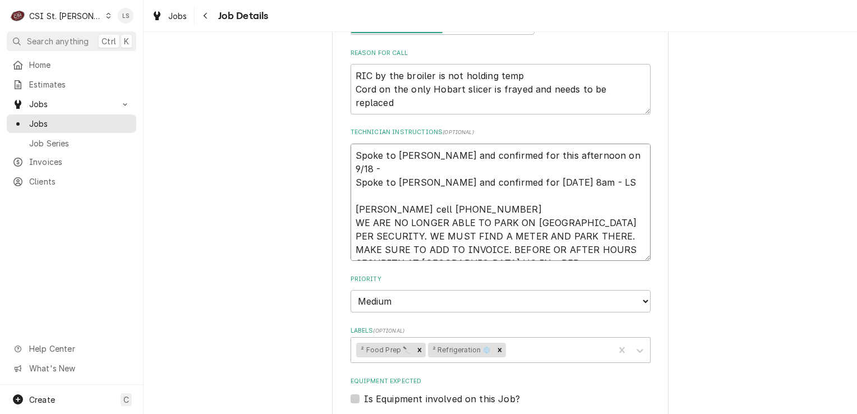
type textarea "Spoke to [PERSON_NAME] and confirmed for this afternoon on 9/18 - Spoke to [PER…"
type textarea "x"
type textarea "Spoke to [PERSON_NAME] and confirmed for this afternoon on 9/18 - L Spoke to [P…"
type textarea "x"
type textarea "Spoke to [PERSON_NAME] and confirmed for this afternoon on 9/18 - LS Spoke to […"
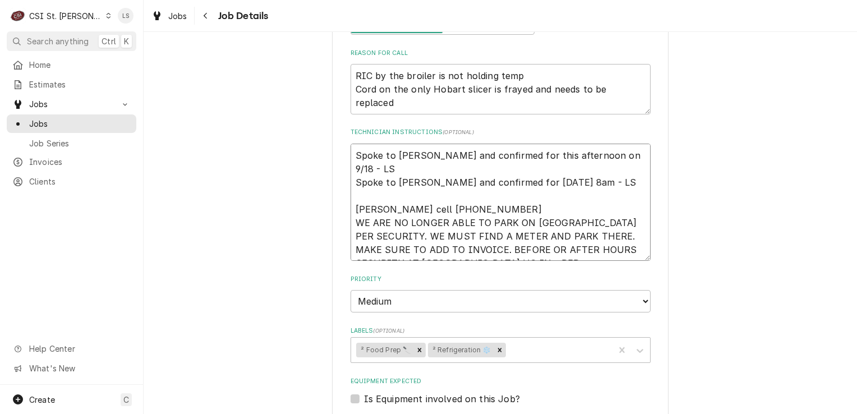
type textarea "x"
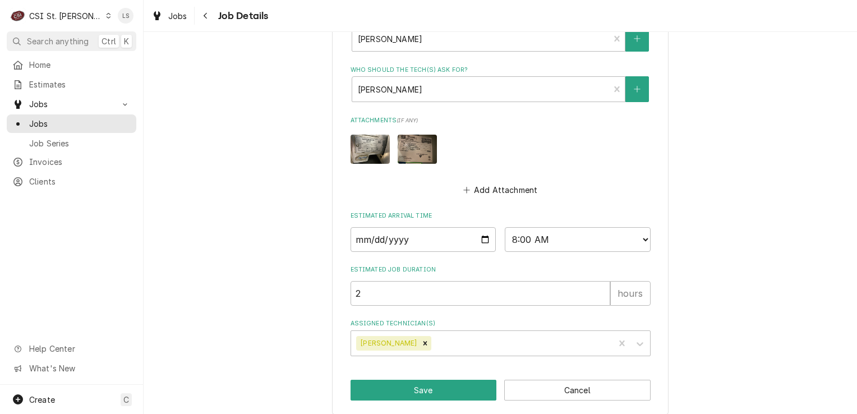
scroll to position [637, 0]
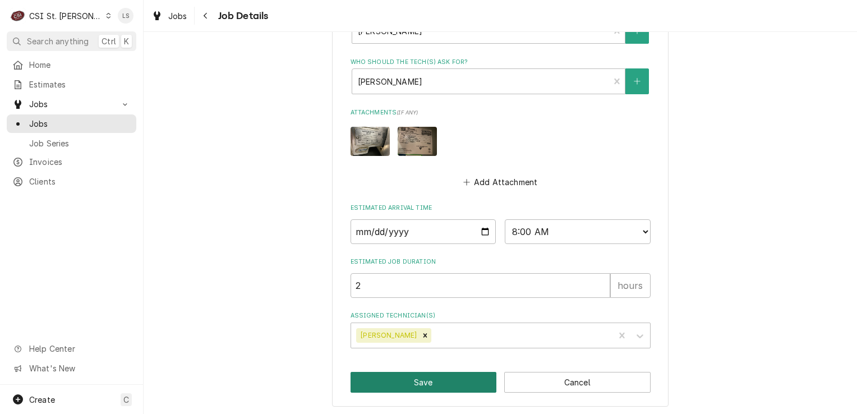
type textarea "Spoke to [PERSON_NAME] and confirmed for this afternoon on 9/18 - LS Spoke to […"
click at [426, 375] on button "Save" at bounding box center [424, 382] width 146 height 21
type textarea "x"
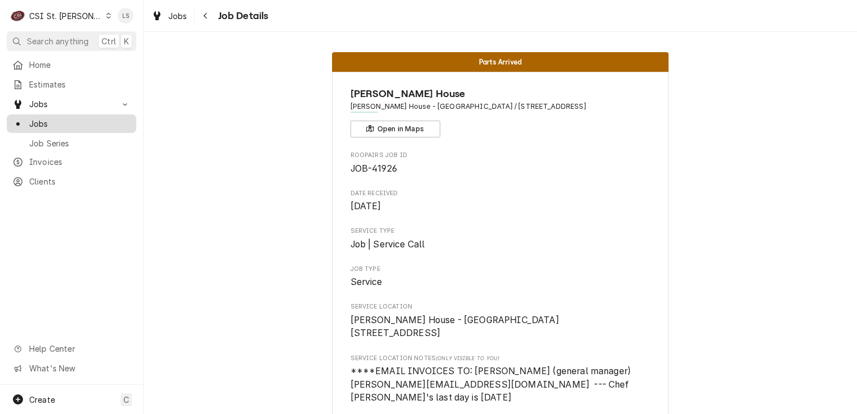
click at [56, 118] on span "Jobs" at bounding box center [80, 124] width 102 height 12
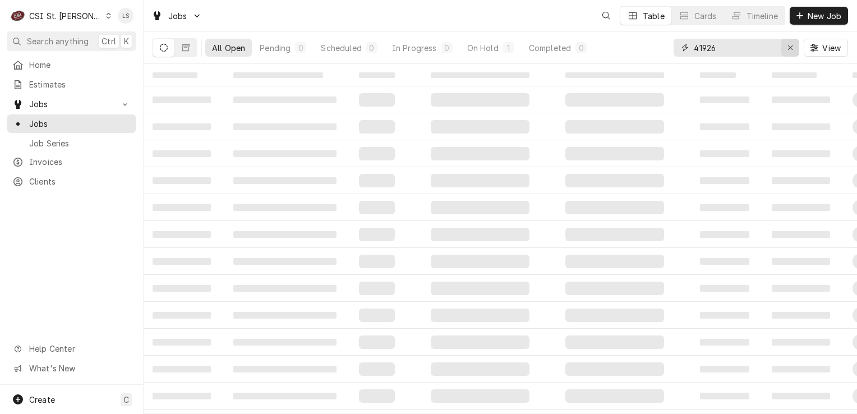
click at [788, 48] on icon "Erase input" at bounding box center [791, 48] width 6 height 8
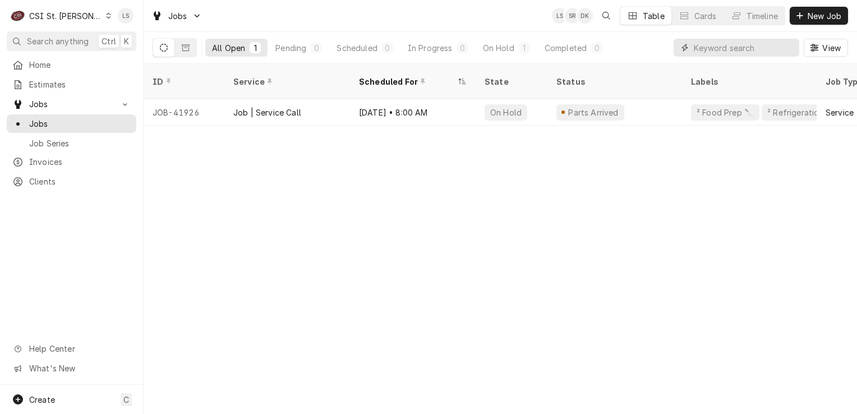
paste input "42735"
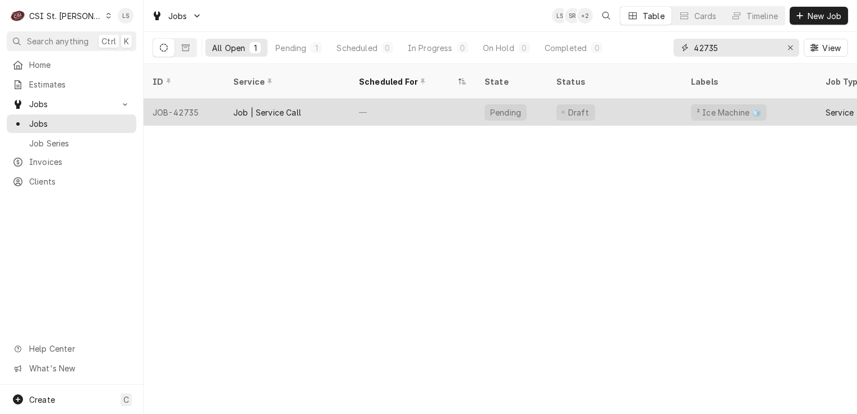
type input "42735"
click at [168, 99] on div "JOB-42735" at bounding box center [184, 112] width 81 height 27
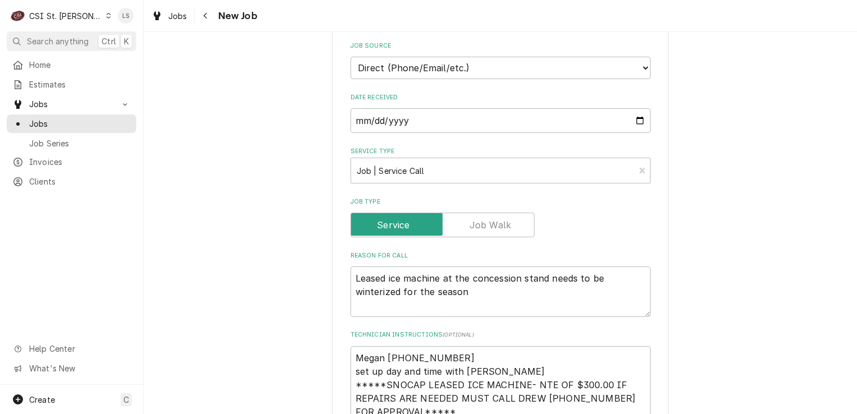
scroll to position [617, 0]
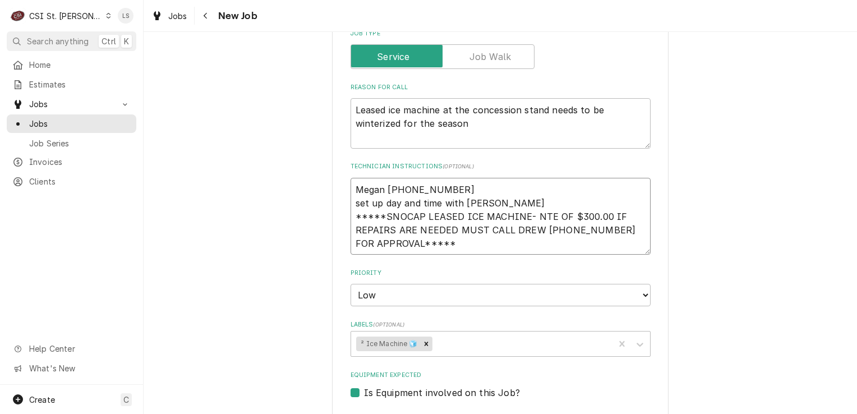
click at [351, 178] on textarea "Megan [PHONE_NUMBER] set up day and time with [PERSON_NAME] *****SNOCAP LEASED …" at bounding box center [501, 216] width 300 height 77
type textarea "x"
type textarea "Megan [PHONE_NUMBER] set up day and time with [PERSON_NAME] *****SNOCAP LEASED …"
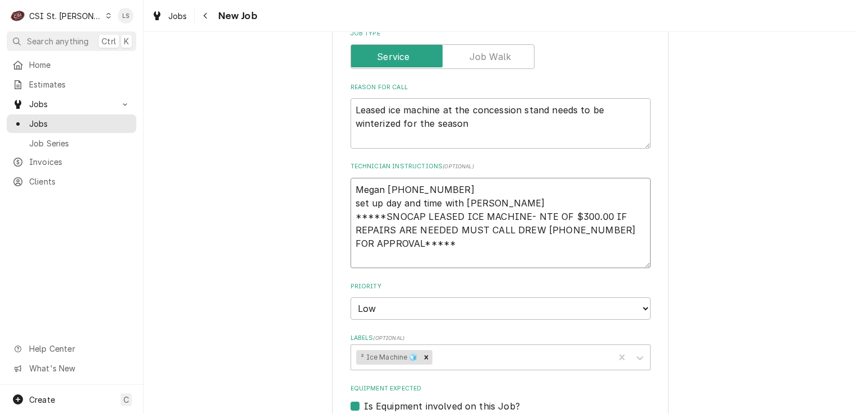
type textarea "x"
type textarea "Megan [PHONE_NUMBER] set up day and time with [PERSON_NAME] *****SNOCAP LEASED …"
click at [351, 178] on textarea "Megan [PHONE_NUMBER] set up day and time with [PERSON_NAME] *****SNOCAP LEASED …" at bounding box center [501, 223] width 300 height 91
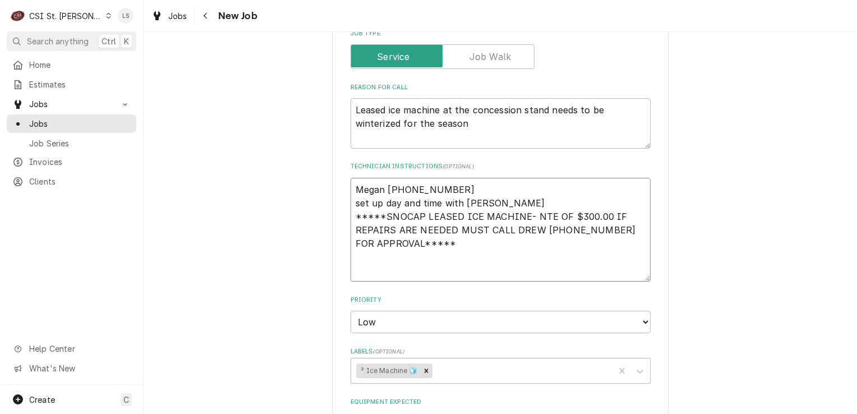
type textarea "x"
type textarea "Megan [PHONE_NUMBER] set up day and time with [PERSON_NAME] *****SNOCAP LEASED …"
type textarea "x"
type textarea "S [PERSON_NAME] [PHONE_NUMBER] set up day and time with [PERSON_NAME] *****SNOC…"
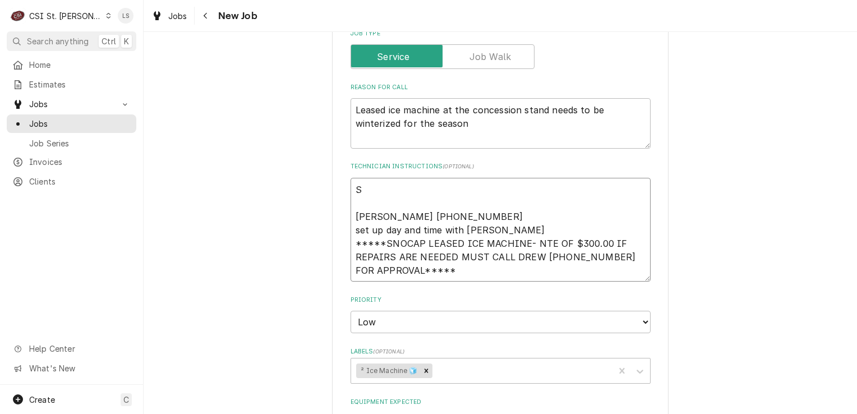
type textarea "x"
type textarea "Sp [PERSON_NAME] [PHONE_NUMBER] set up day and time with [PERSON_NAME] *****SNO…"
type textarea "x"
type textarea "Spo [PERSON_NAME] [PHONE_NUMBER] set up day and time with [PERSON_NAME] *****SN…"
type textarea "x"
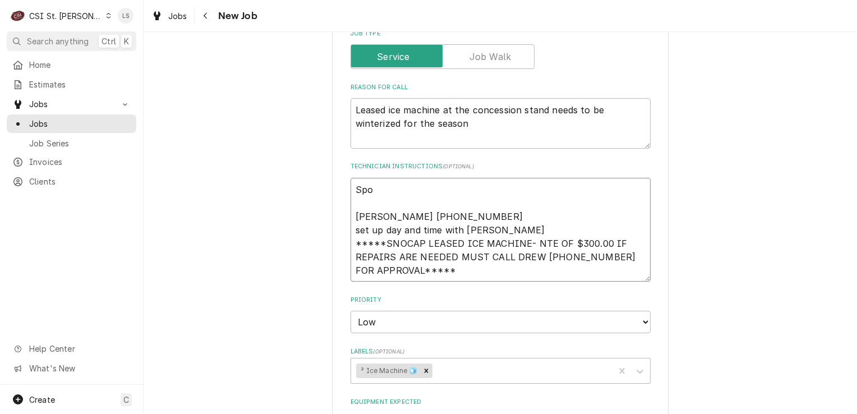
type textarea "Spok [PERSON_NAME] [PHONE_NUMBER] set up day and time with [PERSON_NAME] *****S…"
type textarea "x"
type textarea "Spoke [PERSON_NAME] [PHONE_NUMBER] set up day and time with [PERSON_NAME] *****…"
type textarea "x"
type textarea "Spoke t [PERSON_NAME] [PHONE_NUMBER] set up day and time with [PERSON_NAME] ***…"
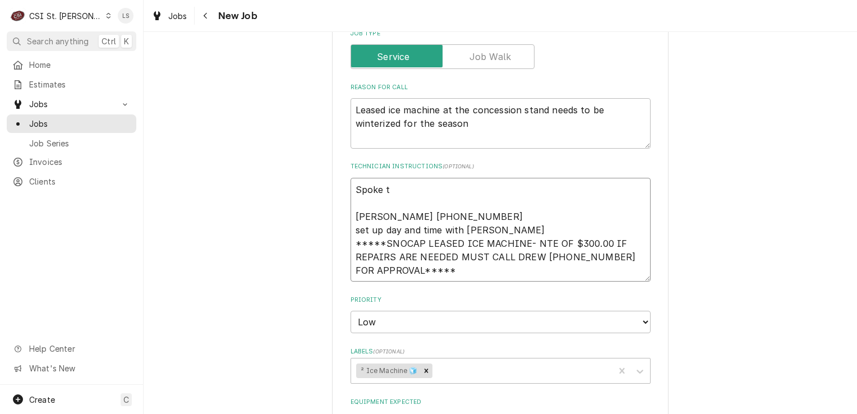
type textarea "x"
type textarea "Spoke to [PERSON_NAME] [PHONE_NUMBER] set up day and time with [PERSON_NAME] **…"
type textarea "x"
type textarea "Spoke to [PERSON_NAME] [PHONE_NUMBER] set up day and time with [PERSON_NAME] **…"
type textarea "x"
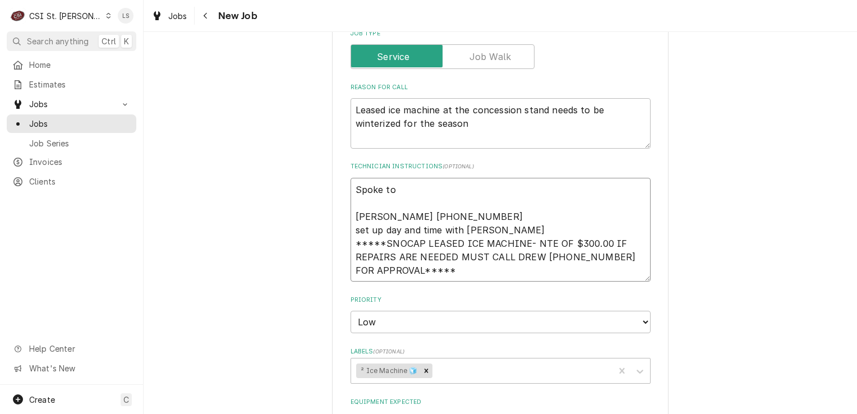
type textarea "Spoke to M [PERSON_NAME] [PHONE_NUMBER] set up day and time with [PERSON_NAME] …"
type textarea "x"
type textarea "Spoke to Me [PERSON_NAME] [PHONE_NUMBER] set up day and time with [PERSON_NAME]…"
type textarea "x"
type textarea "Spoke to Meg [PERSON_NAME] [PHONE_NUMBER] set up day and time with [PERSON_NAME…"
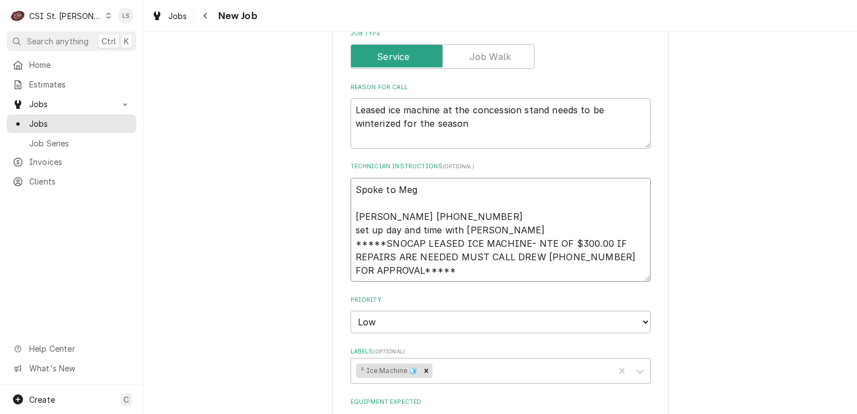
type textarea "x"
type textarea "Spoke to Mega [PERSON_NAME] [PHONE_NUMBER] set up day and time with [PERSON_NAM…"
type textarea "x"
type textarea "Spoke to [PERSON_NAME] [PERSON_NAME] [PHONE_NUMBER] set up day and time with [P…"
type textarea "x"
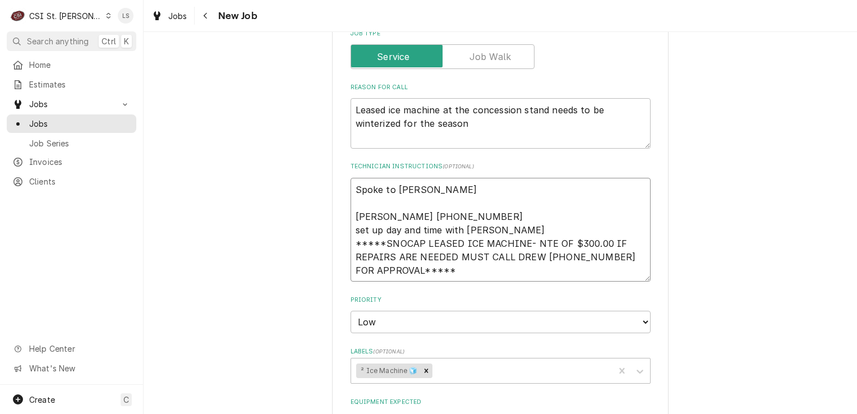
type textarea "Spoke to [PERSON_NAME] [PERSON_NAME] [PHONE_NUMBER] set up day and time with [P…"
type textarea "x"
type textarea "Spoke to [PERSON_NAME] and [PERSON_NAME] [PHONE_NUMBER] set up day and time wit…"
type textarea "x"
type textarea "Spoke to [PERSON_NAME] and [PERSON_NAME] [PHONE_NUMBER] set up day and time wit…"
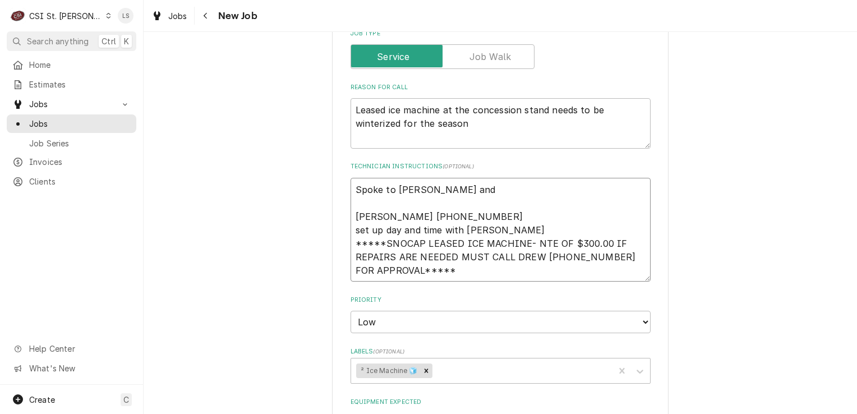
type textarea "x"
type textarea "Spoke to [PERSON_NAME] and co [PERSON_NAME] [PHONE_NUMBER] set up day and time …"
type textarea "x"
type textarea "Spoke to [PERSON_NAME] and con [PERSON_NAME] [PHONE_NUMBER] set up day and time…"
type textarea "x"
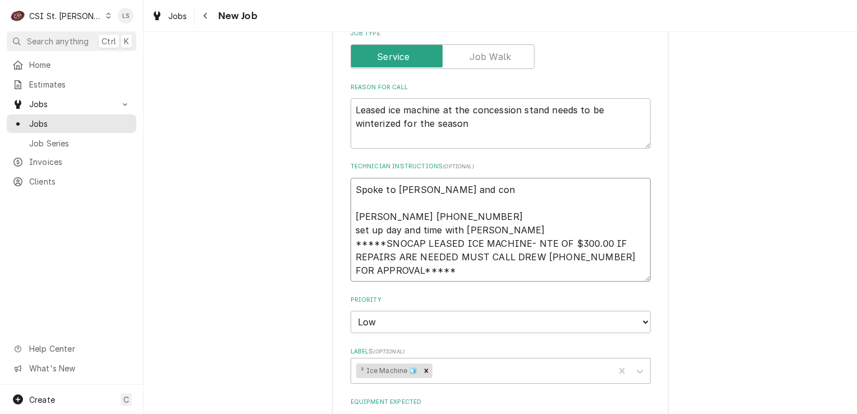
type textarea "Spoke to [PERSON_NAME] and conf [PERSON_NAME] [PHONE_NUMBER] set up day and tim…"
type textarea "x"
type textarea "Spoke to [PERSON_NAME] and [PERSON_NAME] [PERSON_NAME] [PHONE_NUMBER] set up da…"
type textarea "x"
type textarea "Spoke to [PERSON_NAME] and confir [PERSON_NAME] [PHONE_NUMBER] set up day and t…"
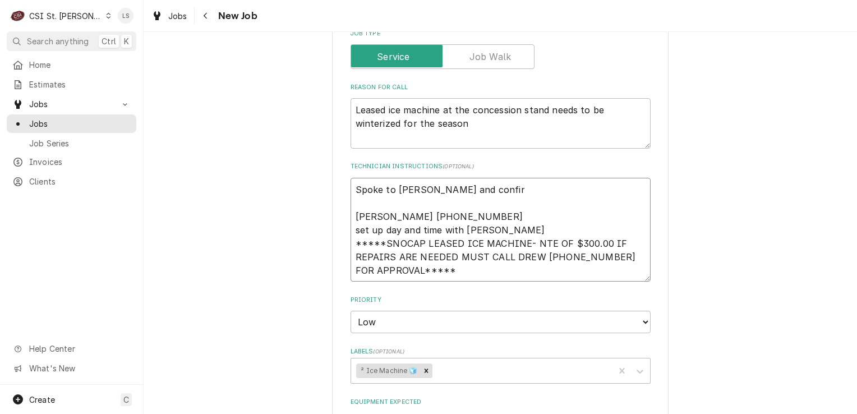
type textarea "x"
type textarea "Spoke to [PERSON_NAME] and confirm [PERSON_NAME] [PHONE_NUMBER] set up day and …"
type textarea "x"
type textarea "Spoke to [PERSON_NAME] and confirme [PERSON_NAME] [PHONE_NUMBER] set up day and…"
type textarea "x"
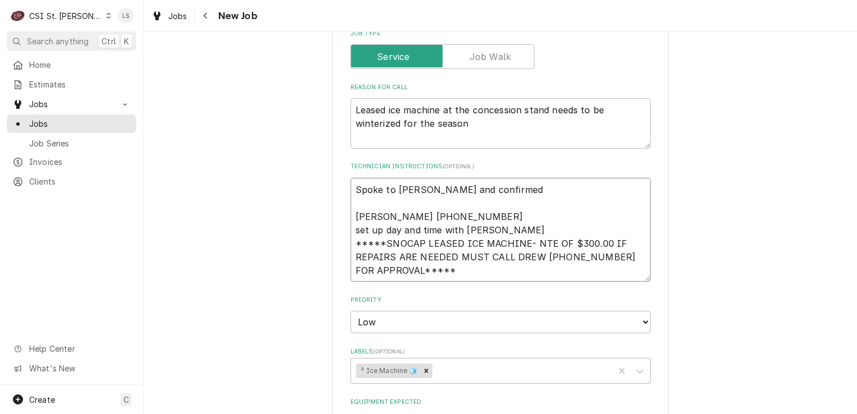
type textarea "Spoke to [PERSON_NAME] and confirmed [PERSON_NAME] [PHONE_NUMBER] set up day an…"
type textarea "x"
type textarea "Spoke to [PERSON_NAME] and confirmed w [PERSON_NAME] [PHONE_NUMBER] set up day …"
type textarea "x"
type textarea "Spoke to [PERSON_NAME] and confirmed we [PERSON_NAME] [PHONE_NUMBER] set up day…"
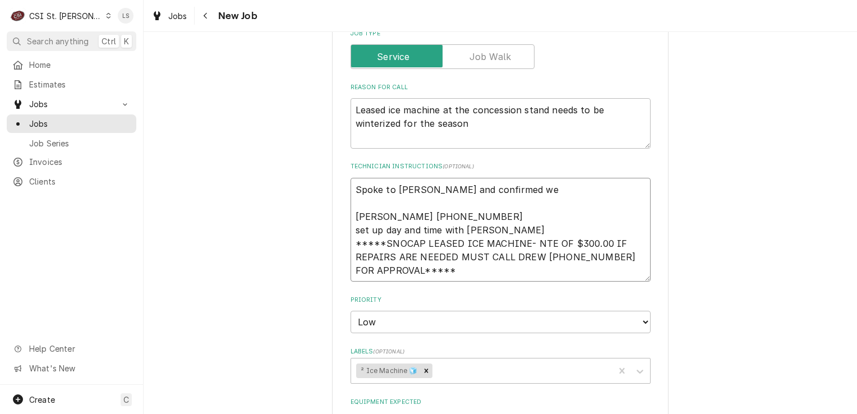
type textarea "x"
type textarea "Spoke to [PERSON_NAME] and confirmed we [PERSON_NAME] [PHONE_NUMBER] set up day…"
type textarea "x"
type textarea "Spoke to [PERSON_NAME] and confirmed we c [PERSON_NAME] [PHONE_NUMBER] set up d…"
type textarea "x"
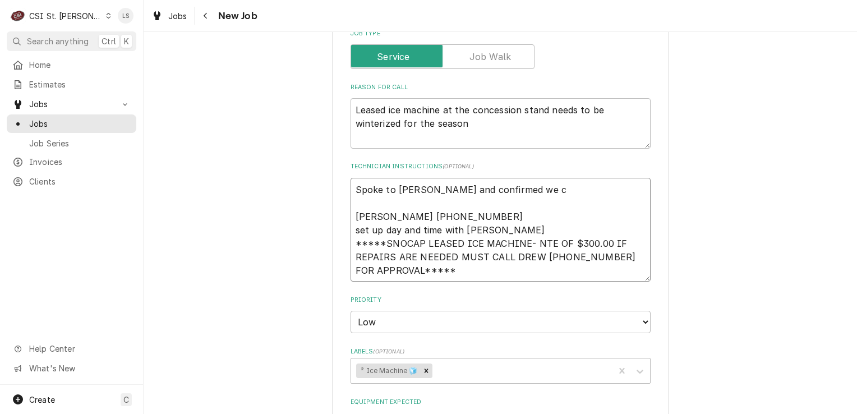
type textarea "Spoke to [PERSON_NAME] and confirmed we co [PERSON_NAME] [PHONE_NUMBER] set up …"
type textarea "x"
type textarea "Spoke to Megan and confirmed we cou Megan 314-729-4860 set up day and time with…"
type textarea "x"
type textarea "Spoke to Megan and confirmed we could Megan 314-729-4860 set up day and time wi…"
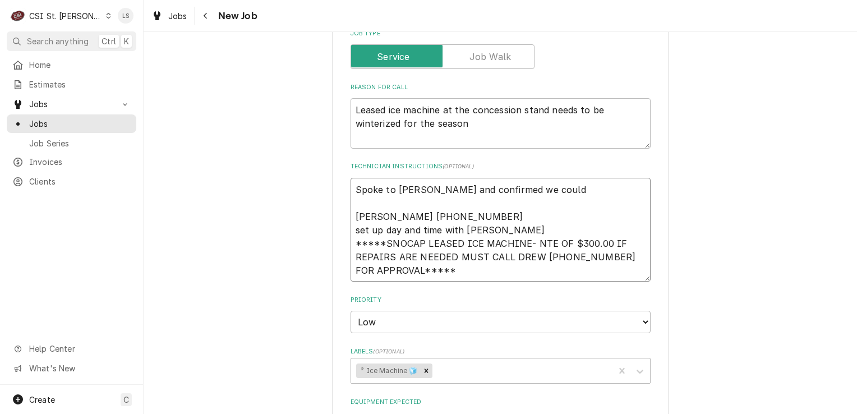
type textarea "x"
type textarea "Spoke to Megan and confirmed we could Megan 314-729-4860 set up day and time wi…"
type textarea "x"
type textarea "Spoke to Megan and confirmed we could s Megan 314-729-4860 set up day and time …"
type textarea "x"
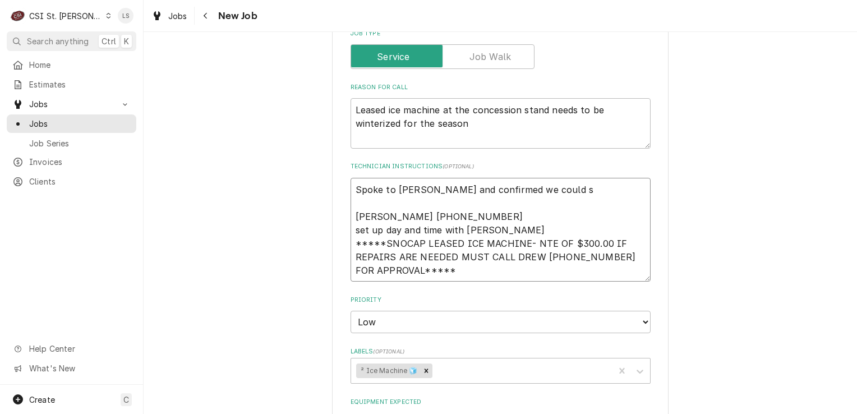
type textarea "Spoke to Megan and confirmed we could se Megan 314-729-4860 set up day and time…"
type textarea "x"
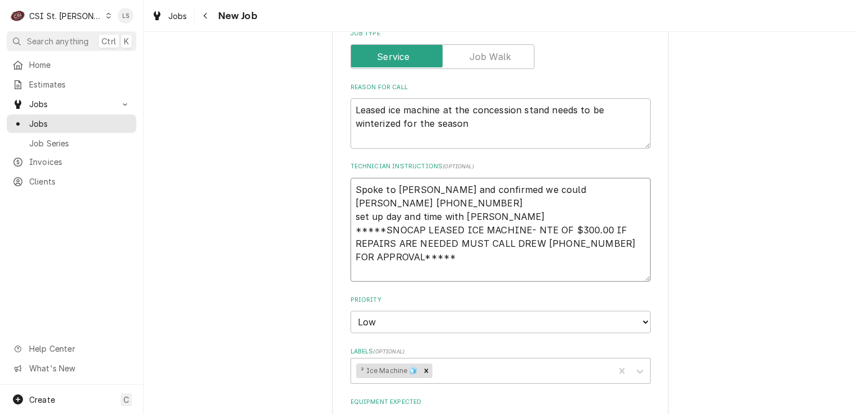
type textarea "Spoke to Megan and confirmed we could send Megan 314-729-4860 set up day and ti…"
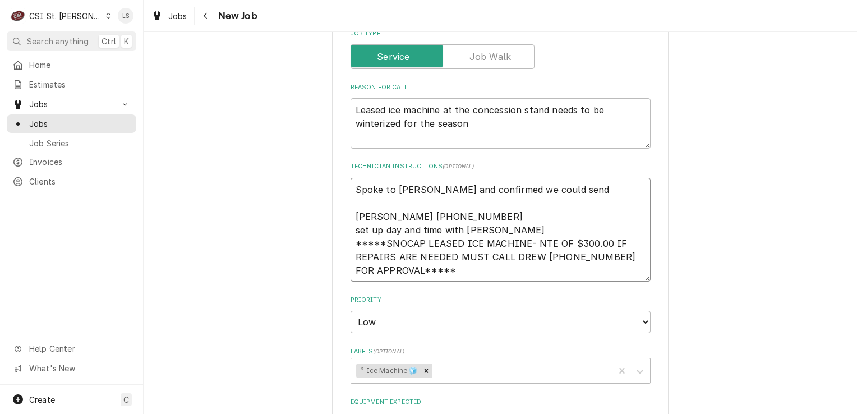
type textarea "x"
type textarea "Spoke to Megan and confirmed we could send Megan 314-729-4860 set up day and ti…"
type textarea "x"
type textarea "Spoke to Megan and confirmed we could send t Megan 314-729-4860 set up day and …"
type textarea "x"
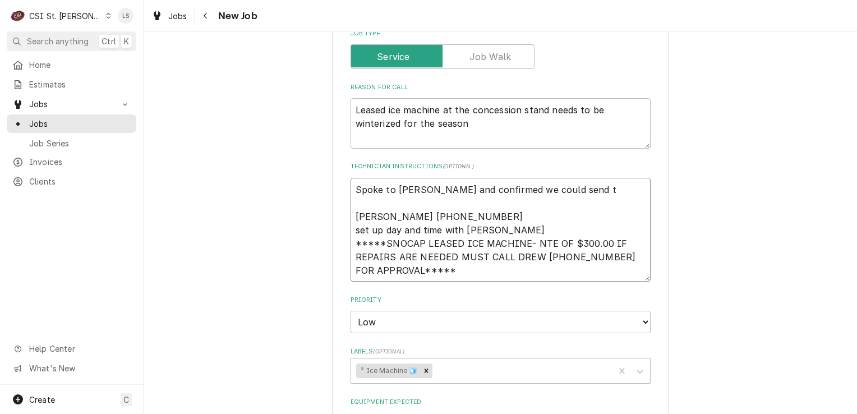
type textarea "Spoke to Megan and confirmed we could send te Megan 314-729-4860 set up day and…"
type textarea "x"
type textarea "Spoke to Megan and confirmed we could send tec Megan 314-729-4860 set up day an…"
type textarea "x"
type textarea "Spoke to Megan and confirmed we could send tech Megan 314-729-4860 set up day a…"
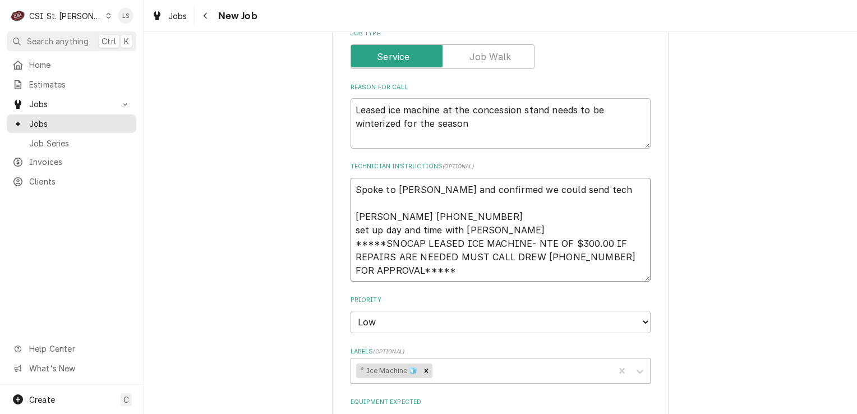
type textarea "x"
type textarea "Spoke to Megan and confirmed we could send tech Megan 314-729-4860 set up day a…"
type textarea "x"
type textarea "Spoke to Megan and confirmed we could send tech n Megan 314-729-4860 set up day…"
type textarea "x"
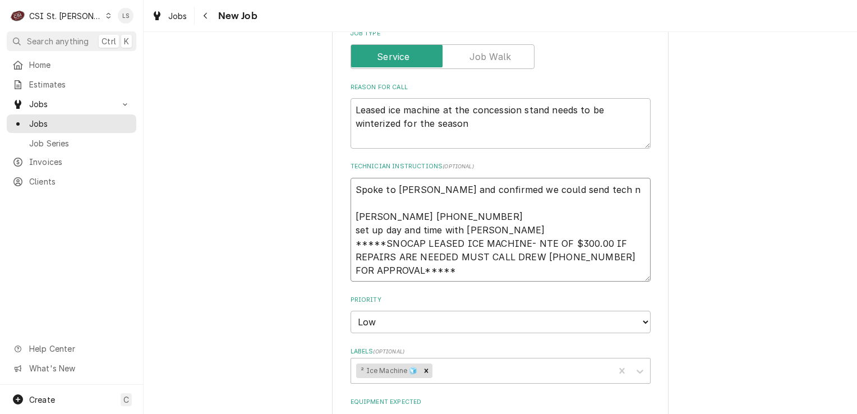
type textarea "Spoke to Megan and confirmed we could send tech no Megan 314-729-4860 set up da…"
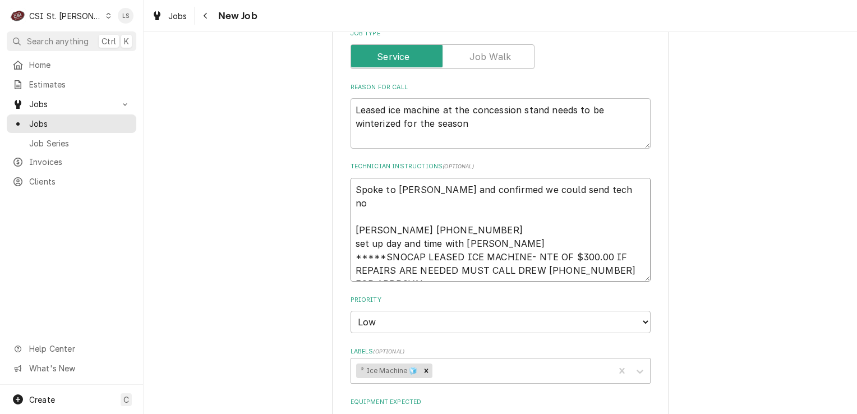
type textarea "x"
type textarea "Spoke to Megan and confirmed we could send tech now Megan 314-729-4860 set up d…"
type textarea "x"
type textarea "Spoke to Megan and confirmed we could send tech now Megan 314-729-4860 set up d…"
type textarea "x"
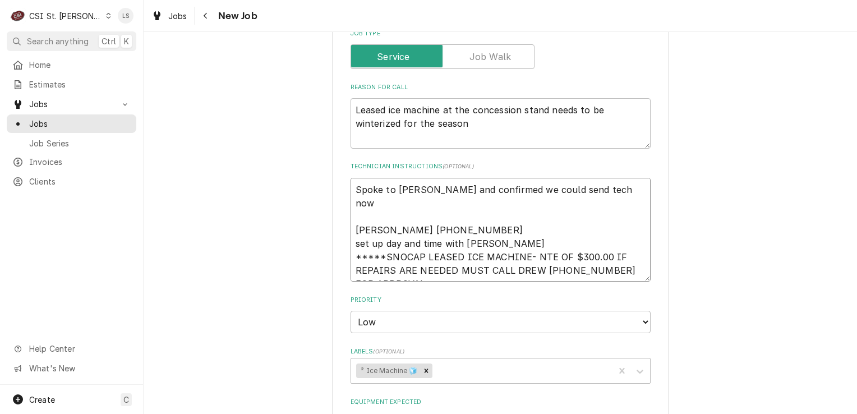
type textarea "Spoke to Megan and confirmed we could send tech now - Megan 314-729-4860 set up…"
type textarea "x"
type textarea "Spoke to Megan and confirmed we could send tech now - Megan 314-729-4860 set up…"
type textarea "x"
type textarea "Spoke to Megan and confirmed we could send tech now - 9 Megan 314-729-4860 set …"
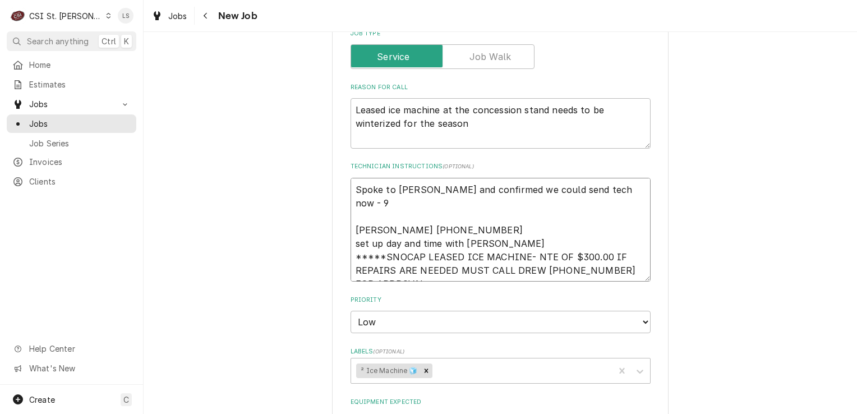
type textarea "x"
type textarea "Spoke to Megan and confirmed we could send tech now - 9/ Megan 314-729-4860 set…"
type textarea "x"
type textarea "Spoke to Megan and confirmed we could send tech now - 9/1 Megan 314-729-4860 se…"
type textarea "x"
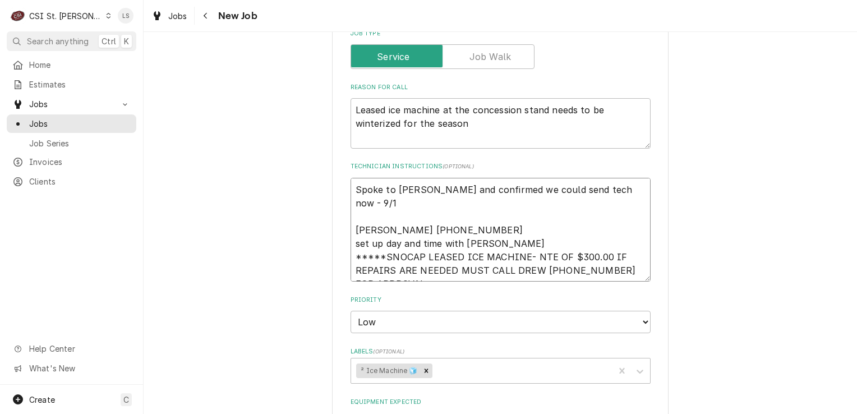
type textarea "Spoke to Megan and confirmed we could send tech now - 9/18 Megan 314-729-4860 s…"
type textarea "x"
type textarea "Spoke to Megan and confirmed we could send tech now - 9/18 Megan 314-729-4860 s…"
type textarea "x"
type textarea "Spoke to Megan and confirmed we could send tech now - 9/18 - Megan 314-729-4860…"
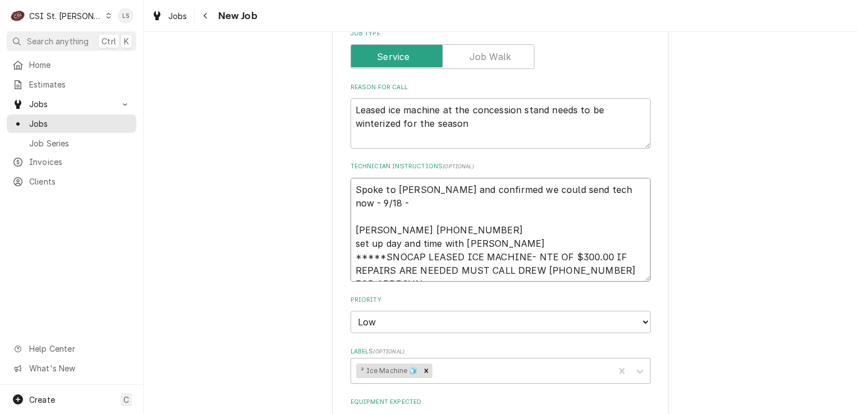
type textarea "x"
type textarea "Spoke to Megan and confirmed we could send tech now - 9/18 - Megan 314-729-4860…"
type textarea "x"
type textarea "Spoke to Megan and confirmed we could send tech now - 9/18 - L Megan 314-729-48…"
type textarea "x"
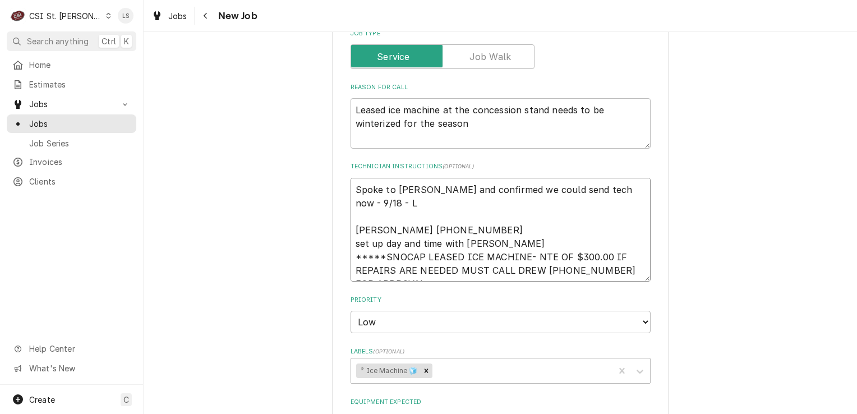
type textarea "Spoke to Megan and confirmed we could send tech now - 9/18 - LS Megan 314-729-4…"
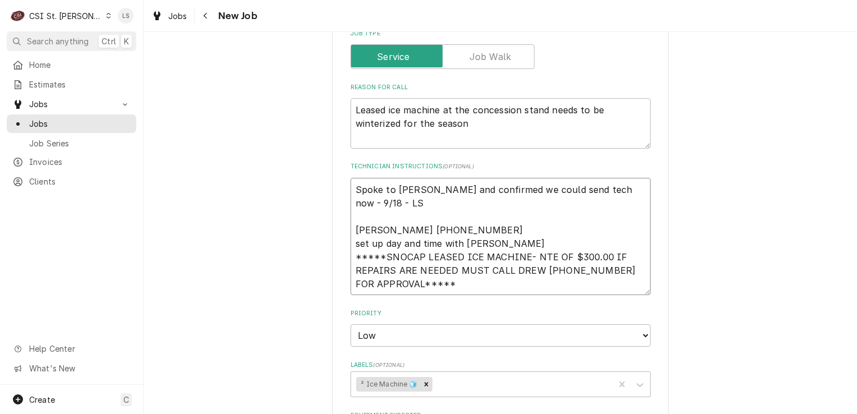
type textarea "x"
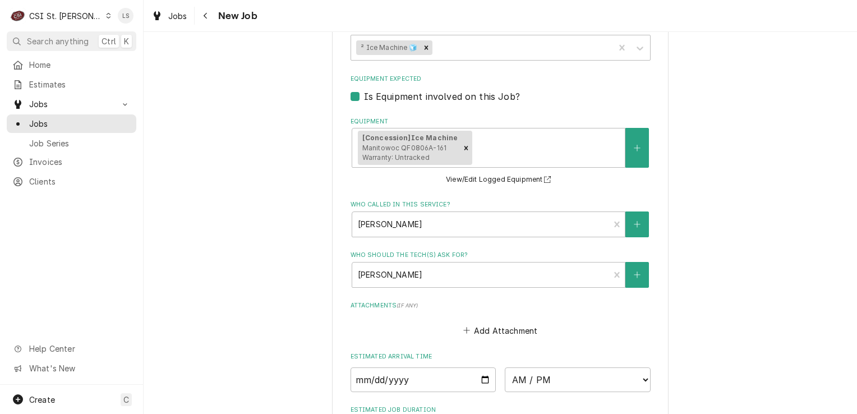
scroll to position [1143, 0]
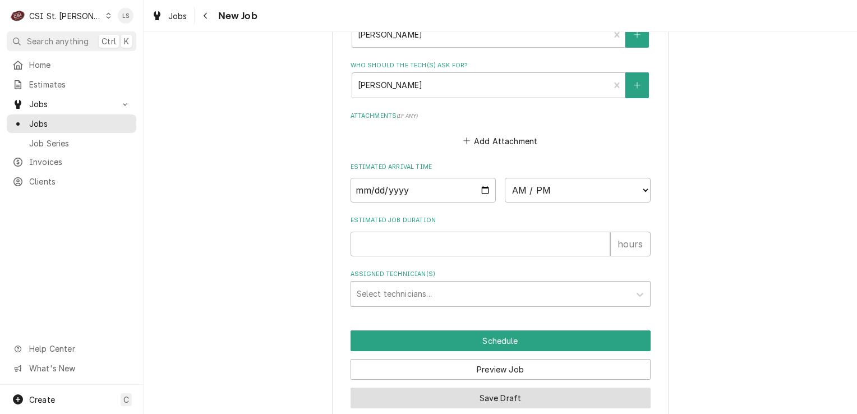
type textarea "Spoke to Megan and confirmed we could send tech now - 9/18 - LS Megan 314-729-4…"
click at [489, 388] on button "Save Draft" at bounding box center [501, 398] width 300 height 21
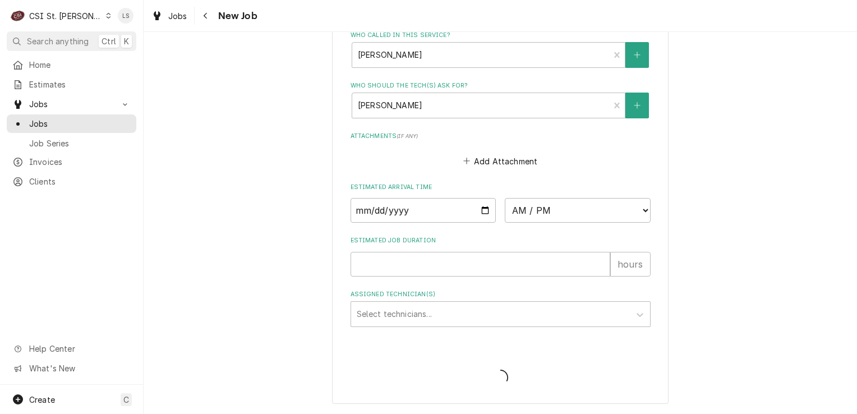
scroll to position [1105, 0]
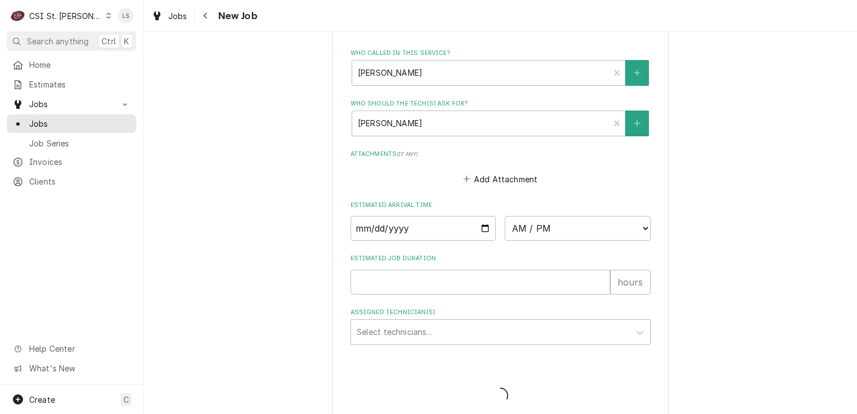
type textarea "x"
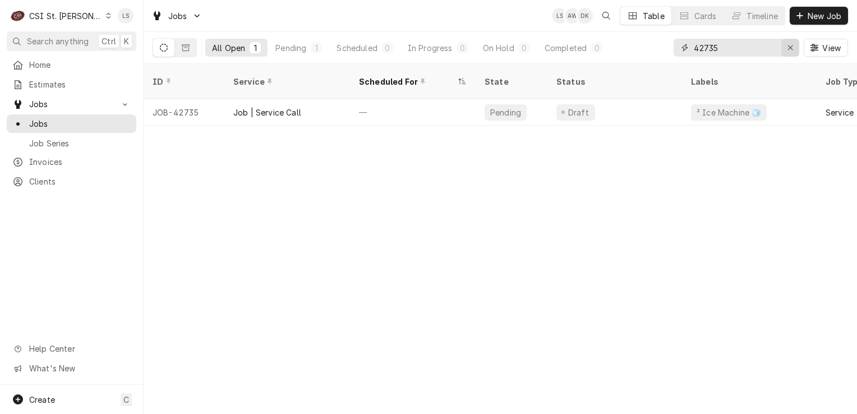
click at [788, 54] on button "Erase input" at bounding box center [791, 48] width 18 height 18
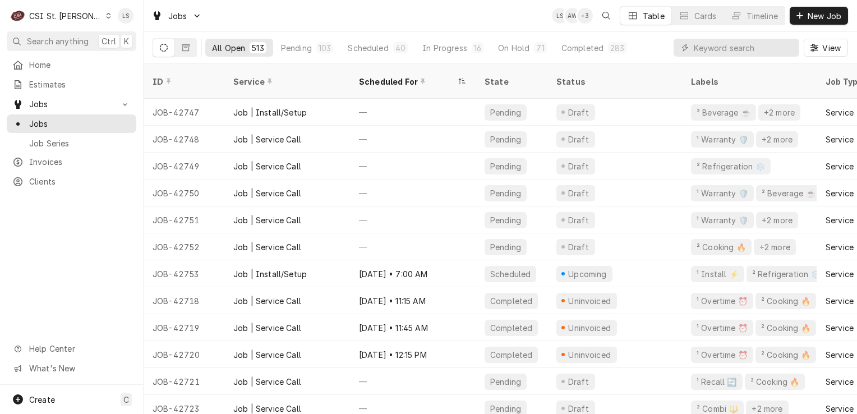
click at [106, 14] on icon "Dynamic Content Wrapper" at bounding box center [108, 16] width 5 height 6
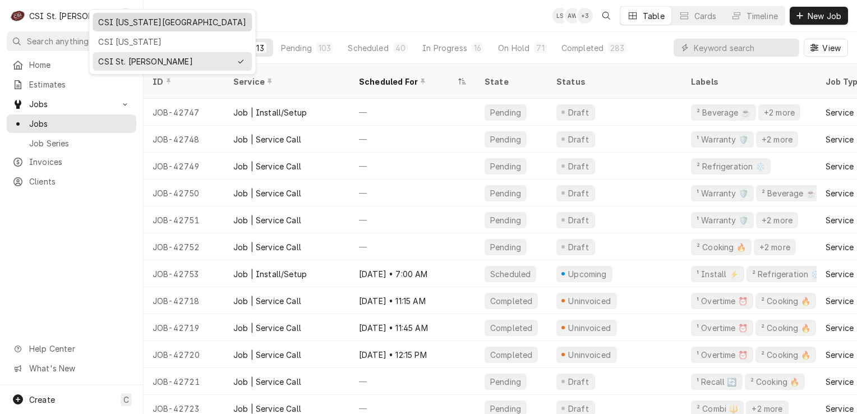
click at [101, 26] on div "CSI Kansas City" at bounding box center [172, 22] width 148 height 12
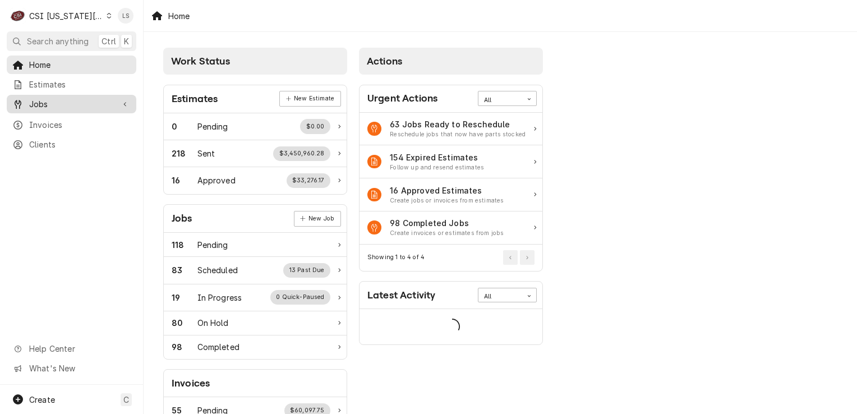
click at [61, 100] on span "Jobs" at bounding box center [71, 104] width 85 height 12
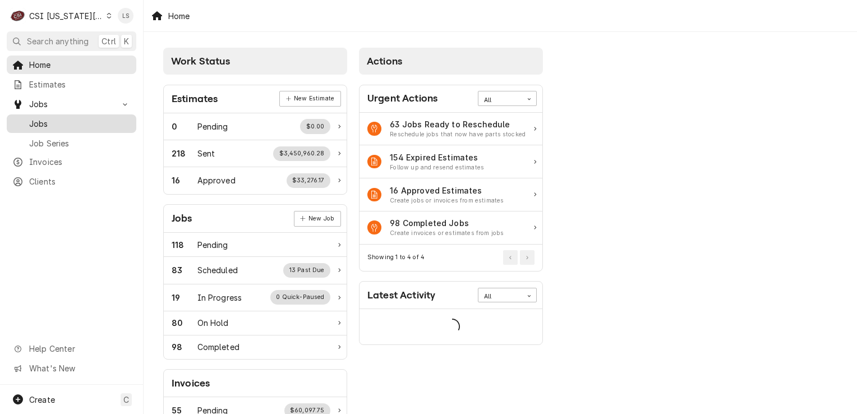
click at [52, 120] on span "Jobs" at bounding box center [80, 124] width 102 height 12
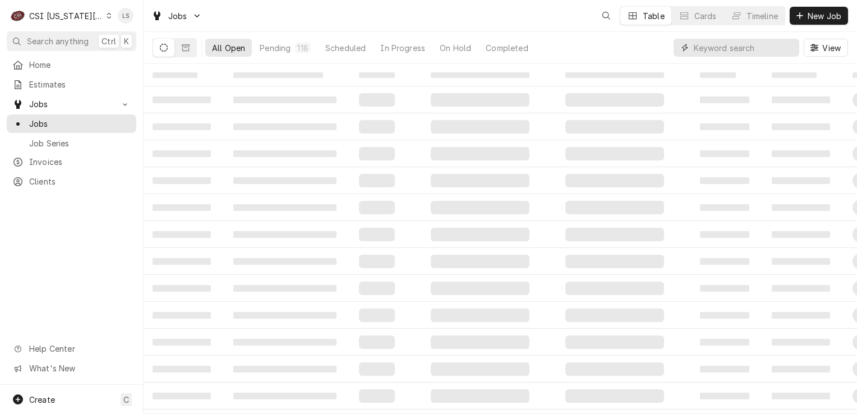
click at [782, 49] on input "Dynamic Content Wrapper" at bounding box center [744, 48] width 100 height 18
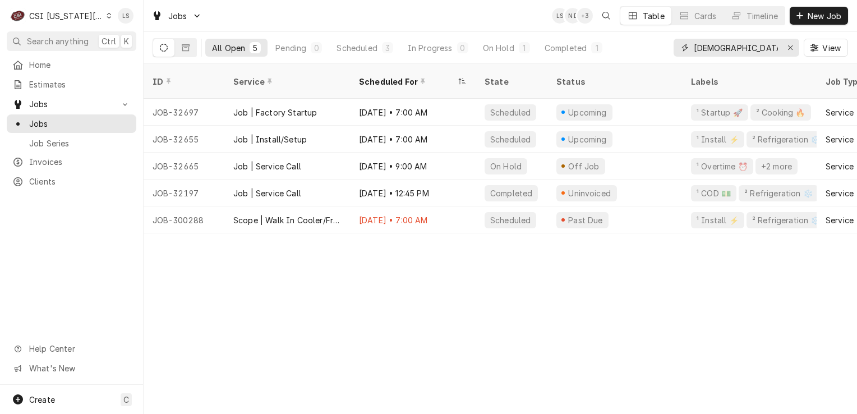
type input "[DEMOGRAPHIC_DATA] fil a"
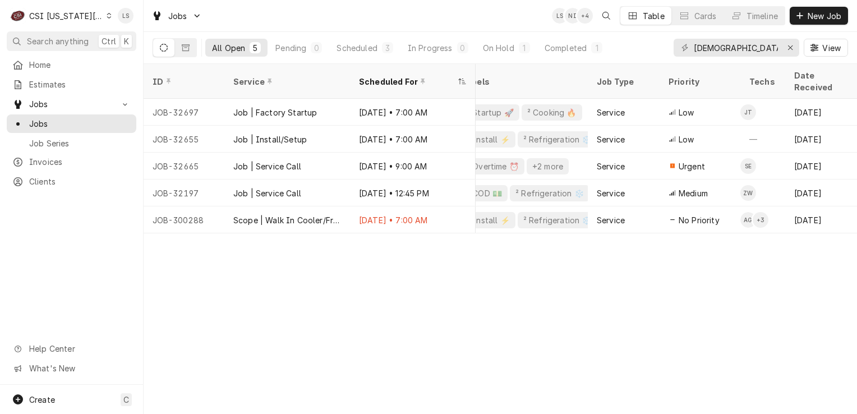
scroll to position [0, 7]
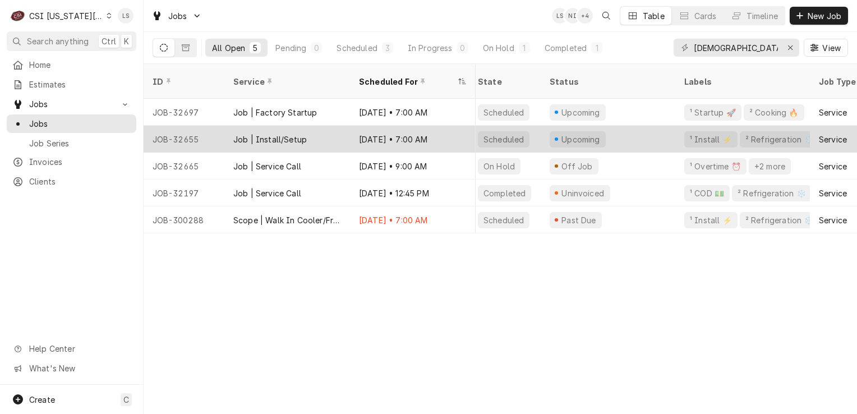
click at [203, 127] on div "JOB-32655" at bounding box center [184, 139] width 81 height 27
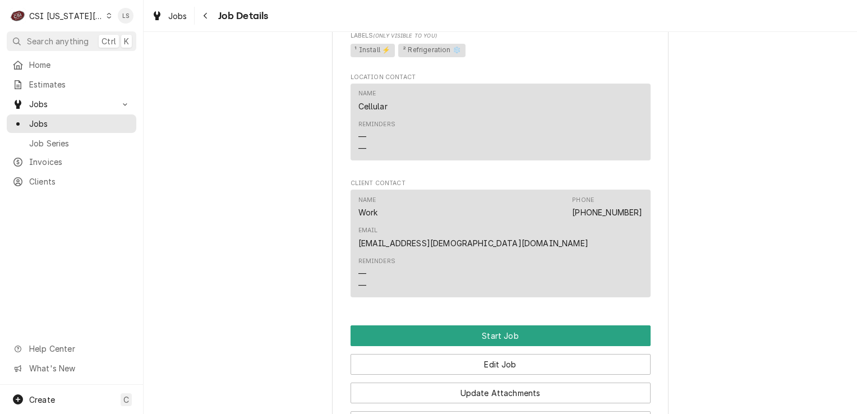
scroll to position [1068, 0]
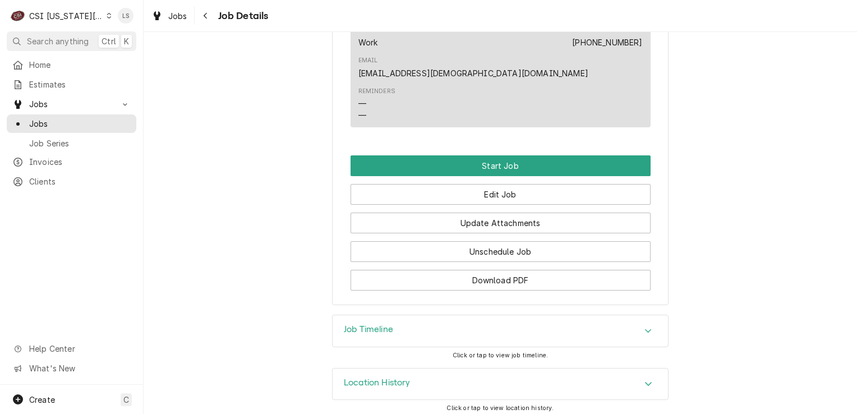
click at [633, 332] on div "Job Timeline" at bounding box center [501, 330] width 336 height 31
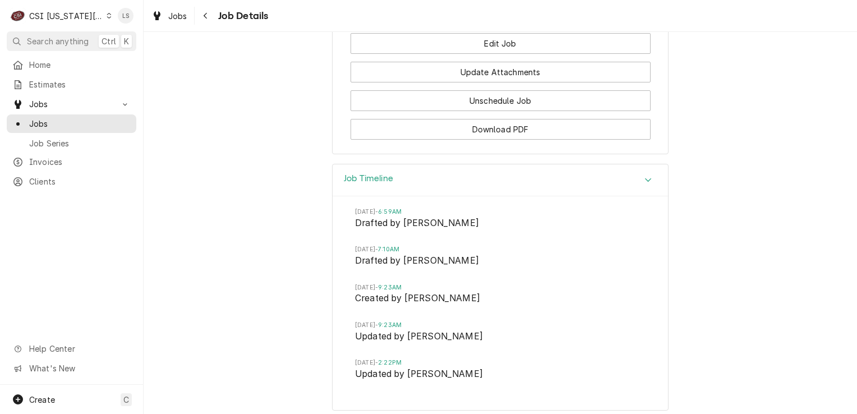
scroll to position [1272, 0]
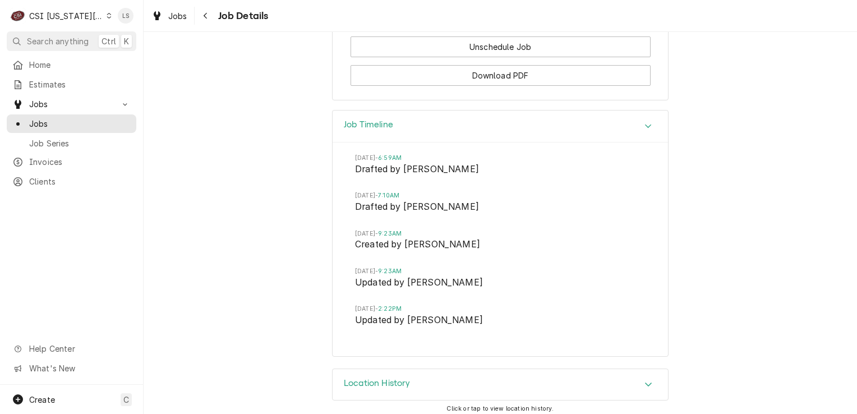
click at [645, 122] on icon "Accordion Header" at bounding box center [649, 126] width 8 height 9
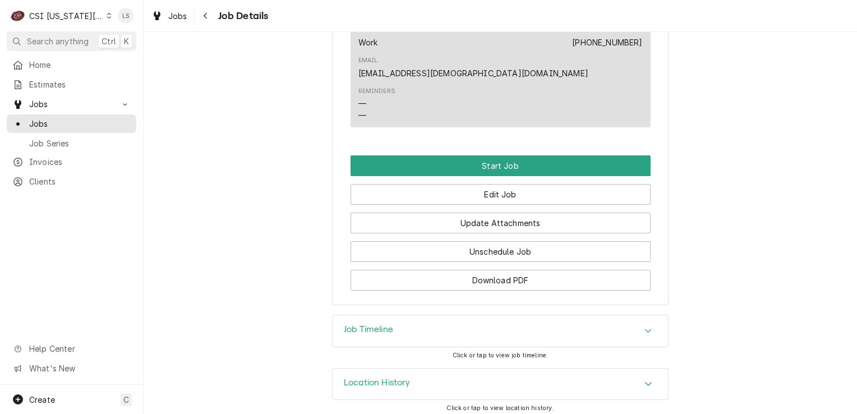
click at [640, 379] on div "Accordion Header" at bounding box center [648, 384] width 17 height 13
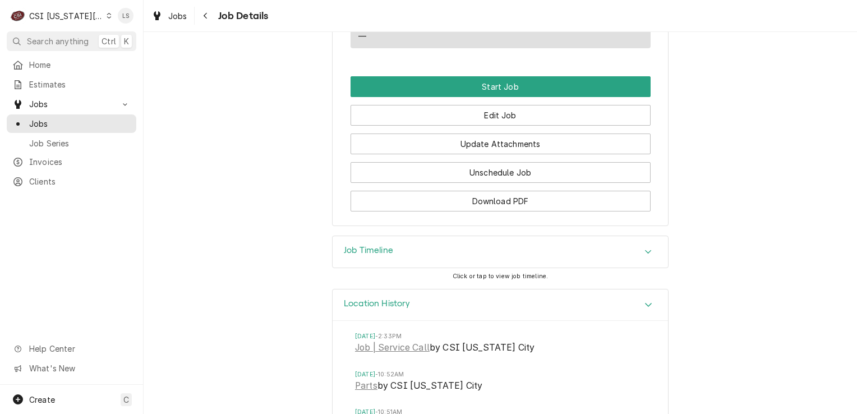
scroll to position [1221, 0]
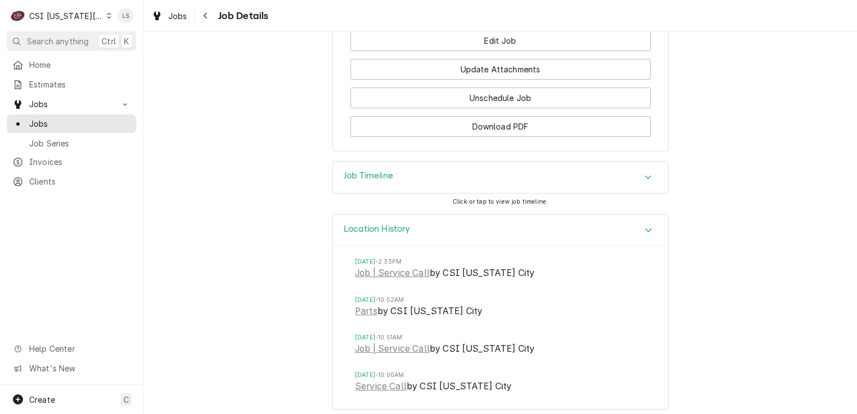
click at [645, 226] on icon "Accordion Header" at bounding box center [649, 230] width 8 height 9
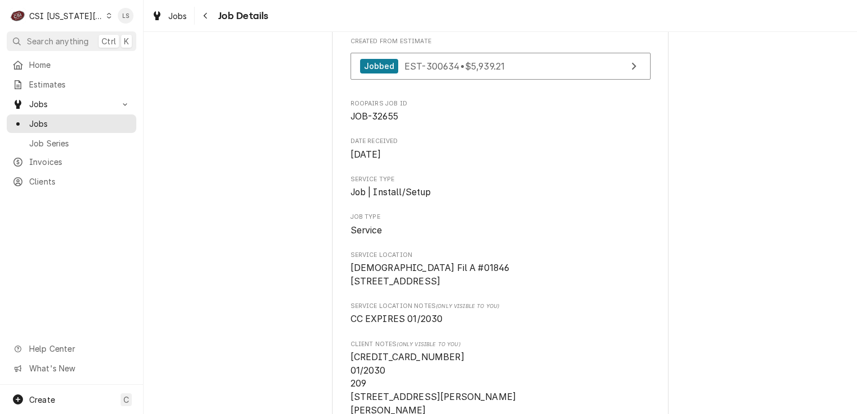
scroll to position [2, 0]
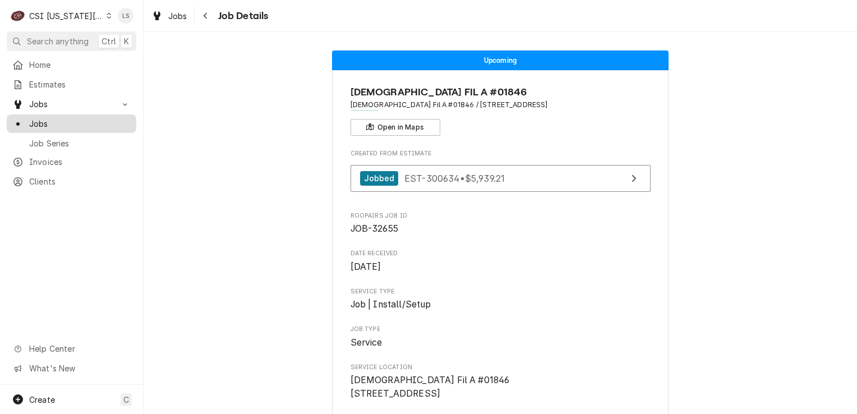
click at [72, 122] on span "Jobs" at bounding box center [80, 124] width 102 height 12
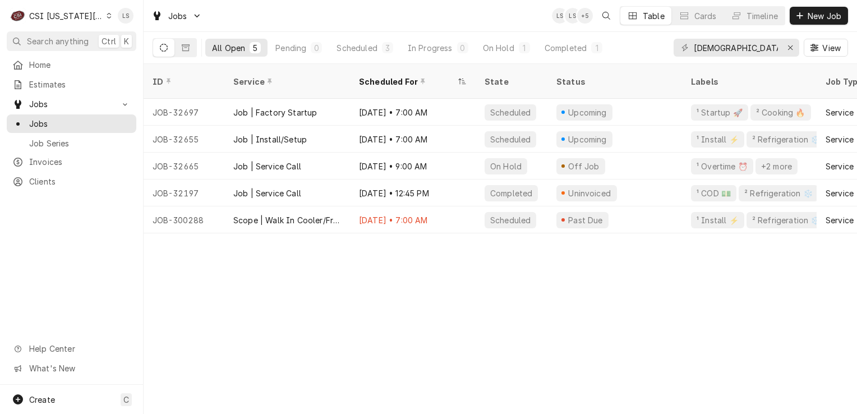
click at [747, 256] on div "ID Service Scheduled For State Status Labels Job Type Priority Techs Date Recei…" at bounding box center [501, 239] width 714 height 350
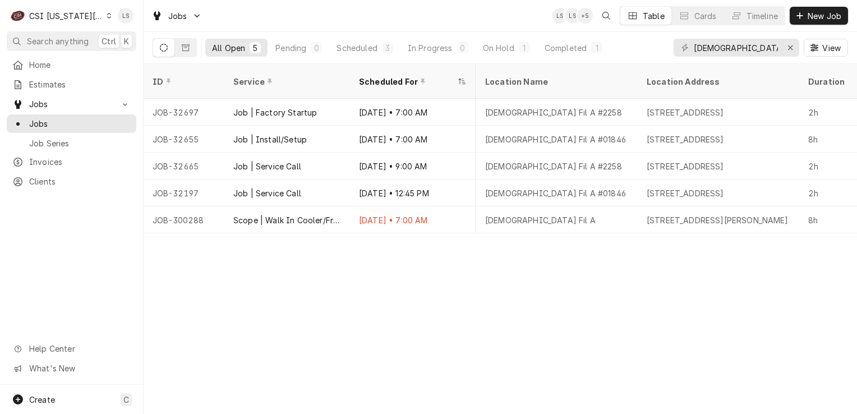
scroll to position [0, 770]
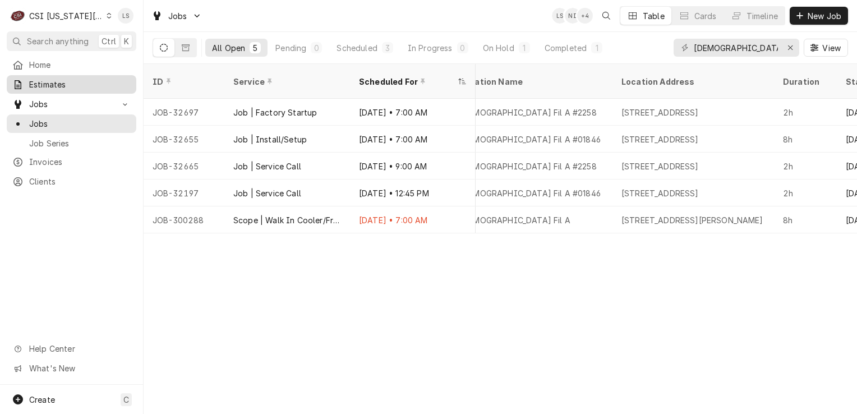
click at [38, 80] on span "Estimates" at bounding box center [80, 85] width 102 height 12
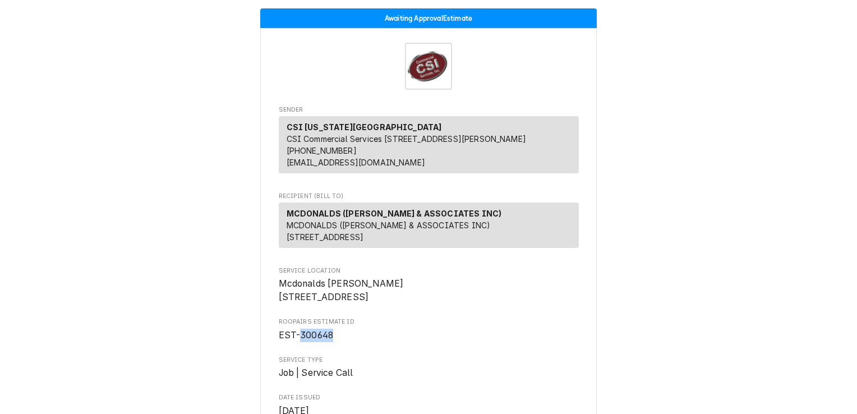
drag, startPoint x: 336, startPoint y: 369, endPoint x: 294, endPoint y: 370, distance: 42.1
click at [294, 342] on span "EST-300648" at bounding box center [429, 335] width 300 height 13
copy span "300648"
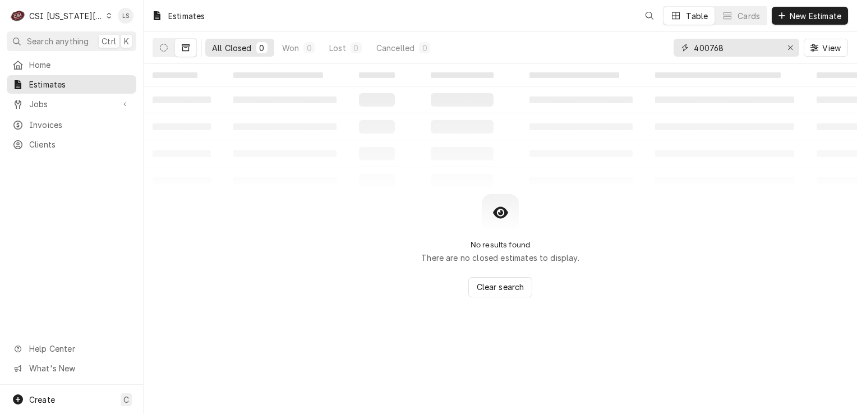
click at [789, 48] on icon "Erase input" at bounding box center [791, 48] width 6 height 8
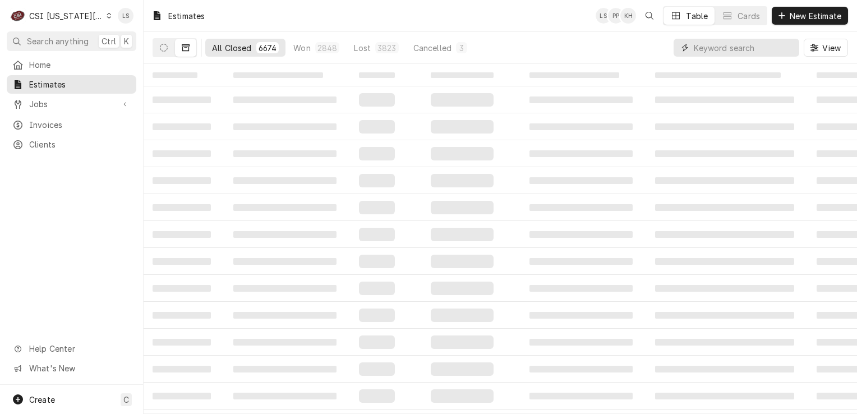
paste input "300648"
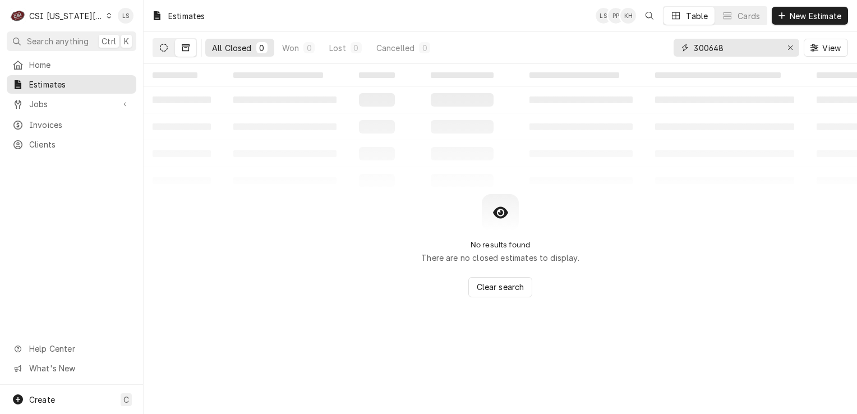
type input "300648"
click at [166, 49] on icon "Dynamic Content Wrapper" at bounding box center [164, 48] width 8 height 8
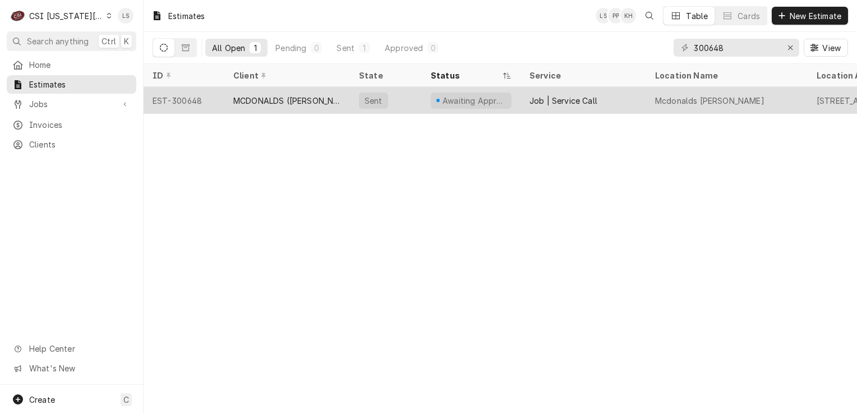
click at [183, 100] on div "EST-300648" at bounding box center [184, 100] width 81 height 27
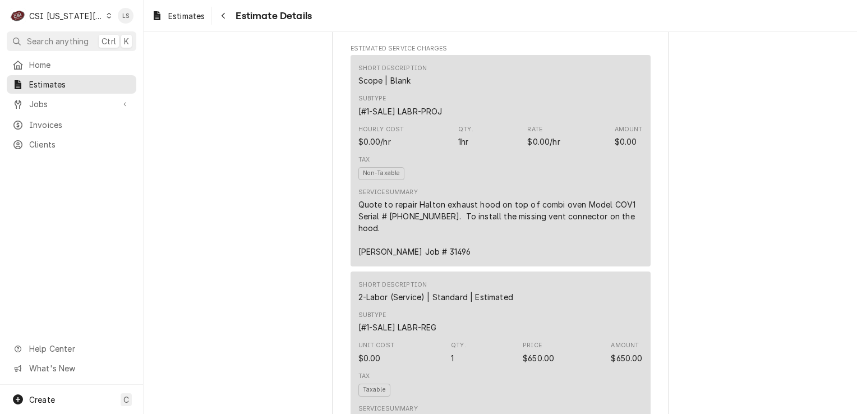
scroll to position [729, 0]
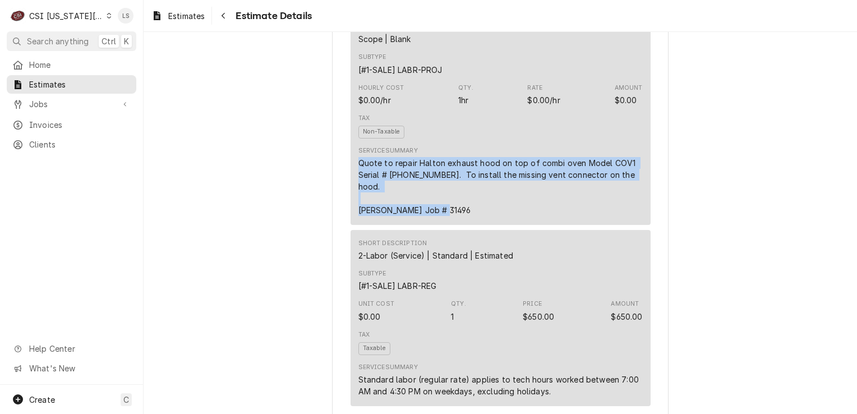
drag, startPoint x: 447, startPoint y: 240, endPoint x: 353, endPoint y: 197, distance: 102.4
click at [359, 197] on div "Quote to repair Halton exhaust hood on top of combi oven Model COV1 Serial # [P…" at bounding box center [501, 186] width 284 height 59
copy div "Quote to repair Halton exhaust hood on top of combi oven Model COV1 Serial # [P…"
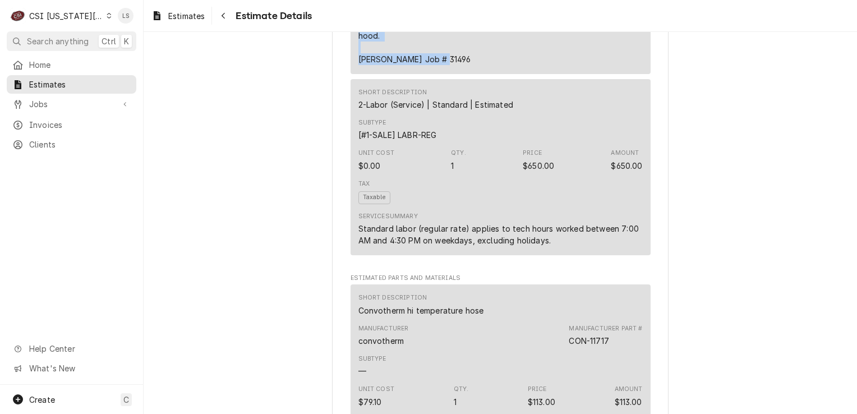
scroll to position [1010, 0]
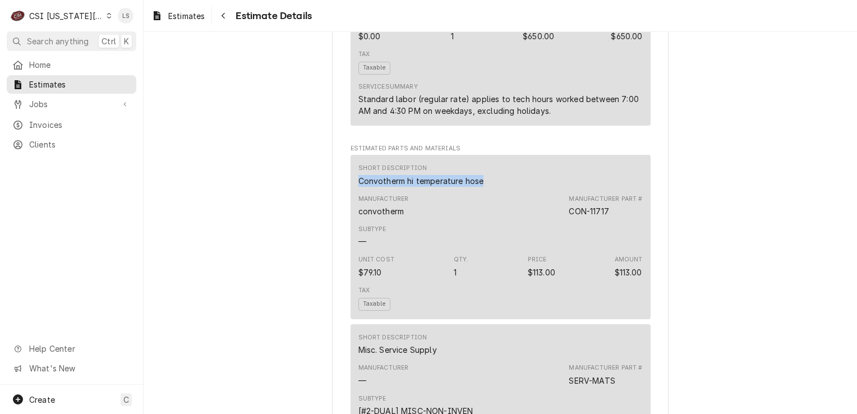
drag, startPoint x: 451, startPoint y: 205, endPoint x: 337, endPoint y: 205, distance: 114.5
click at [337, 205] on div "Sender CSI Kansas City CSI Commercial Services Inc1021 NE Jib Ct Unit B Lee’s S…" at bounding box center [500, 298] width 337 height 2496
copy div "Convotherm hi temperature hose"
drag, startPoint x: 615, startPoint y: 235, endPoint x: 573, endPoint y: 236, distance: 42.7
click at [573, 217] on div "Manufacturer Part # CON-11717" at bounding box center [605, 206] width 73 height 22
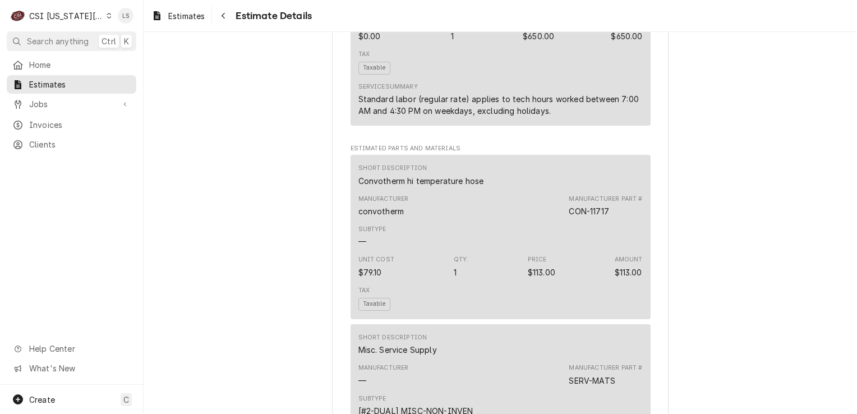
drag, startPoint x: 573, startPoint y: 236, endPoint x: 606, endPoint y: 243, distance: 34.0
click at [601, 251] on div "Subtype —" at bounding box center [501, 236] width 284 height 30
drag, startPoint x: 607, startPoint y: 239, endPoint x: 545, endPoint y: 237, distance: 61.8
click at [545, 221] on div "Manufacturer convotherm Manufacturer Part # CON-11717" at bounding box center [501, 206] width 284 height 30
copy div "CON-11717"
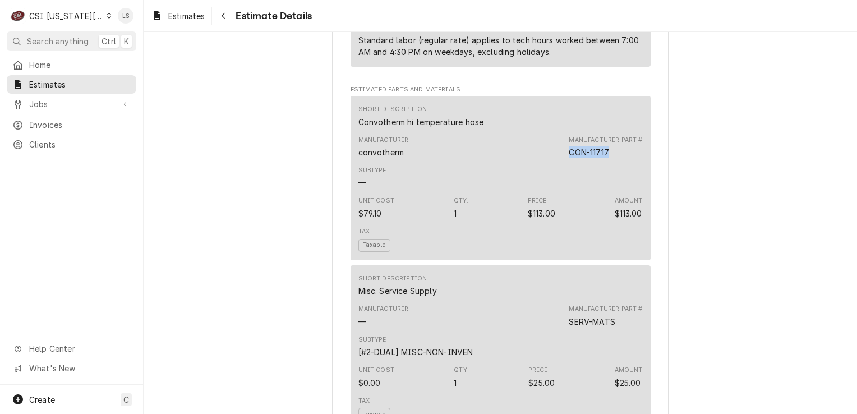
scroll to position [1178, 0]
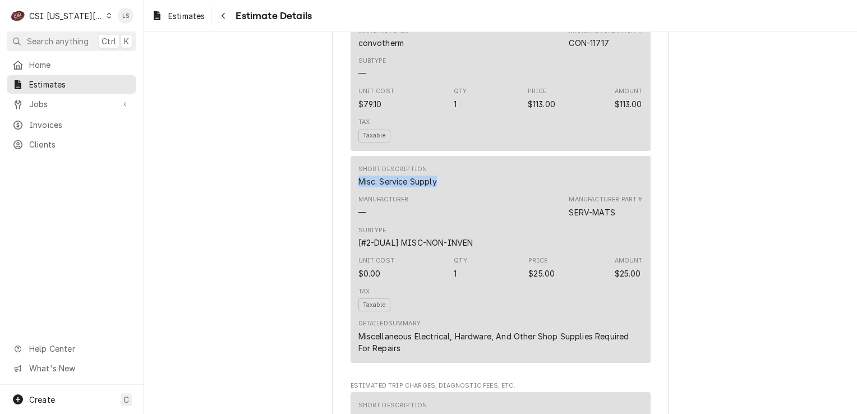
drag, startPoint x: 436, startPoint y: 207, endPoint x: 350, endPoint y: 202, distance: 86.5
click at [351, 202] on div "Short Description Misc. Service Supply Manufacturer — Manufacturer Part # SERV-…" at bounding box center [501, 259] width 300 height 206
copy div "Misc. Service Supply"
drag, startPoint x: 615, startPoint y: 240, endPoint x: 552, endPoint y: 238, distance: 63.4
click at [552, 222] on div "Manufacturer — Manufacturer Part # SERV-MATS" at bounding box center [501, 206] width 284 height 30
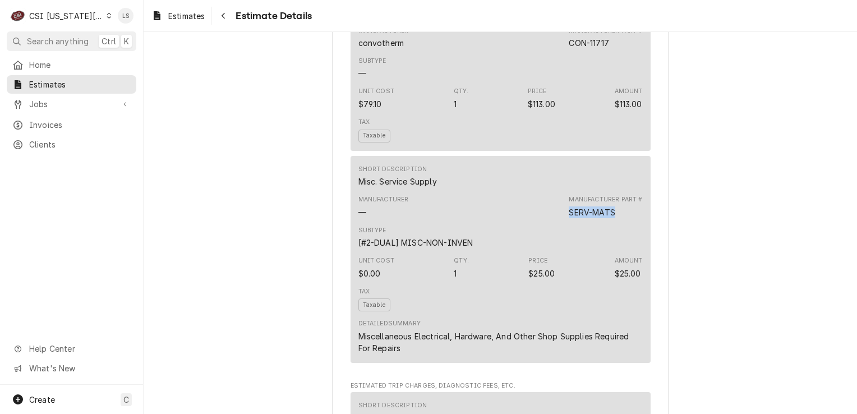
copy div "SERV-MATS"
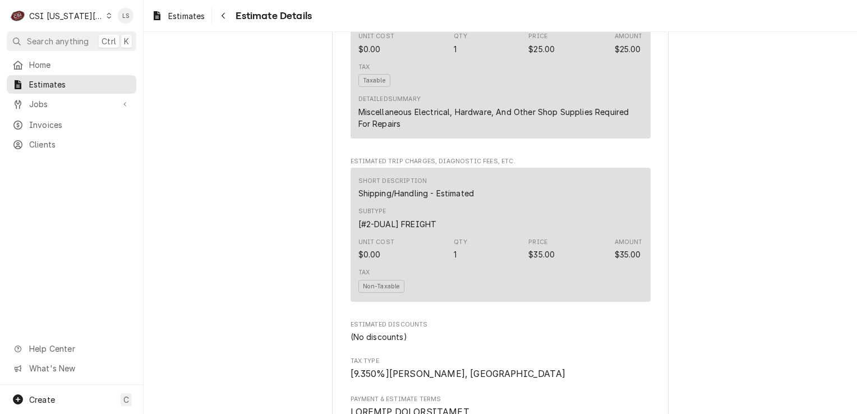
scroll to position [1234, 0]
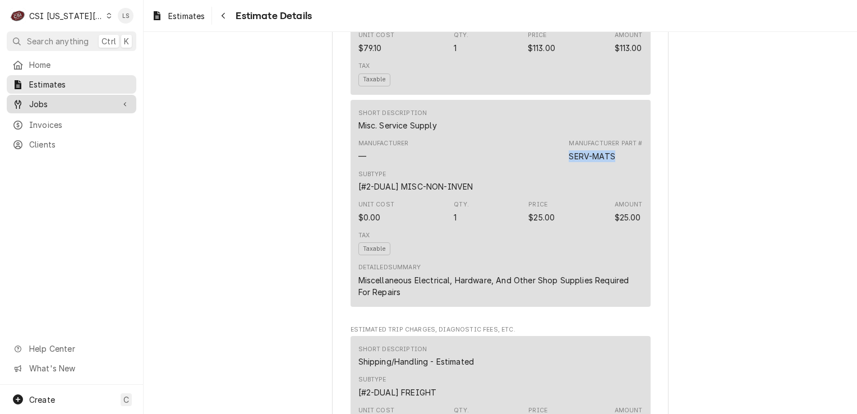
click at [33, 104] on span "Jobs" at bounding box center [71, 104] width 85 height 12
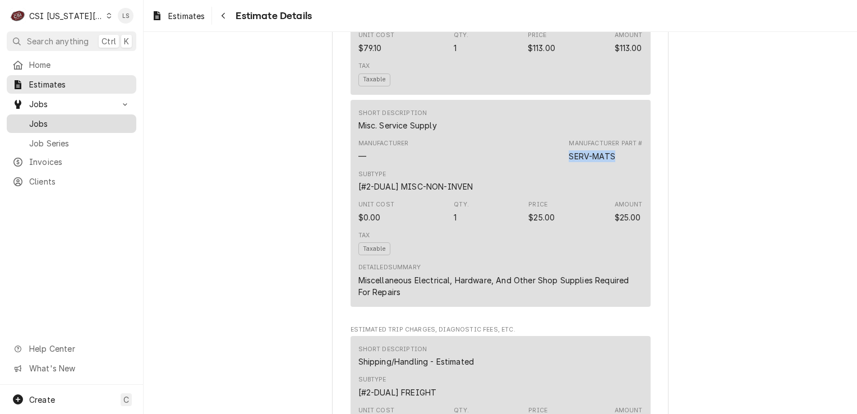
click at [36, 118] on span "Jobs" at bounding box center [80, 124] width 102 height 12
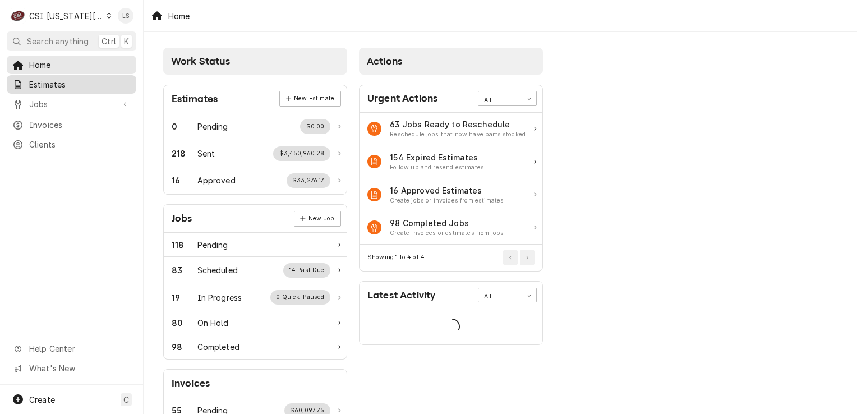
click at [62, 82] on span "Estimates" at bounding box center [80, 85] width 102 height 12
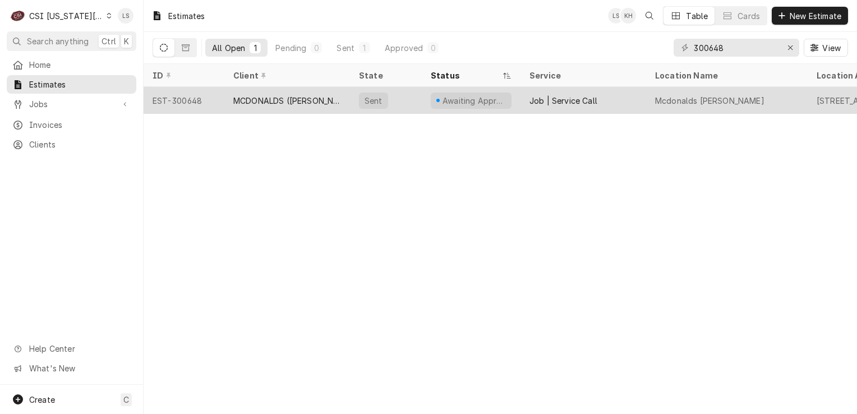
click at [193, 105] on div "EST-300648" at bounding box center [184, 100] width 81 height 27
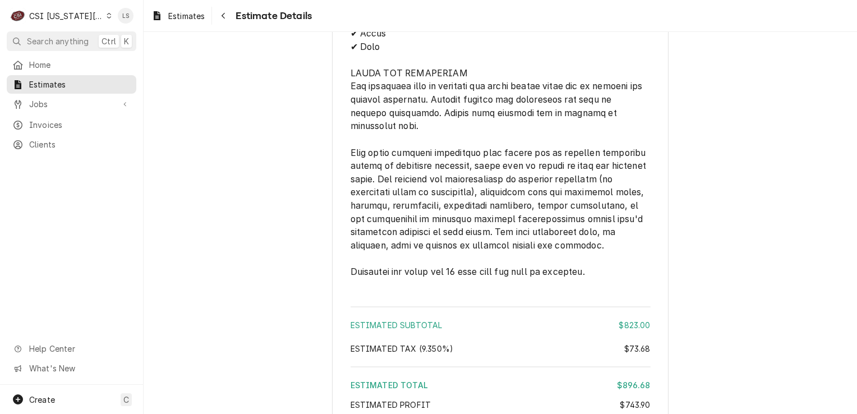
scroll to position [2225, 0]
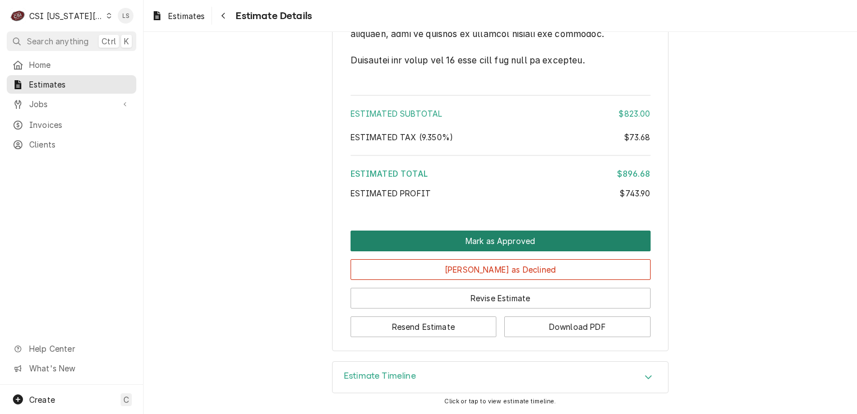
click at [511, 245] on button "Mark as Approved" at bounding box center [501, 241] width 300 height 21
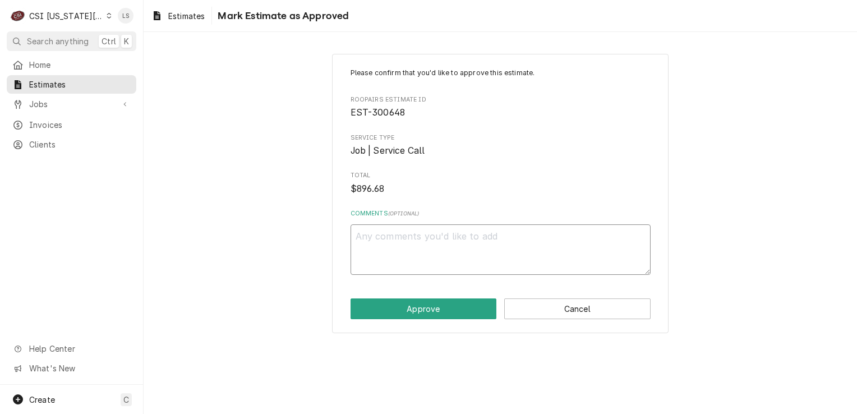
click at [466, 252] on textarea "Comments ( optional )" at bounding box center [501, 249] width 300 height 50
type textarea "x"
type textarea "A"
type textarea "x"
type textarea "Ap"
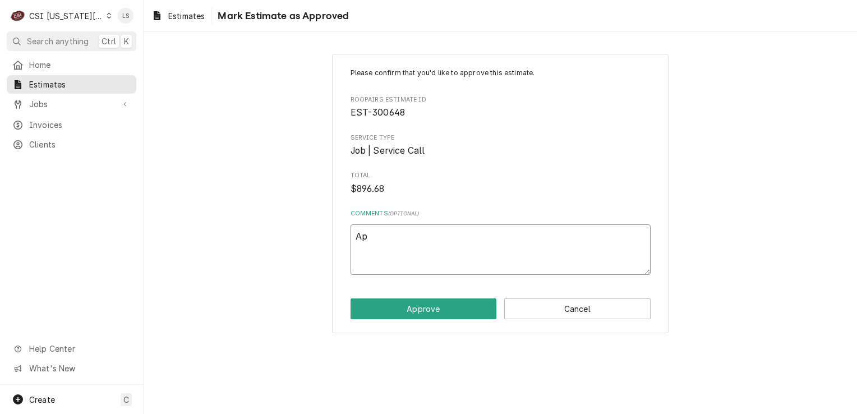
type textarea "x"
type textarea "App"
type textarea "x"
type textarea "Appr"
type textarea "x"
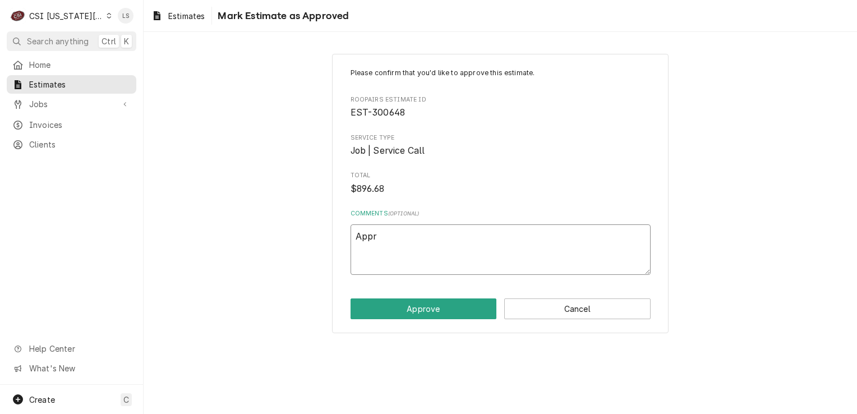
type textarea "Appro"
type textarea "x"
type textarea "Approv"
type textarea "x"
type textarea "Approve"
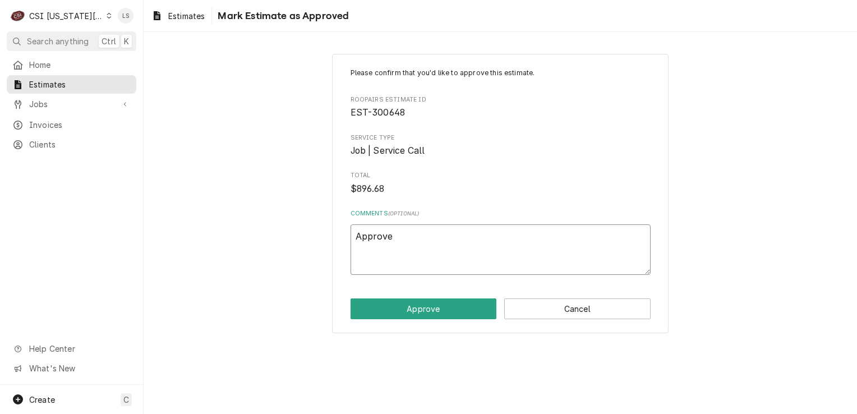
type textarea "x"
type textarea "Approved"
type textarea "x"
type textarea "Approved"
type textarea "x"
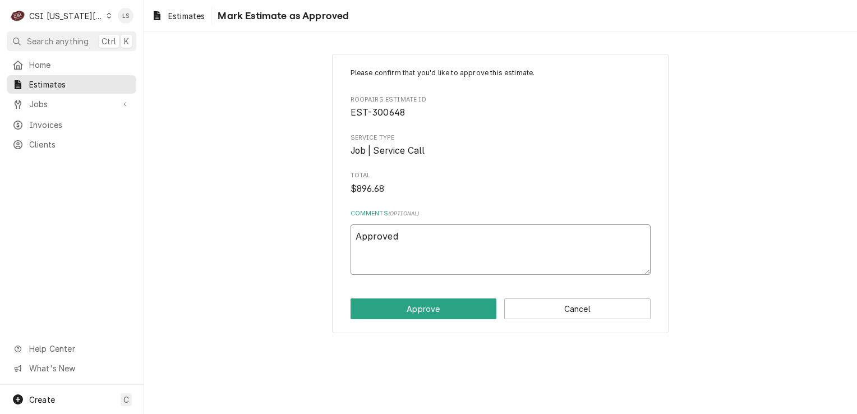
type textarea "Approved v"
type textarea "x"
type textarea "Approved vi"
type textarea "x"
type textarea "Approved via"
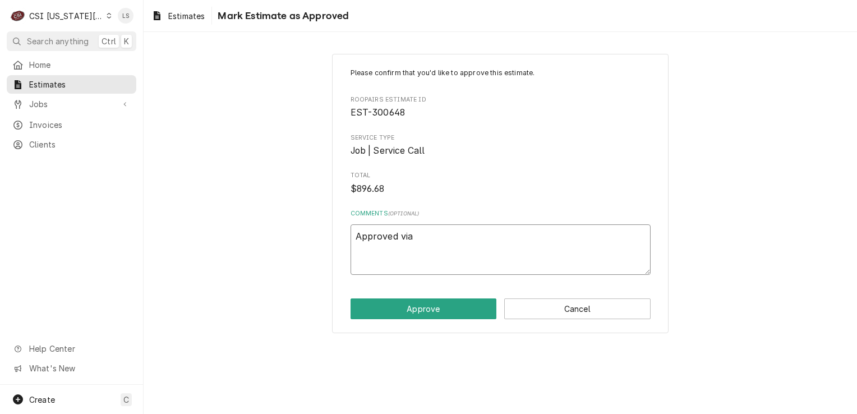
type textarea "x"
type textarea "Approved via e"
type textarea "x"
type textarea "Approved via em"
type textarea "x"
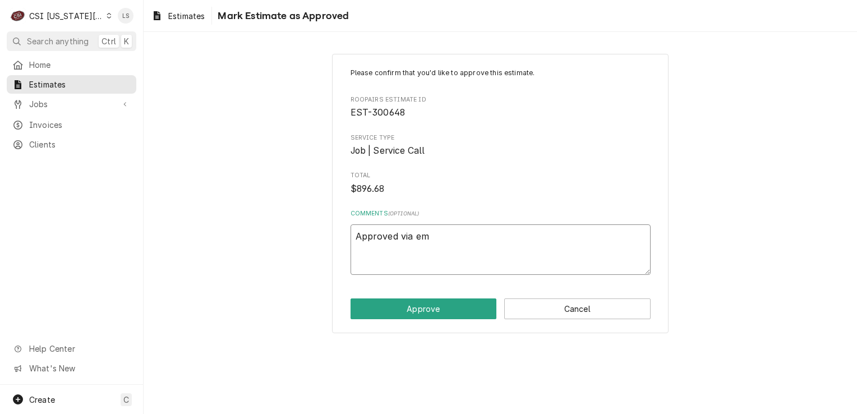
type textarea "Approved via ema"
type textarea "x"
type textarea "Approved via emai"
type textarea "x"
type textarea "Approved via email"
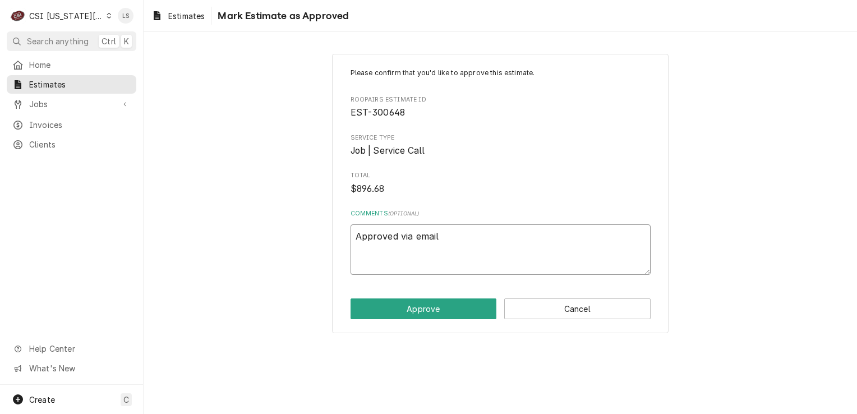
type textarea "x"
type textarea "Approved via email."
type textarea "x"
type textarea "Approved via email."
click at [426, 309] on button "Approve" at bounding box center [424, 308] width 146 height 21
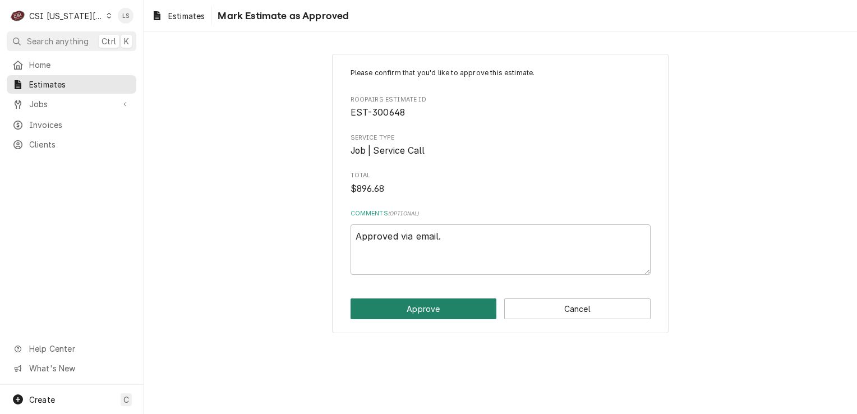
type textarea "x"
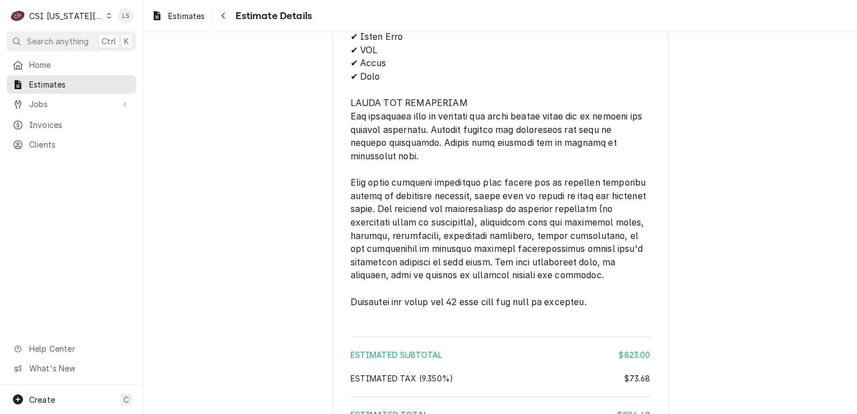
scroll to position [2235, 0]
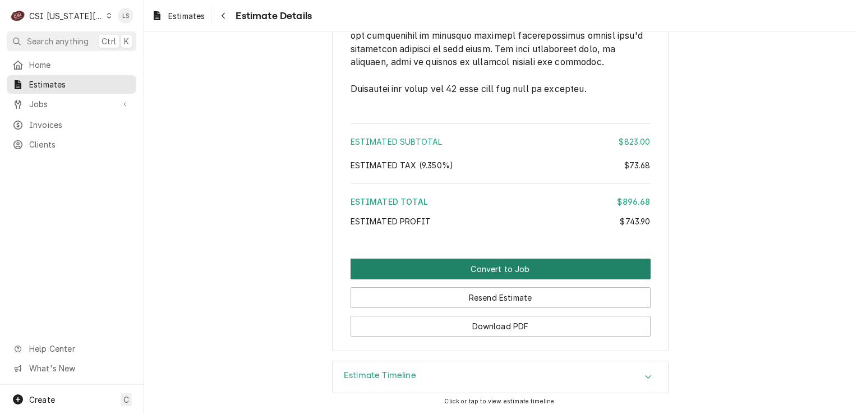
click at [565, 272] on button "Convert to Job" at bounding box center [501, 269] width 300 height 21
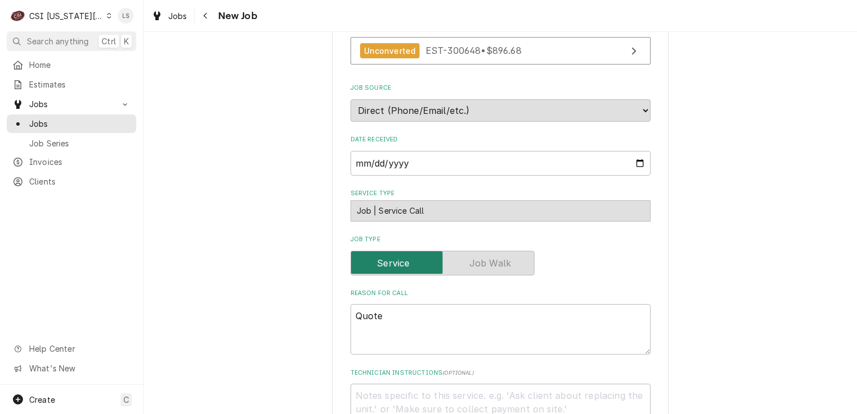
scroll to position [393, 0]
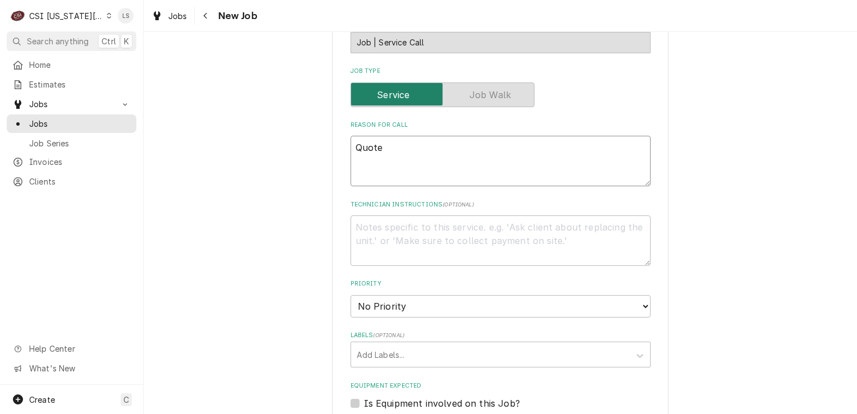
drag, startPoint x: 401, startPoint y: 156, endPoint x: 361, endPoint y: 159, distance: 40.0
click at [309, 154] on div "Please provide the following information to create a job: Client Details Client…" at bounding box center [501, 234] width 714 height 1166
type textarea "x"
paste textarea "Quote to repair Halton exhaust hood on top of combi oven Model COV1 Serial # 81…"
type textarea "x"
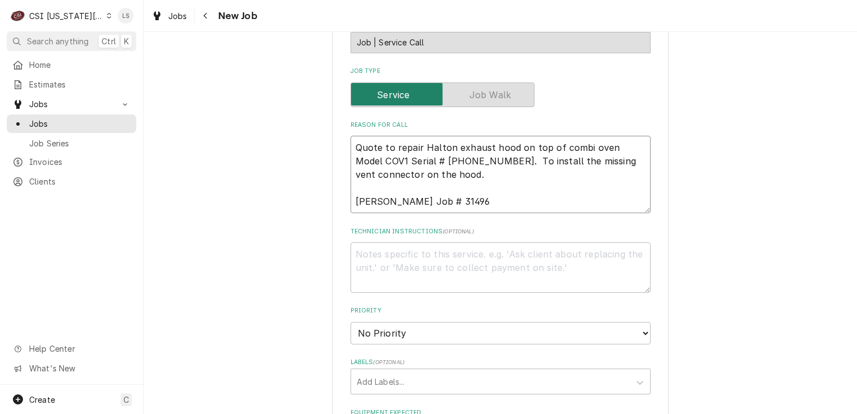
type textarea "Quote to repair Halton exhaust hood on top of combi oven Model COV1 Serial # 81…"
click at [403, 275] on textarea "Technician Instructions ( optional )" at bounding box center [501, 267] width 300 height 50
paste textarea "Convotherm hi temperature hose"
type textarea "x"
type textarea "Convotherm hi temperature hose"
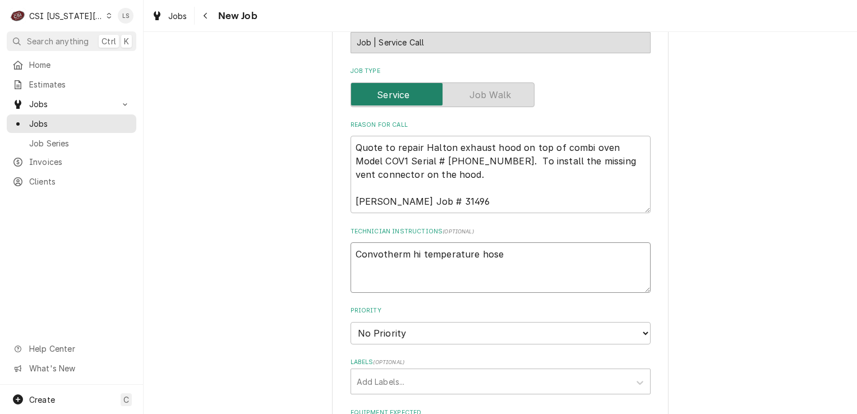
type textarea "x"
type textarea "Convotherm hi temperature hose"
type textarea "x"
type textarea "Convotherm hi temperature hose -"
type textarea "x"
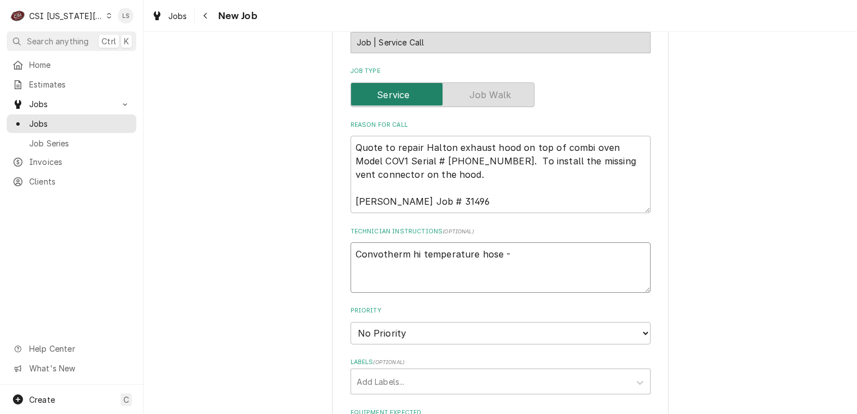
type textarea "Convotherm hi temperature hose -"
type textarea "x"
type textarea "Convotherm hi temperature hose -"
paste textarea "CON-11717"
type textarea "x"
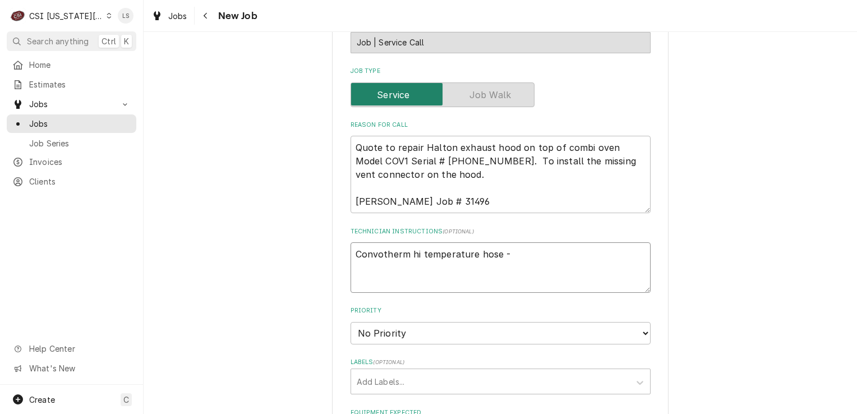
type textarea "Convotherm hi temperature hose - CON-11717"
type textarea "x"
type textarea "Convotherm hi temperature hose - CON-11717"
type textarea "x"
type textarea "Convotherm hi temperature hose - CON-11717 -"
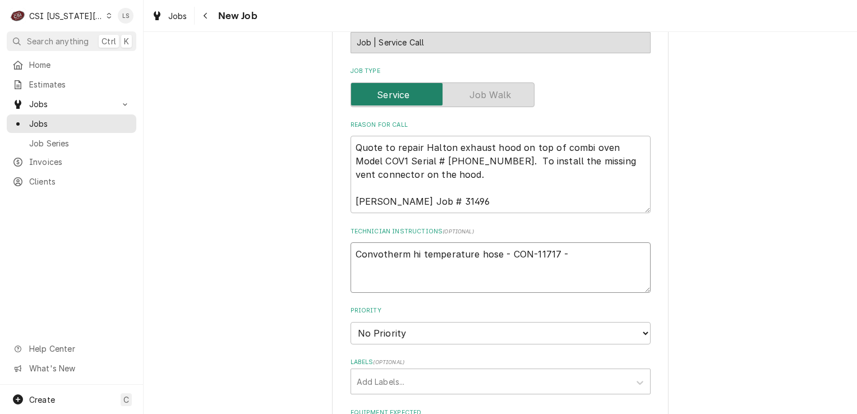
type textarea "x"
type textarea "Convotherm hi temperature hose - CON-11717 -"
type textarea "x"
type textarea "Convotherm hi temperature hose - CON-11717 - q"
type textarea "x"
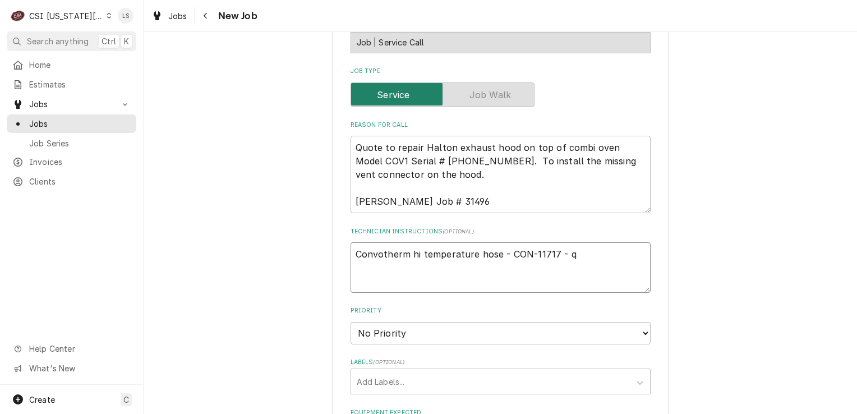
type textarea "Convotherm hi temperature hose - CON-11717 - qt"
type textarea "x"
type textarea "Convotherm hi temperature hose - CON-11717 - qty"
type textarea "x"
type textarea "Convotherm hi temperature hose - CON-11717 - qty 1"
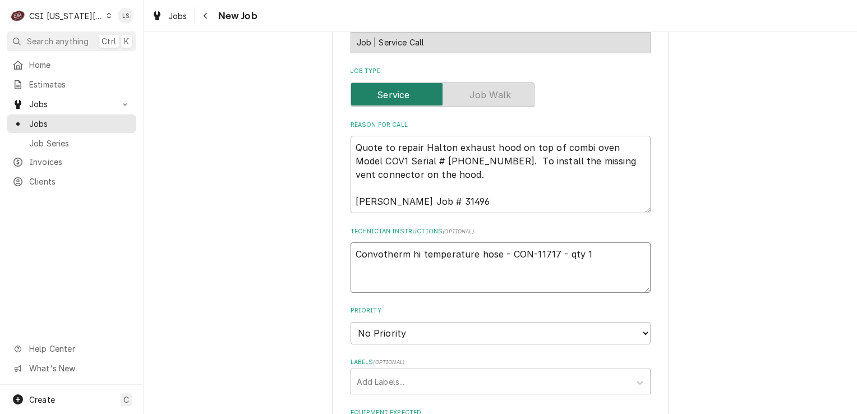
type textarea "x"
type textarea "Convotherm hi temperature hose - CON-11717 - qty 1"
type textarea "x"
type textarea "Convotherm hi temperature hose - CON-11717 - qty 1"
paste textarea "Misc. Service Supply"
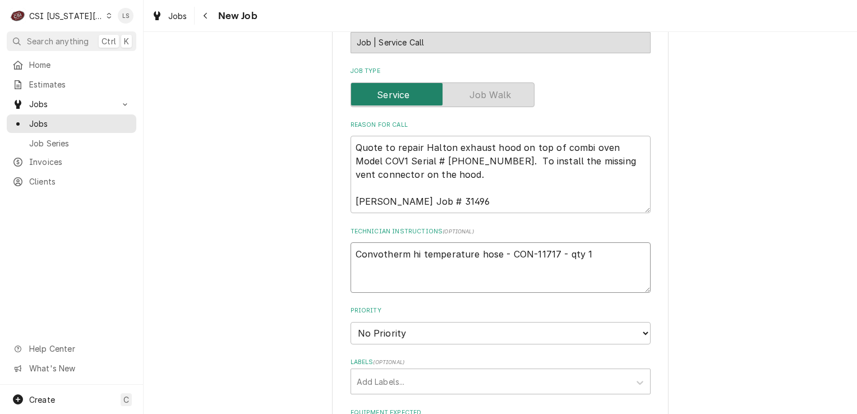
type textarea "x"
type textarea "Convotherm hi temperature hose - CON-11717 - qty 1 Misc. Service Supply"
type textarea "x"
type textarea "Convotherm hi temperature hose - CON-11717 - qty 1 Misc. Service Supply"
type textarea "x"
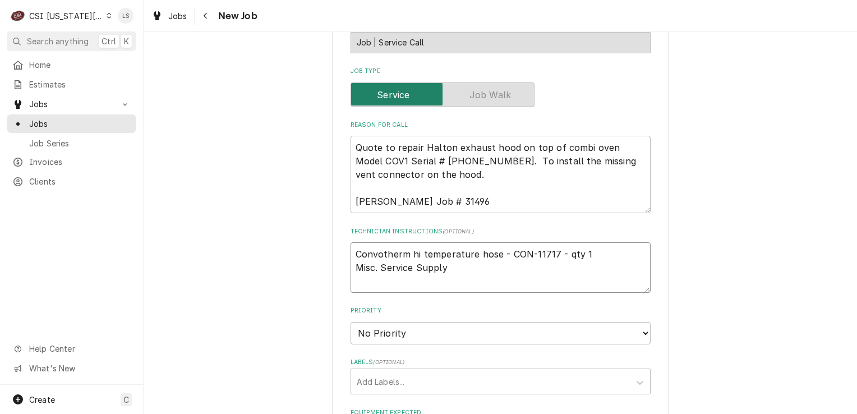
type textarea "Convotherm hi temperature hose - CON-11717 - qty 1 Misc. Service Supply -"
type textarea "x"
type textarea "Convotherm hi temperature hose - CON-11717 - qty 1 Misc. Service Supply -"
type textarea "x"
type textarea "Convotherm hi temperature hose - CON-11717 - qty 1 Misc. Service Supply -"
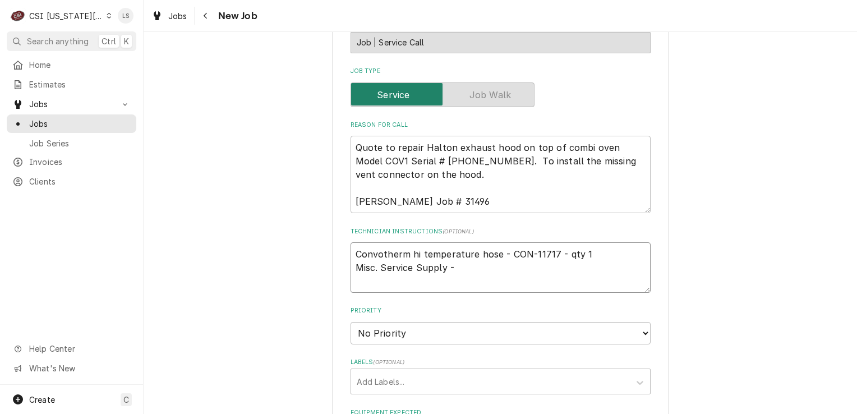
paste textarea "SERV-MATS"
type textarea "x"
type textarea "Convotherm hi temperature hose - CON-11717 - qty 1 Misc. Service Supply - SERV-…"
type textarea "x"
type textarea "Convotherm hi temperature hose - CON-11717 - qty 1 Misc. Service Supply - SERV-…"
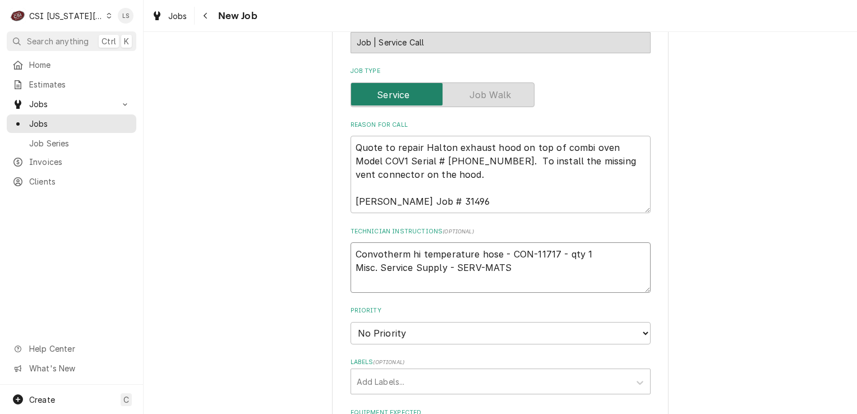
type textarea "x"
type textarea "Convotherm hi temperature hose - CON-11717 - qty 1 Misc. Service Supply - SERV-…"
type textarea "x"
type textarea "Convotherm hi temperature hose - CON-11717 - qty 1 Misc. Service Supply - SERV-…"
type textarea "x"
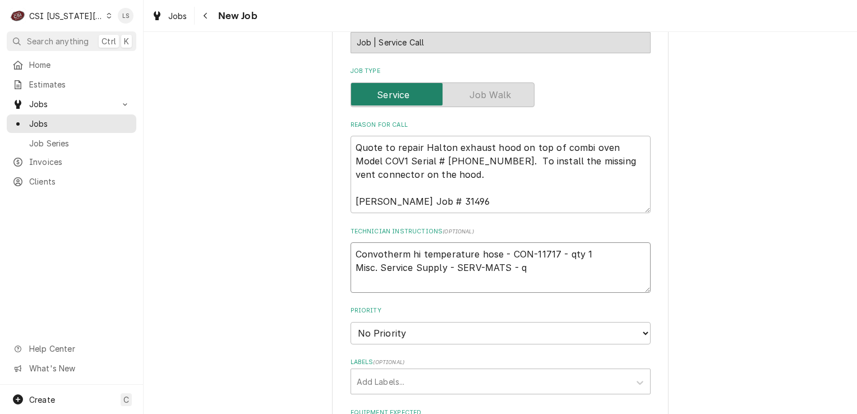
type textarea "Convotherm hi temperature hose - CON-11717 - qty 1 Misc. Service Supply - SERV-…"
type textarea "x"
type textarea "Convotherm hi temperature hose - CON-11717 - qty 1 Misc. Service Supply - SERV-…"
type textarea "x"
type textarea "Convotherm hi temperature hose - CON-11717 - qty 1 Misc. Service Supply - SERV-…"
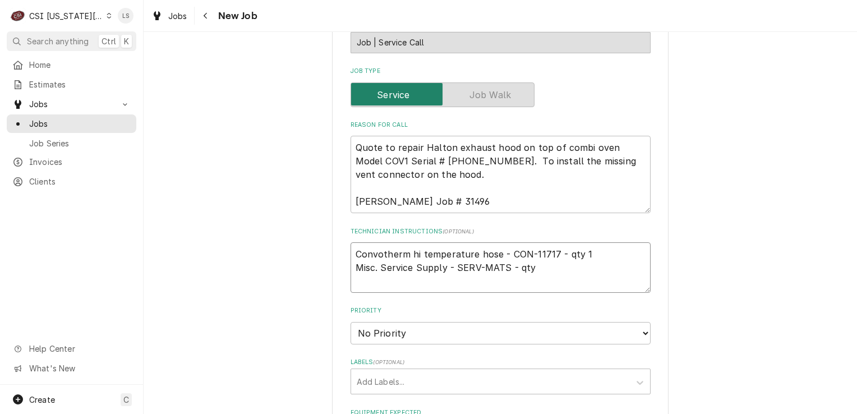
type textarea "x"
type textarea "Convotherm hi temperature hose - CON-11717 - qty 1 Misc. Service Supply - SERV-…"
type textarea "x"
type textarea "Convotherm hi temperature hose - CON-11717 - qty 1 Misc. Service Supply - SERV-…"
type textarea "x"
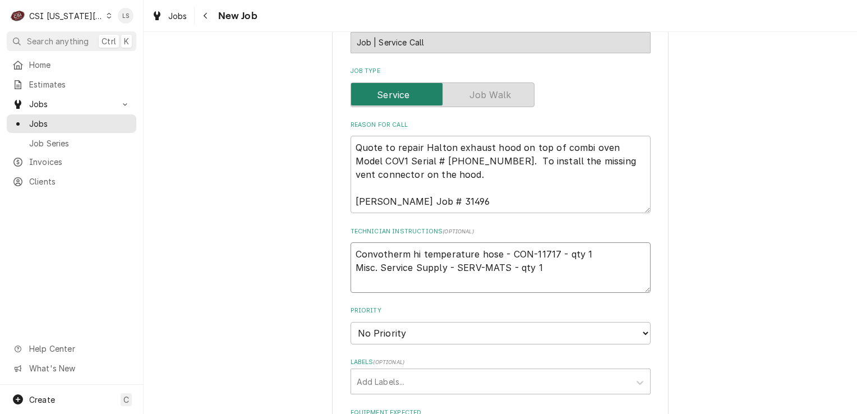
type textarea "Convotherm hi temperature hose - CON-11717 - qty 1 Misc. Service Supply - SERV-…"
type textarea "x"
type textarea "Convotherm hi temperature hose - CON-11717 - qty 1 Misc. Service Supply - SERV-…"
click at [352, 251] on textarea "Convotherm hi temperature hose - CON-11717 - qty 1 Misc. Service Supply - SERV-…" at bounding box center [501, 274] width 300 height 64
type textarea "x"
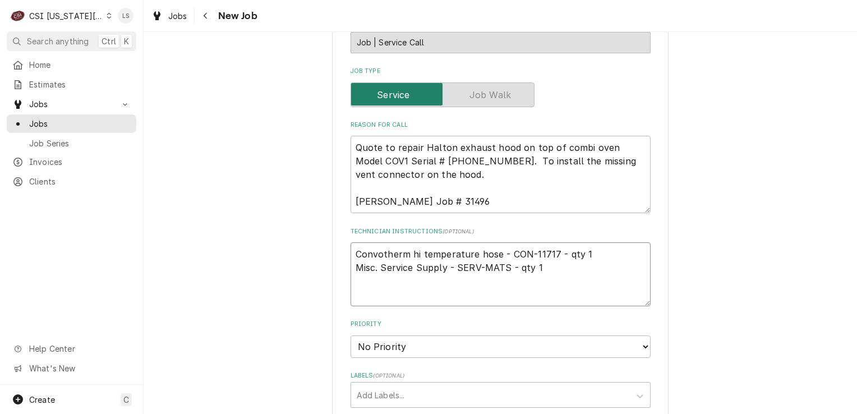
type textarea "e Convotherm hi temperature hose - CON-11717 - qty 1 Misc. Service Supply - SER…"
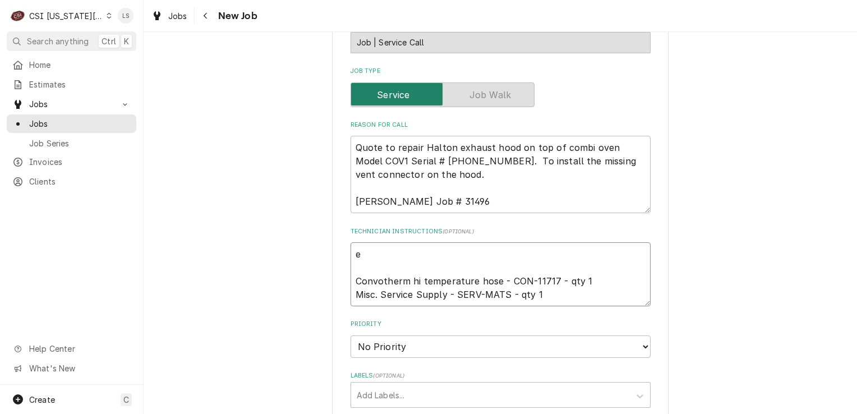
type textarea "x"
type textarea "ema Convotherm hi temperature hose - CON-11717 - qty 1 Misc. Service Supply - S…"
type textarea "x"
type textarea "emai Convotherm hi temperature hose - CON-11717 - qty 1 Misc. Service Supply - …"
type textarea "x"
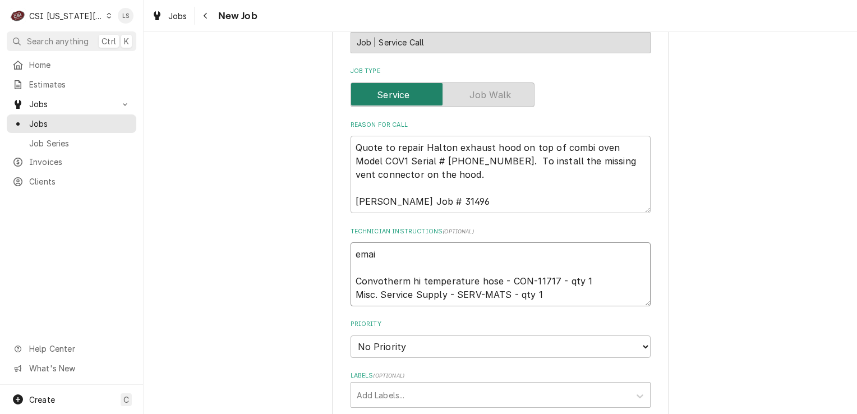
type textarea "email Convotherm hi temperature hose - CON-11717 - qty 1 Misc. Service Supply -…"
type textarea "x"
type textarea "emaile Convotherm hi temperature hose - CON-11717 - qty 1 Misc. Service Supply …"
type textarea "x"
type textarea "emailed Convotherm hi temperature hose - CON-11717 - qty 1 Misc. Service Supply…"
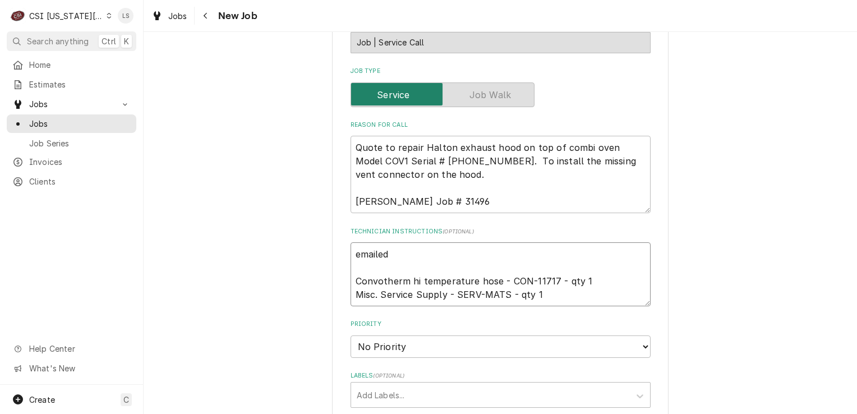
type textarea "x"
type textarea "emailed Convotherm hi temperature hose - CON-11717 - qty 1 Misc. Service Supply…"
type textarea "x"
type textarea "emailed p Convotherm hi temperature hose - CON-11717 - qty 1 Misc. Service Supp…"
type textarea "x"
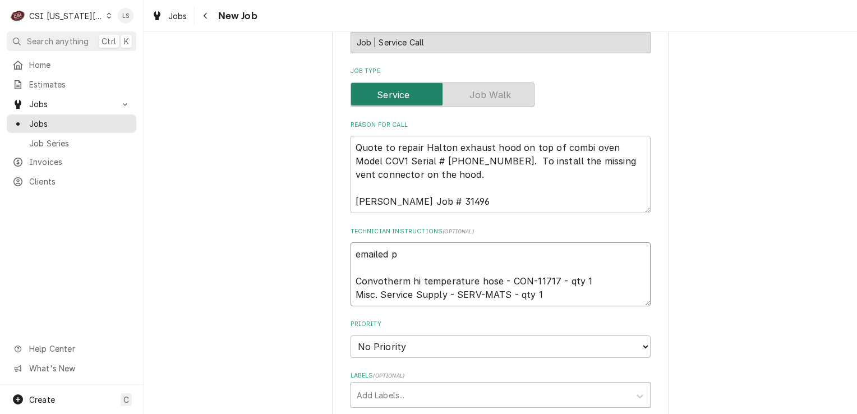
type textarea "emailed pa Convotherm hi temperature hose - CON-11717 - qty 1 Misc. Service Sup…"
type textarea "x"
type textarea "emailed par Convotherm hi temperature hose - CON-11717 - qty 1 Misc. Service Su…"
type textarea "x"
type textarea "emailed part Convotherm hi temperature hose - CON-11717 - qty 1 Misc. Service S…"
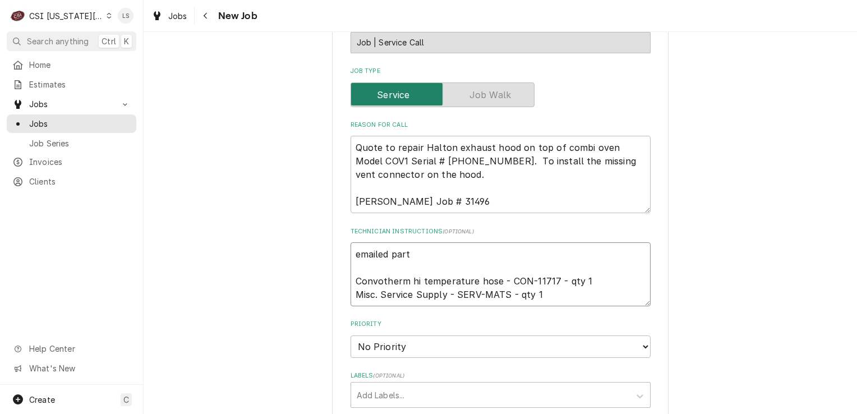
type textarea "x"
type textarea "emailed parts Convotherm hi temperature hose - CON-11717 - qty 1 Misc. Service …"
type textarea "x"
type textarea "emailed parts Convotherm hi temperature hose - CON-11717 - qty 1 Misc. Service …"
type textarea "x"
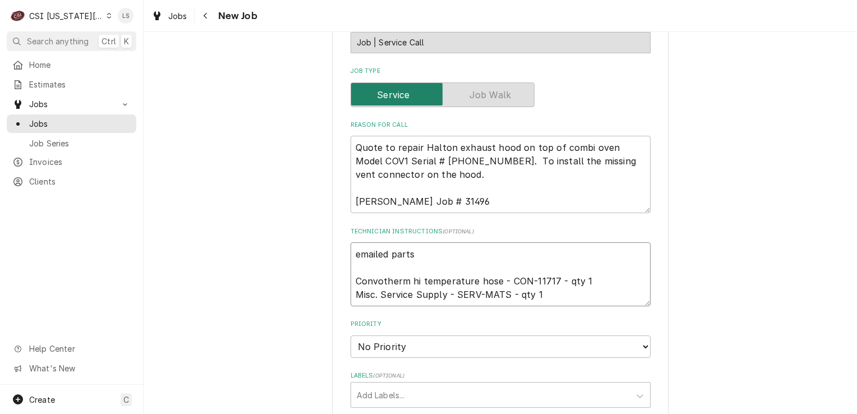
type textarea "emailed parts & Convotherm hi temperature hose - CON-11717 - qty 1 Misc. Servic…"
type textarea "x"
type textarea "emailed parts & Convotherm hi temperature hose - CON-11717 - qty 1 Misc. Servic…"
type textarea "x"
type textarea "emailed parts & l Convotherm hi temperature hose - CON-11717 - qty 1 Misc. Serv…"
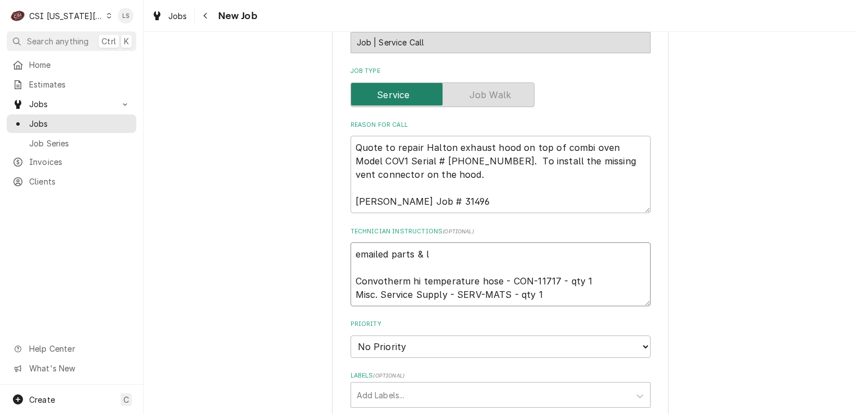
type textarea "x"
type textarea "emailed parts & li Convotherm hi temperature hose - CON-11717 - qty 1 Misc. Ser…"
type textarea "x"
type textarea "emailed parts & lin Convotherm hi temperature hose - CON-11717 - qty 1 Misc. Se…"
type textarea "x"
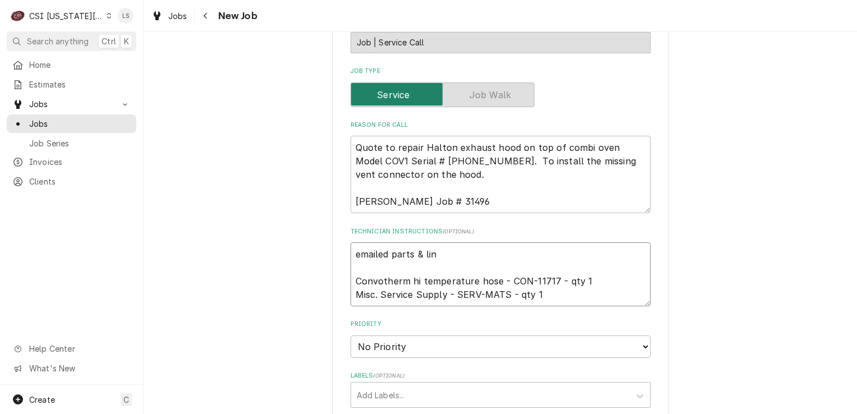
type textarea "emailed parts & lind Convotherm hi temperature hose - CON-11717 - qty 1 Misc. S…"
type textarea "x"
type textarea "emailed parts & lindy Convotherm hi temperature hose - CON-11717 - qty 1 Misc. …"
type textarea "x"
type textarea "emailed parts & lindy Convotherm hi temperature hose - CON-11717 - qty 1 Misc. …"
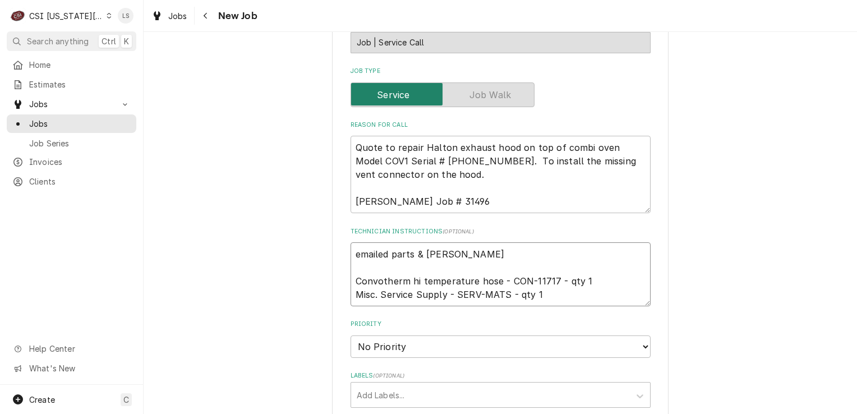
type textarea "x"
type textarea "emailed parts & lindy t Convotherm hi temperature hose - CON-11717 - qty 1 Misc…"
type textarea "x"
type textarea "emailed parts & lindy to Convotherm hi temperature hose - CON-11717 - qty 1 Mis…"
type textarea "x"
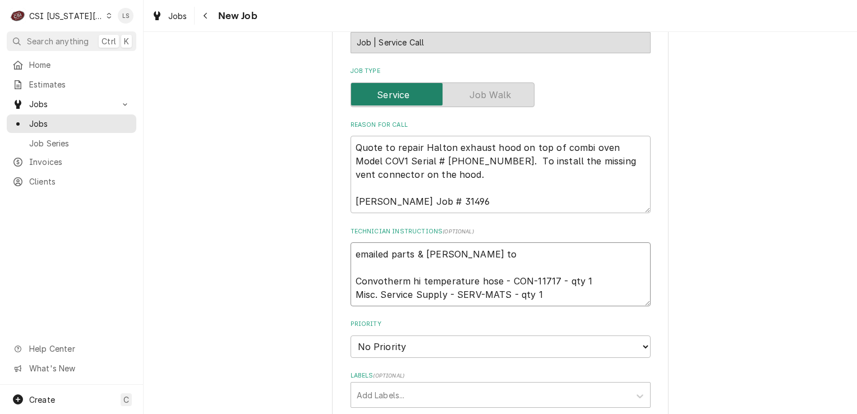
type textarea "emailed parts & lindy to Convotherm hi temperature hose - CON-11717 - qty 1 Mis…"
type textarea "x"
type textarea "emailed parts & lindy to or Convotherm hi temperature hose - CON-11717 - qty 1 …"
type textarea "x"
type textarea "emailed parts & lindy to ord Convotherm hi temperature hose - CON-11717 - qty 1…"
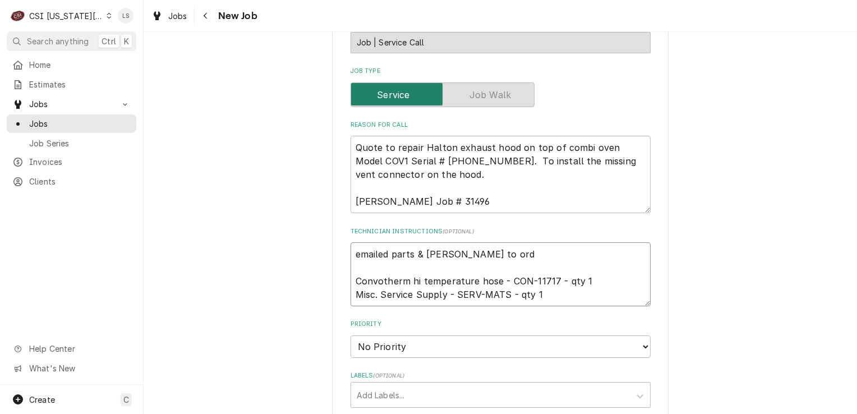
type textarea "x"
type textarea "emailed parts & lindy to order Convotherm hi temperature hose - CON-11717 - qty…"
type textarea "x"
type textarea "emailed parts & lindy to order Convotherm hi temperature hose - CON-11717 - qty…"
type textarea "x"
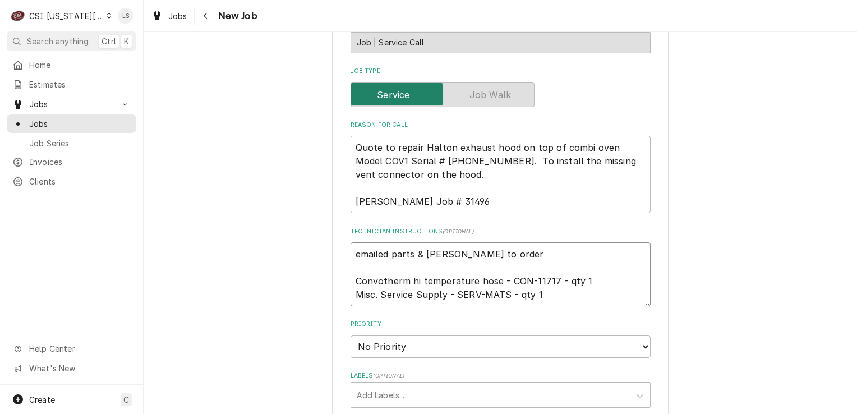
type textarea "emailed parts & lindy to order - Convotherm hi temperature hose - CON-11717 - q…"
type textarea "x"
type textarea "emailed parts & lindy to order - Convotherm hi temperature hose - CON-11717 - q…"
type textarea "x"
type textarea "emailed parts & lindy to order - 9 Convotherm hi temperature hose - CON-11717 -…"
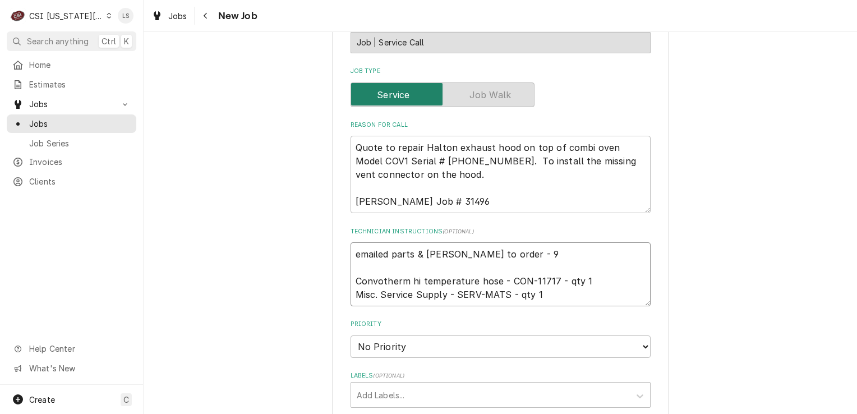
type textarea "x"
type textarea "emailed parts & lindy to order - 9/ Convotherm hi temperature hose - CON-11717 …"
type textarea "x"
type textarea "emailed parts & lindy to order - 9/1 Convotherm hi temperature hose - CON-11717…"
type textarea "x"
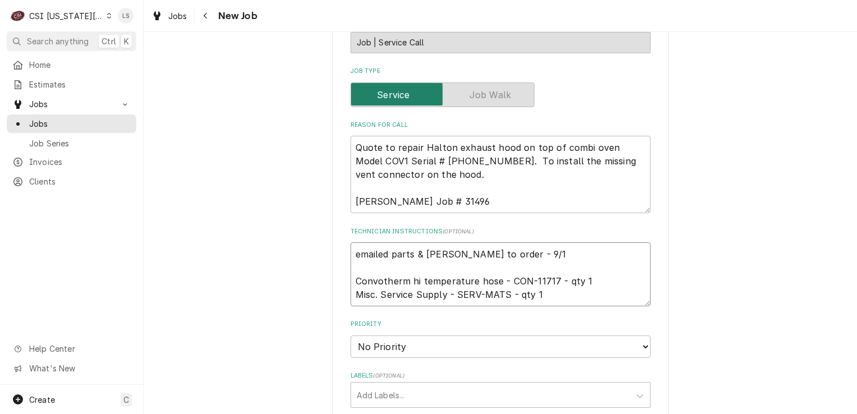
type textarea "emailed parts & lindy to order - 9/18 Convotherm hi temperature hose - CON-1171…"
type textarea "x"
type textarea "emailed parts & lindy to order - 9/18 Convotherm hi temperature hose - CON-1171…"
type textarea "x"
type textarea "emailed parts & lindy to order - 9/18 - Convotherm hi temperature hose - CON-11…"
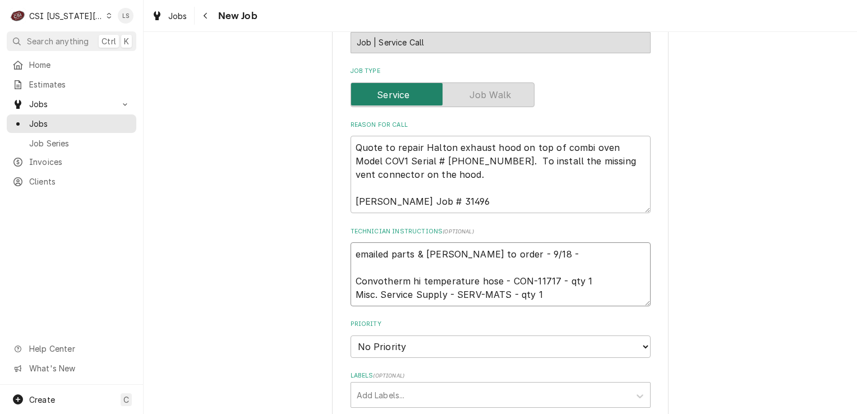
type textarea "x"
type textarea "emailed parts & lindy to order - 9/18 - Convotherm hi temperature hose - CON-11…"
type textarea "x"
type textarea "emailed parts & lindy to order - 9/18 - L Convotherm hi temperature hose - CON-…"
type textarea "x"
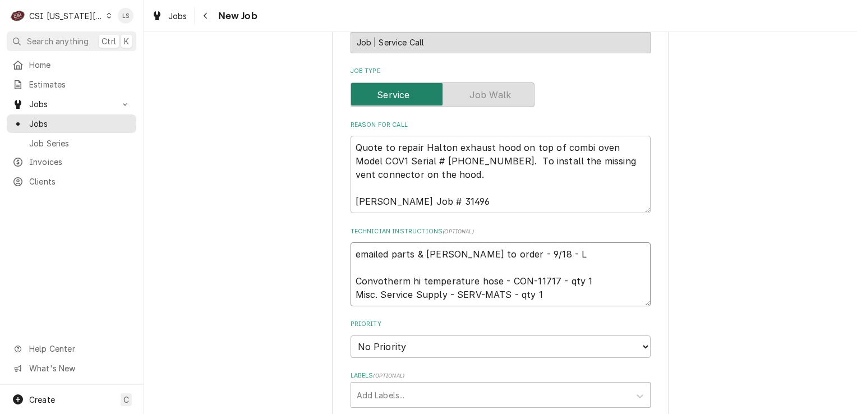
type textarea "emailed parts & lindy to order - 9/18 - LS Convotherm hi temperature hose - CON…"
type textarea "x"
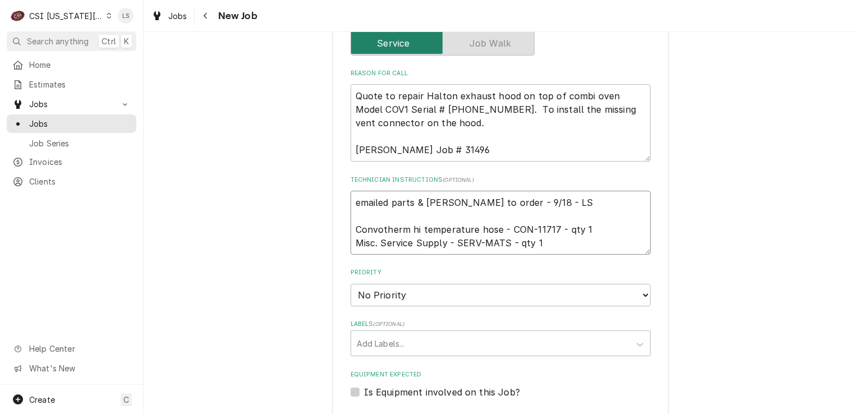
scroll to position [505, 0]
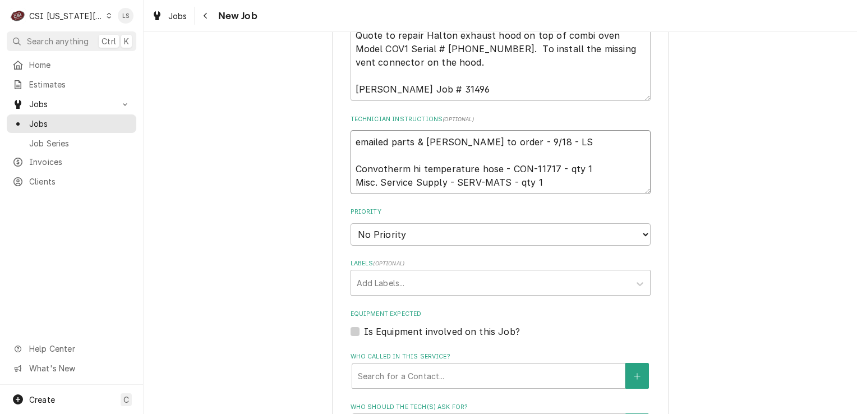
type textarea "emailed parts & lindy to order - 9/18 - LS Convotherm hi temperature hose - CON…"
click at [375, 233] on select "No Priority Urgent High Medium Low" at bounding box center [501, 234] width 300 height 22
select select "4"
click at [351, 223] on select "No Priority Urgent High Medium Low" at bounding box center [501, 234] width 300 height 22
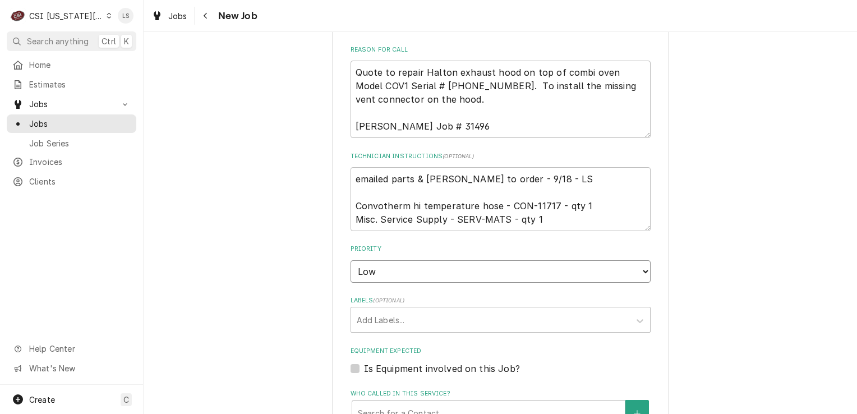
type textarea "x"
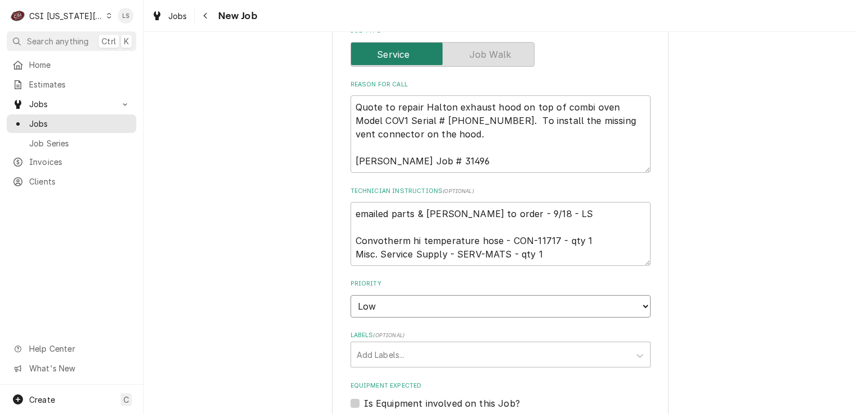
scroll to position [449, 0]
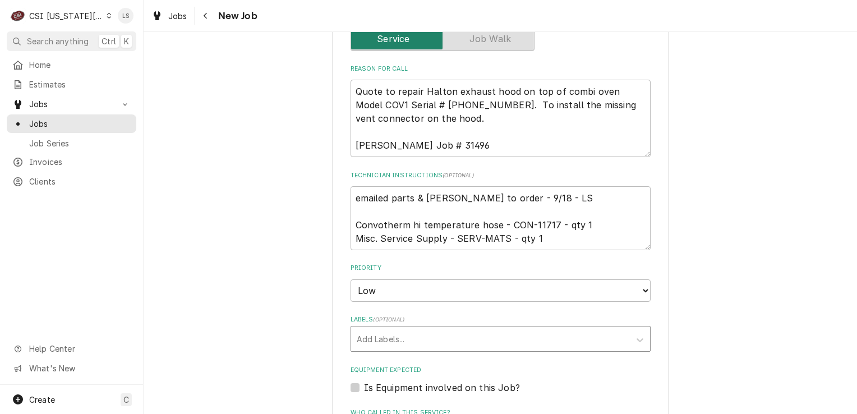
click at [369, 342] on div "Labels" at bounding box center [491, 339] width 268 height 20
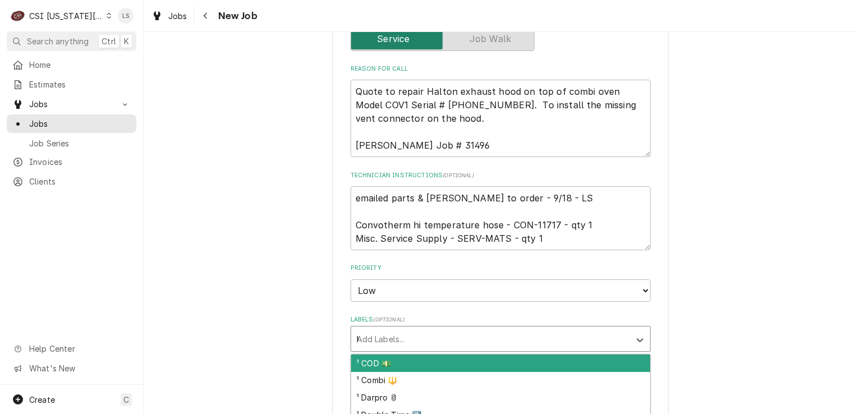
type input "hv"
type textarea "x"
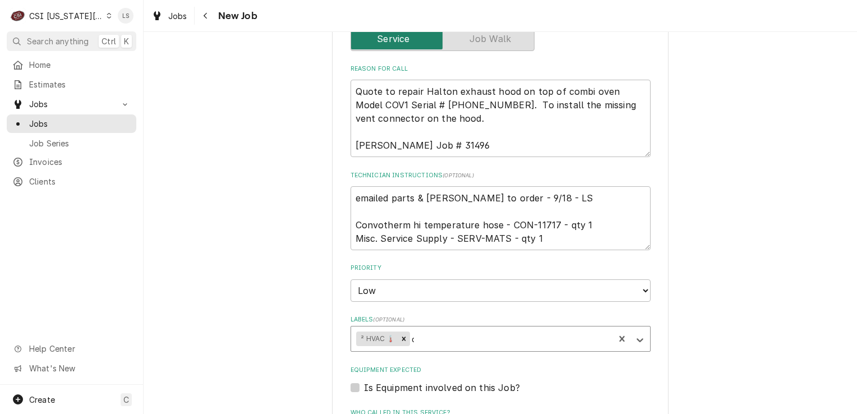
type input "qu"
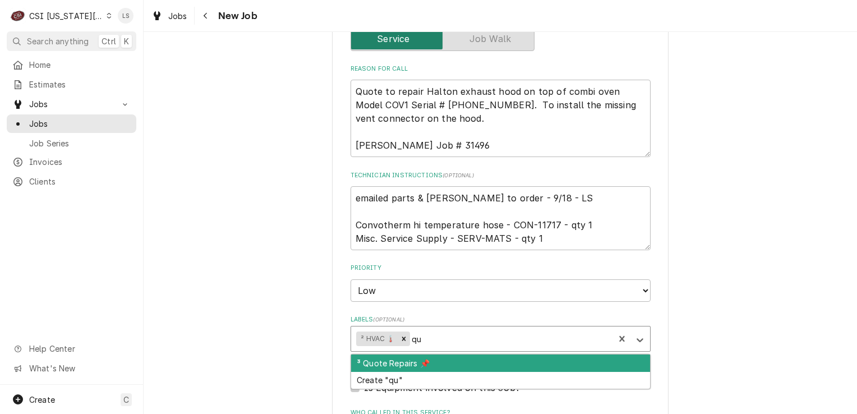
type textarea "x"
type input "awa"
type textarea "x"
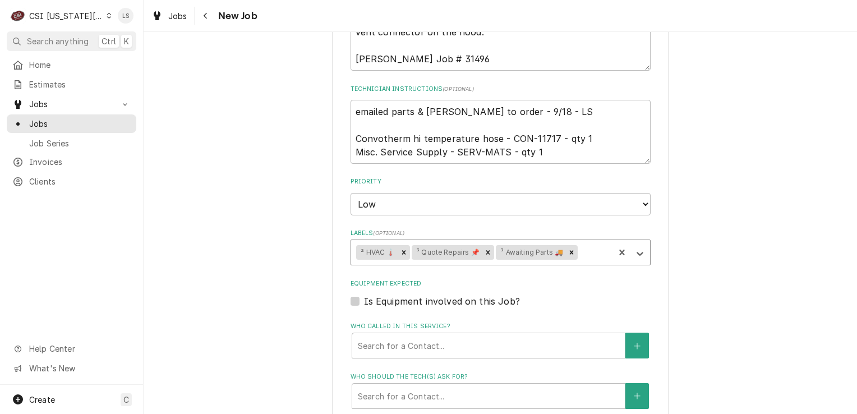
scroll to position [785, 0]
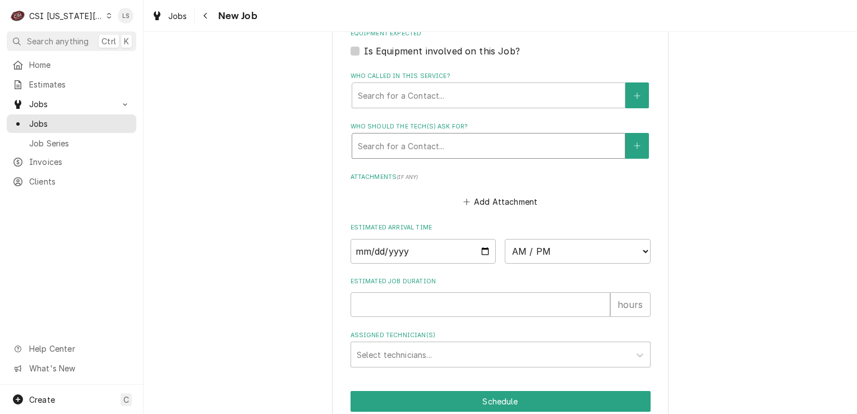
click at [415, 147] on div "Who should the tech(s) ask for?" at bounding box center [488, 146] width 261 height 20
click at [378, 104] on div "Search for a Contact..." at bounding box center [488, 95] width 273 height 25
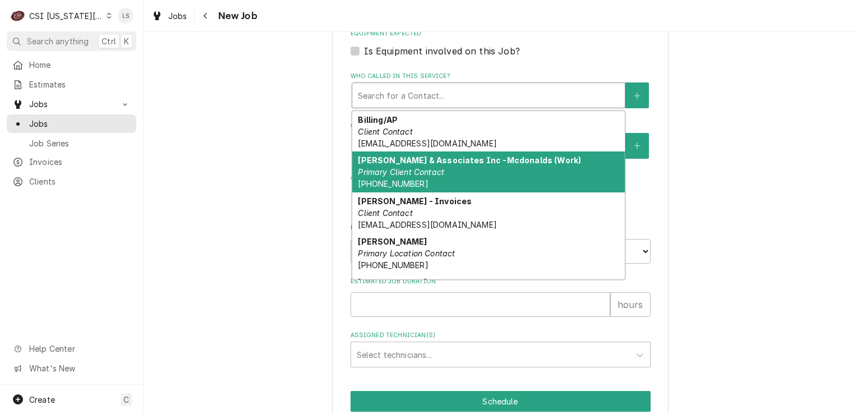
scroll to position [35, 0]
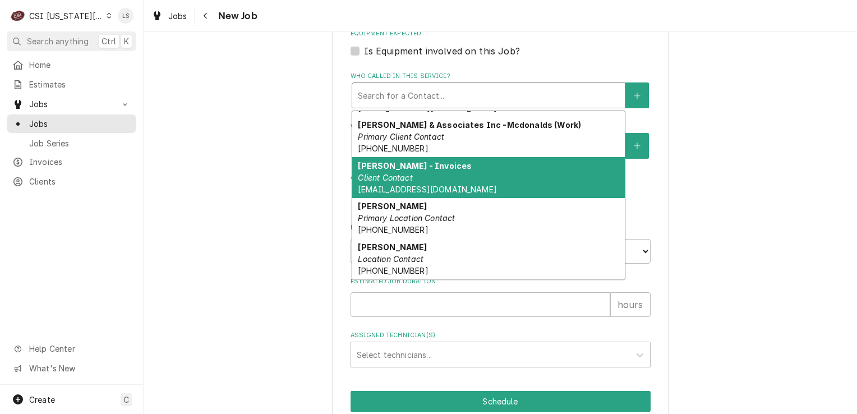
click at [421, 178] on div "Jamy - Invoices Client Contact ACCOUNTING@MCLAWRENCE.COM" at bounding box center [488, 177] width 273 height 41
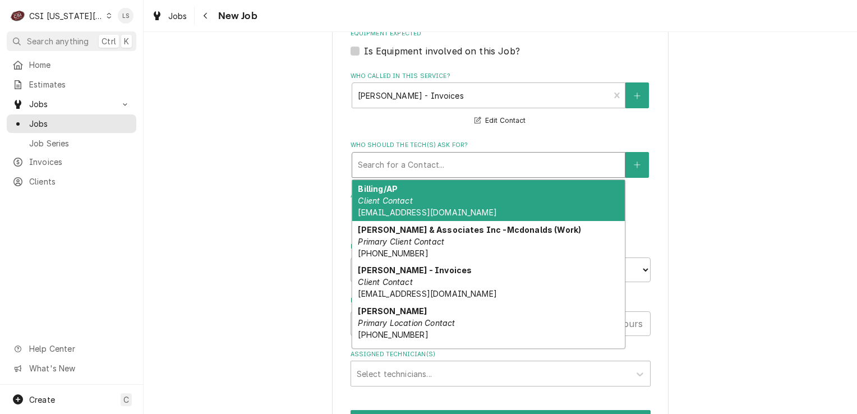
click at [400, 169] on div "Who should the tech(s) ask for?" at bounding box center [488, 165] width 261 height 20
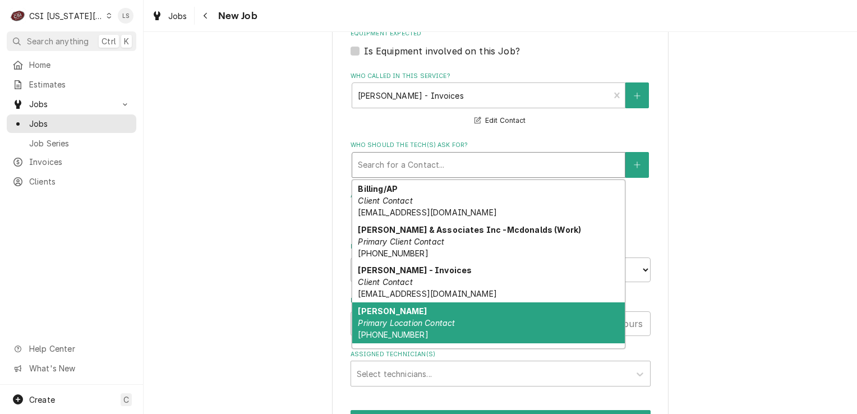
click at [397, 318] on em "Primary Location Contact" at bounding box center [406, 323] width 97 height 10
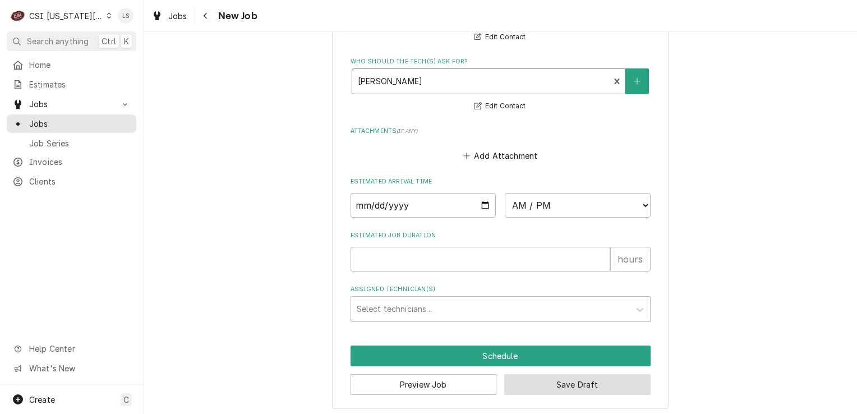
click at [569, 384] on button "Save Draft" at bounding box center [577, 384] width 146 height 21
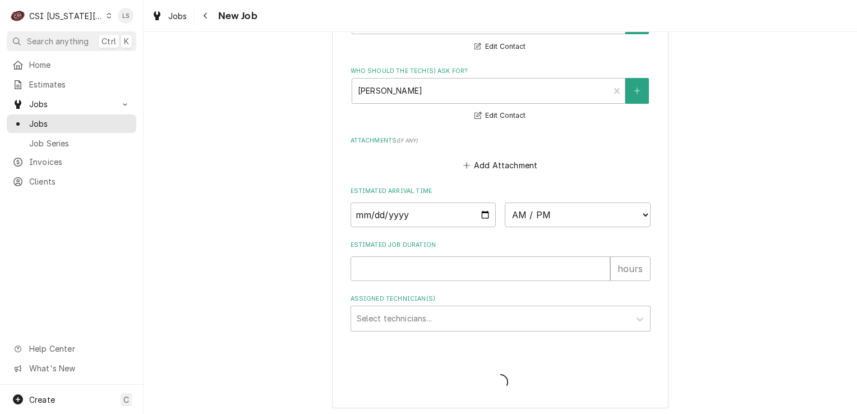
type textarea "x"
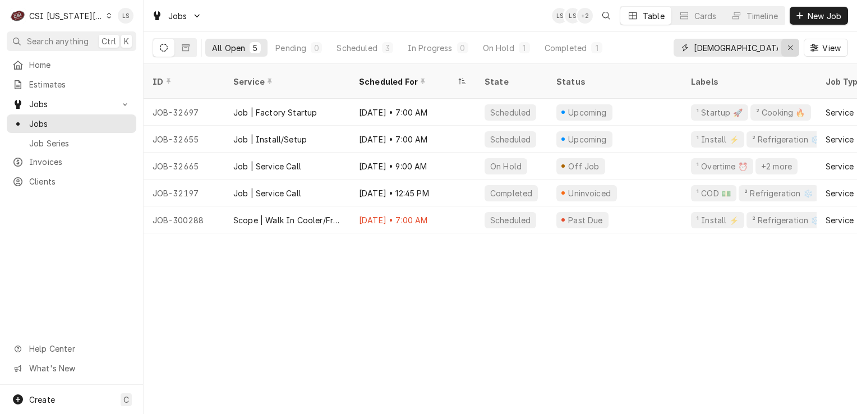
click at [789, 48] on icon "Erase input" at bounding box center [790, 47] width 4 height 4
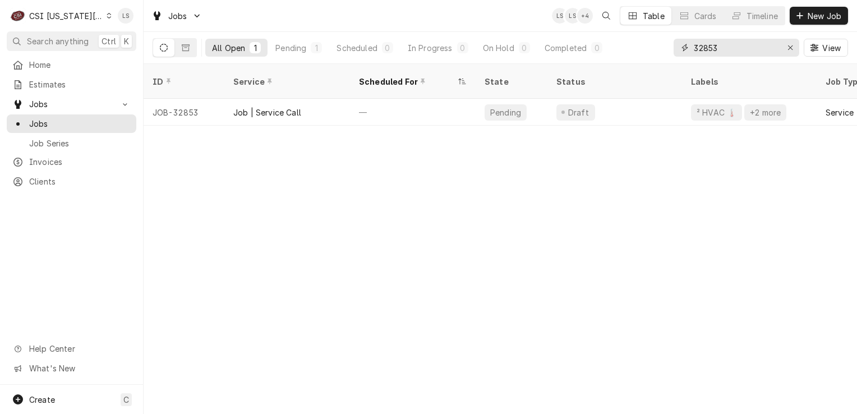
type input "32853"
click at [107, 14] on icon "Dynamic Content Wrapper" at bounding box center [109, 16] width 4 height 6
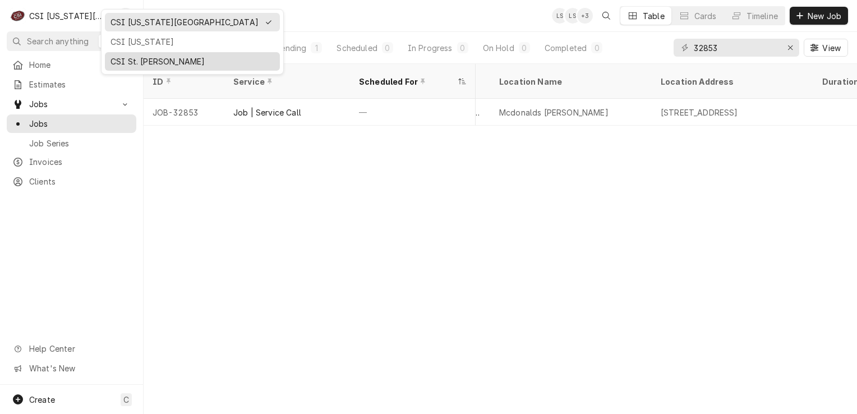
click at [137, 56] on div "CSI St. [PERSON_NAME]" at bounding box center [193, 62] width 164 height 12
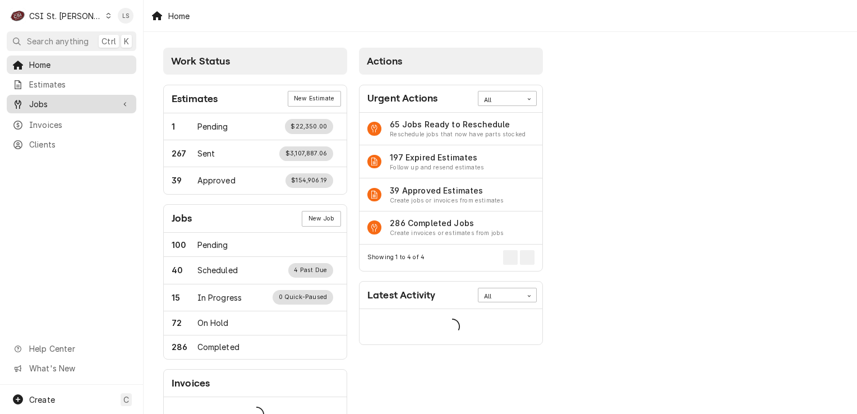
click at [42, 104] on span "Jobs" at bounding box center [71, 104] width 85 height 12
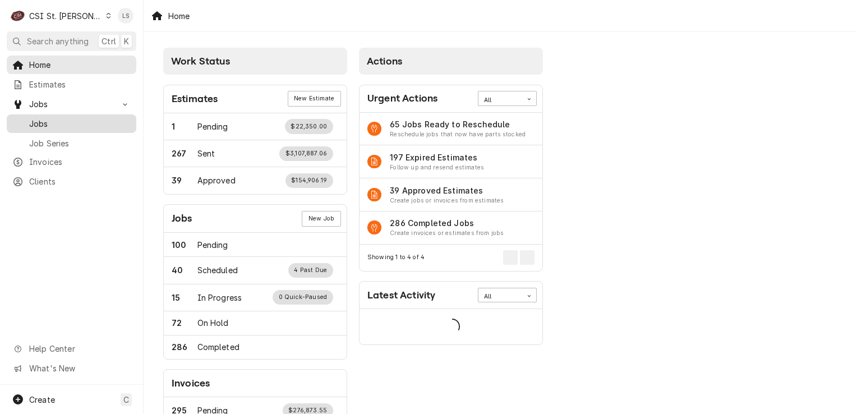
drag, startPoint x: 42, startPoint y: 108, endPoint x: 73, endPoint y: 117, distance: 32.0
click at [43, 118] on span "Jobs" at bounding box center [80, 124] width 102 height 12
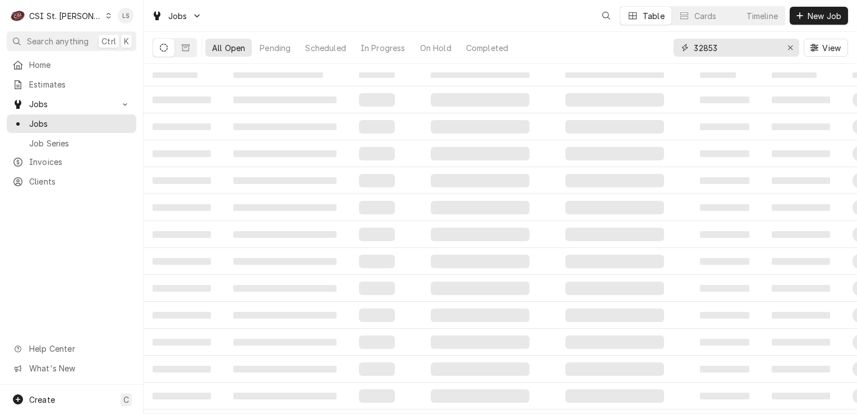
drag, startPoint x: 793, startPoint y: 48, endPoint x: 788, endPoint y: 56, distance: 9.0
click at [791, 50] on div "Erase input" at bounding box center [790, 47] width 11 height 11
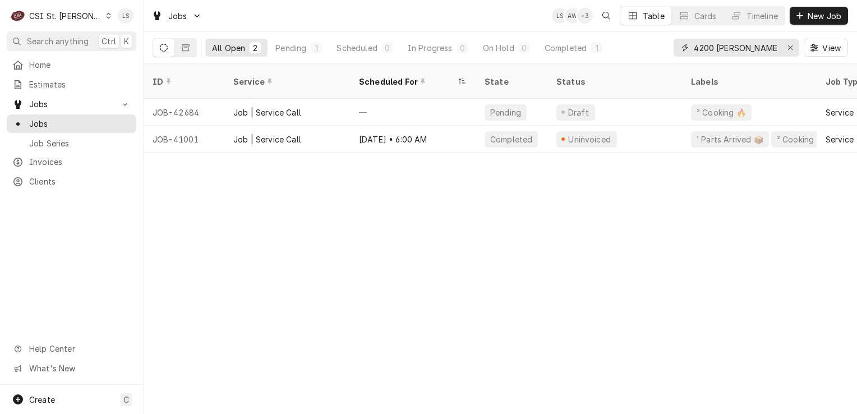
type input "4200 rusty"
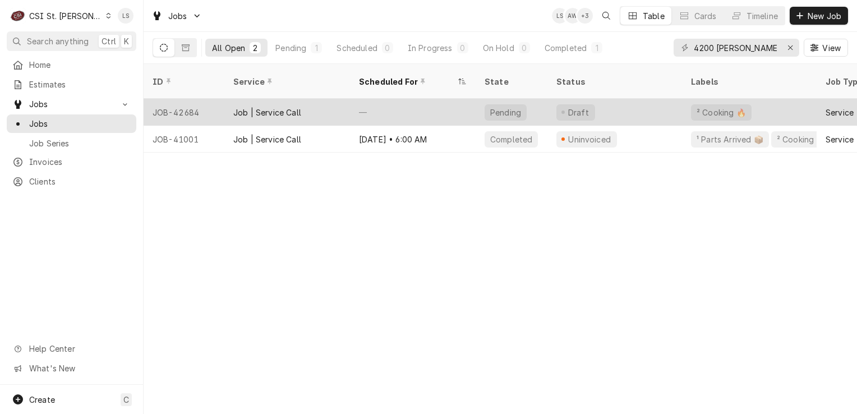
click at [168, 102] on div "JOB-42684" at bounding box center [184, 112] width 81 height 27
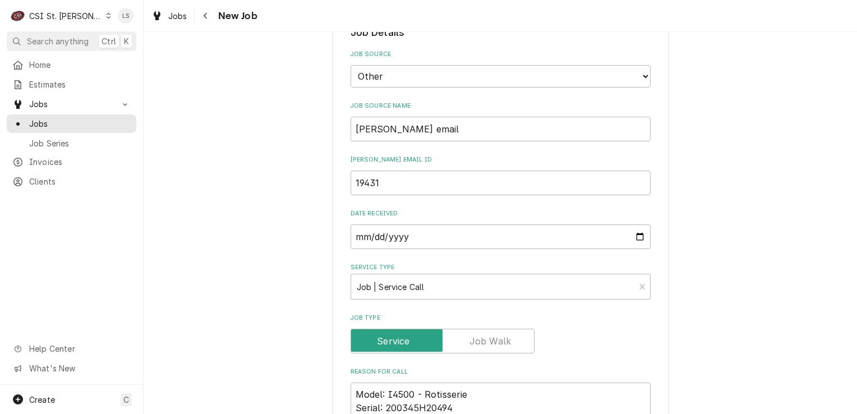
scroll to position [673, 0]
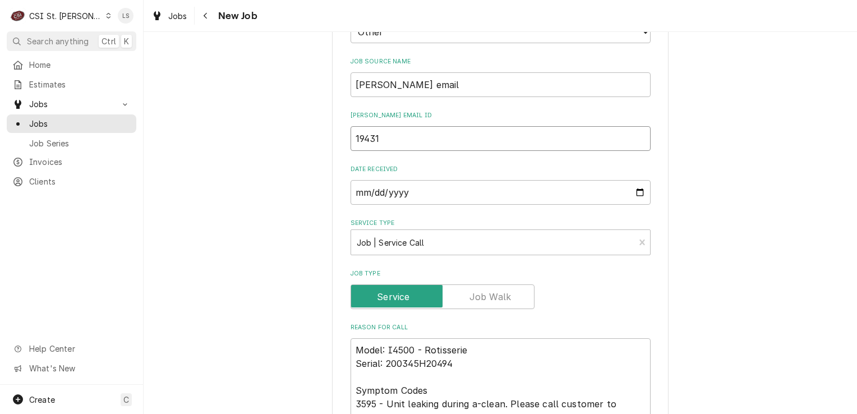
click at [364, 140] on input "19431" at bounding box center [501, 138] width 300 height 25
type textarea "x"
type input "194431"
type textarea "x"
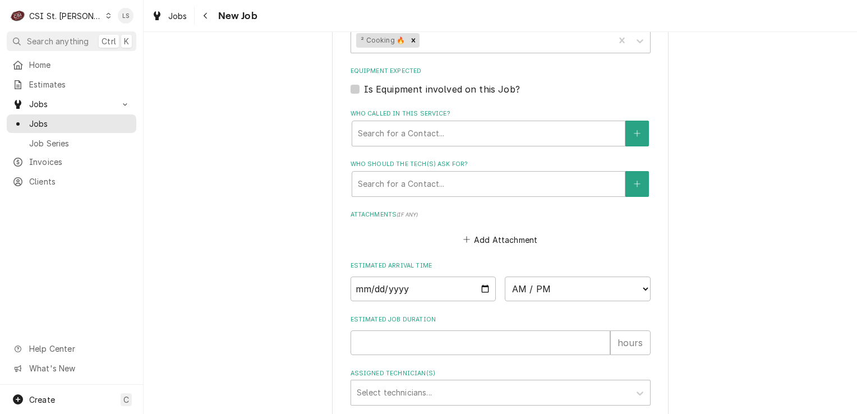
scroll to position [1383, 0]
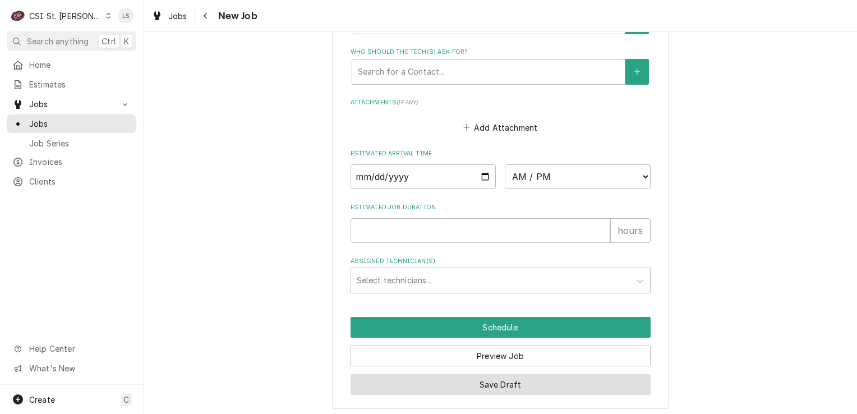
type input "194431"
click at [442, 378] on button "Save Draft" at bounding box center [501, 384] width 300 height 21
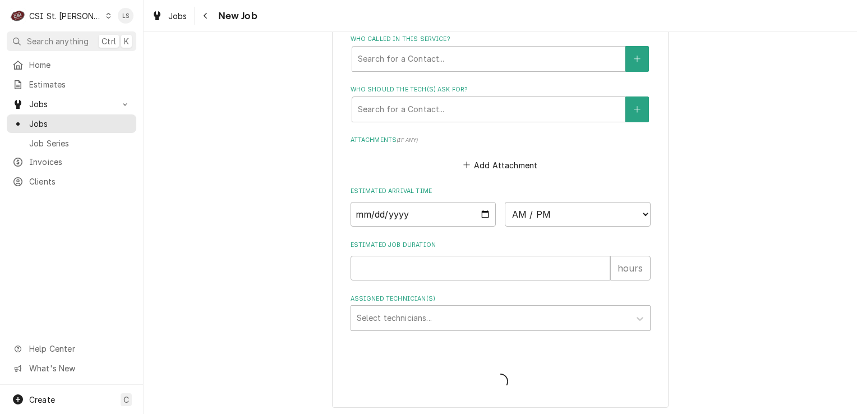
type textarea "x"
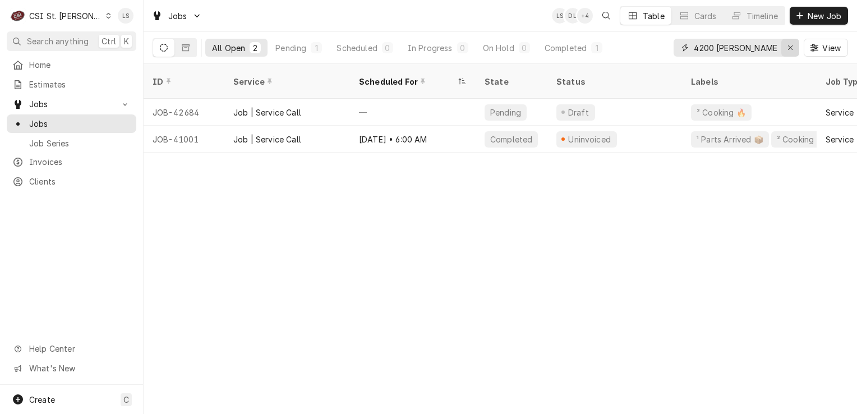
click at [789, 50] on icon "Erase input" at bounding box center [791, 48] width 6 height 8
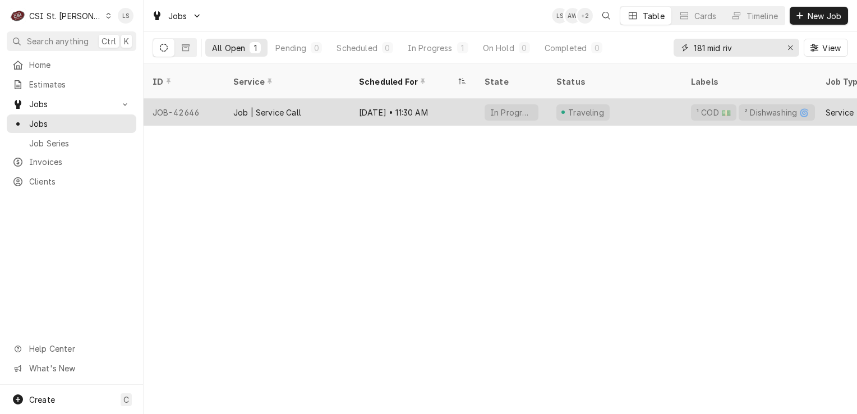
type input "181 mid riv"
click at [189, 103] on div "JOB-42646" at bounding box center [184, 112] width 81 height 27
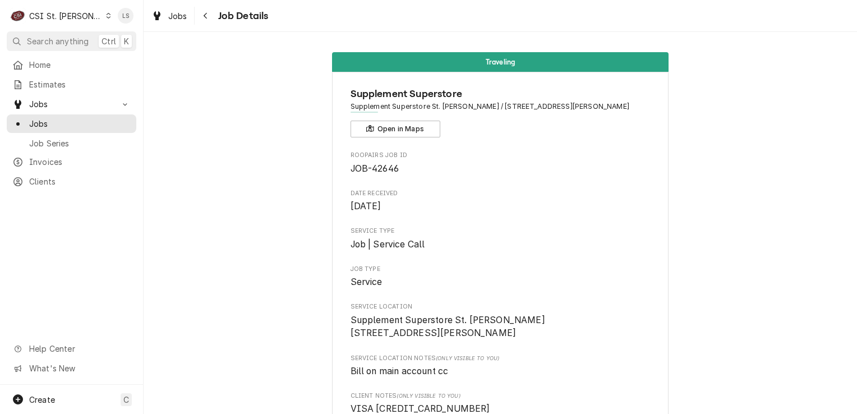
click at [105, 14] on div "Dynamic Content Wrapper" at bounding box center [108, 16] width 6 height 8
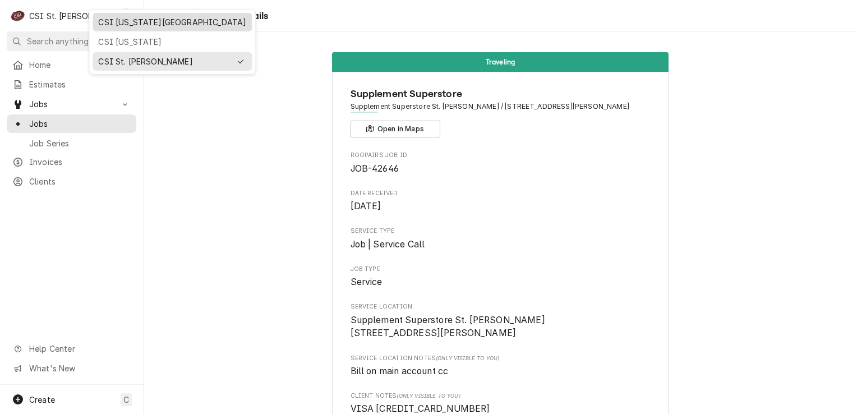
click at [125, 17] on div "CSI [US_STATE][GEOGRAPHIC_DATA]" at bounding box center [172, 22] width 148 height 12
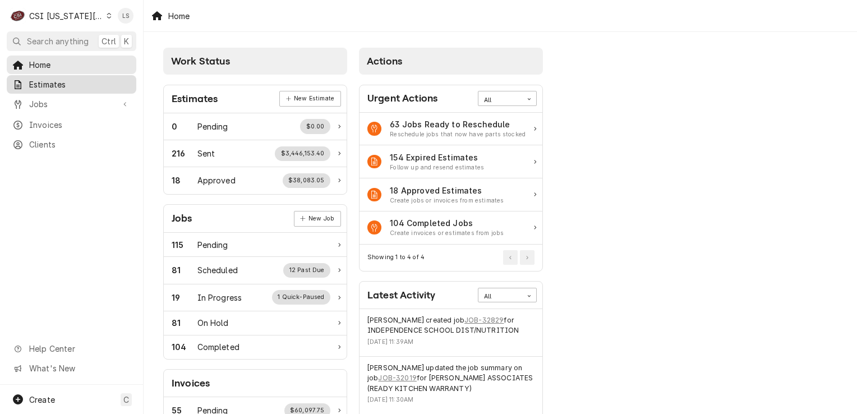
click at [62, 85] on span "Estimates" at bounding box center [80, 85] width 102 height 12
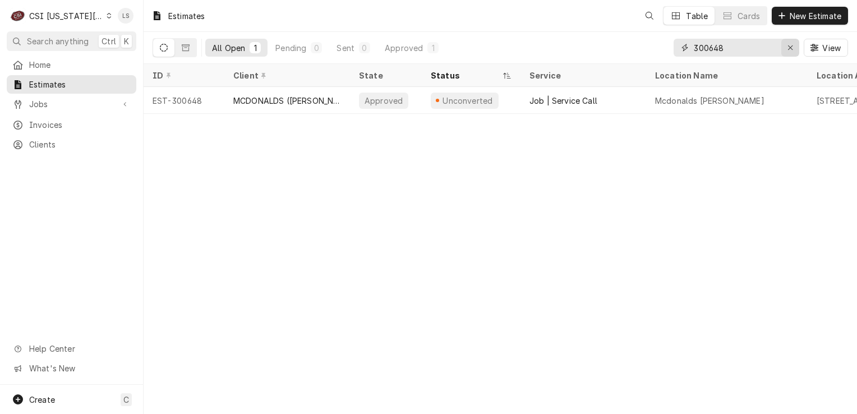
click at [793, 47] on icon "Erase input" at bounding box center [791, 48] width 6 height 8
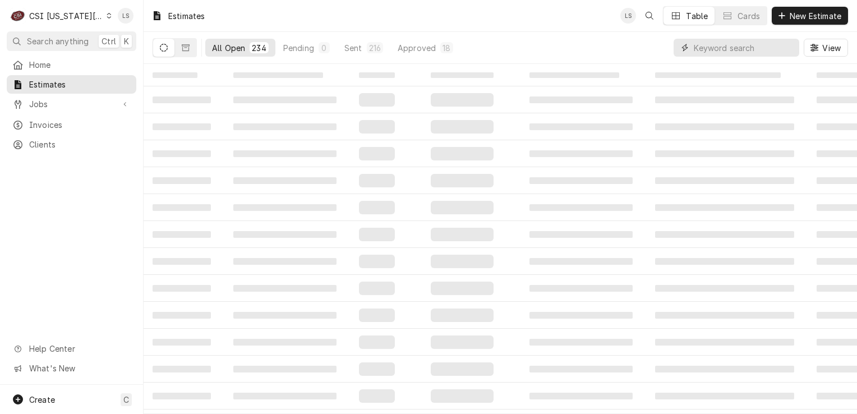
paste input "300680"
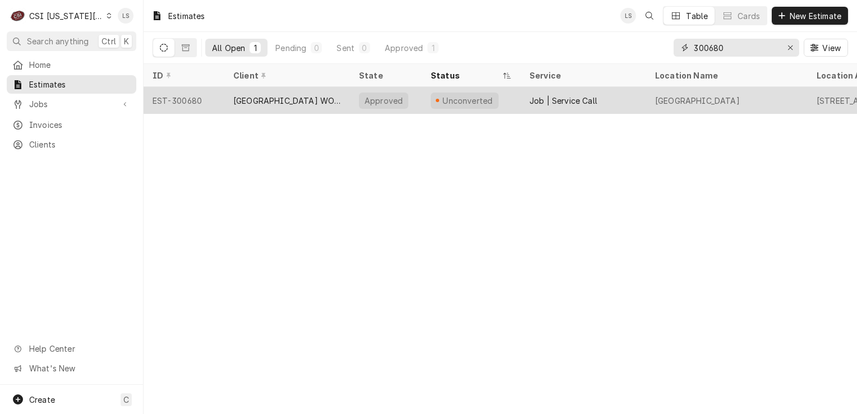
type input "300680"
click at [182, 100] on div "EST-300680" at bounding box center [184, 100] width 81 height 27
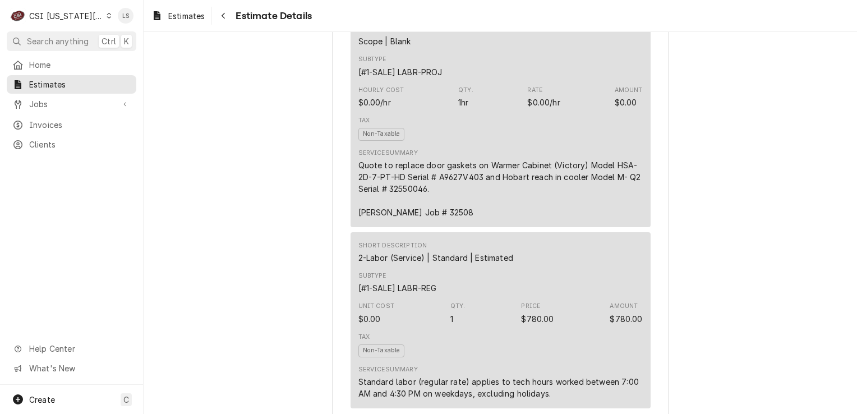
scroll to position [729, 0]
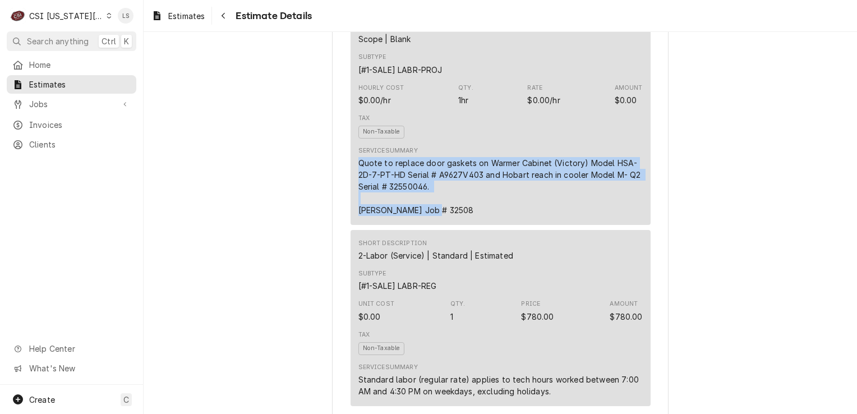
drag, startPoint x: 435, startPoint y: 250, endPoint x: 352, endPoint y: 199, distance: 98.2
click at [352, 199] on div "Short Description Scope | Blank Subtype [#1-SALE] LABR-PROJ Hourly Cost $0.00/h…" at bounding box center [501, 119] width 300 height 212
copy div "Quote to replace door gaskets on Warmer Cabinet (Victory) Model HSA-2D-7-PT-HD …"
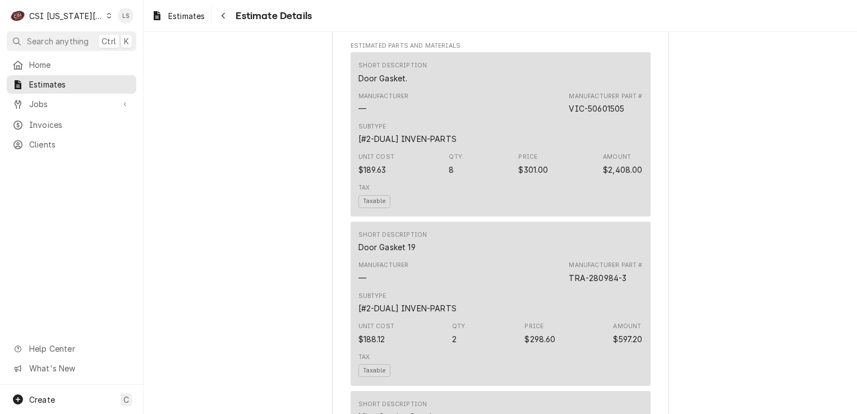
scroll to position [1122, 0]
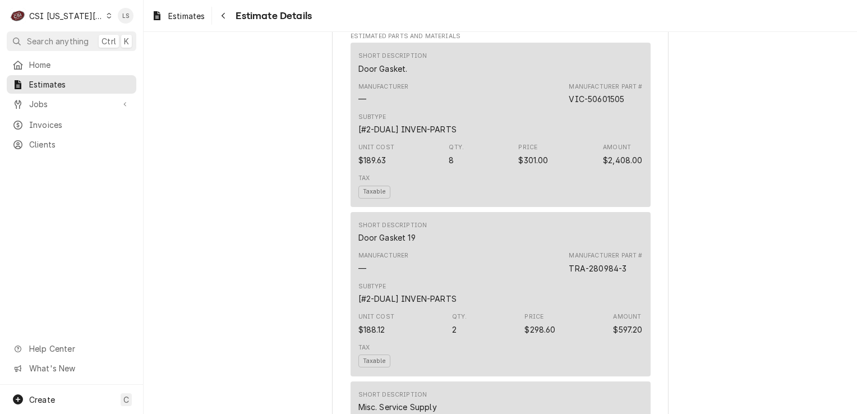
drag, startPoint x: 417, startPoint y: 104, endPoint x: 358, endPoint y: 104, distance: 59.5
click at [351, 103] on div "Short Description Door Gasket. Manufacturer — Manufacturer Part # VIC-50601505 …" at bounding box center [501, 125] width 300 height 164
click at [407, 109] on div "Manufacturer — Manufacturer Part # VIC-50601505" at bounding box center [501, 94] width 284 height 30
drag, startPoint x: 411, startPoint y: 105, endPoint x: 347, endPoint y: 104, distance: 63.4
click at [351, 104] on div "Short Description Door Gasket. Manufacturer — Manufacturer Part # VIC-50601505 …" at bounding box center [501, 125] width 300 height 164
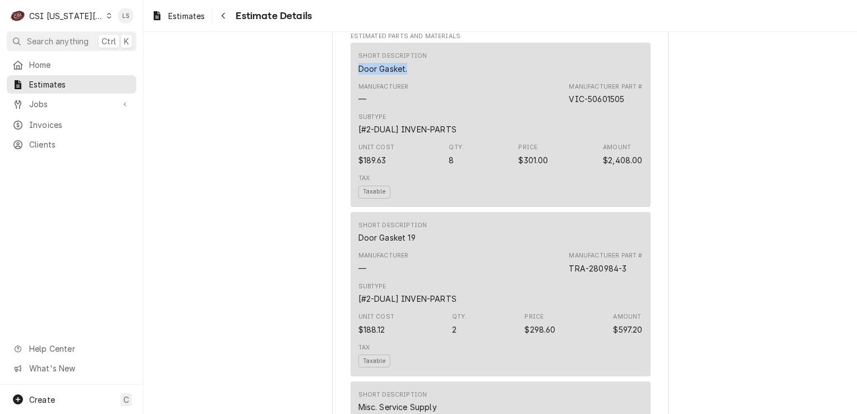
copy div "Door Gasket."
drag, startPoint x: 627, startPoint y: 140, endPoint x: 557, endPoint y: 136, distance: 70.3
click at [557, 109] on div "Manufacturer — Manufacturer Part # VIC-50601505" at bounding box center [501, 94] width 284 height 30
copy div "VIC-50601505"
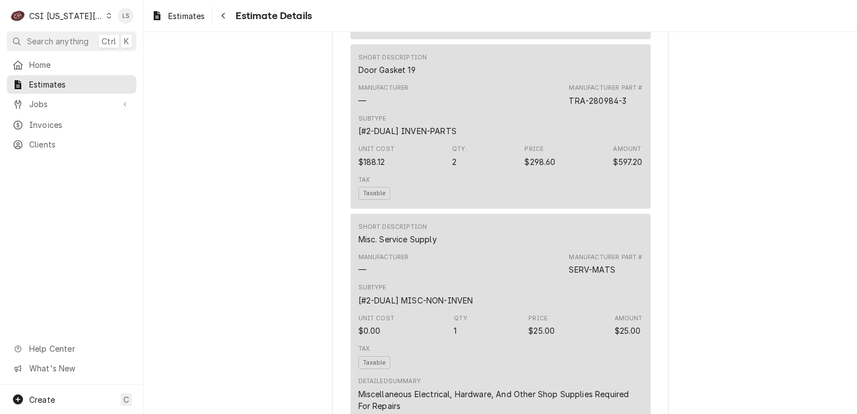
scroll to position [1290, 0]
drag, startPoint x: 417, startPoint y: 109, endPoint x: 351, endPoint y: 100, distance: 66.7
click at [351, 100] on div "Short Description Door Gasket 19 Manufacturer — Manufacturer Part # TRA-280984-…" at bounding box center [501, 126] width 300 height 164
copy div "Door Gasket 19"
drag, startPoint x: 582, startPoint y: 135, endPoint x: 566, endPoint y: 127, distance: 18.8
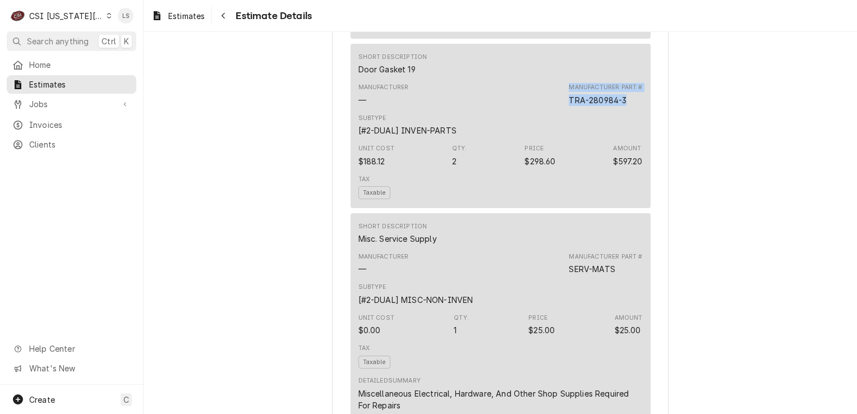
click at [569, 105] on div "Manufacturer Part # TRA-280984-3" at bounding box center [605, 94] width 73 height 22
copy div "Manufacturer Part # TRA-280984-3"
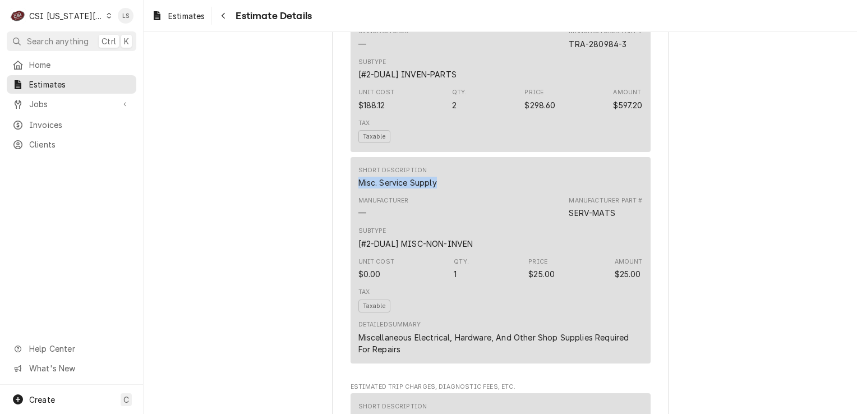
drag, startPoint x: 440, startPoint y: 220, endPoint x: 351, endPoint y: 212, distance: 89.6
click at [351, 212] on div "Short Description Misc. Service Supply Manufacturer — Manufacturer Part # SERV-…" at bounding box center [501, 260] width 300 height 206
copy div "Misc. Service Supply"
drag, startPoint x: 611, startPoint y: 252, endPoint x: 566, endPoint y: 246, distance: 45.4
click at [569, 219] on div "SERV-MATS" at bounding box center [592, 213] width 46 height 12
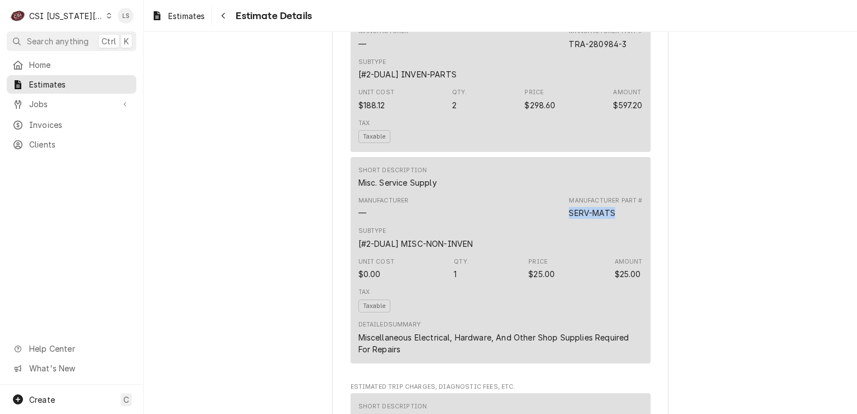
copy div "SERV-MATS"
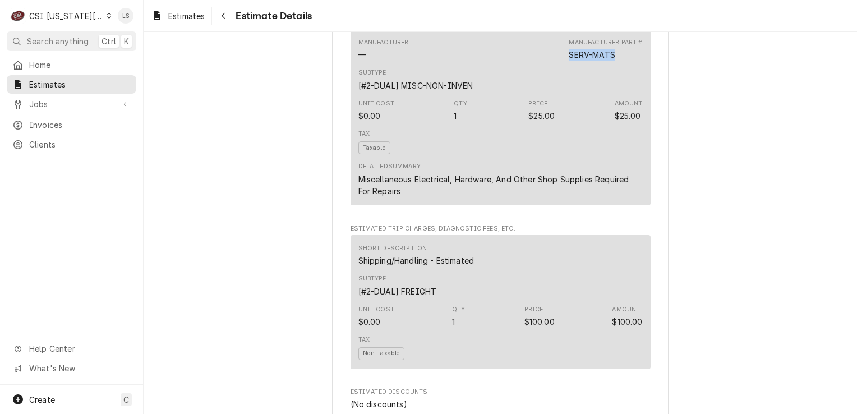
scroll to position [1515, 0]
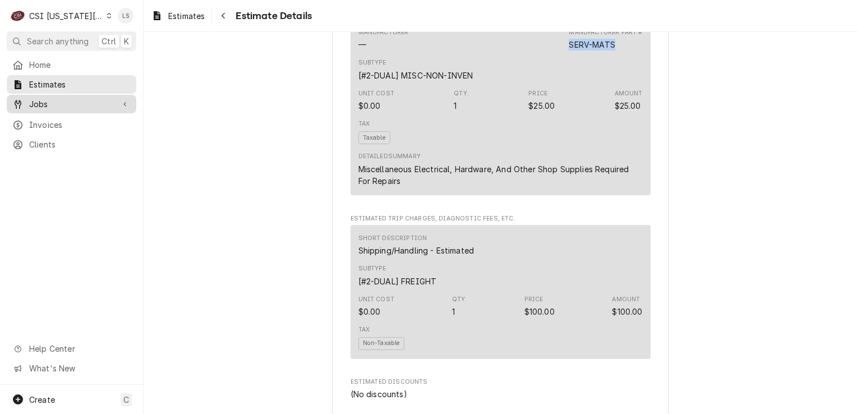
click at [48, 103] on span "Jobs" at bounding box center [71, 104] width 85 height 12
click at [48, 109] on link "Jobs" at bounding box center [72, 104] width 130 height 19
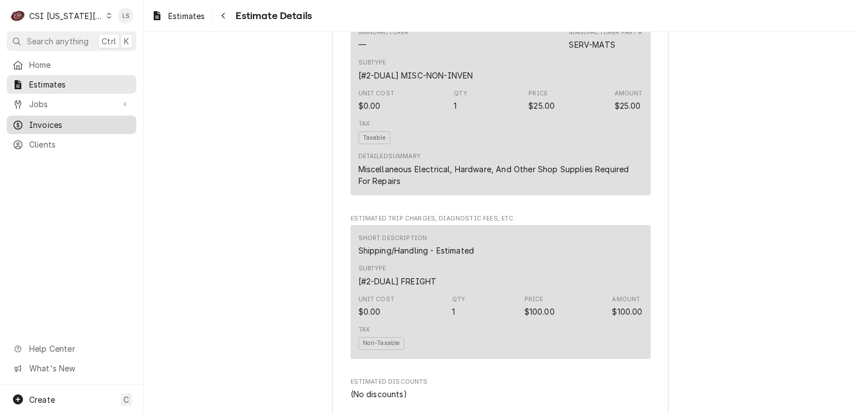
click at [48, 120] on span "Invoices" at bounding box center [80, 125] width 102 height 12
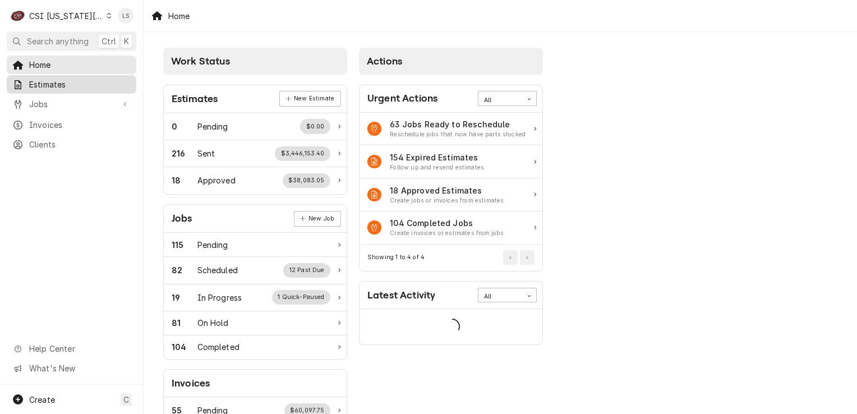
click at [65, 87] on span "Estimates" at bounding box center [80, 85] width 102 height 12
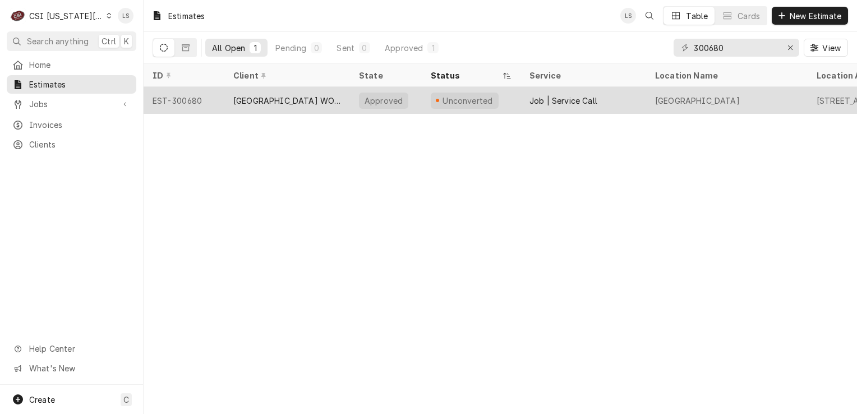
click at [186, 102] on div "EST-300680" at bounding box center [184, 100] width 81 height 27
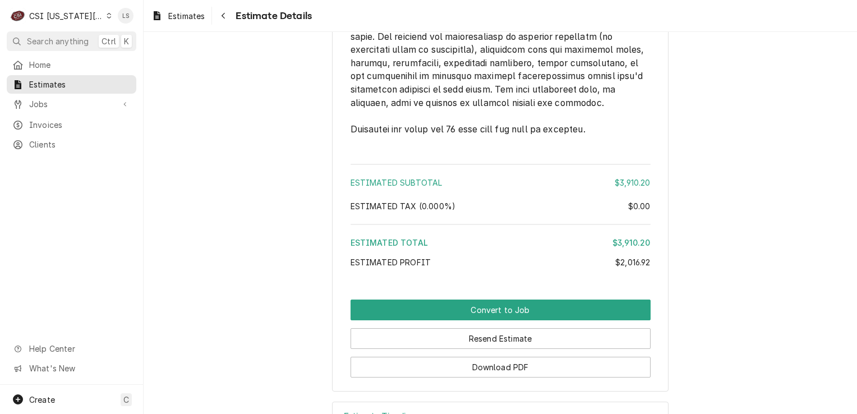
scroll to position [2377, 0]
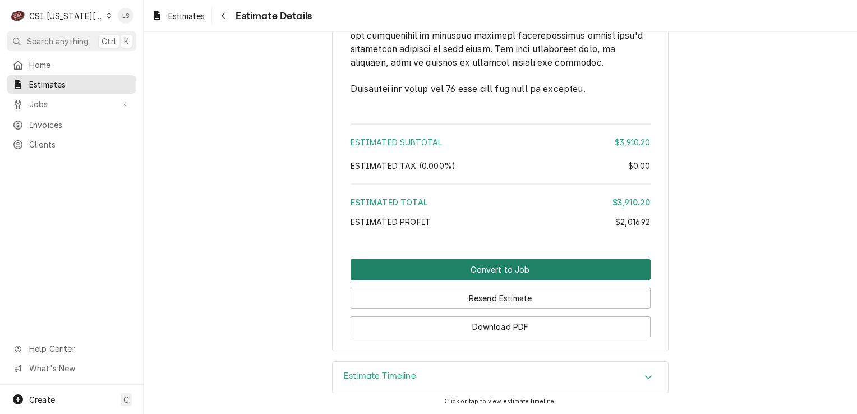
click at [498, 273] on button "Convert to Job" at bounding box center [501, 269] width 300 height 21
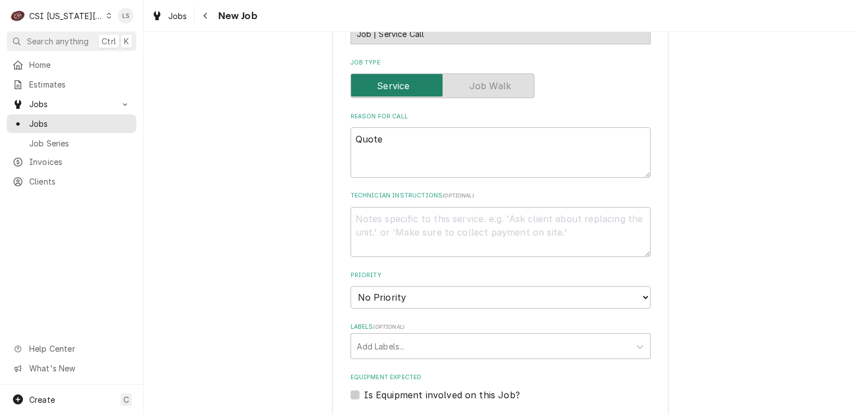
scroll to position [505, 0]
click at [418, 141] on textarea "Quote" at bounding box center [501, 152] width 300 height 50
type textarea "x"
type textarea "Quot"
type textarea "x"
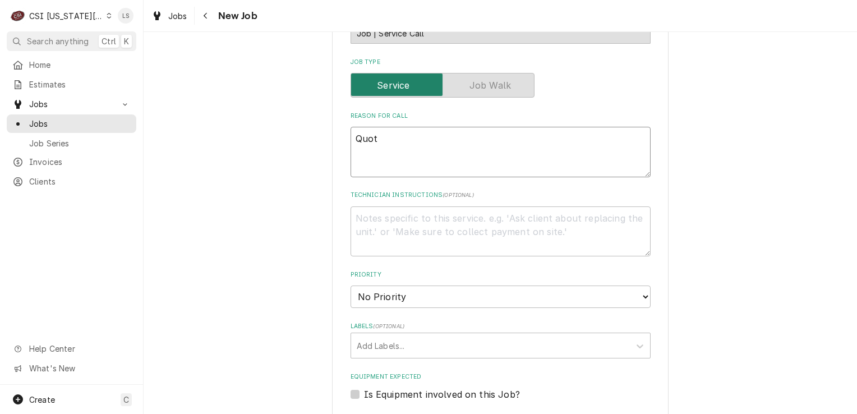
type textarea "Quo"
type textarea "x"
type textarea "Qu"
type textarea "x"
type textarea "Q"
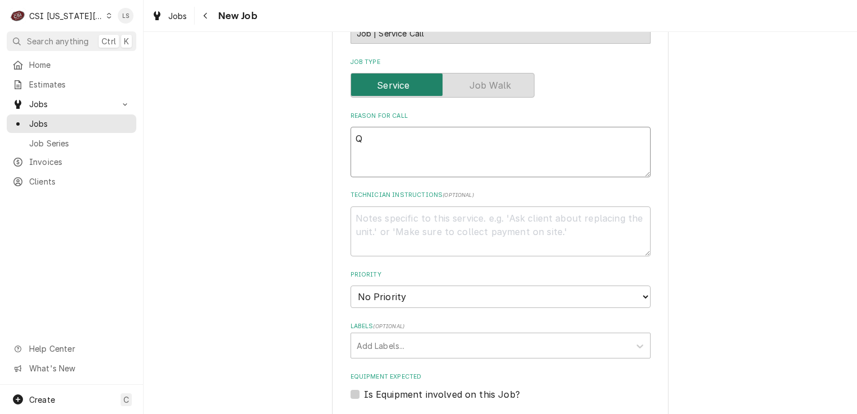
type textarea "x"
paste textarea "Quote to replace door gaskets on Warmer Cabinet (Victory) Model HSA-2D-7-PT-HD …"
type textarea "x"
type textarea "Quote to replace door gaskets on Warmer Cabinet (Victory) Model HSA-2D-7-PT-HD …"
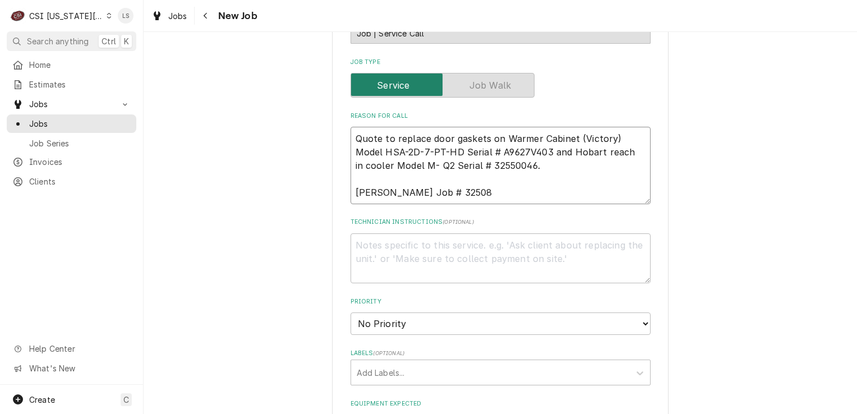
type textarea "x"
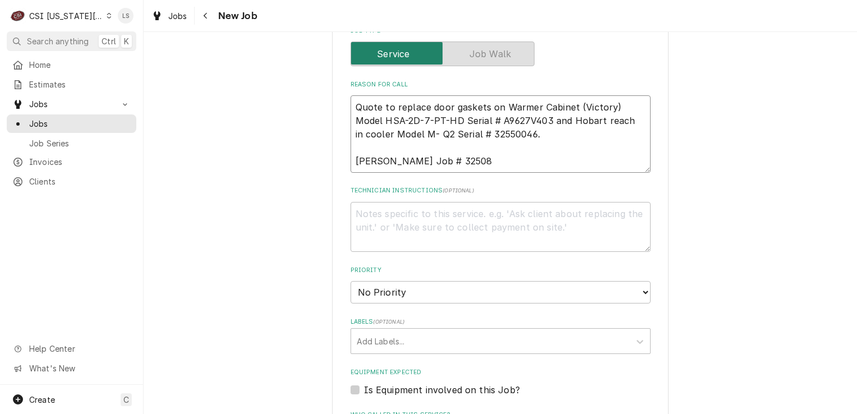
scroll to position [449, 0]
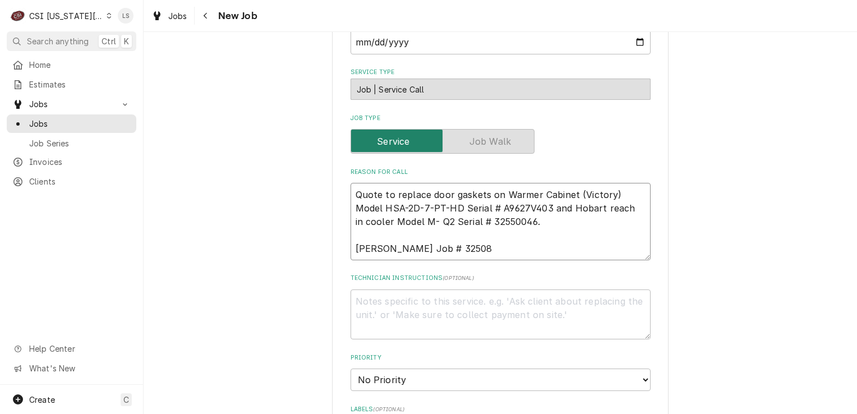
type textarea "Quote to replace door gaskets on Warmer Cabinet (Victory) Model HSA-2D-7-PT-HD …"
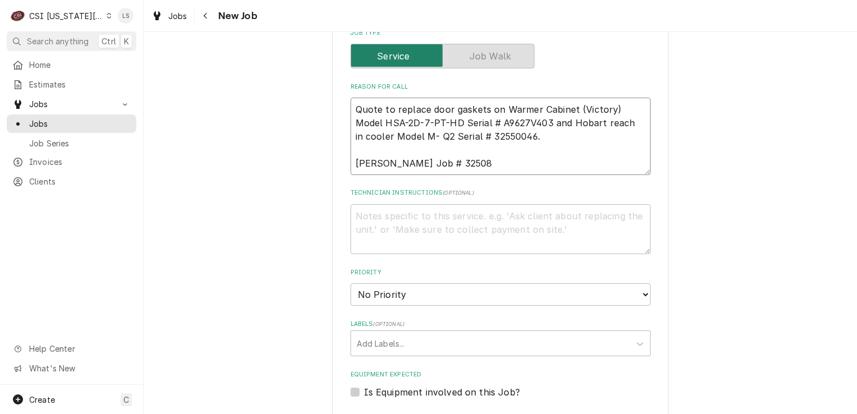
scroll to position [561, 0]
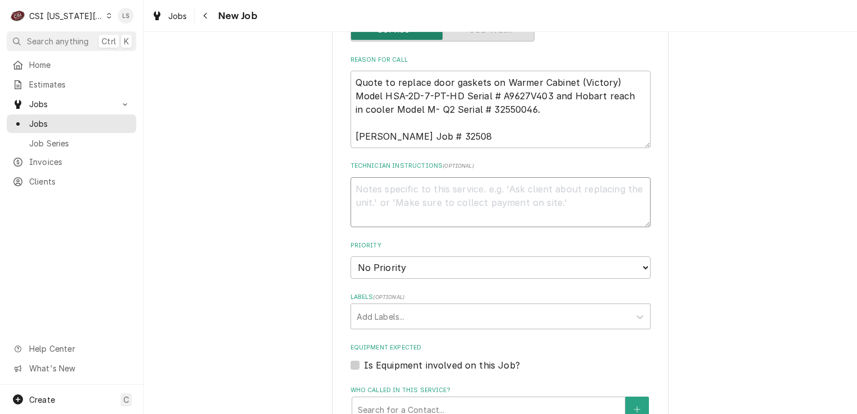
click at [364, 195] on textarea "Technician Instructions ( optional )" at bounding box center [501, 202] width 300 height 50
paste textarea "Door Gasket."
type textarea "x"
type textarea "Door Gasket."
type textarea "x"
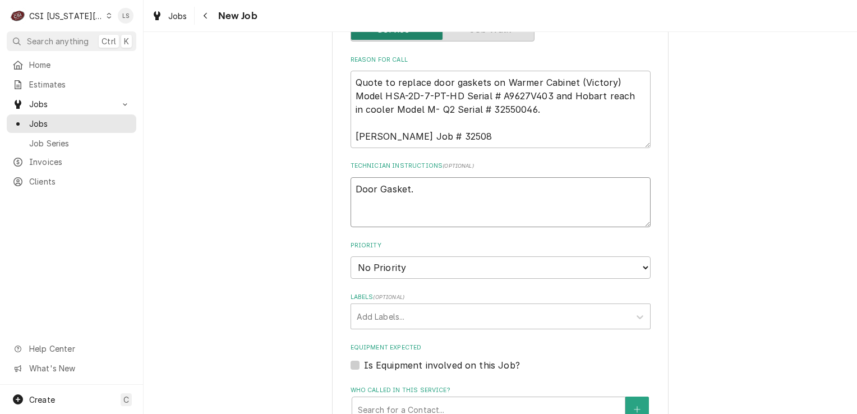
type textarea "Door Gasket."
type textarea "x"
type textarea "Door Gasket. -"
type textarea "x"
type textarea "Door Gasket. -"
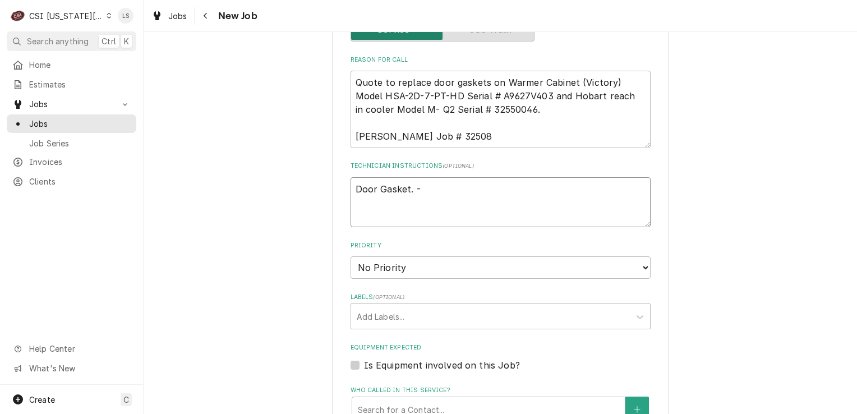
type textarea "x"
type textarea "Door Gasket. -"
paste textarea "VIC-50601505"
type textarea "x"
type textarea "Door Gasket. - [GEOGRAPHIC_DATA]-50601505"
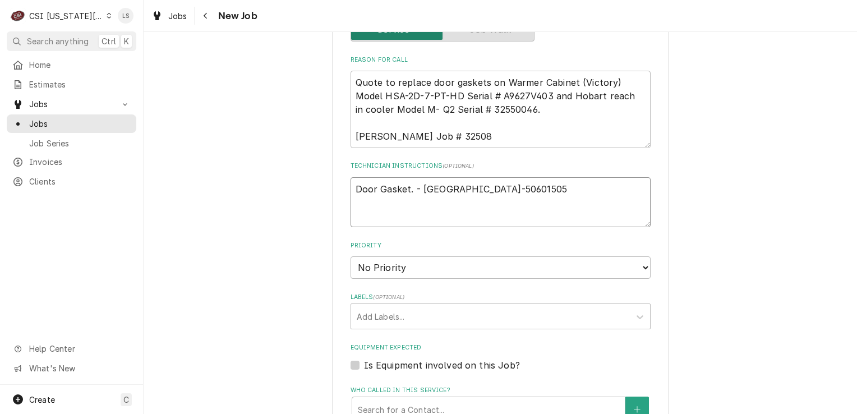
type textarea "x"
type textarea "Door Gasket. - [GEOGRAPHIC_DATA]-50601505"
type textarea "x"
type textarea "Door Gasket. - [GEOGRAPHIC_DATA]-50601505 -"
type textarea "x"
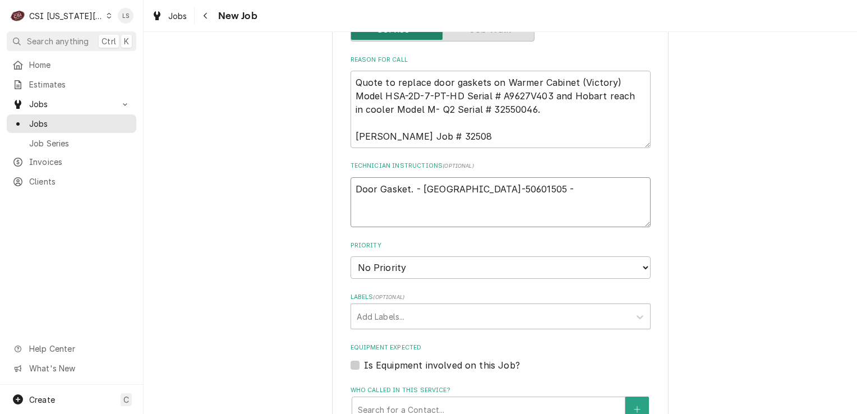
type textarea "Door Gasket. - [GEOGRAPHIC_DATA]-50601505 -"
type textarea "x"
type textarea "Door Gasket. - [GEOGRAPHIC_DATA]-50601505 - q"
type textarea "x"
type textarea "Door Gasket. - [GEOGRAPHIC_DATA]-50601505 - qt"
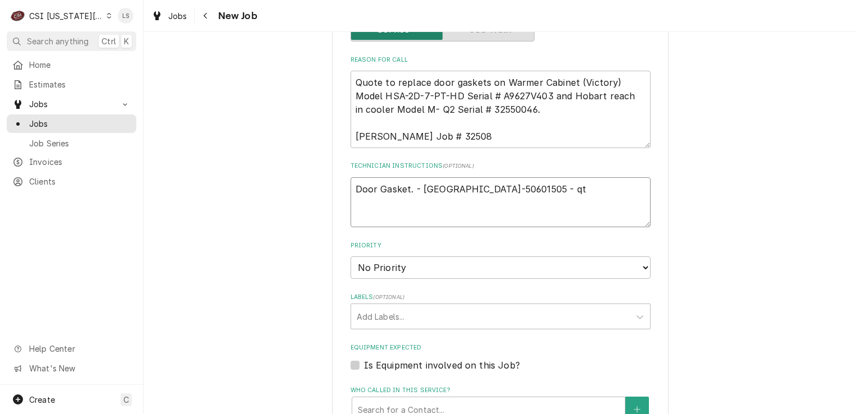
type textarea "x"
type textarea "Door Gasket. - [GEOGRAPHIC_DATA]-50601505 - qty"
type textarea "x"
type textarea "Door Gasket. - [GEOGRAPHIC_DATA]-50601505 - qty"
type textarea "x"
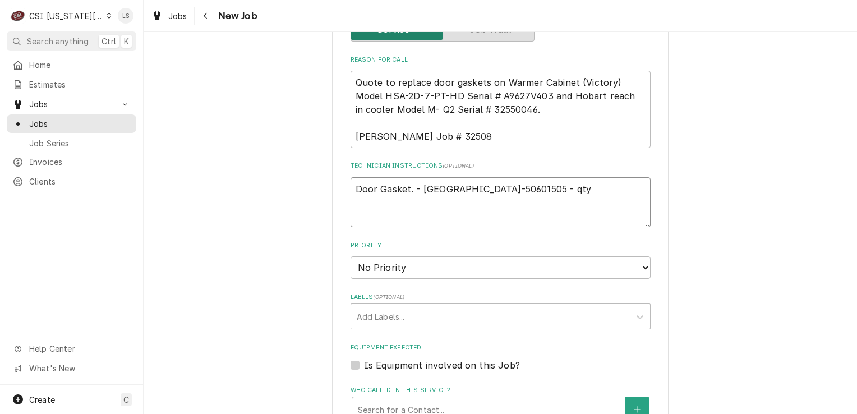
type textarea "Door Gasket. - [GEOGRAPHIC_DATA]-50601505 - qty 8"
type textarea "x"
type textarea "Door Gasket. - [GEOGRAPHIC_DATA]-50601505 - qty 8"
type textarea "x"
type textarea "Door Gasket. - [GEOGRAPHIC_DATA]-50601505 - qty 8"
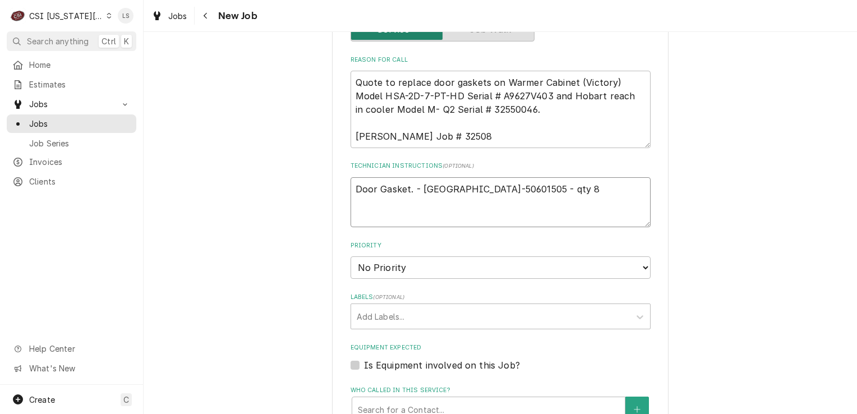
paste textarea "Door Gasket 19"
type textarea "x"
type textarea "Door Gasket. - VIC-50601505 - qty 8 Door Gasket 19"
type textarea "x"
type textarea "Door Gasket. - VIC-50601505 - qty 8 Door Gasket 19"
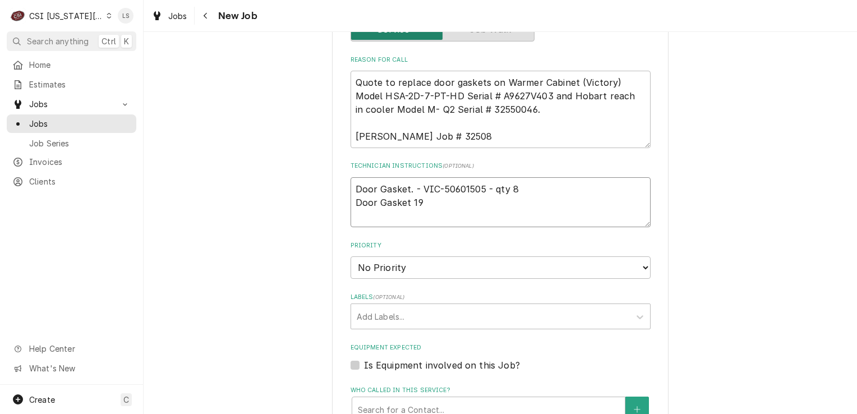
type textarea "x"
type textarea "Door Gasket. - [GEOGRAPHIC_DATA]-50601505 - qty 8 Door Gasket 19 -"
type textarea "x"
type textarea "Door Gasket. - [GEOGRAPHIC_DATA]-50601505 - qty 8 Door Gasket 19 -"
type textarea "x"
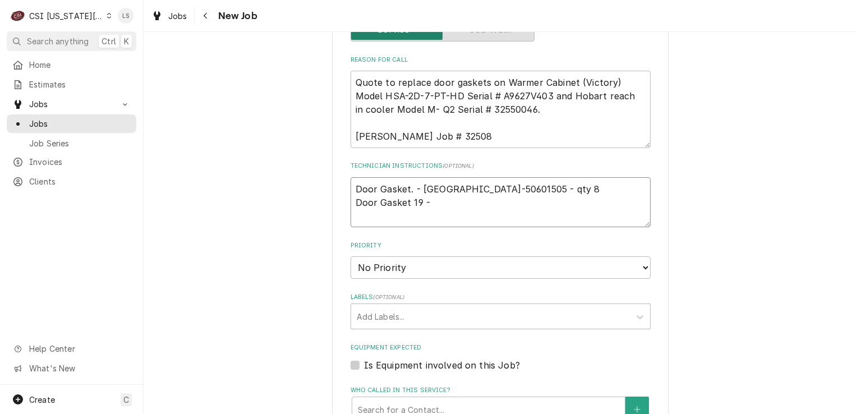
type textarea "Door Gasket. - [GEOGRAPHIC_DATA]-50601505 - qty 8 Door Gasket 19 -"
paste textarea "Manufacturer Part # TRA-280984-3"
type textarea "x"
type textarea "Door Gasket. - VIC-50601505 - qty 8 Door Gasket 19 - Manufacturer Part # TRA-28…"
type textarea "x"
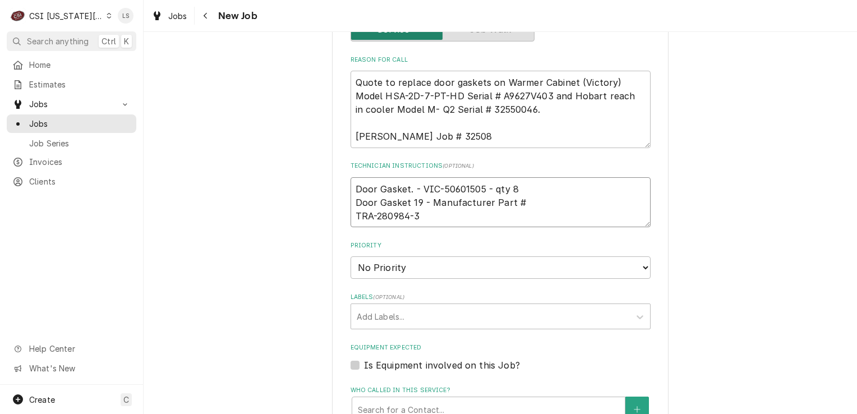
type textarea "Door Gasket. - VIC-50601505 - qty 8 Door Gasket 19 - Manufacturer Part # TRA-28…"
type textarea "x"
type textarea "Door Gasket. - VIC-50601505 - qty 8 Door Gasket 19 - Manufacturer Part # TRA-28…"
type textarea "x"
type textarea "Door Gasket. - VIC-50601505 - qty 8 Door Gasket 19 - Manufacturer Part # TRA-28…"
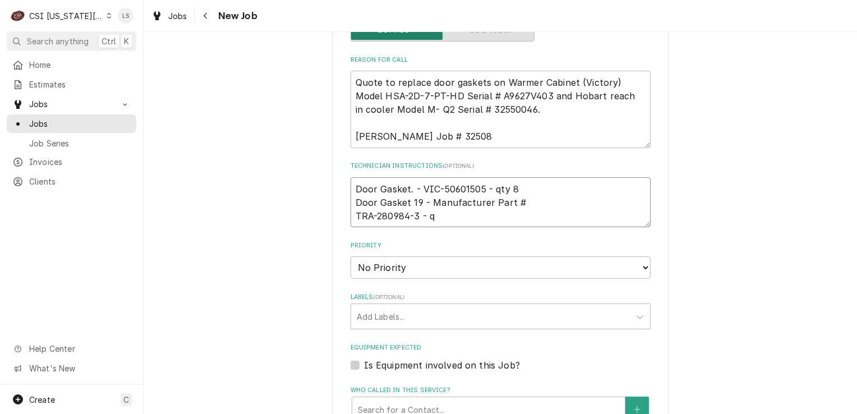
type textarea "x"
type textarea "Door Gasket. - VIC-50601505 - qty 8 Door Gasket 19 - Manufacturer Part # TRA-28…"
type textarea "x"
type textarea "Door Gasket. - VIC-50601505 - qty 8 Door Gasket 19 - Manufacturer Part # TRA-28…"
type textarea "x"
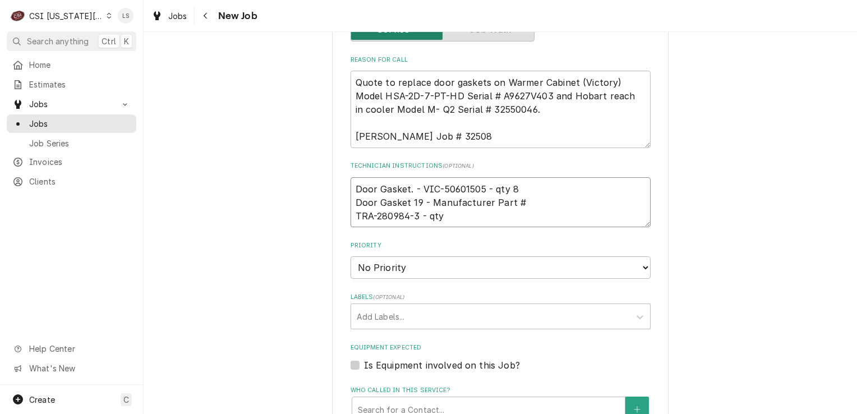
type textarea "Door Gasket. - VIC-50601505 - qty 8 Door Gasket 19 - Manufacturer Part # TRA-28…"
type textarea "x"
type textarea "Door Gasket. - VIC-50601505 - qty 8 Door Gasket 19 - Manufacturer Part # TRA-28…"
type textarea "x"
type textarea "Door Gasket. - VIC-50601505 - qty 8 Door Gasket 19 - Manufacturer Part # TRA-28…"
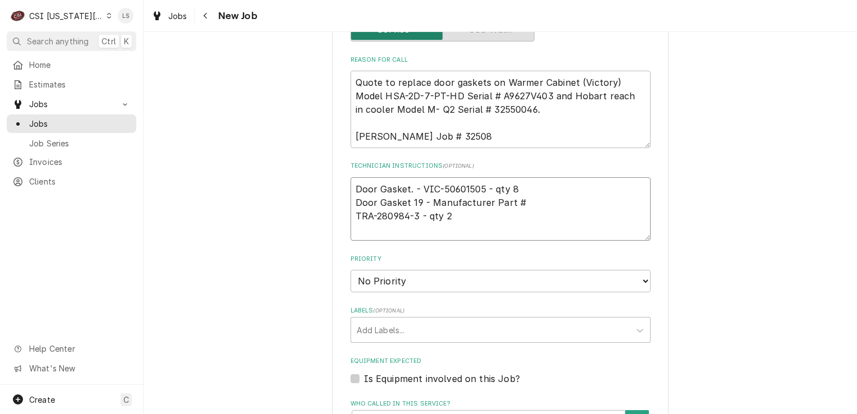
type textarea "x"
type textarea "Door Gasket. - VIC-50601505 - qty 8 Door Gasket 19 - Manufacturer Part # TRA-28…"
paste textarea "Misc. Service Supply"
type textarea "x"
type textarea "Door Gasket. - VIC-50601505 - qty 8 Door Gasket 19 - Manufacturer Part # TRA-28…"
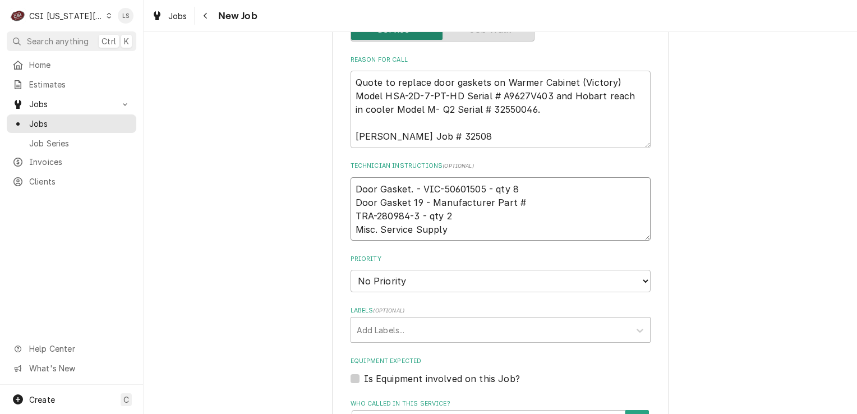
type textarea "x"
type textarea "Door Gasket. - VIC-50601505 - qty 8 Door Gasket 19 - Manufacturer Part # TRA-28…"
type textarea "x"
type textarea "Door Gasket. - VIC-50601505 - qty 8 Door Gasket 19 - Manufacturer Part # TRA-28…"
type textarea "x"
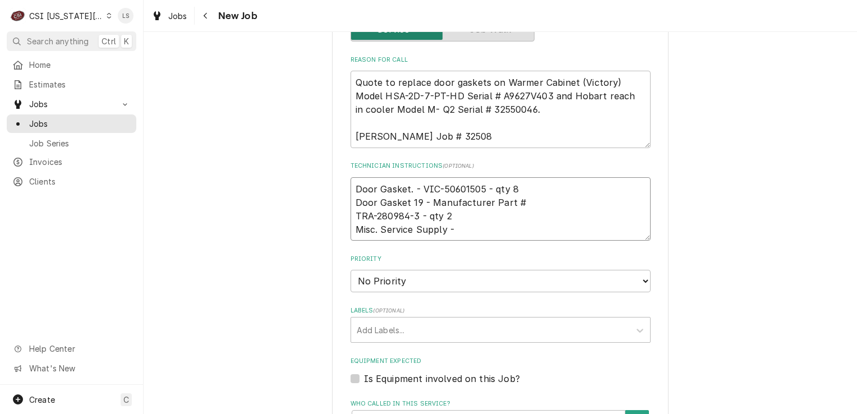
type textarea "Door Gasket. - VIC-50601505 - qty 8 Door Gasket 19 - Manufacturer Part # TRA-28…"
type textarea "x"
type textarea "Door Gasket. - VIC-50601505 - qty 8 Door Gasket 19 - Manufacturer Part # TRA-28…"
paste textarea "SERV-MATS"
type textarea "x"
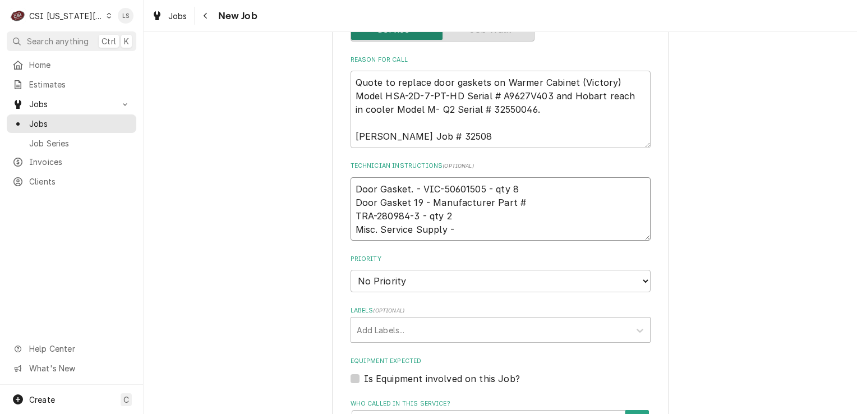
type textarea "Door Gasket. - VIC-50601505 - qty 8 Door Gasket 19 - Manufacturer Part # TRA-28…"
type textarea "x"
type textarea "Door Gasket. - VIC-50601505 - qty 8 Door Gasket 19 - Manufacturer Part # TRA-28…"
type textarea "x"
type textarea "Door Gasket. - VIC-50601505 - qty 8 Door Gasket 19 - Manufacturer Part # TRA-28…"
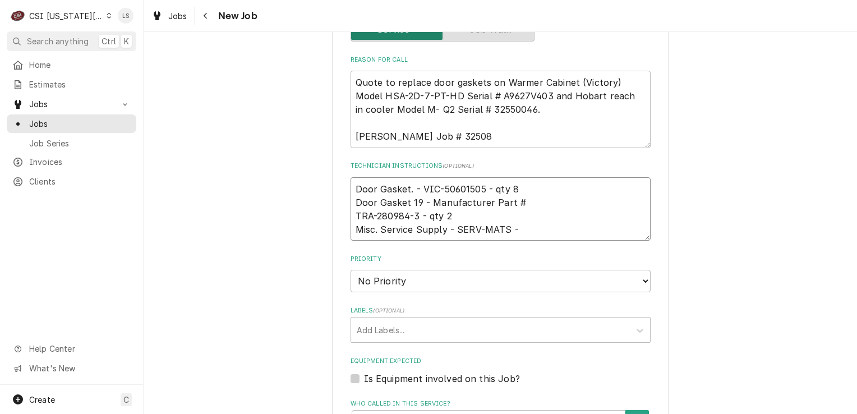
type textarea "x"
type textarea "Door Gasket. - VIC-50601505 - qty 8 Door Gasket 19 - Manufacturer Part # TRA-28…"
type textarea "x"
type textarea "Door Gasket. - VIC-50601505 - qty 8 Door Gasket 19 - Manufacturer Part # TRA-28…"
type textarea "x"
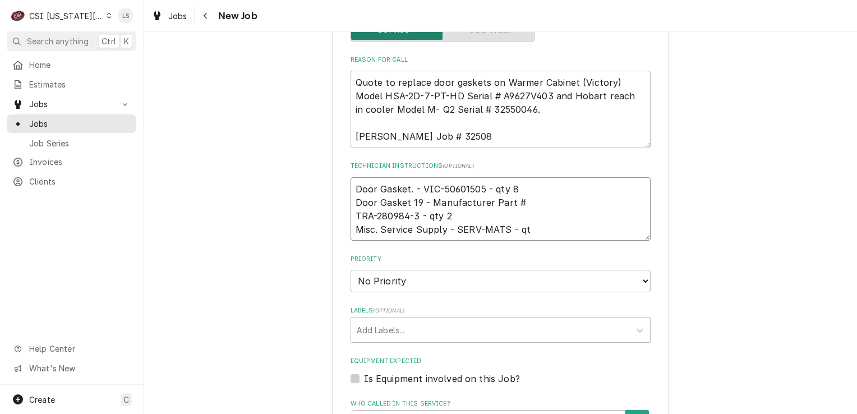
type textarea "Door Gasket. - VIC-50601505 - qty 8 Door Gasket 19 - Manufacturer Part # TRA-28…"
type textarea "x"
type textarea "Door Gasket. - VIC-50601505 - qty 8 Door Gasket 19 - Manufacturer Part # TRA-28…"
type textarea "x"
type textarea "Door Gasket. - VIC-50601505 - qty 8 Door Gasket 19 - Manufacturer Part # TRA-28…"
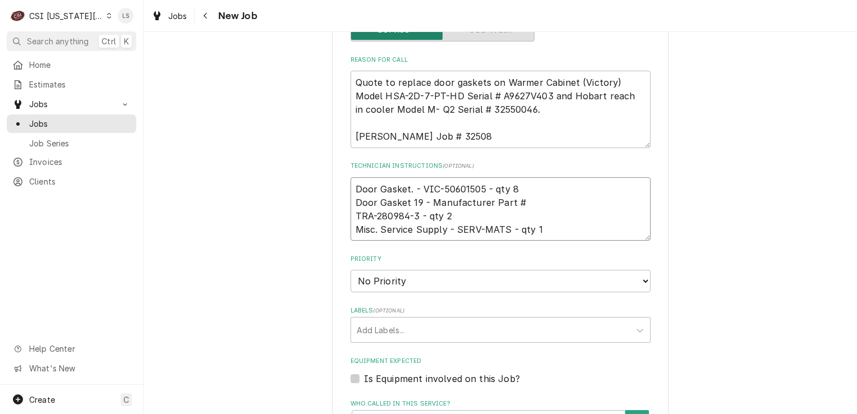
type textarea "x"
type textarea "Door Gasket. - VIC-50601505 - qty 8 Door Gasket 19 - Manufacturer Part # TRA-28…"
click at [351, 185] on textarea "Door Gasket. - VIC-50601505 - qty 8 Door Gasket 19 - Manufacturer Part # TRA-28…" at bounding box center [501, 209] width 300 height 64
type textarea "x"
type textarea "Door Gasket. - VIC-50601505 - qty 8 Door Gasket 19 - Manufacturer Part # TRA-28…"
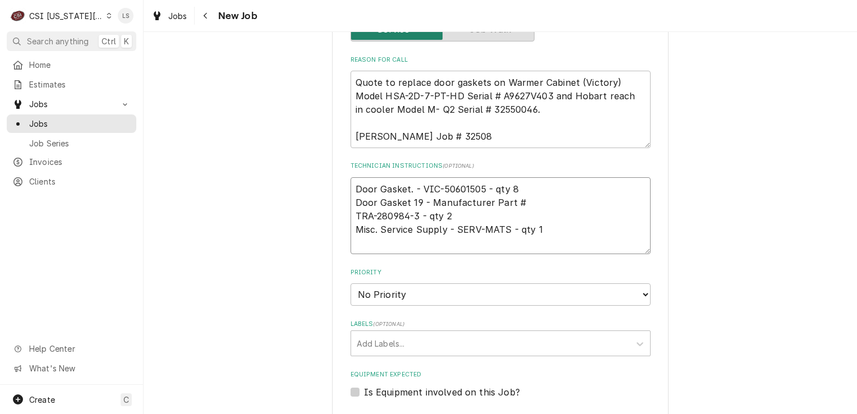
type textarea "x"
type textarea "Door Gasket. - VIC-50601505 - qty 8 Door Gasket 19 - Manufacturer Part # TRA-28…"
click at [351, 185] on textarea "Door Gasket. - VIC-50601505 - qty 8 Door Gasket 19 - Manufacturer Part # TRA-28…" at bounding box center [501, 215] width 300 height 77
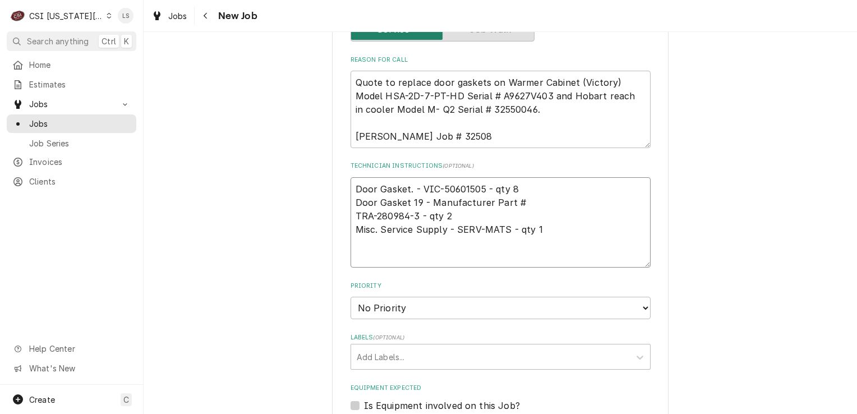
type textarea "x"
type textarea "e Door Gasket. - VIC-50601505 - qty 8 Door Gasket 19 - Manufacturer Part # TRA-…"
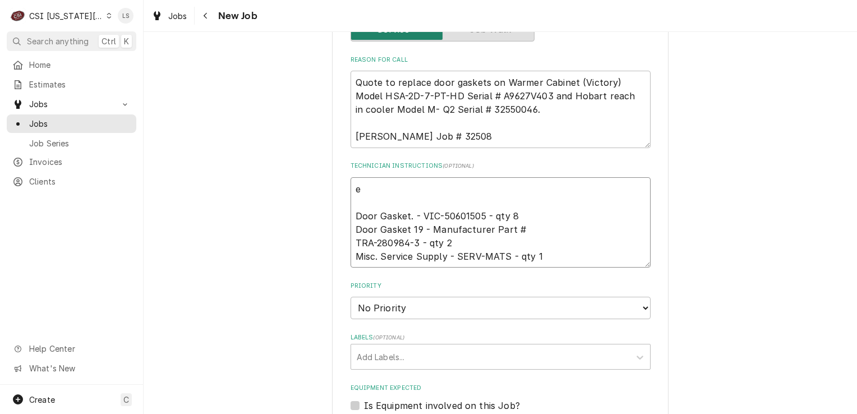
type textarea "x"
type textarea "ea Door Gasket. - VIC-50601505 - qty 8 Door Gasket 19 - Manufacturer Part # TRA…"
type textarea "x"
type textarea "e Door Gasket. - VIC-50601505 - qty 8 Door Gasket 19 - Manufacturer Part # TRA-…"
type textarea "x"
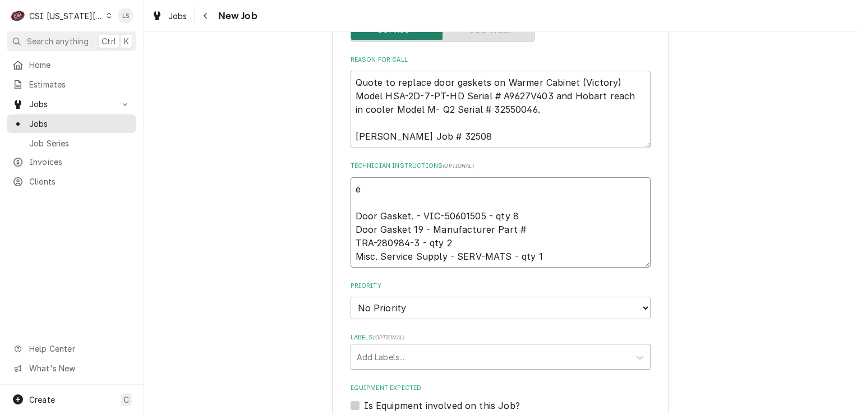
type textarea "em Door Gasket. - VIC-50601505 - qty 8 Door Gasket 19 - Manufacturer Part # TRA…"
type textarea "x"
type textarea "ema Door Gasket. - VIC-50601505 - qty 8 Door Gasket 19 - Manufacturer Part # TR…"
type textarea "x"
type textarea "emai Door Gasket. - VIC-50601505 - qty 8 Door Gasket 19 - Manufacturer Part # T…"
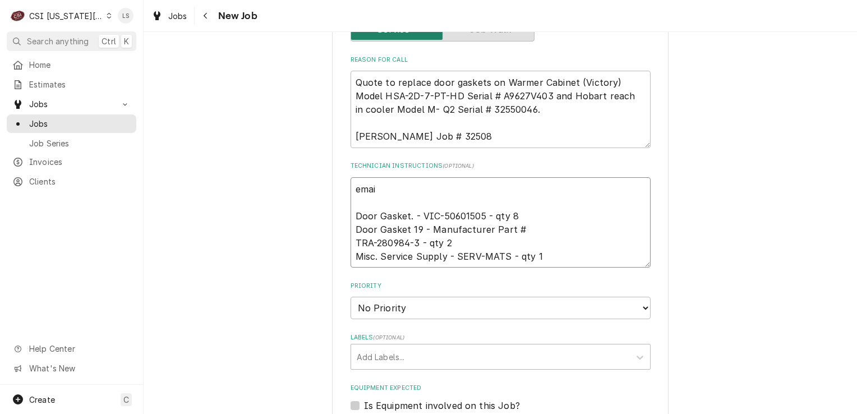
type textarea "x"
type textarea "emaile Door Gasket. - VIC-50601505 - qty 8 Door Gasket 19 - Manufacturer Part #…"
type textarea "x"
type textarea "emailed Door Gasket. - VIC-50601505 - qty 8 Door Gasket 19 - Manufacturer Part …"
type textarea "x"
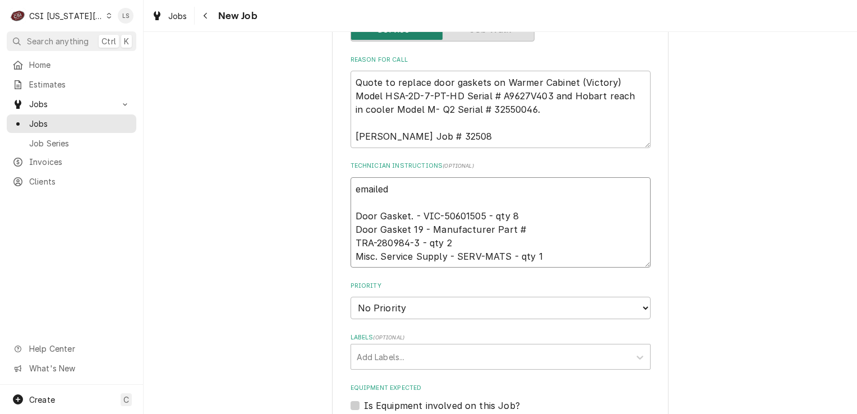
type textarea "emailed Door Gasket. - VIC-50601505 - qty 8 Door Gasket 19 - Manufacturer Part …"
type textarea "x"
type textarea "emailed p Door Gasket. - VIC-50601505 - qty 8 Door Gasket 19 - Manufacturer Par…"
type textarea "x"
type textarea "emailed pa Door Gasket. - VIC-50601505 - qty 8 Door Gasket 19 - Manufacturer Pa…"
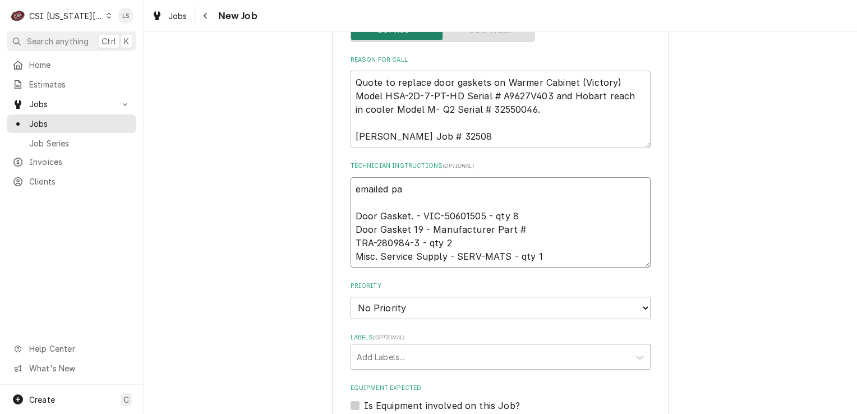
type textarea "x"
type textarea "emailed par Door Gasket. - VIC-50601505 - qty 8 Door Gasket 19 - Manufacturer P…"
type textarea "x"
type textarea "emailed part Door Gasket. - VIC-50601505 - qty 8 Door Gasket 19 - Manufacturer …"
type textarea "x"
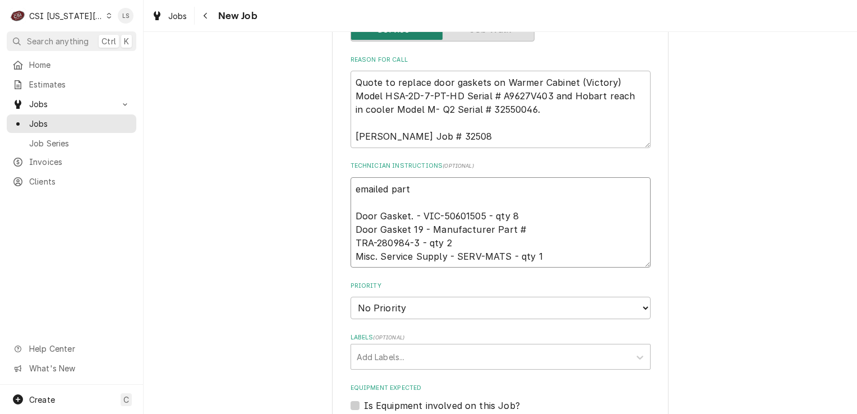
type textarea "emailed parts Door Gasket. - VIC-50601505 - qty 8 Door Gasket 19 - Manufacturer…"
type textarea "x"
type textarea "emailed parts Door Gasket. - VIC-50601505 - qty 8 Door Gasket 19 - Manufacturer…"
type textarea "x"
type textarea "emailed parts & Door Gasket. - VIC-50601505 - qty 8 Door Gasket 19 - Manufactur…"
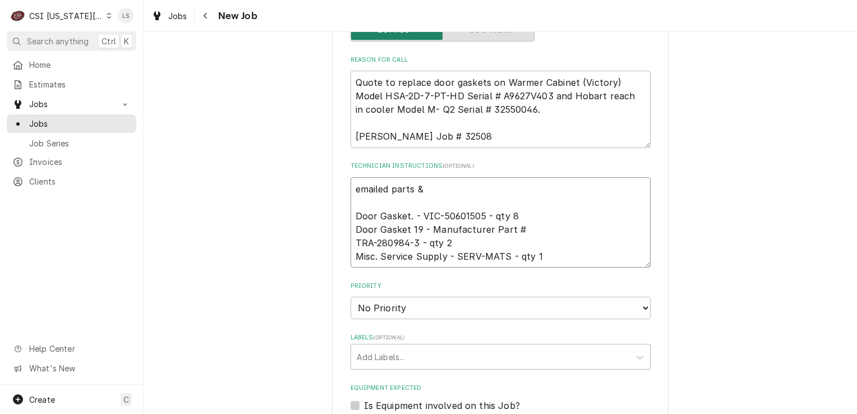
type textarea "x"
type textarea "emailed parts & Door Gasket. - VIC-50601505 - qty 8 Door Gasket 19 - Manufactur…"
type textarea "x"
type textarea "emailed parts & i Door Gasket. - VIC-50601505 - qty 8 Door Gasket 19 - Manufact…"
type textarea "x"
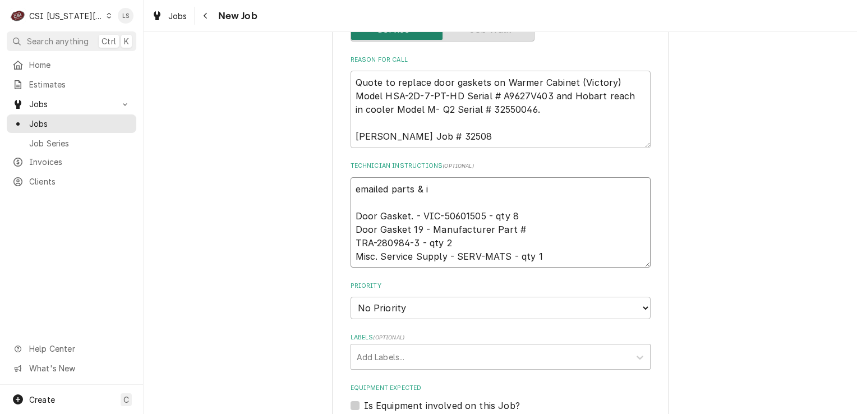
type textarea "emailed parts & Door Gasket. - VIC-50601505 - qty 8 Door Gasket 19 - Manufactur…"
type textarea "x"
type textarea "emailed parts & l Door Gasket. - VIC-50601505 - qty 8 Door Gasket 19 - Manufact…"
type textarea "x"
type textarea "emailed parts & li Door Gasket. - VIC-50601505 - qty 8 Door Gasket 19 - Manufac…"
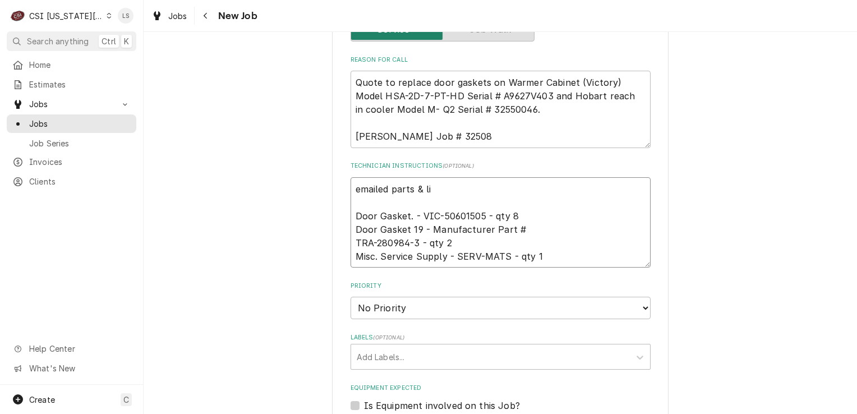
type textarea "x"
type textarea "emailed parts & [PERSON_NAME] Door Gasket. - VIC-50601505 - qty 8 Door Gasket 1…"
type textarea "x"
type textarea "emailed parts & [PERSON_NAME] Door Gasket. - VIC-50601505 - qty 8 Door Gasket 1…"
type textarea "x"
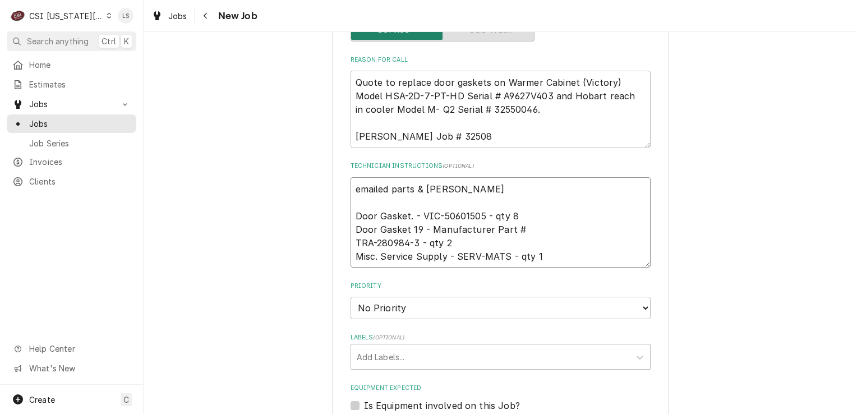
type textarea "emailed parts & [PERSON_NAME] Door Gasket. - VIC-50601505 - qty 8 Door Gasket 1…"
type textarea "x"
type textarea "emailed parts & [PERSON_NAME] to Door Gasket. - VIC-50601505 - qty 8 Door Gaske…"
type textarea "x"
type textarea "emailed parts & [PERSON_NAME] to Door Gasket. - VIC-50601505 - qty 8 Door Gaske…"
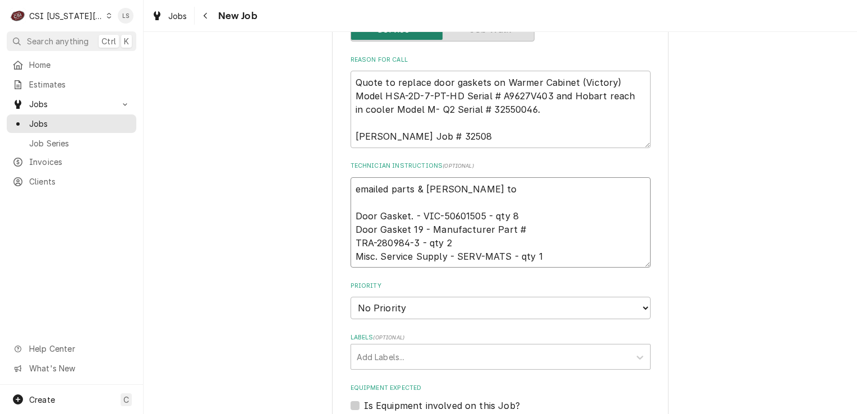
type textarea "x"
type textarea "emailed parts & [PERSON_NAME] to o Door Gasket. - VIC-50601505 - qty 8 Door Gas…"
type textarea "x"
type textarea "emailed parts & [PERSON_NAME] to or Door Gasket. - VIC-50601505 - qty 8 Door Ga…"
type textarea "x"
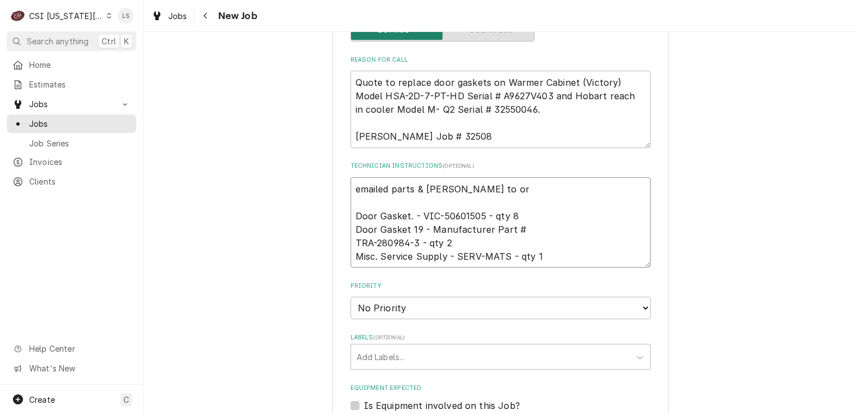
type textarea "emailed parts & [PERSON_NAME] to ord Door Gasket. - VIC-50601505 - qty 8 Door G…"
type textarea "x"
type textarea "emailed parts & [PERSON_NAME] to orde Door Gasket. - VIC-50601505 - qty 8 Door …"
type textarea "x"
type textarea "emailed parts & [PERSON_NAME] to orde r Door Gasket. - VIC-50601505 - qty 8 Doo…"
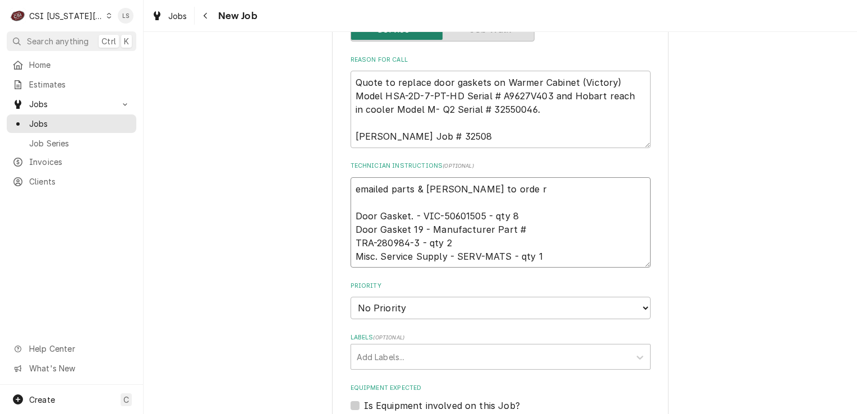
type textarea "x"
type textarea "emailed parts & [PERSON_NAME] to orde r- Door Gasket. - VIC-50601505 - qty 8 Do…"
type textarea "x"
type textarea "emailed parts & [PERSON_NAME] to orde r- Door Gasket. - VIC-50601505 - qty 8 Do…"
type textarea "x"
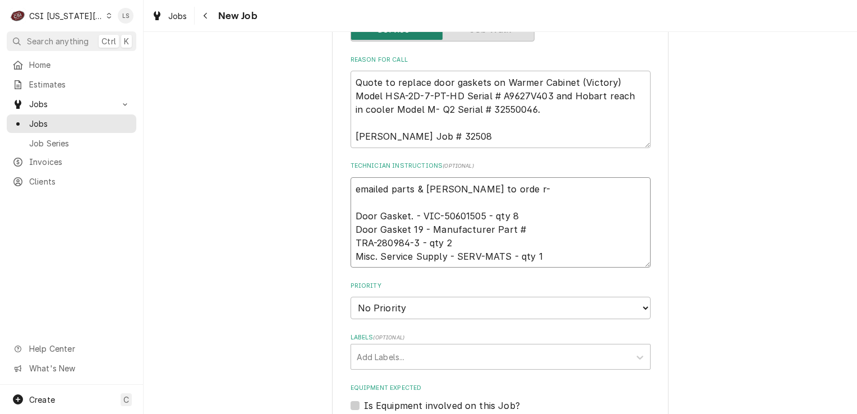
type textarea "emailed parts & [PERSON_NAME] to orde r- 9 Door Gasket. - VIC-50601505 - qty 8 …"
type textarea "x"
type textarea "emailed parts & [PERSON_NAME] to orde r- 9/ Door Gasket. - VIC-50601505 - qty 8…"
type textarea "x"
type textarea "emailed parts & [PERSON_NAME] to orde r- 9/1 Door Gasket. - VIC-50601505 - qty …"
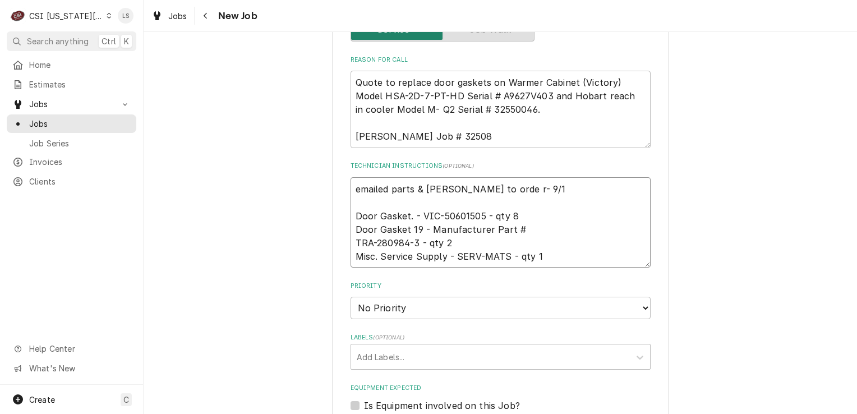
type textarea "x"
type textarea "emailed parts & [PERSON_NAME] to orde r- 9/18 Door Gasket. - VIC-50601505 - qty…"
type textarea "x"
type textarea "emailed parts & [PERSON_NAME] to orde r- 9/18 Door Gasket. - VIC-50601505 - qty…"
type textarea "x"
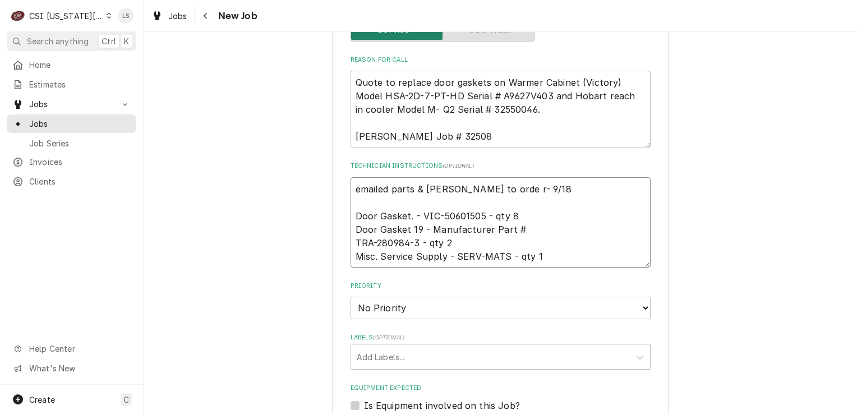
type textarea "emailed parts & [PERSON_NAME] to orde r- 9/18 - Door Gasket. - VIC-50601505 - q…"
type textarea "x"
type textarea "emailed parts & [PERSON_NAME] to orde r- 9/18 - Door Gasket. - VIC-50601505 - q…"
type textarea "x"
type textarea "emailed parts & [PERSON_NAME] to orde r- 9/18 - S Door Gasket. - VIC-50601505 -…"
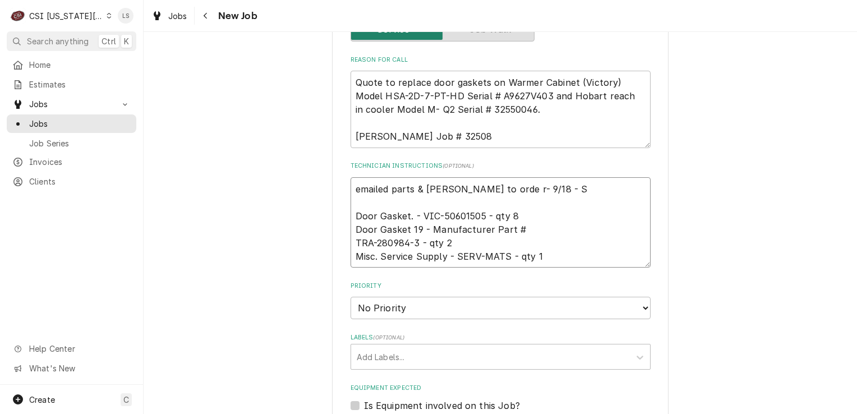
type textarea "x"
type textarea "emailed parts & [PERSON_NAME] to orde r- 9/18 - Door Gasket. - VIC-50601505 - q…"
type textarea "x"
type textarea "emailed parts & [PERSON_NAME] to orde r- 9/18 - LS Door Gasket. - VIC-50601505 …"
type textarea "x"
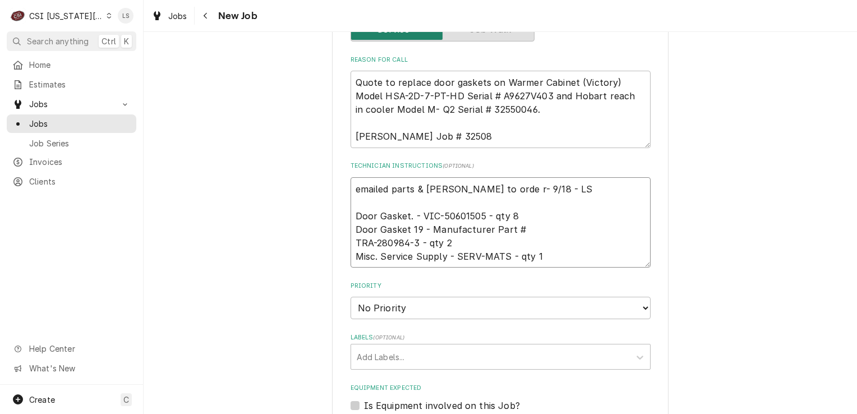
scroll to position [785, 0]
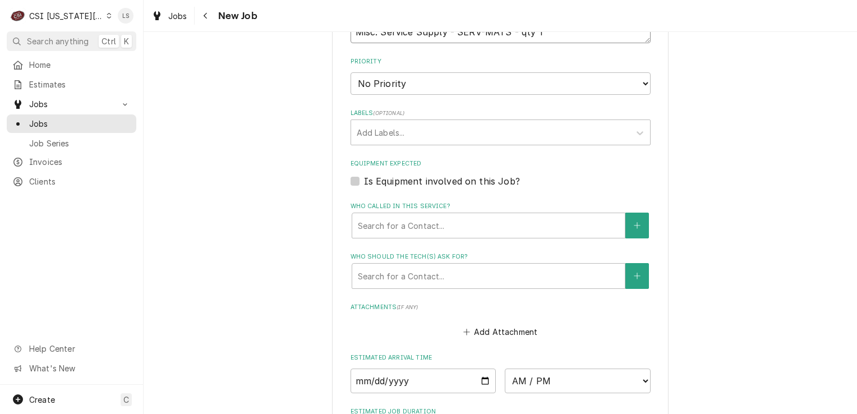
type textarea "emailed parts & [PERSON_NAME] to orde r- 9/18 - LS Door Gasket. - VIC-50601505 …"
click at [388, 88] on select "No Priority Urgent High Medium Low" at bounding box center [501, 83] width 300 height 22
select select "4"
click at [351, 72] on select "No Priority Urgent High Medium Low" at bounding box center [501, 83] width 300 height 22
click at [365, 136] on div "Labels" at bounding box center [491, 132] width 268 height 20
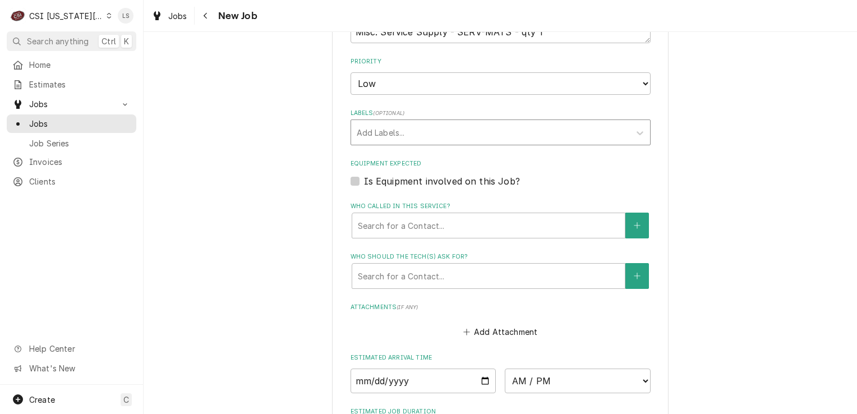
type textarea "x"
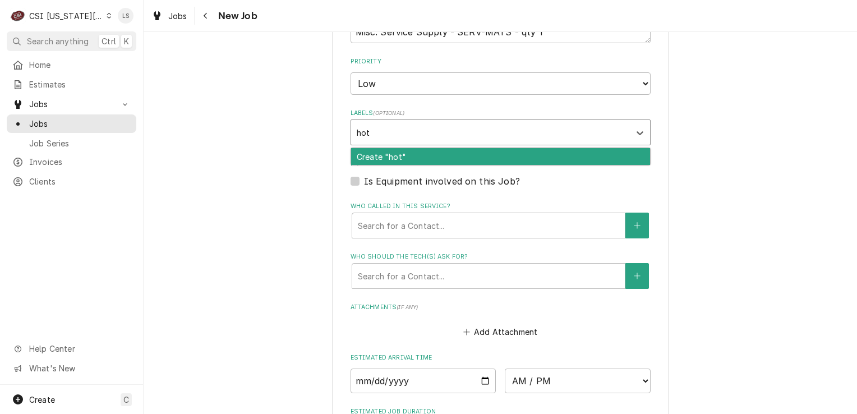
type input "ho"
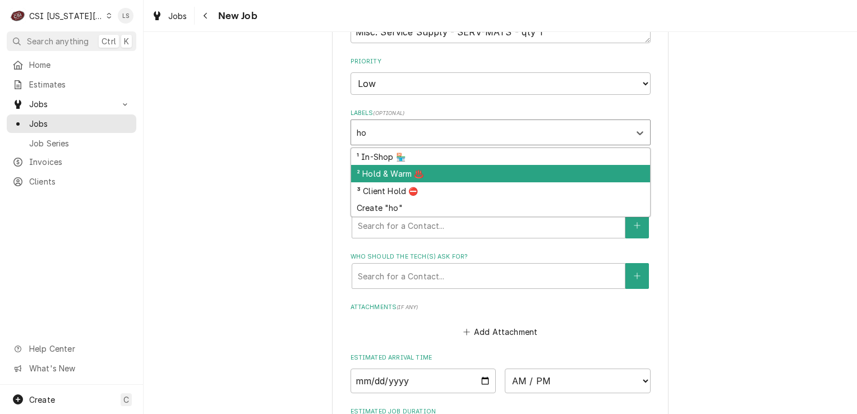
type textarea "x"
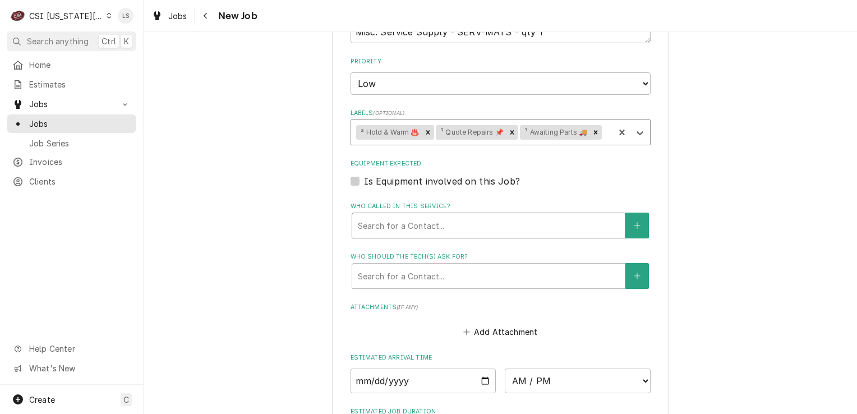
click at [408, 219] on div "Who called in this service?" at bounding box center [488, 225] width 261 height 20
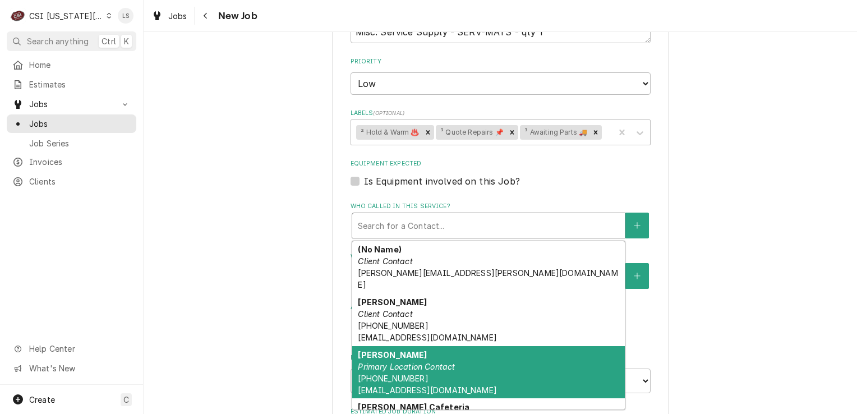
click at [414, 362] on em "Primary Location Contact" at bounding box center [406, 367] width 97 height 10
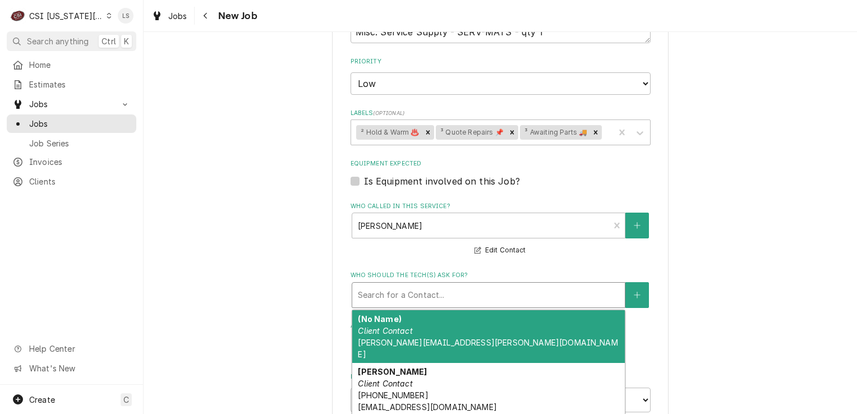
click at [411, 291] on div "Who should the tech(s) ask for?" at bounding box center [488, 295] width 261 height 20
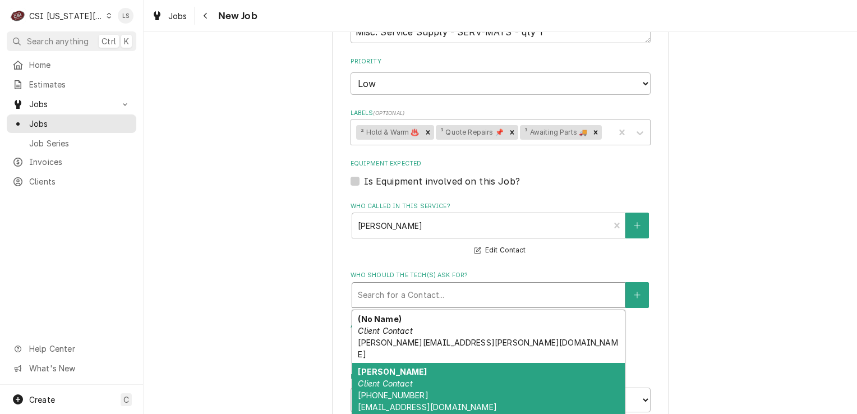
click at [408, 366] on div "[PERSON_NAME] Client Contact [PHONE_NUMBER] [EMAIL_ADDRESS][DOMAIN_NAME]" at bounding box center [488, 389] width 273 height 53
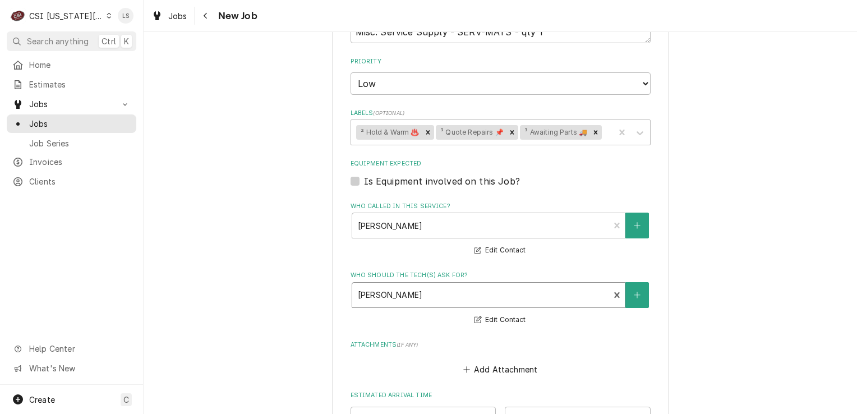
click at [437, 303] on div "[PERSON_NAME] Client Contact [PHONE_NUMBER] [EMAIL_ADDRESS][DOMAIN_NAME]" at bounding box center [481, 295] width 258 height 25
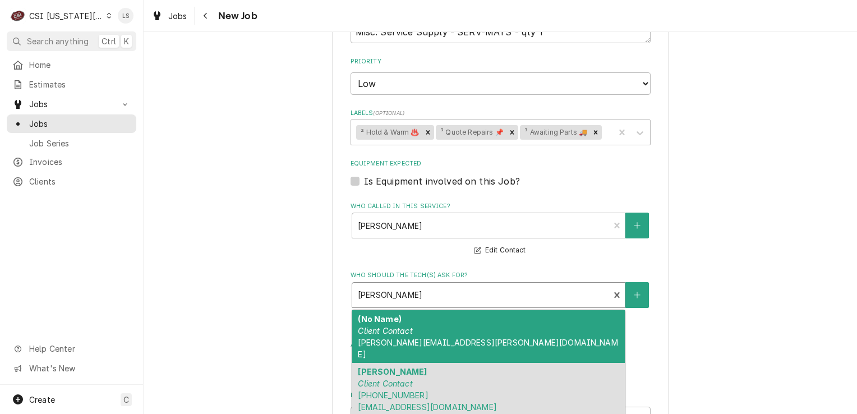
scroll to position [112, 0]
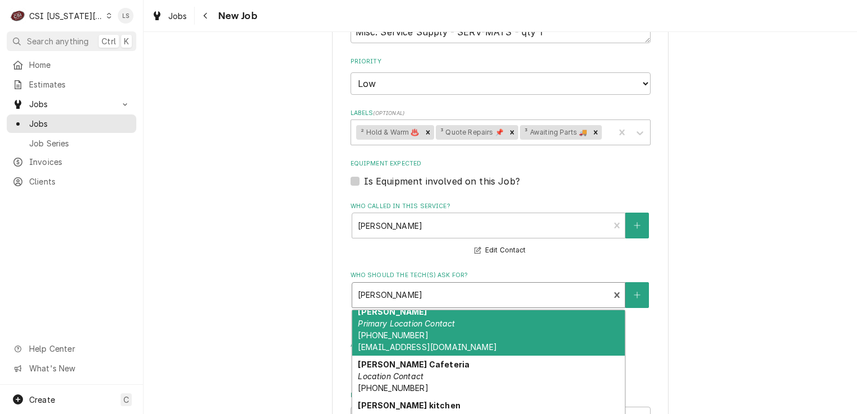
click at [447, 332] on span "[PHONE_NUMBER] [EMAIL_ADDRESS][DOMAIN_NAME]" at bounding box center [427, 340] width 139 height 21
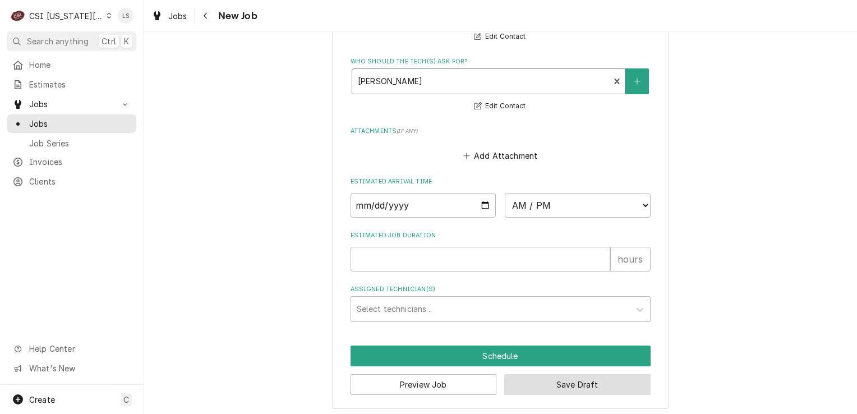
click at [605, 376] on button "Save Draft" at bounding box center [577, 384] width 146 height 21
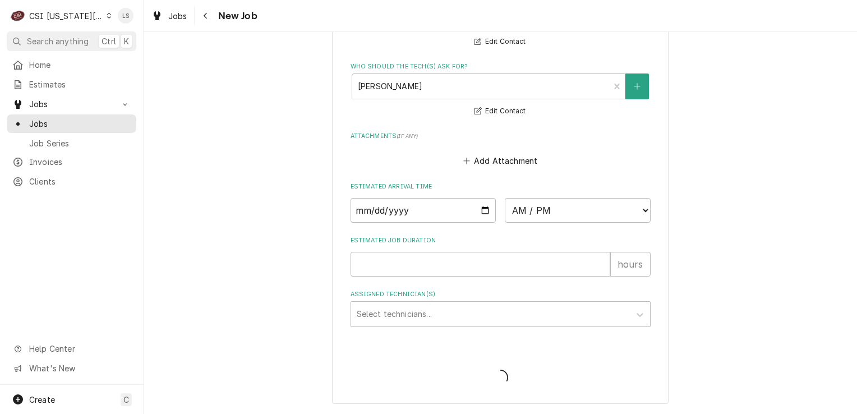
scroll to position [990, 0]
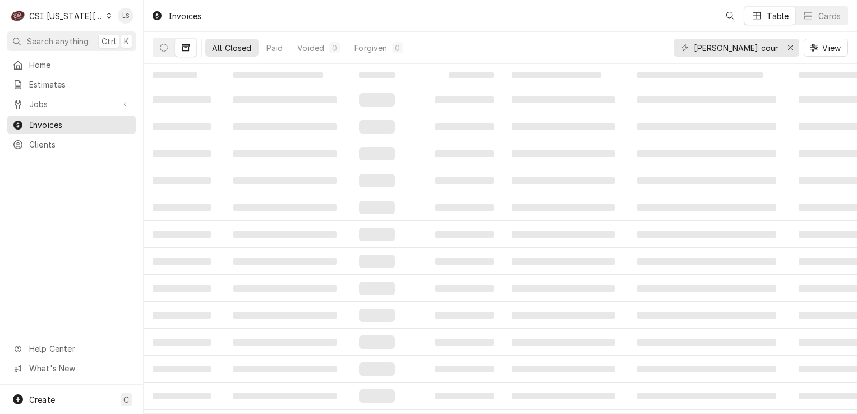
click at [44, 102] on span "Jobs" at bounding box center [71, 104] width 85 height 12
click at [51, 118] on span "Jobs" at bounding box center [80, 124] width 102 height 12
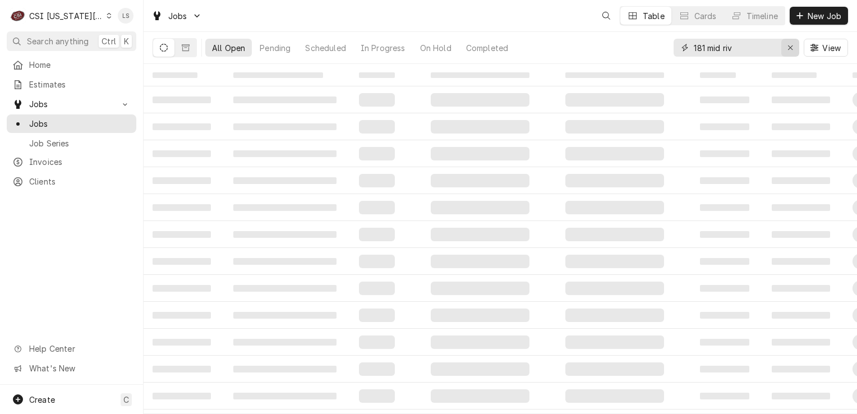
click at [794, 44] on div "Erase input" at bounding box center [790, 47] width 11 height 11
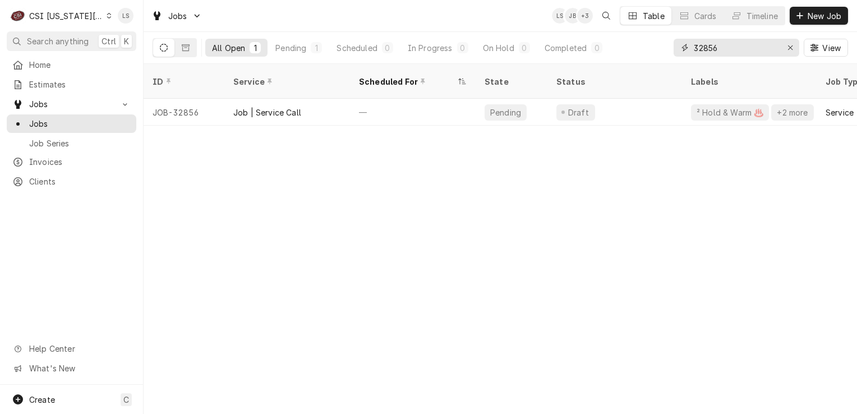
type input "32856"
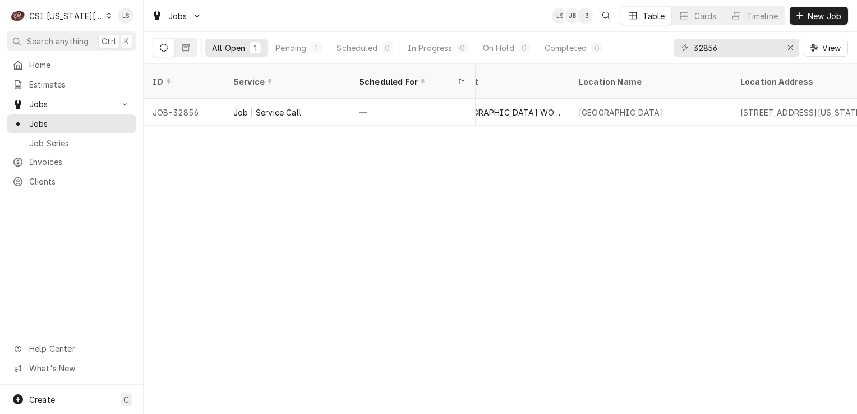
scroll to position [0, 667]
